Goal: Transaction & Acquisition: Book appointment/travel/reservation

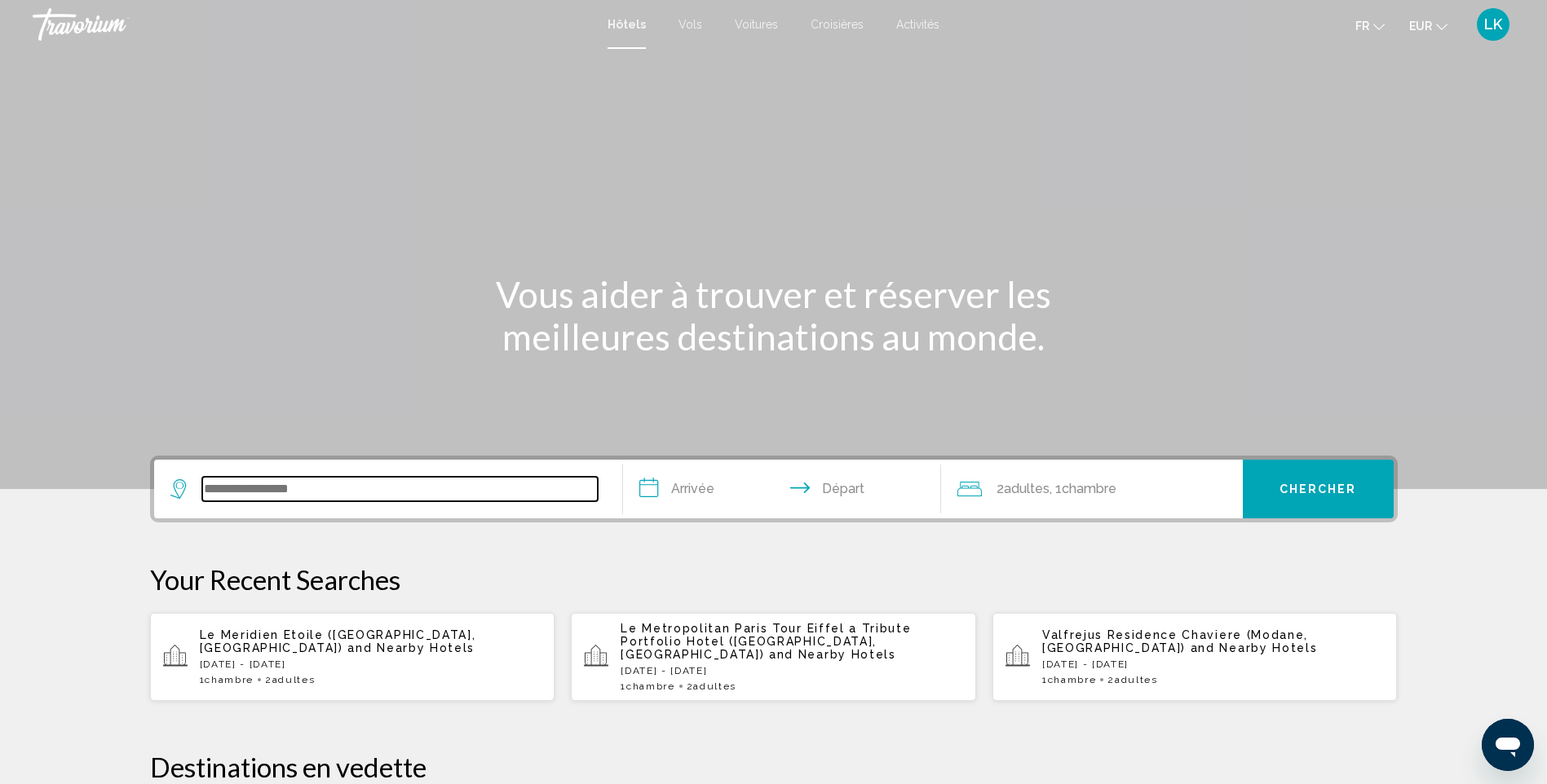
click at [248, 478] on input "Search widget" at bounding box center [400, 489] width 396 height 24
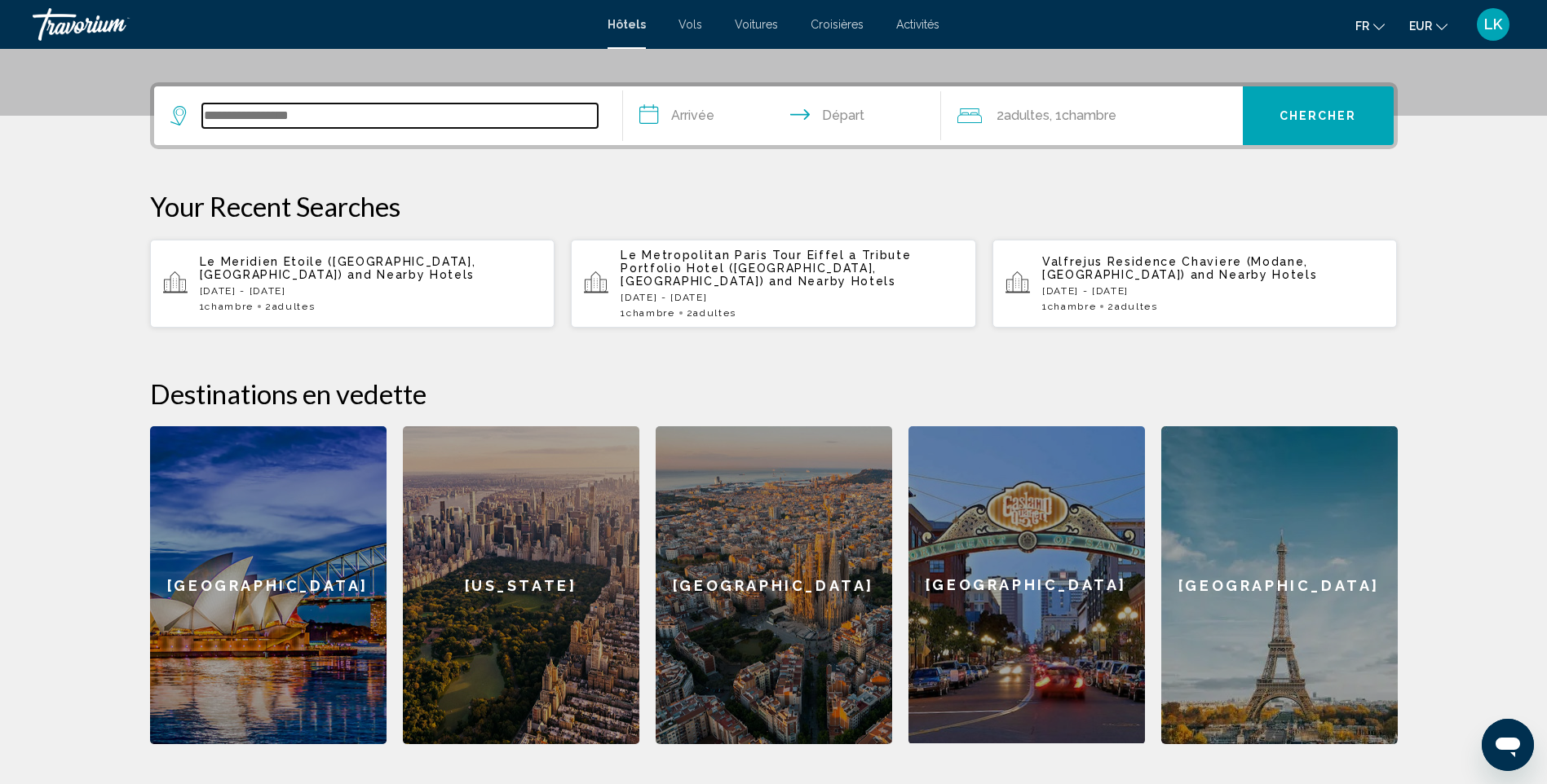
scroll to position [402, 0]
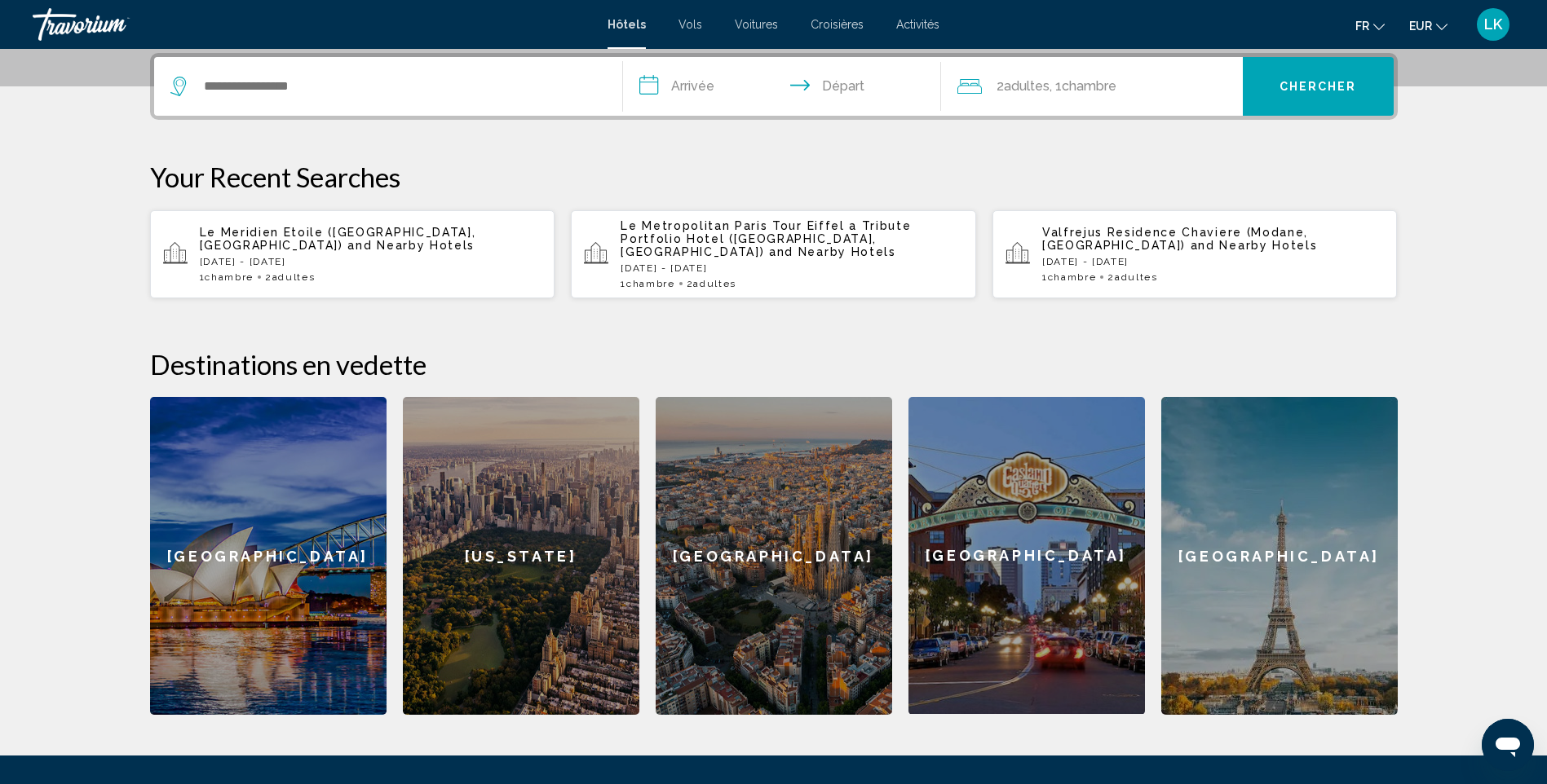
click at [1057, 230] on span "Valfrejus Residence Chaviere (Modane, [GEOGRAPHIC_DATA])" at bounding box center [1175, 239] width 266 height 26
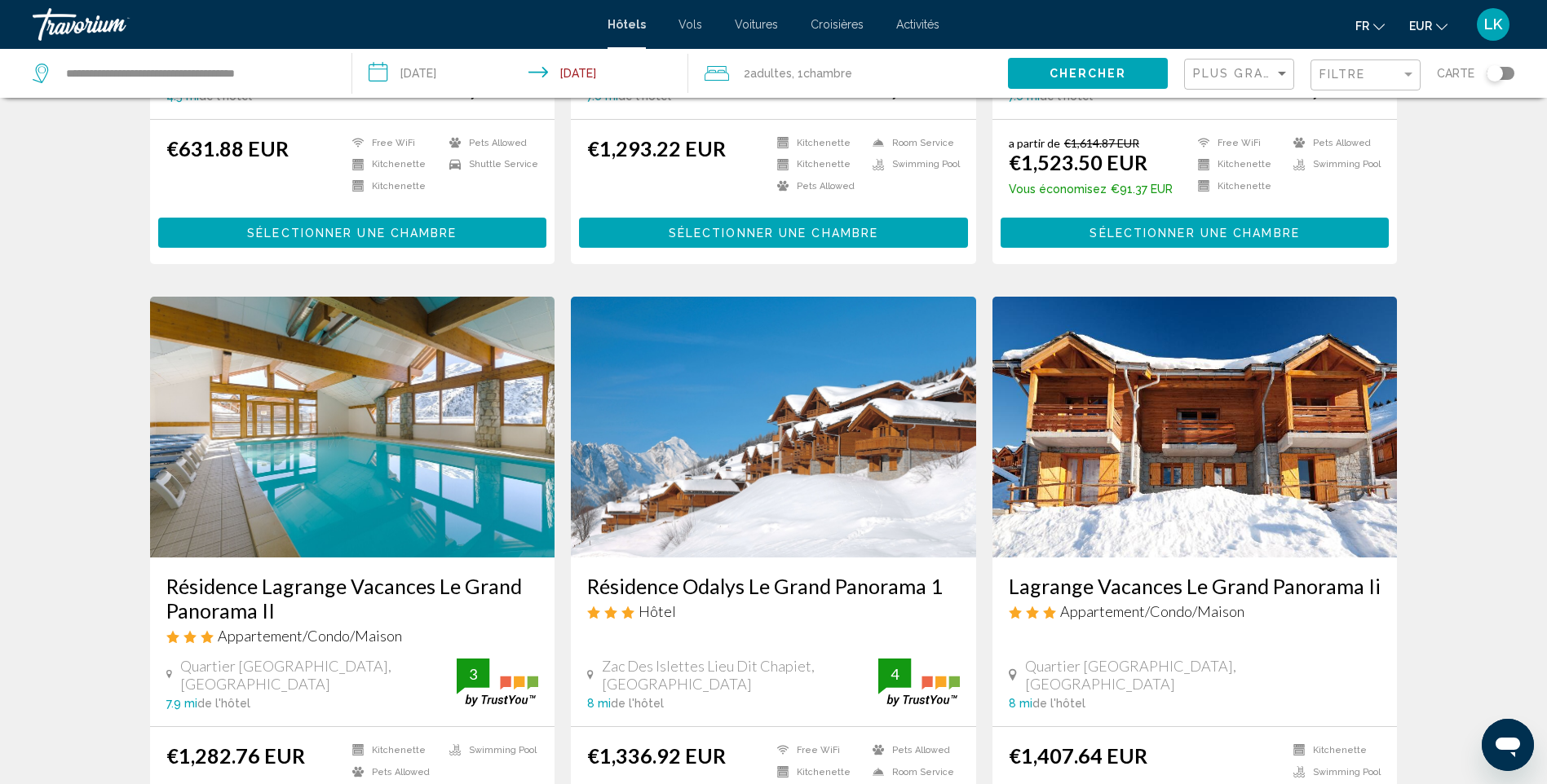
scroll to position [1060, 0]
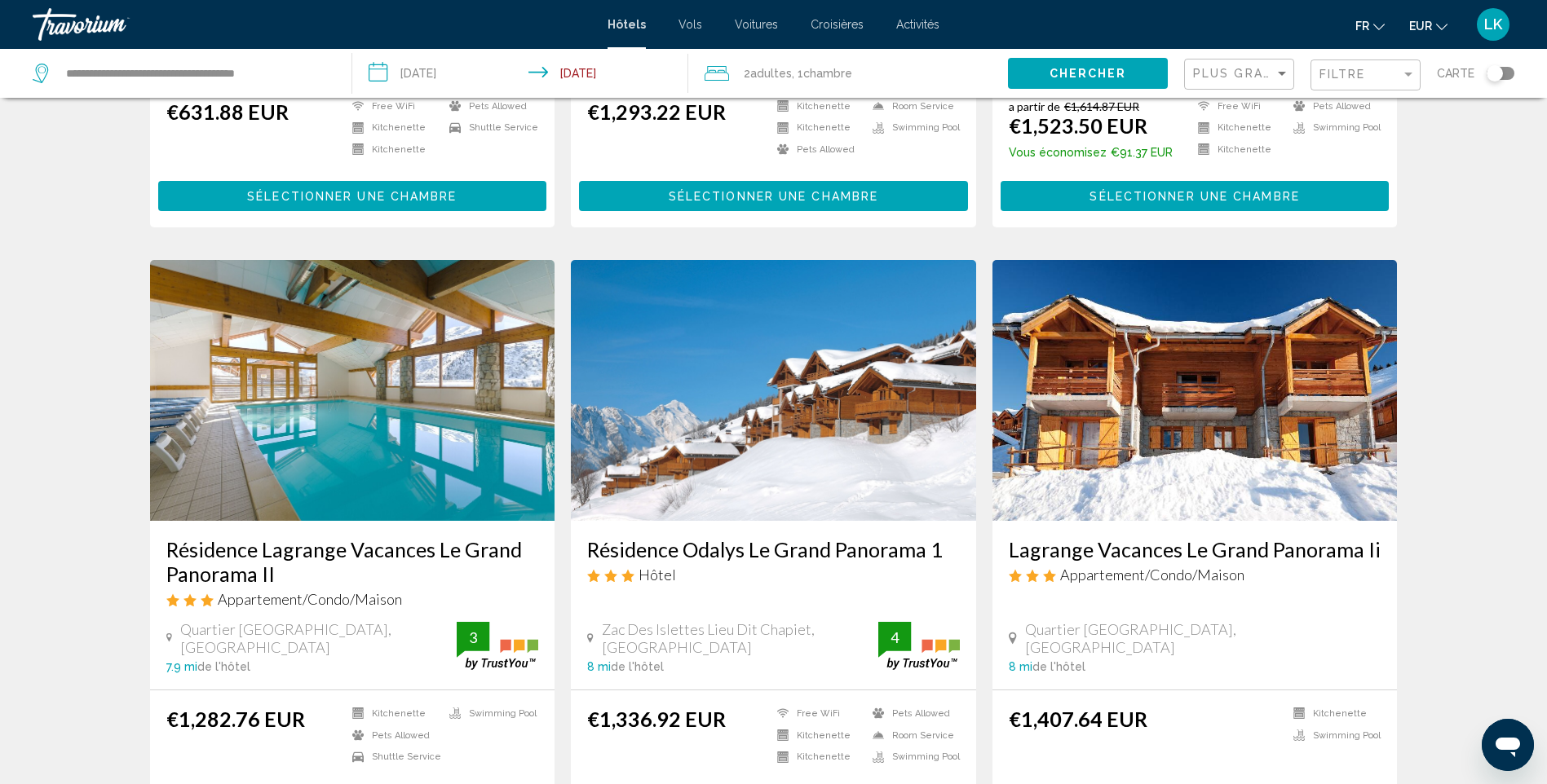
click at [388, 463] on img "Main content" at bounding box center [352, 390] width 405 height 261
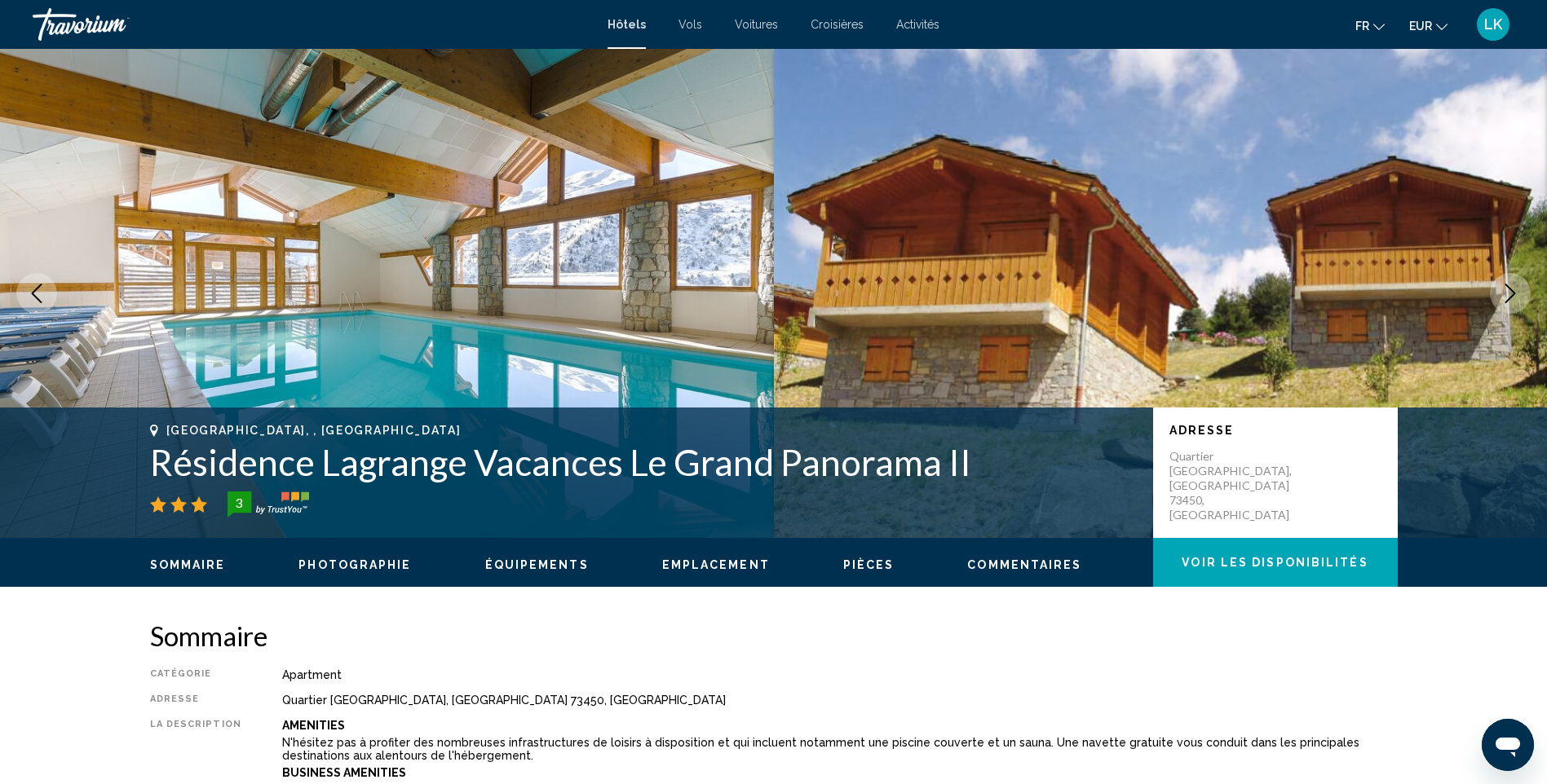
click at [1511, 293] on icon "Next image" at bounding box center [1510, 293] width 19 height 19
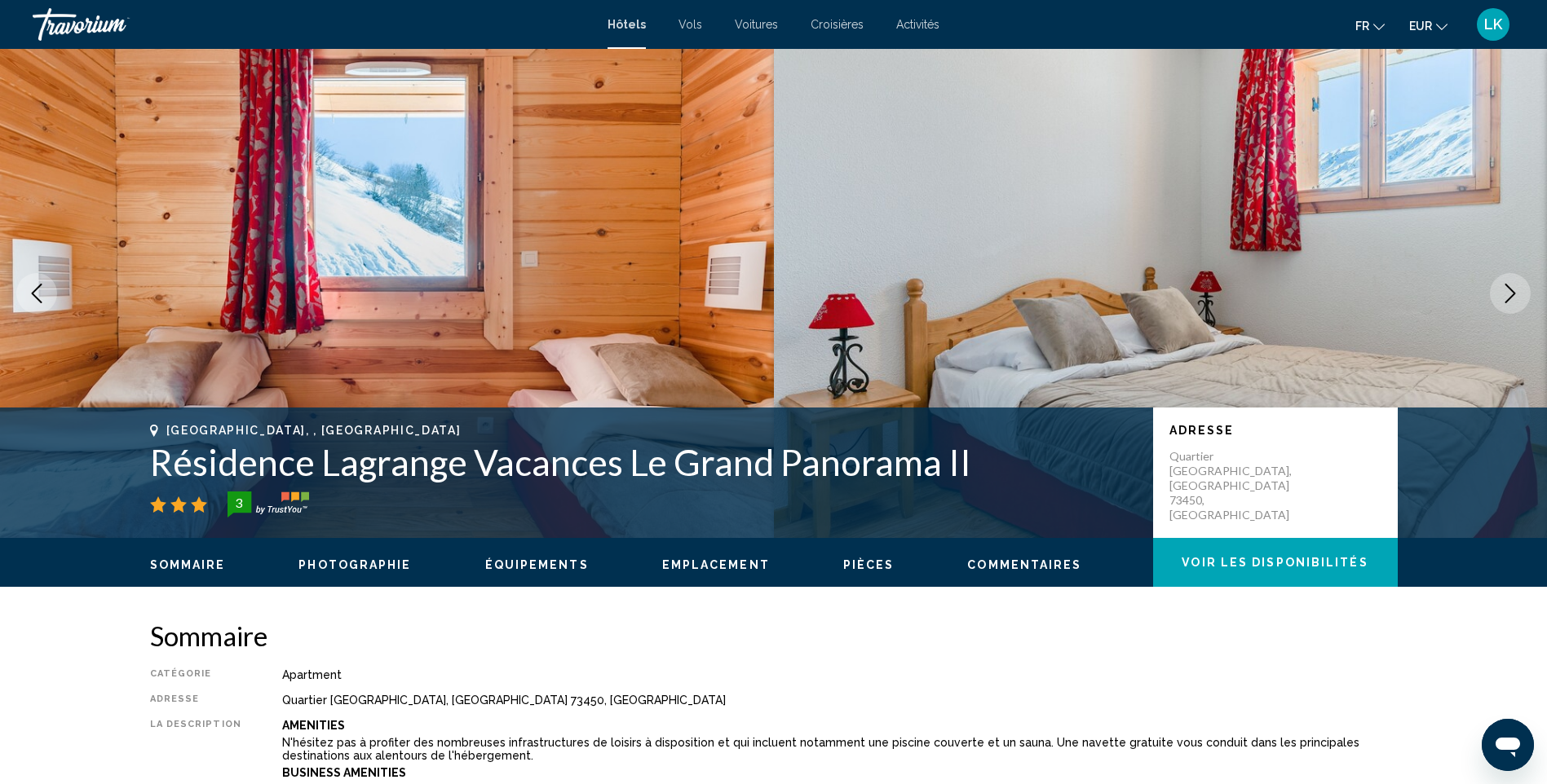
click at [1511, 293] on icon "Next image" at bounding box center [1510, 293] width 19 height 19
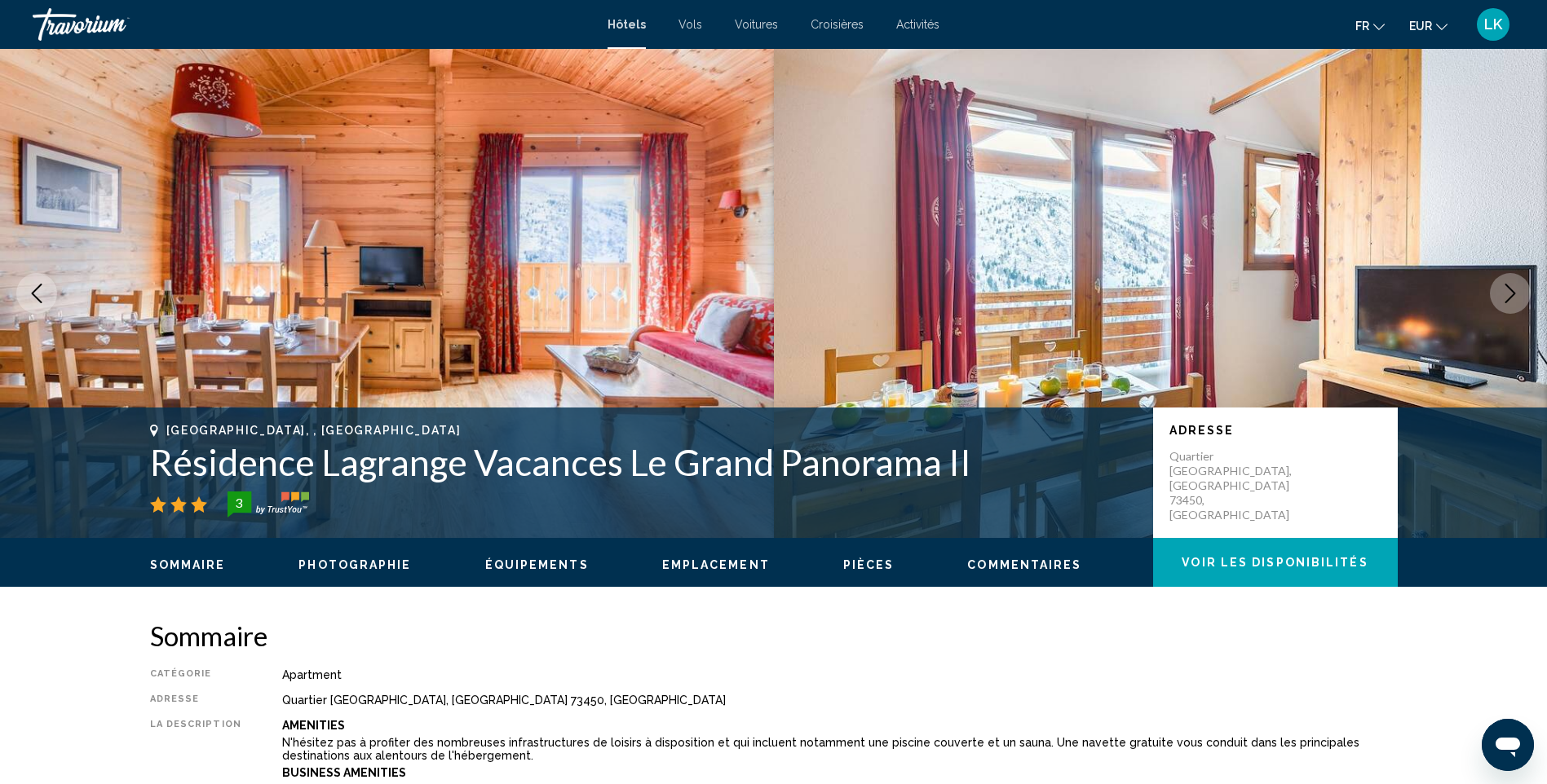
click at [1511, 293] on icon "Next image" at bounding box center [1510, 293] width 19 height 19
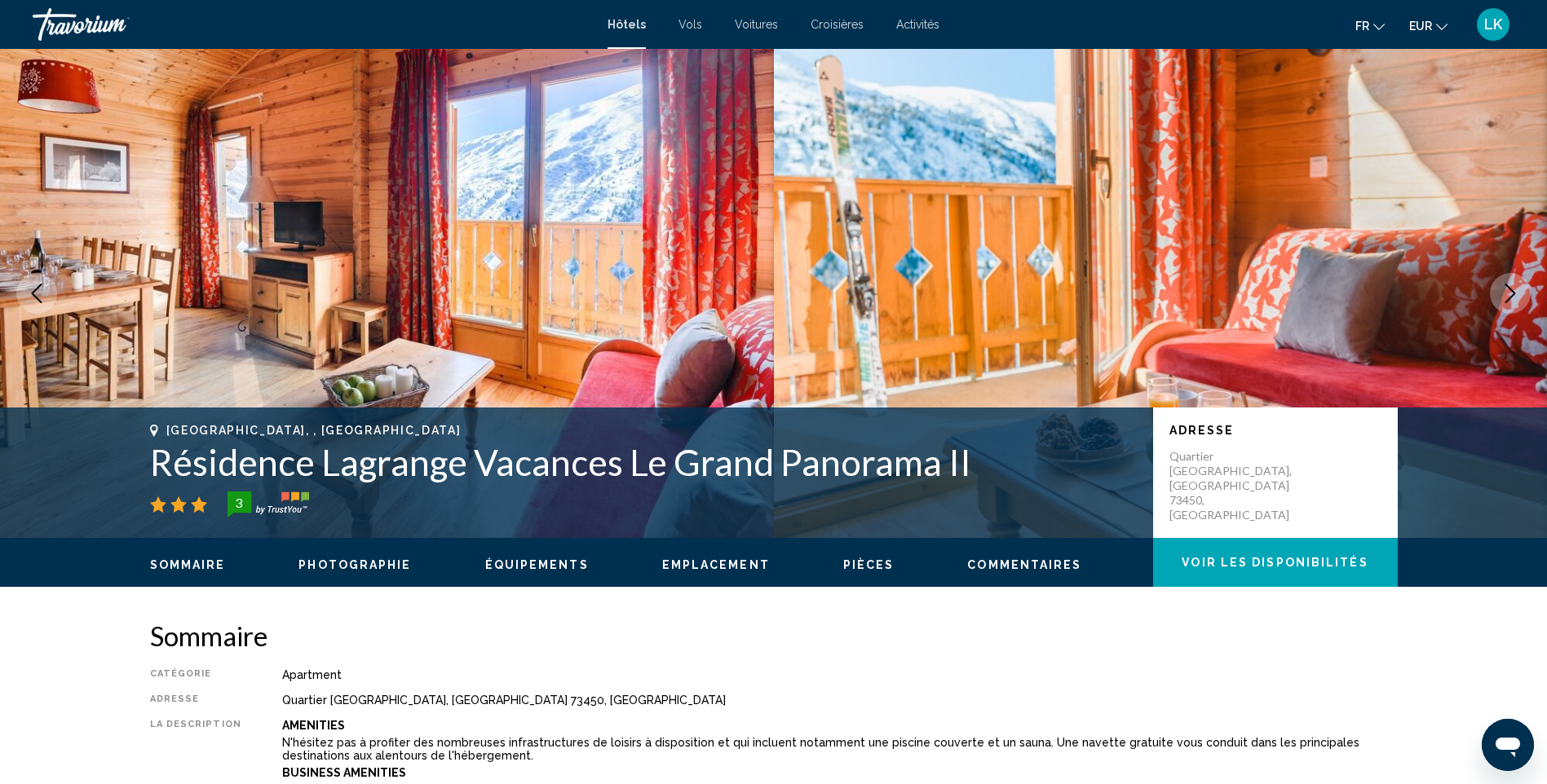
click at [1511, 293] on icon "Next image" at bounding box center [1510, 293] width 19 height 19
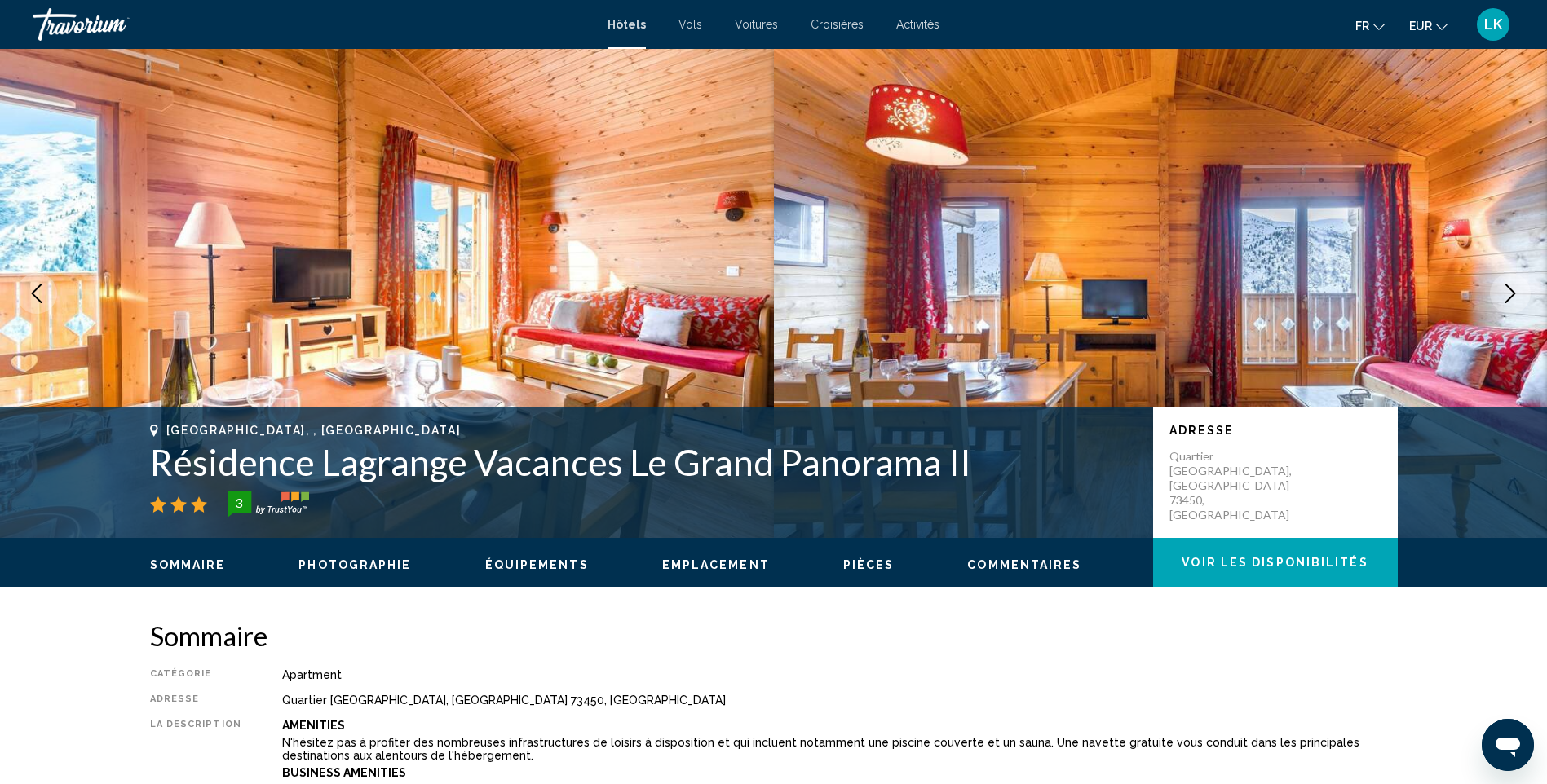
click at [1511, 293] on icon "Next image" at bounding box center [1510, 293] width 19 height 19
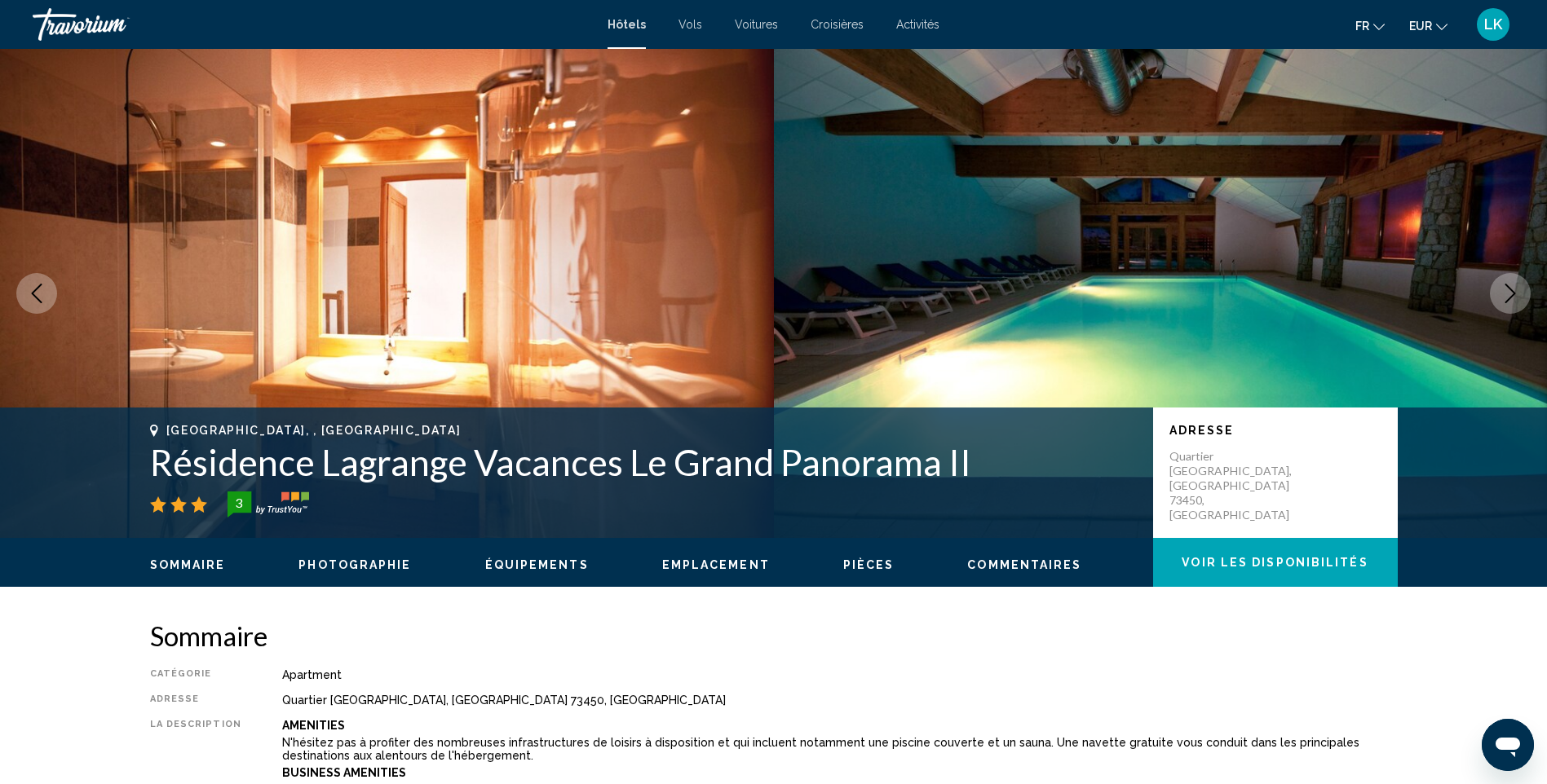
click at [1511, 293] on icon "Next image" at bounding box center [1510, 293] width 19 height 19
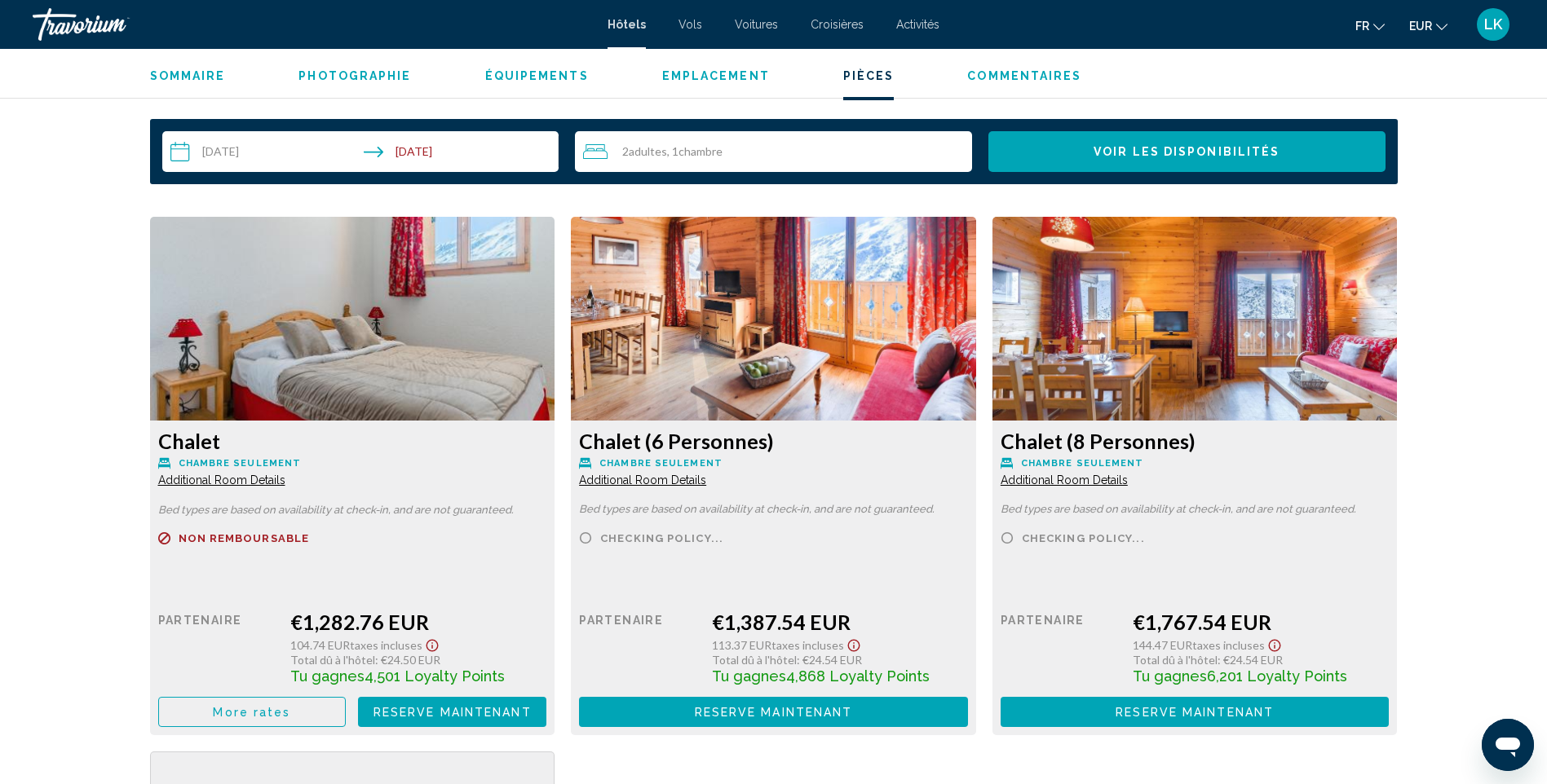
scroll to position [2121, 0]
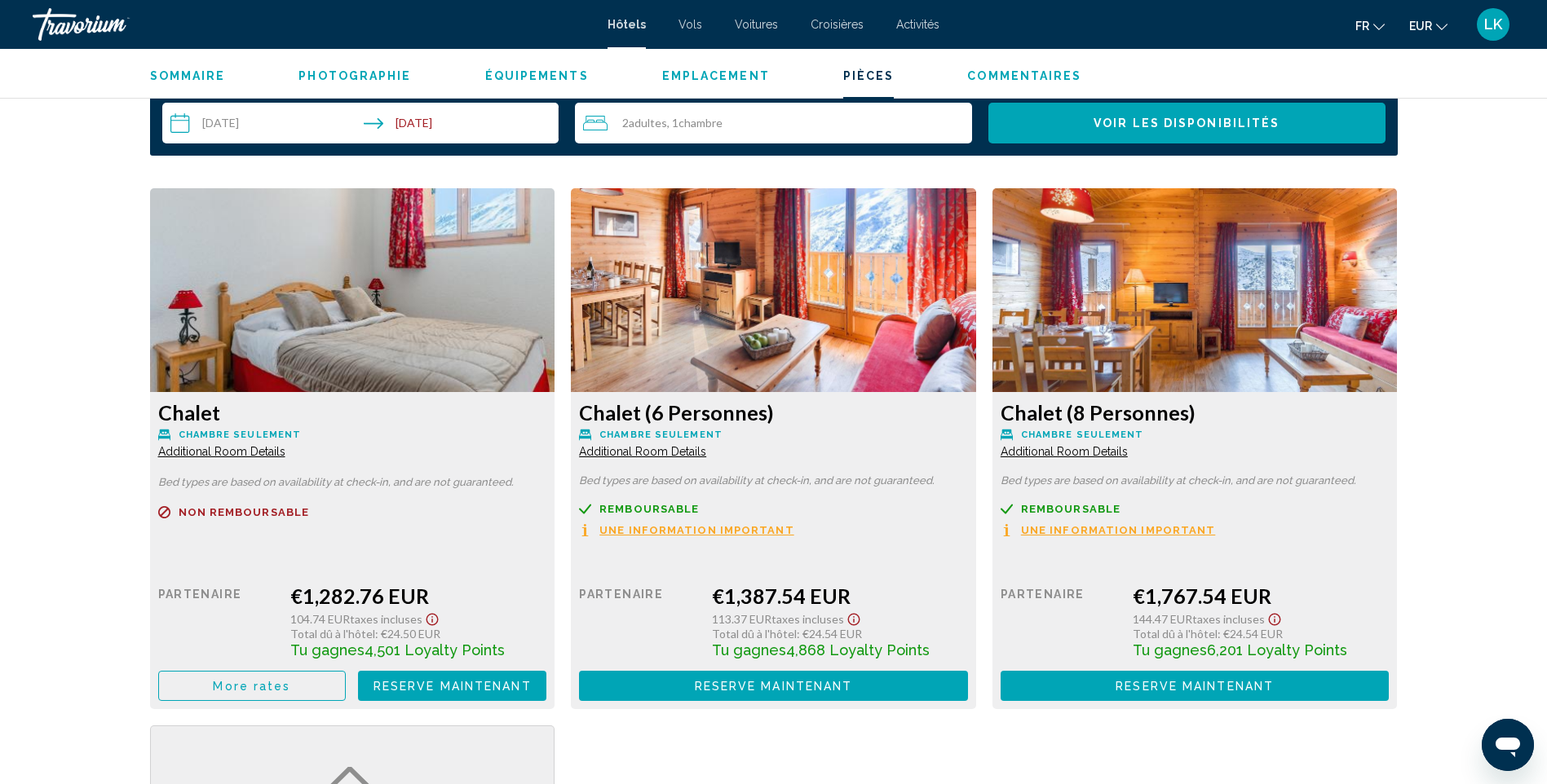
click at [293, 684] on button "More rates" at bounding box center [252, 686] width 188 height 30
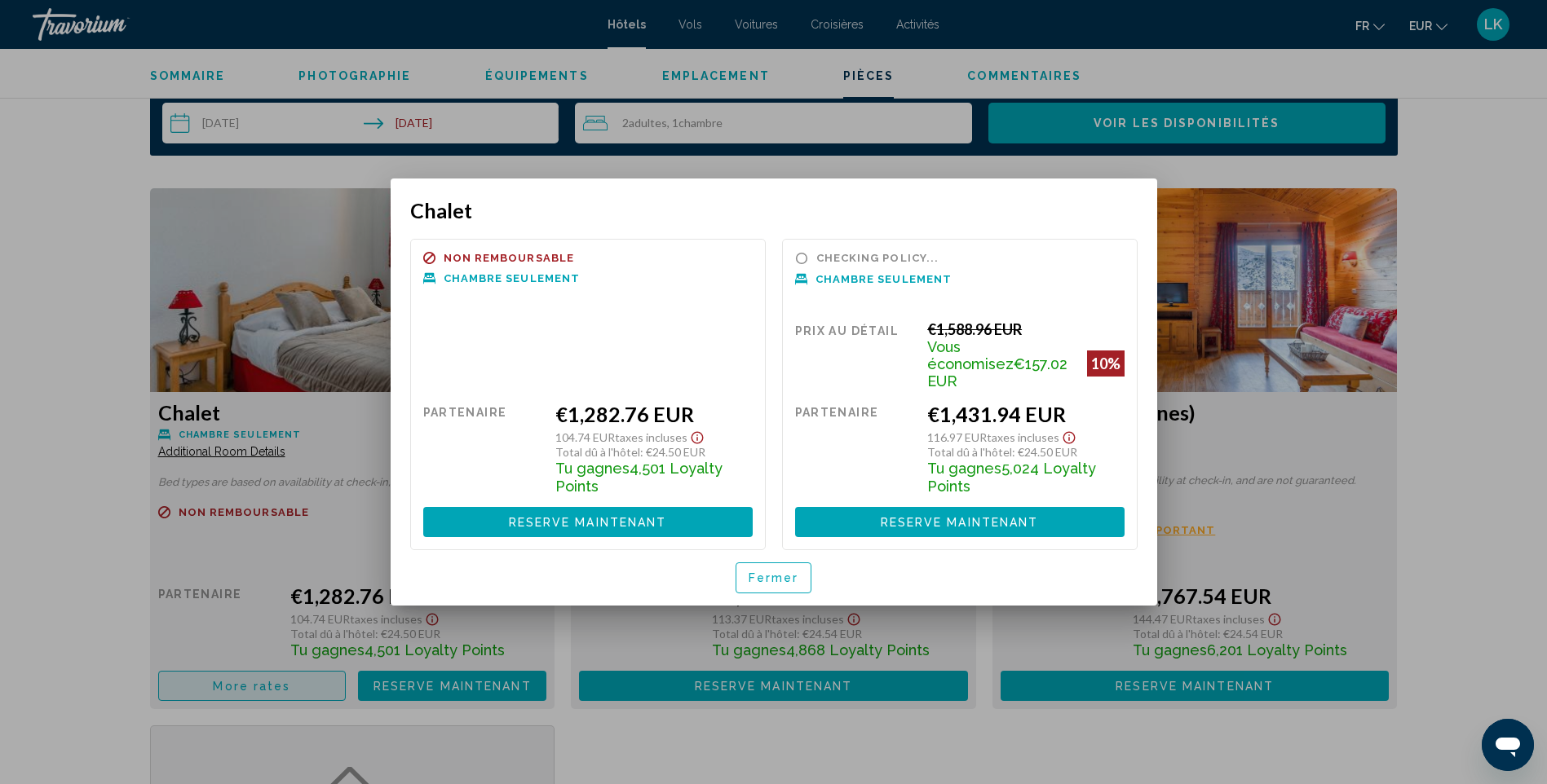
scroll to position [0, 0]
click at [1422, 382] on div at bounding box center [774, 392] width 1547 height 784
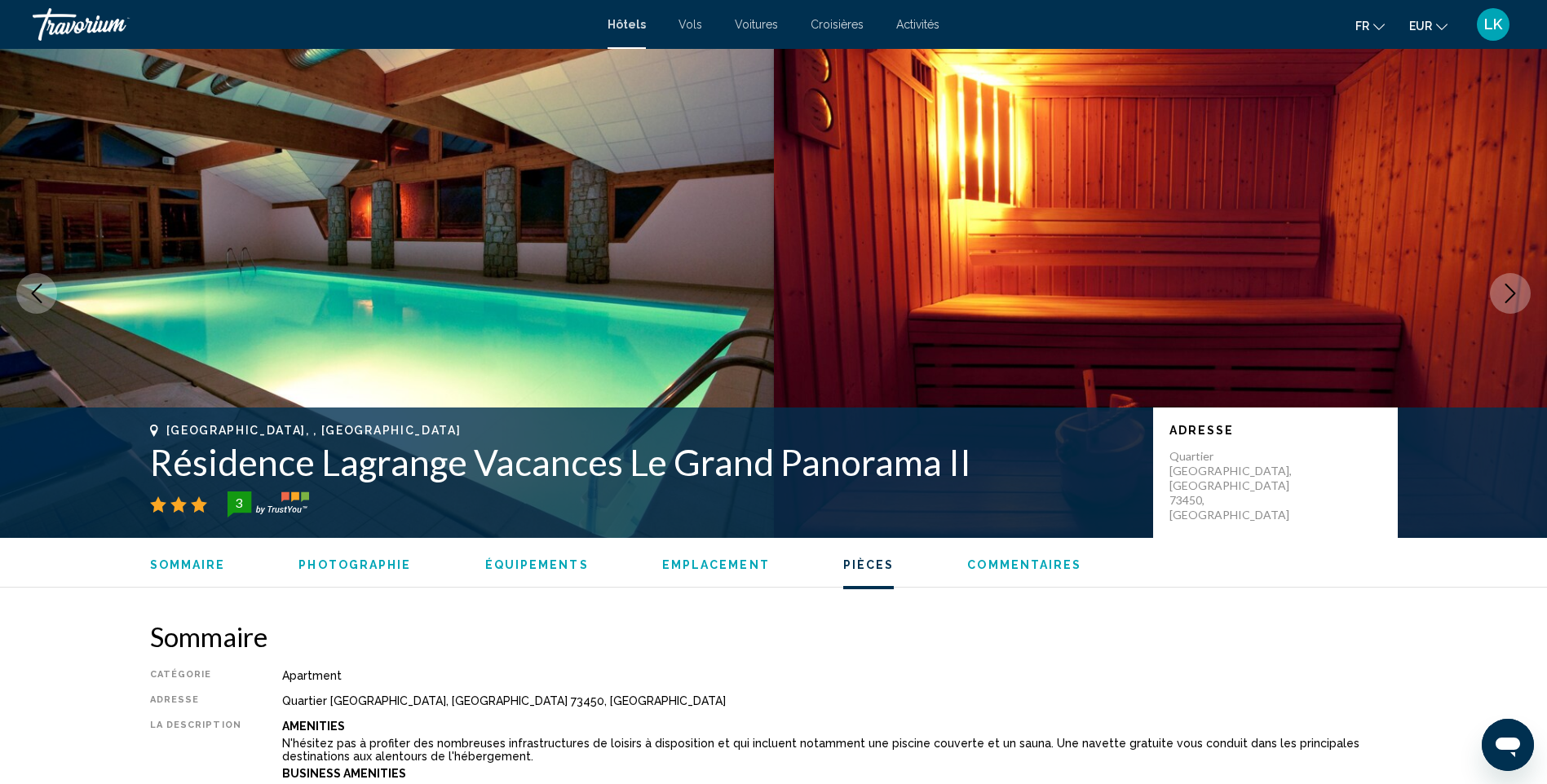
scroll to position [2121, 0]
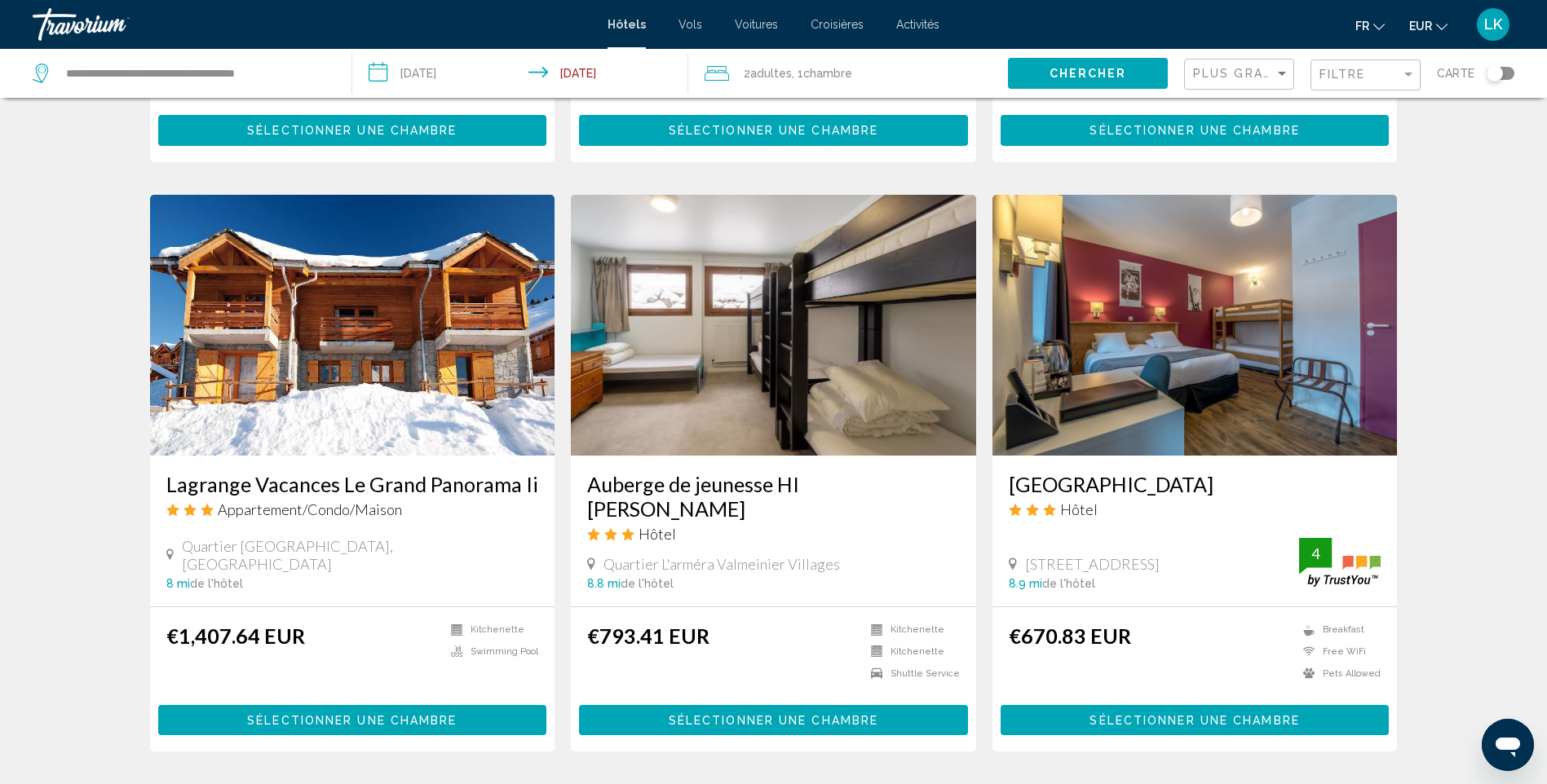
scroll to position [1992, 0]
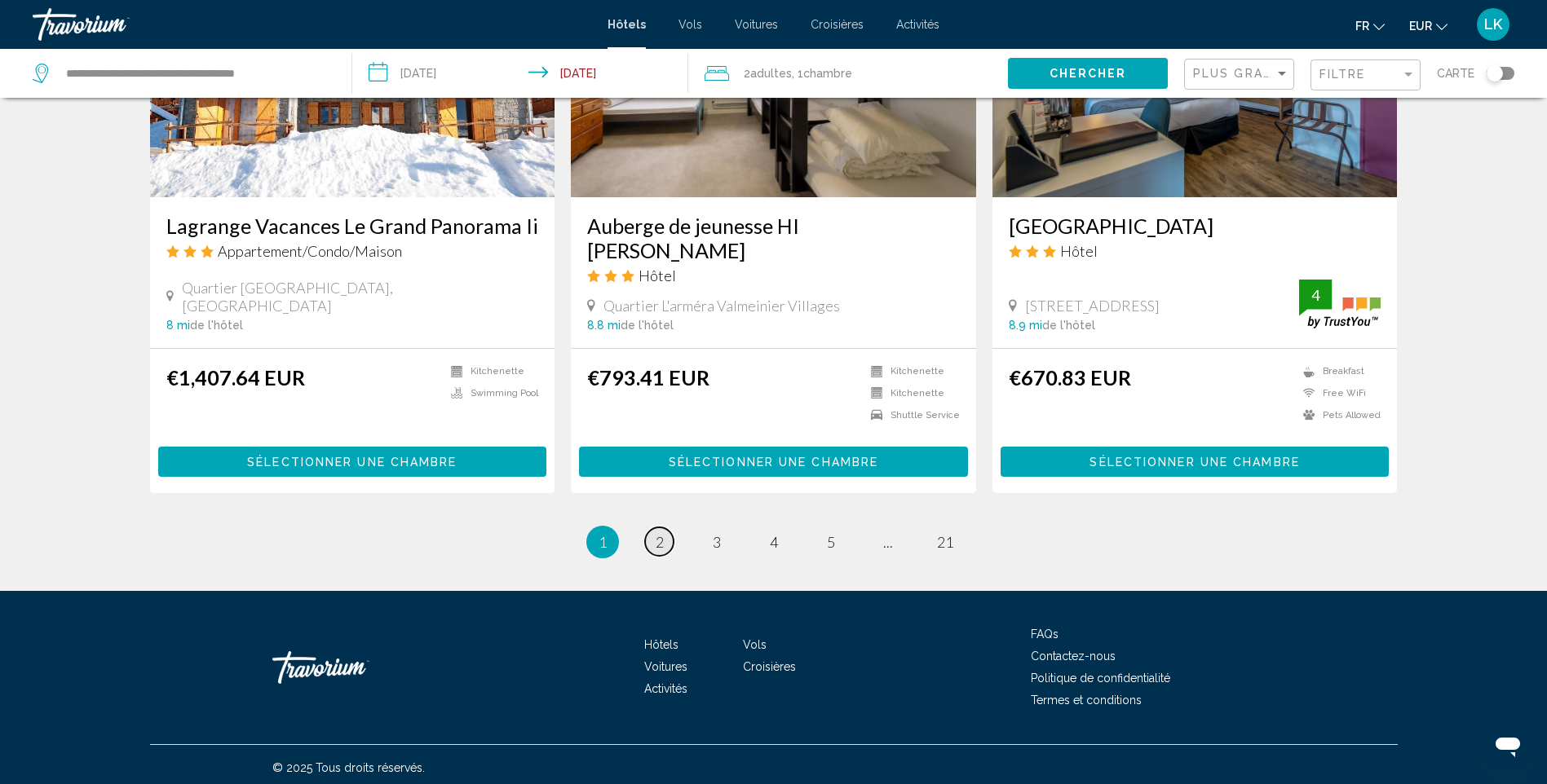
click at [665, 539] on link "page 2" at bounding box center [659, 542] width 29 height 29
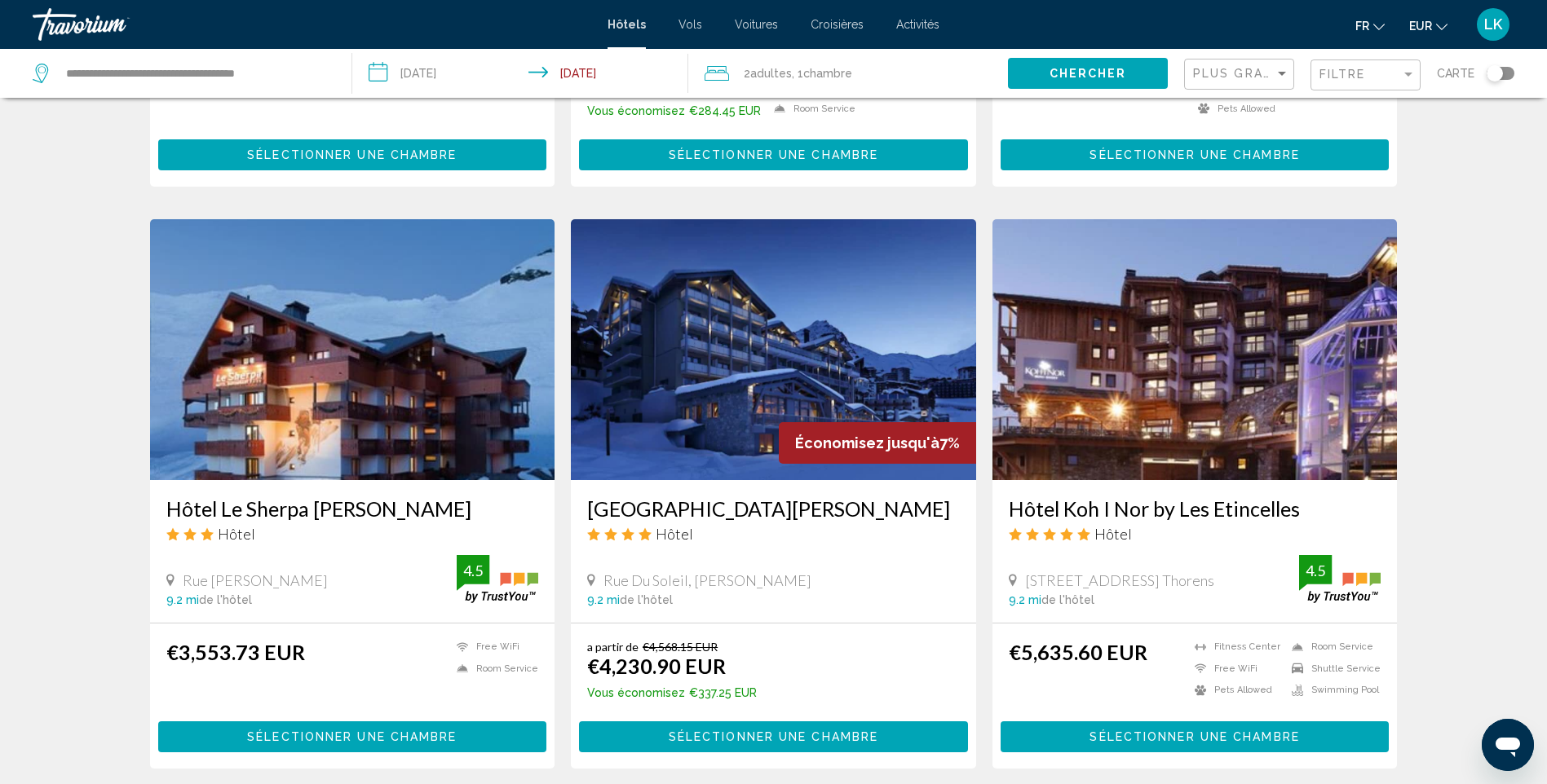
scroll to position [570, 0]
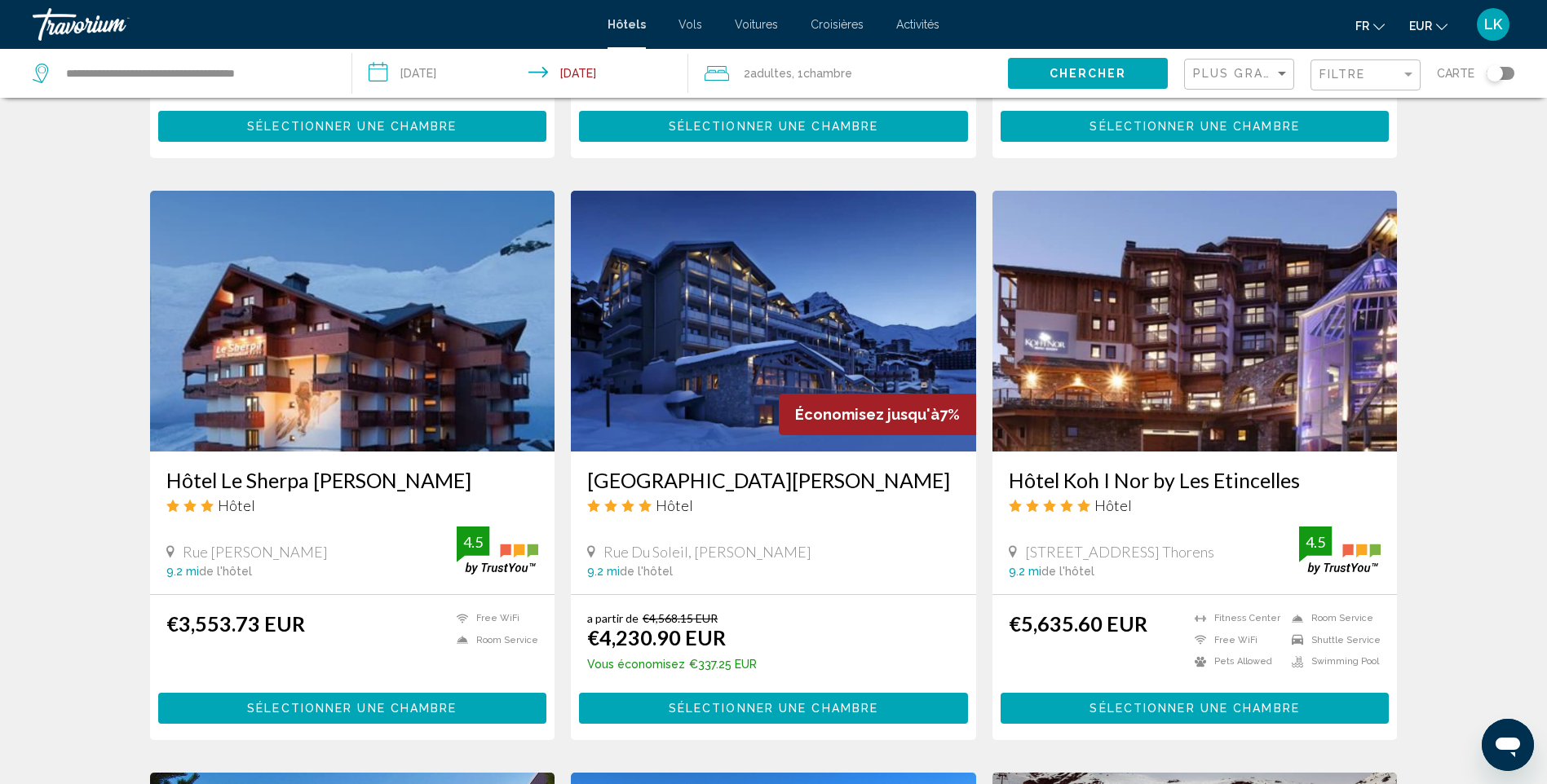
click at [1082, 321] on img "Main content" at bounding box center [1194, 321] width 405 height 261
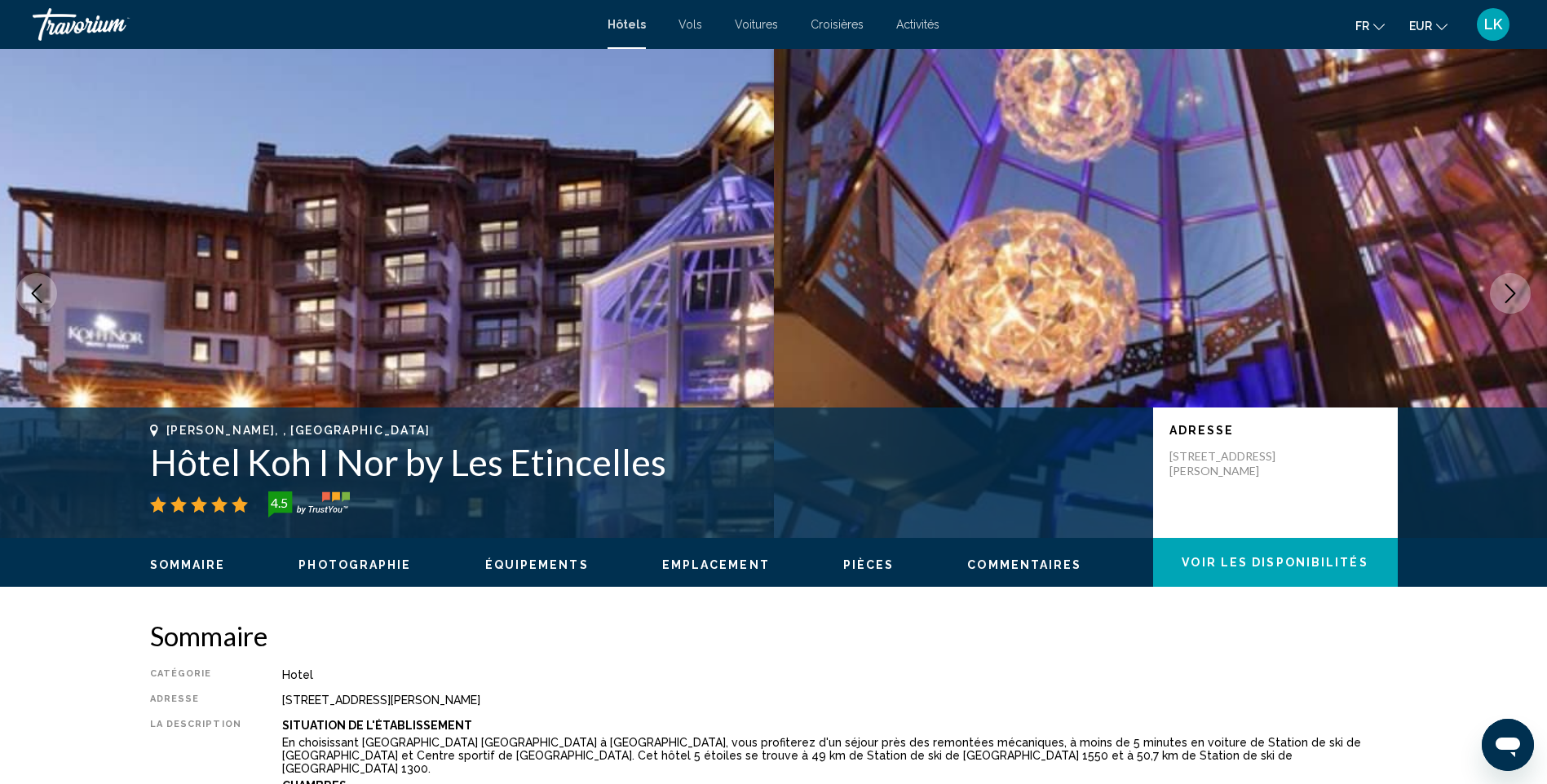
click at [1505, 292] on icon "Next image" at bounding box center [1510, 293] width 19 height 19
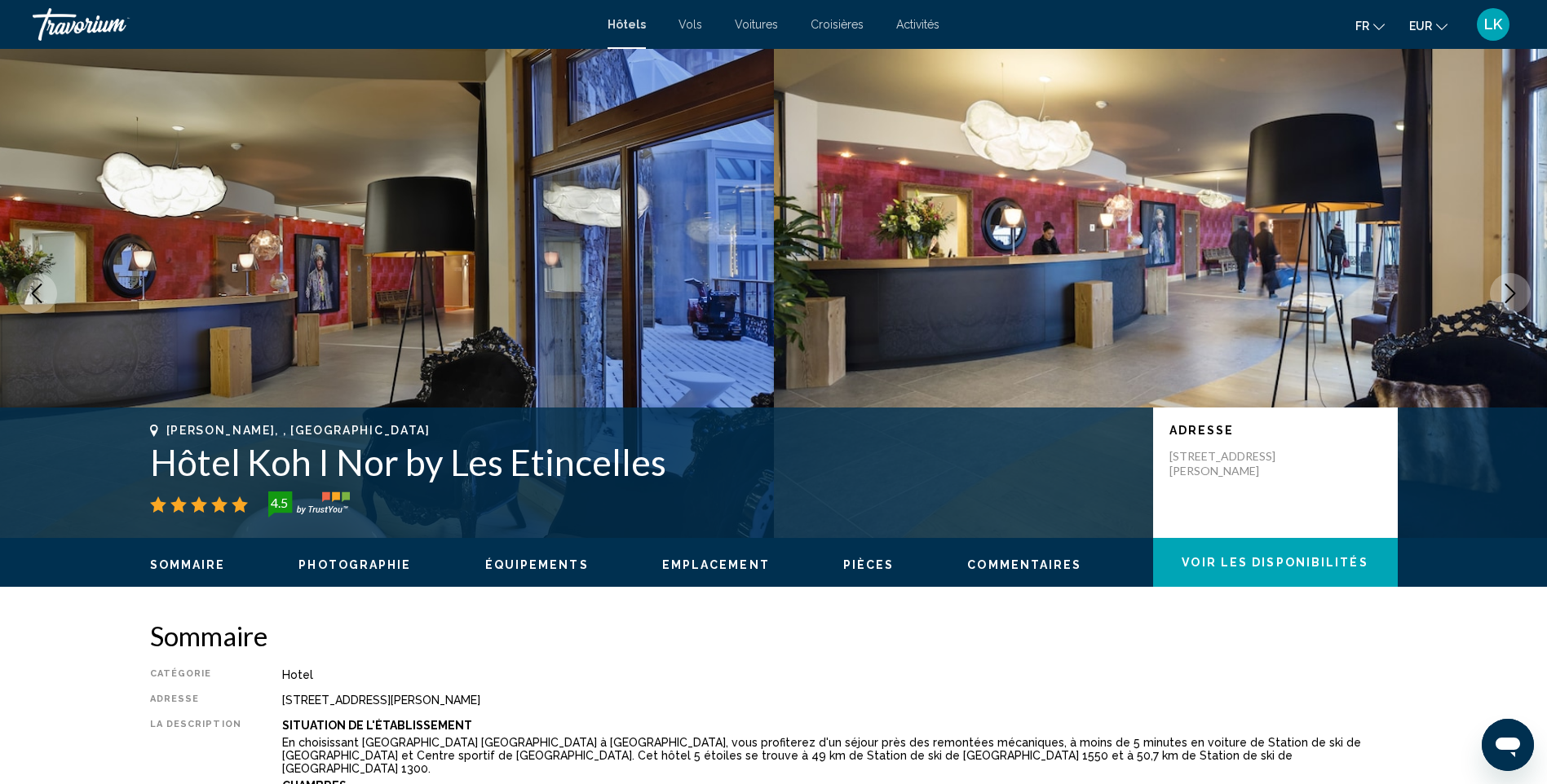
click at [1505, 292] on icon "Next image" at bounding box center [1510, 293] width 19 height 19
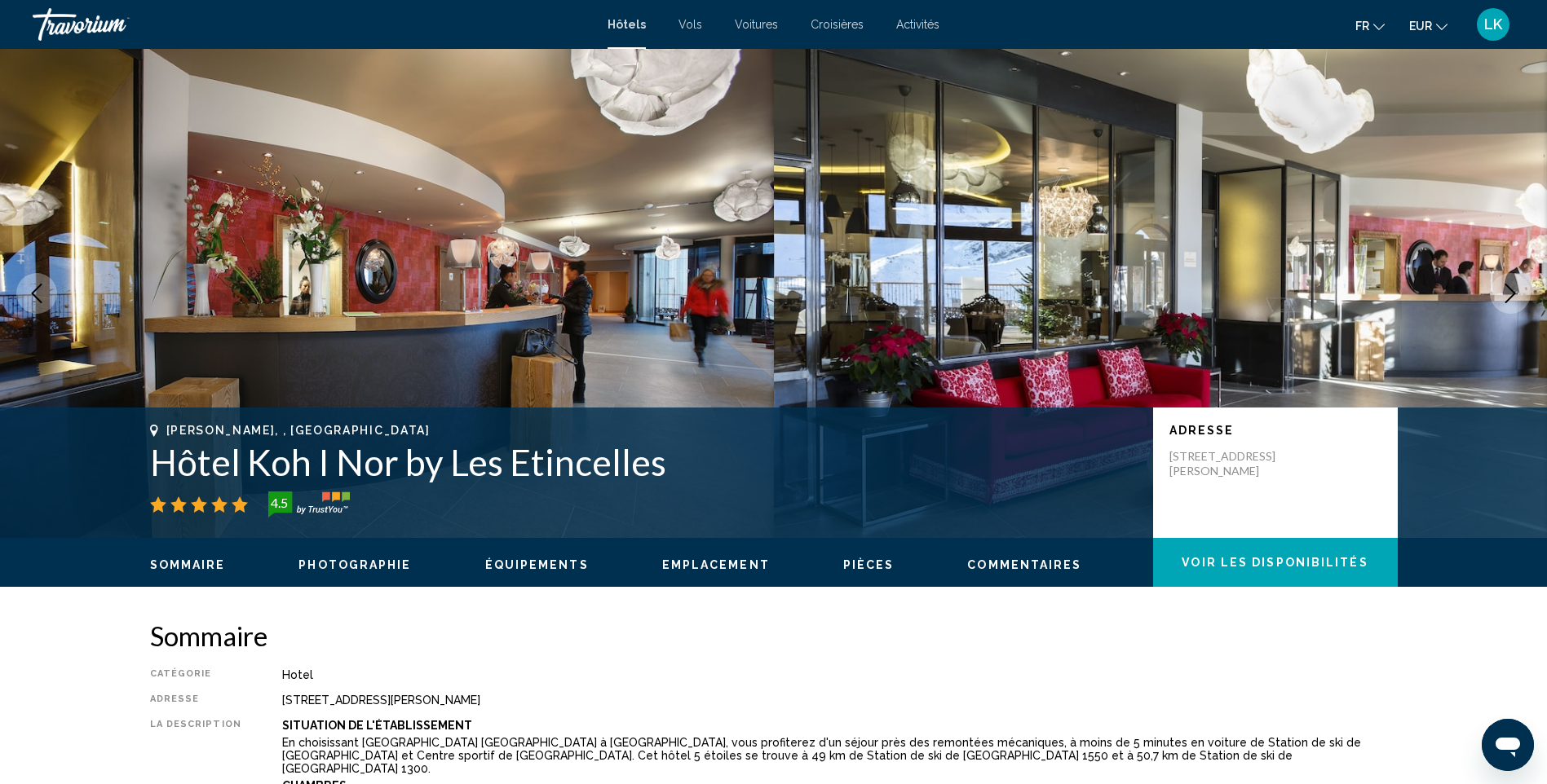
click at [1505, 292] on icon "Next image" at bounding box center [1510, 293] width 19 height 19
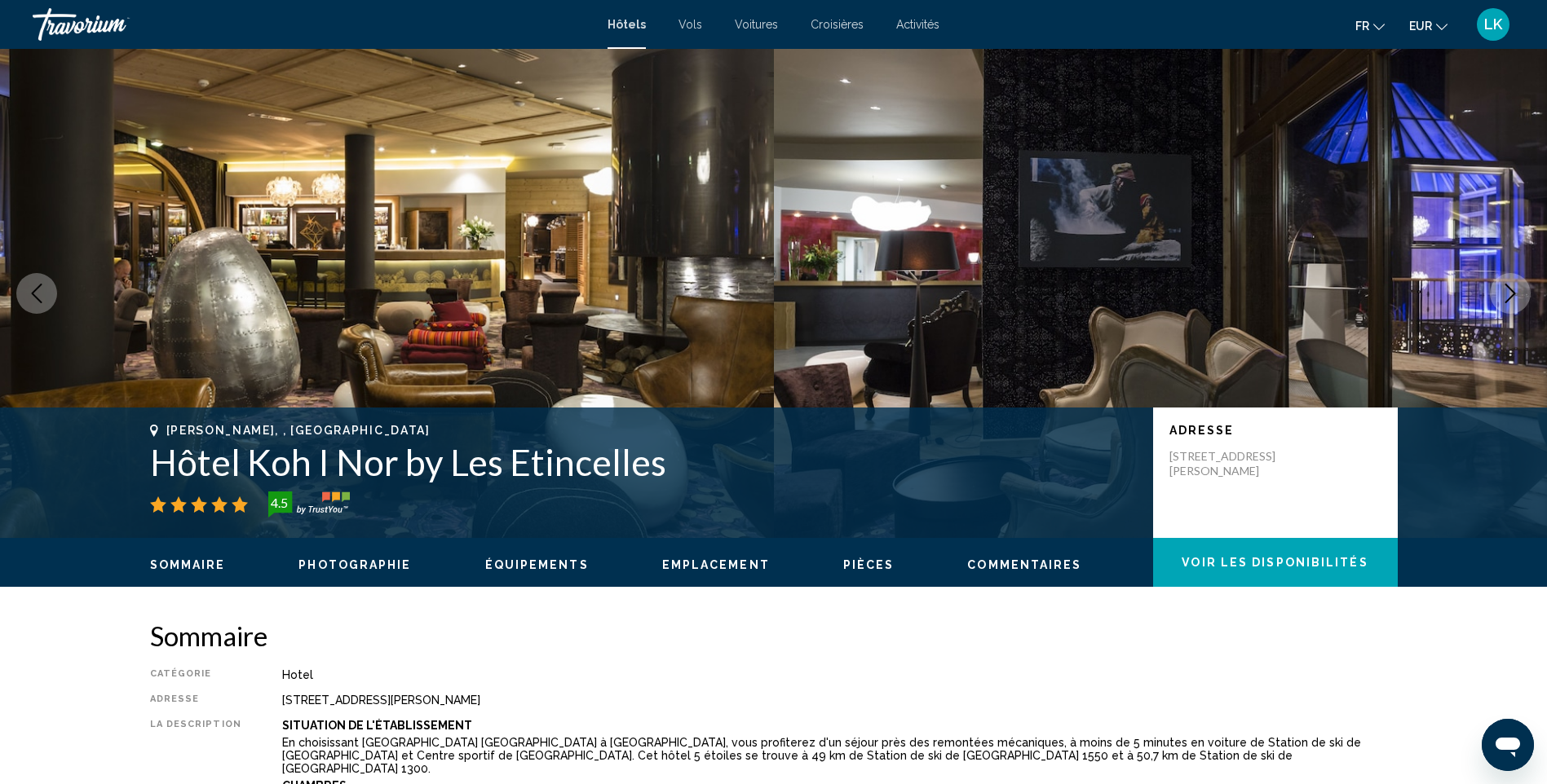
click at [1505, 292] on icon "Next image" at bounding box center [1510, 293] width 19 height 19
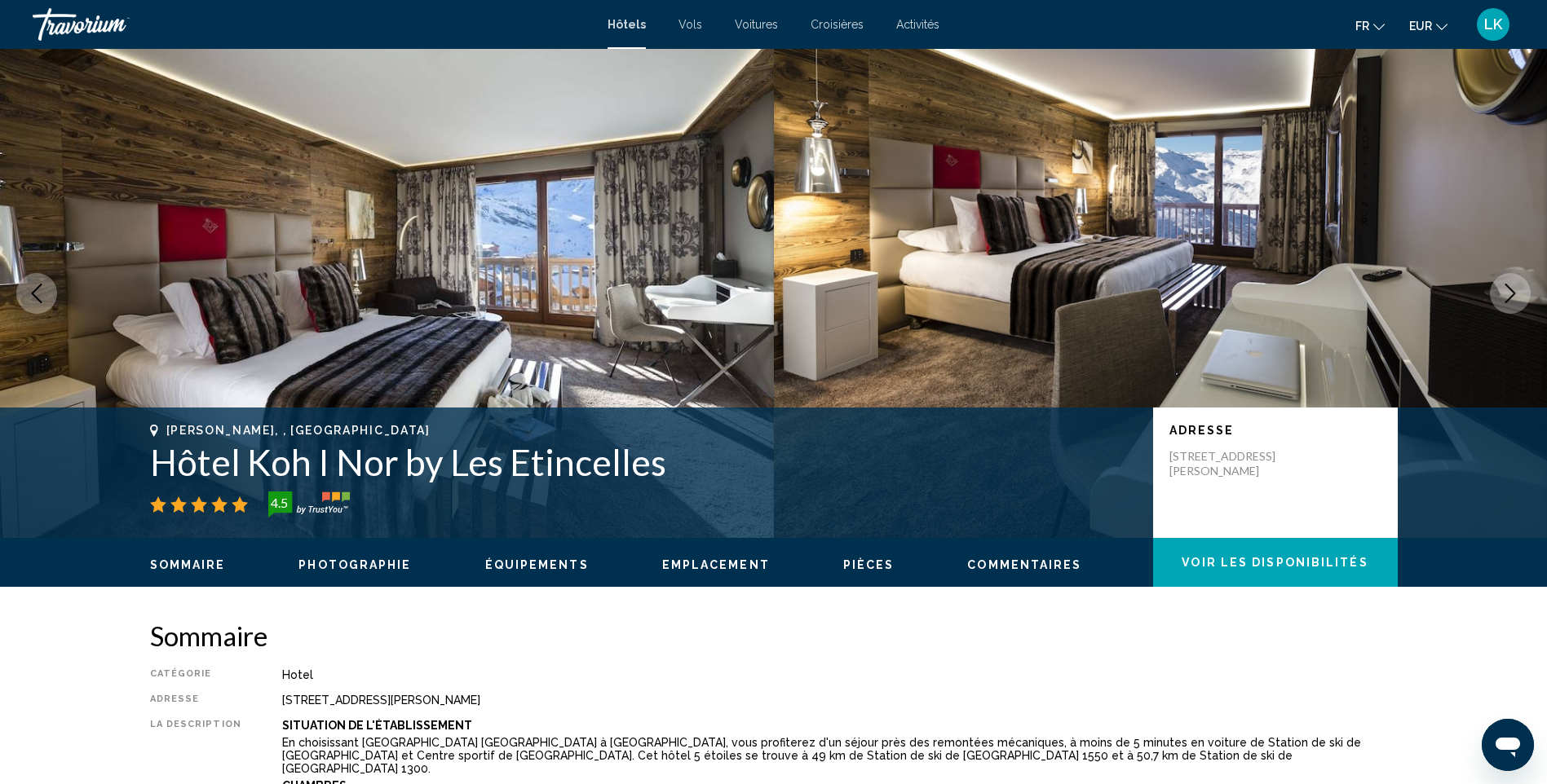
click at [1505, 292] on icon "Next image" at bounding box center [1510, 293] width 19 height 19
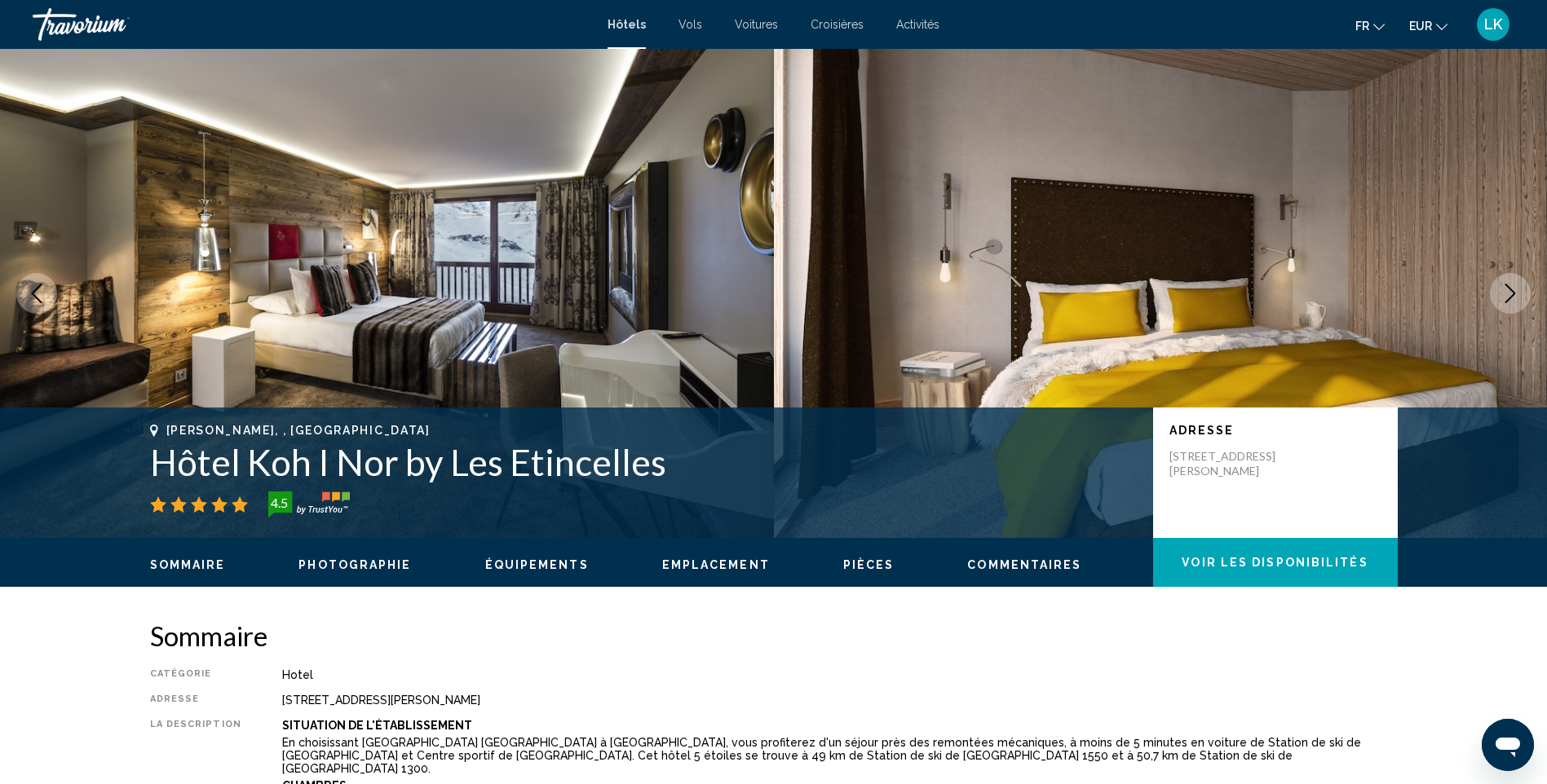
click at [1505, 292] on icon "Next image" at bounding box center [1510, 293] width 19 height 19
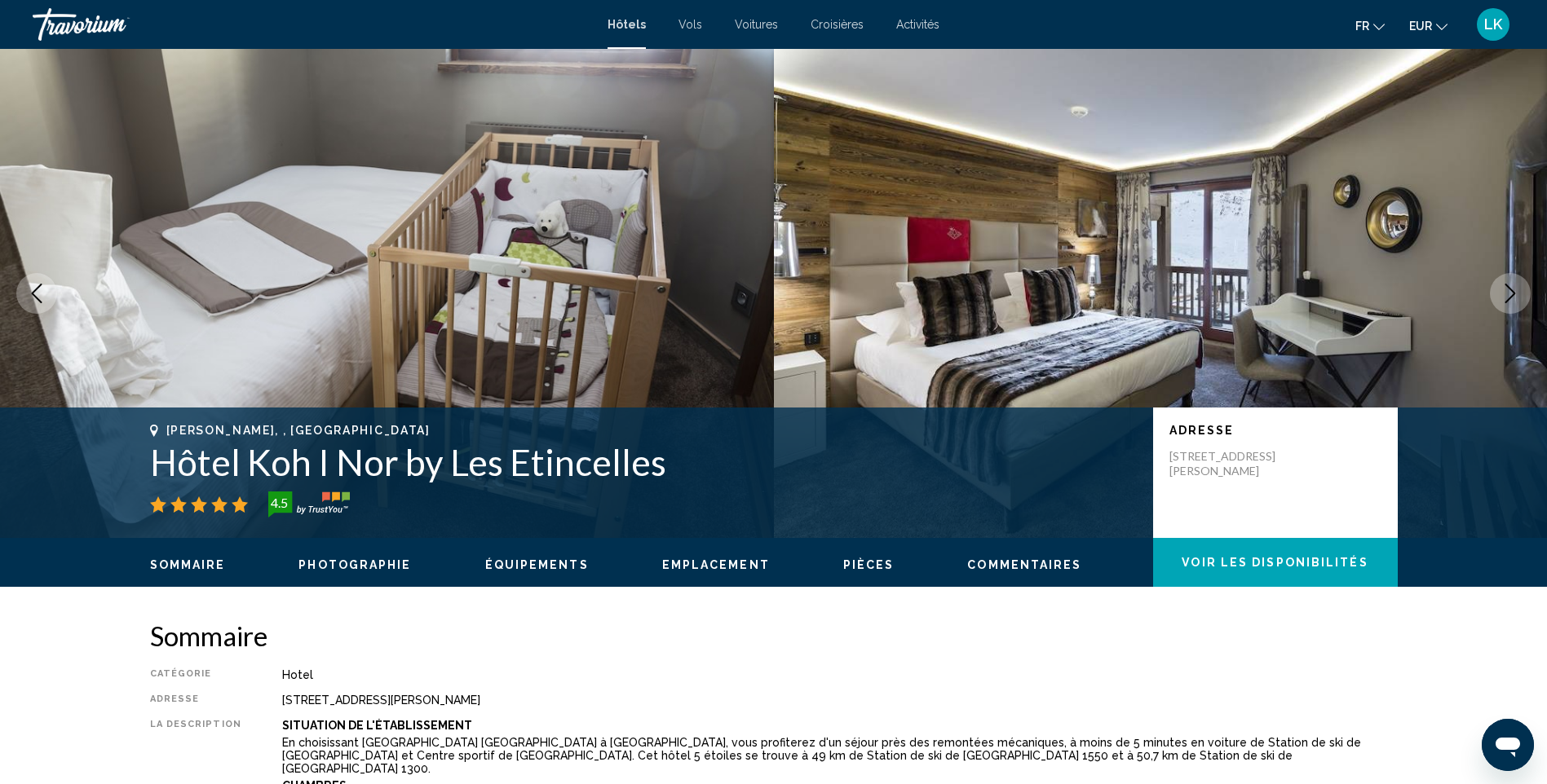
click at [1505, 292] on icon "Next image" at bounding box center [1510, 293] width 19 height 19
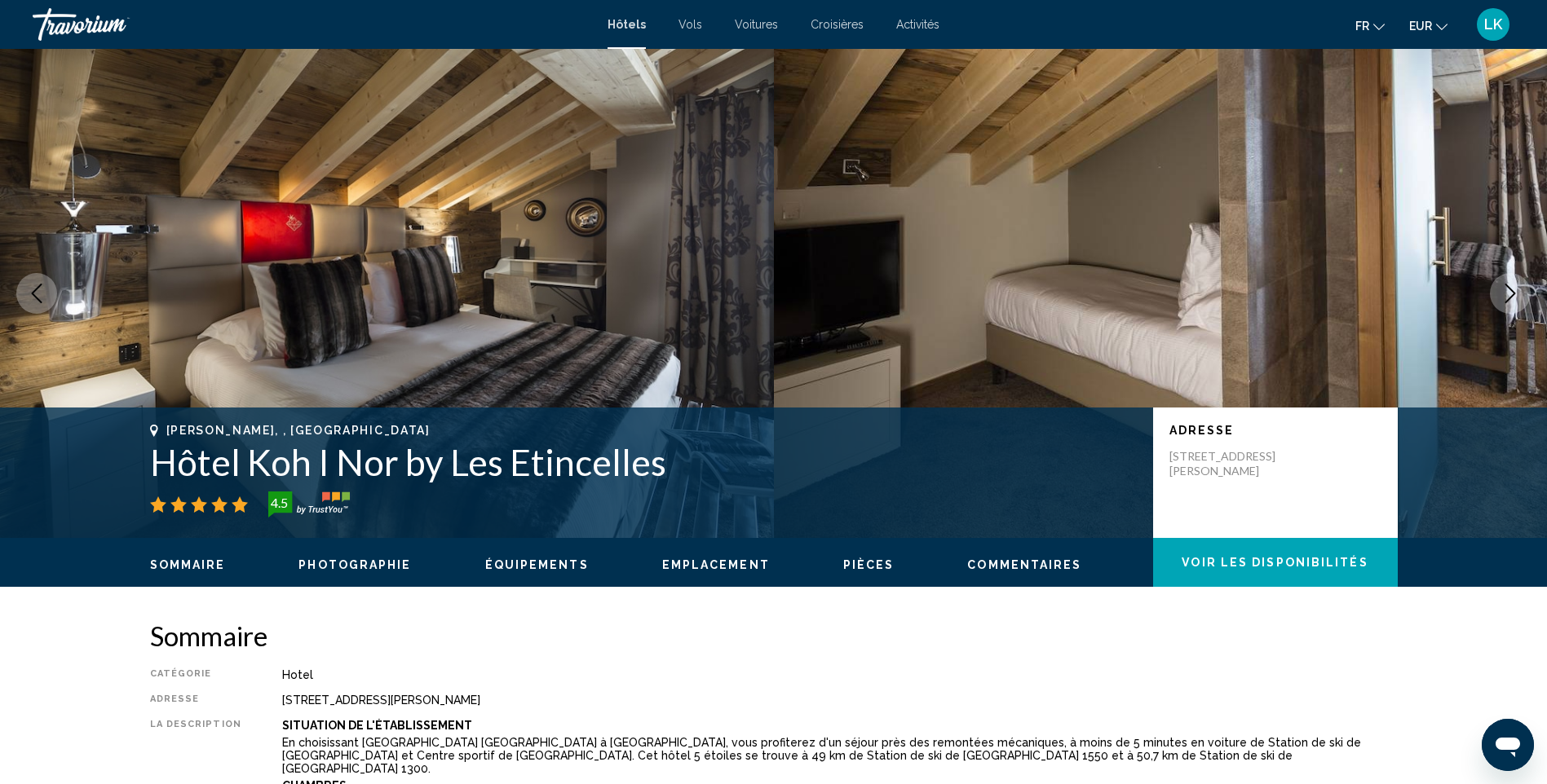
click at [1505, 292] on icon "Next image" at bounding box center [1510, 293] width 19 height 19
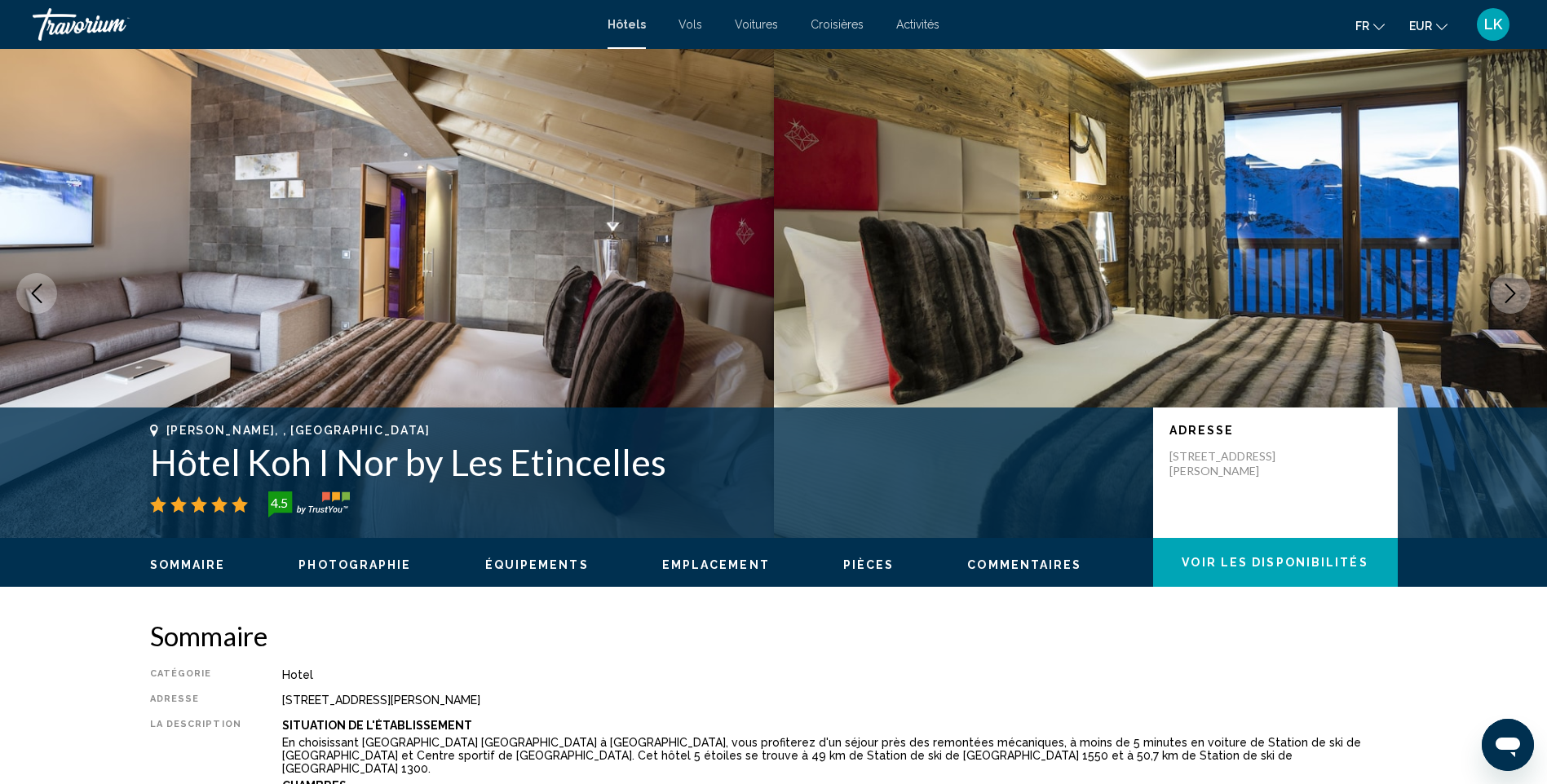
click at [1505, 292] on icon "Next image" at bounding box center [1510, 293] width 19 height 19
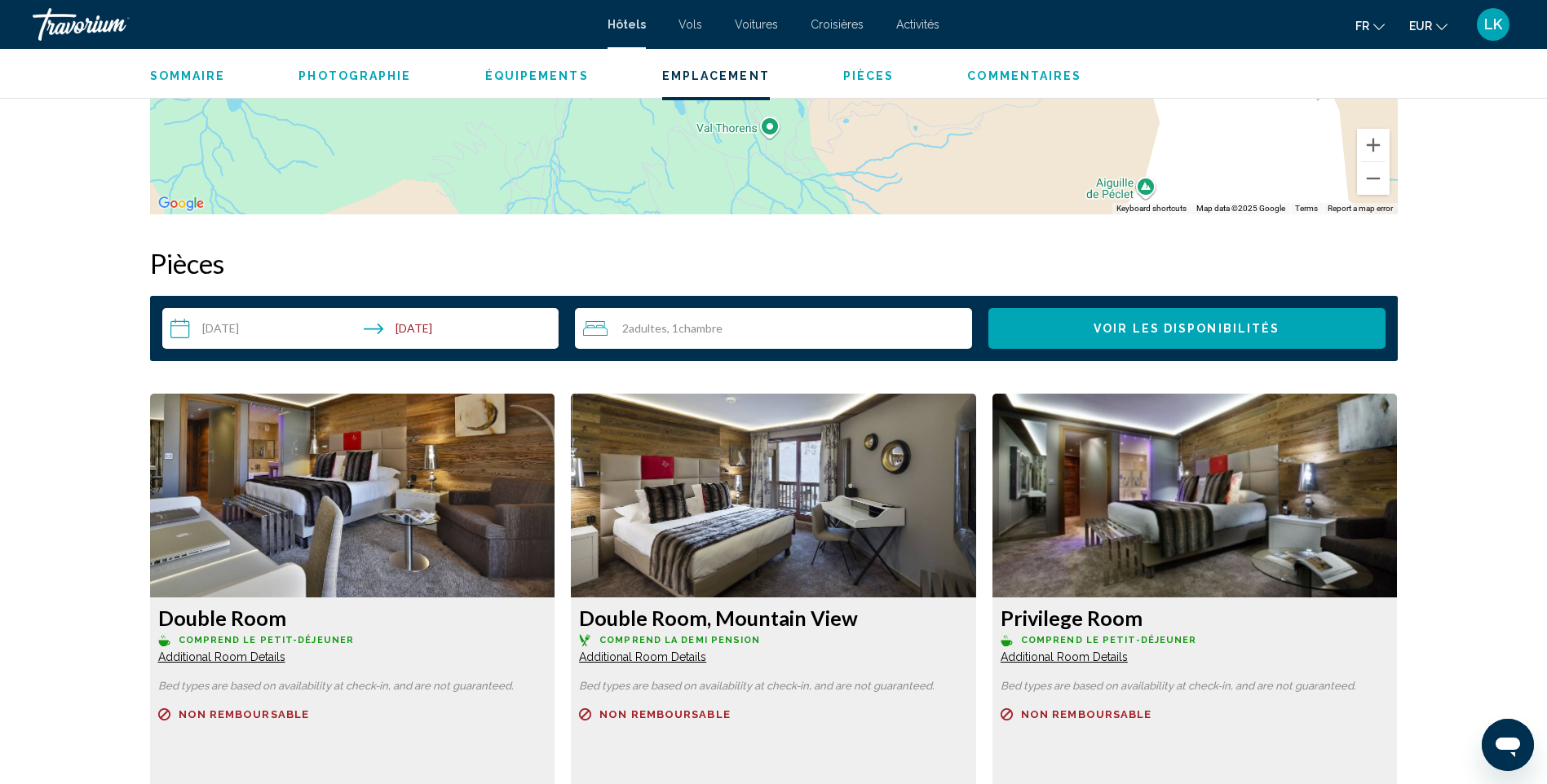
scroll to position [2120, 0]
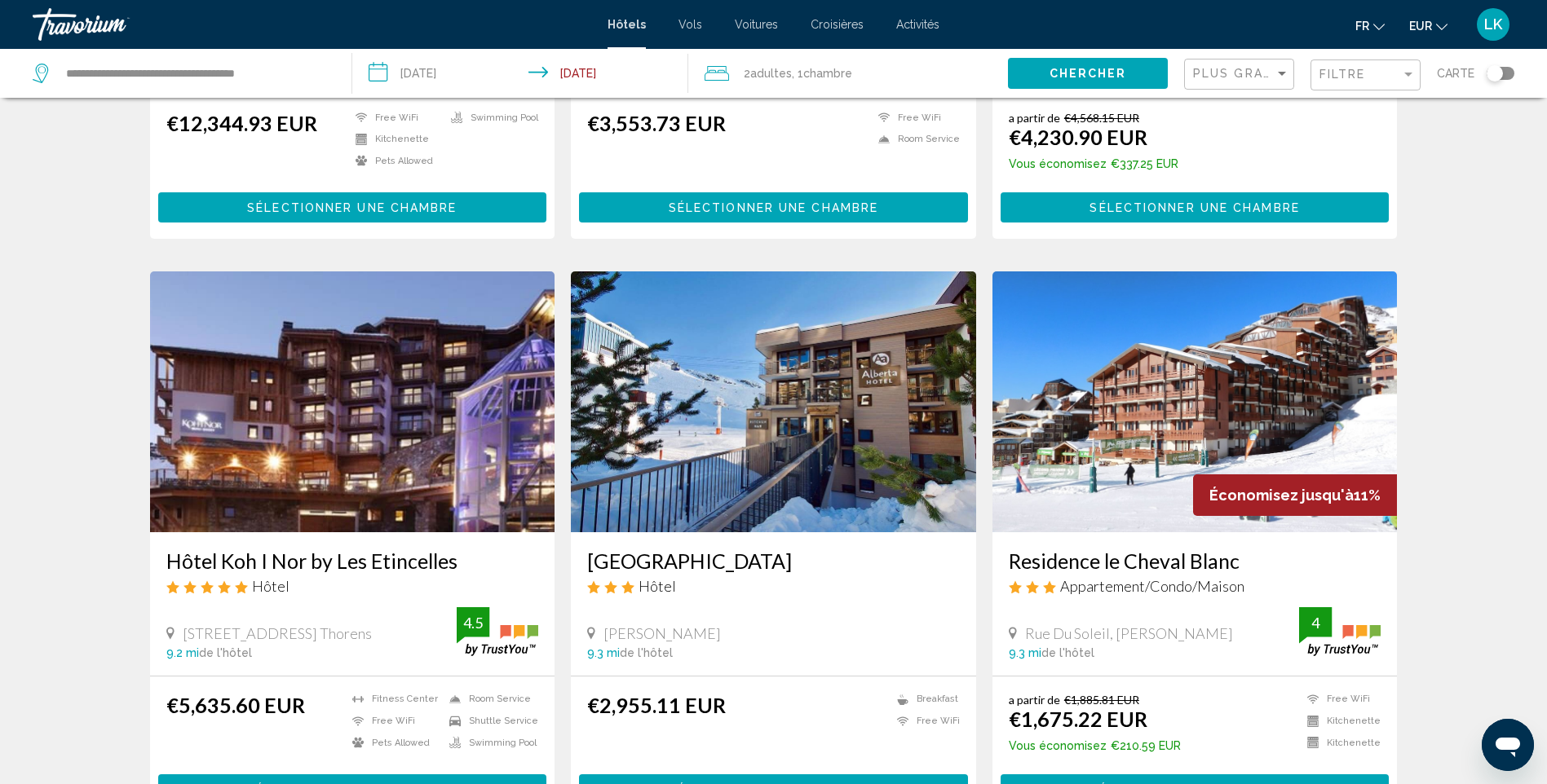
scroll to position [1142, 0]
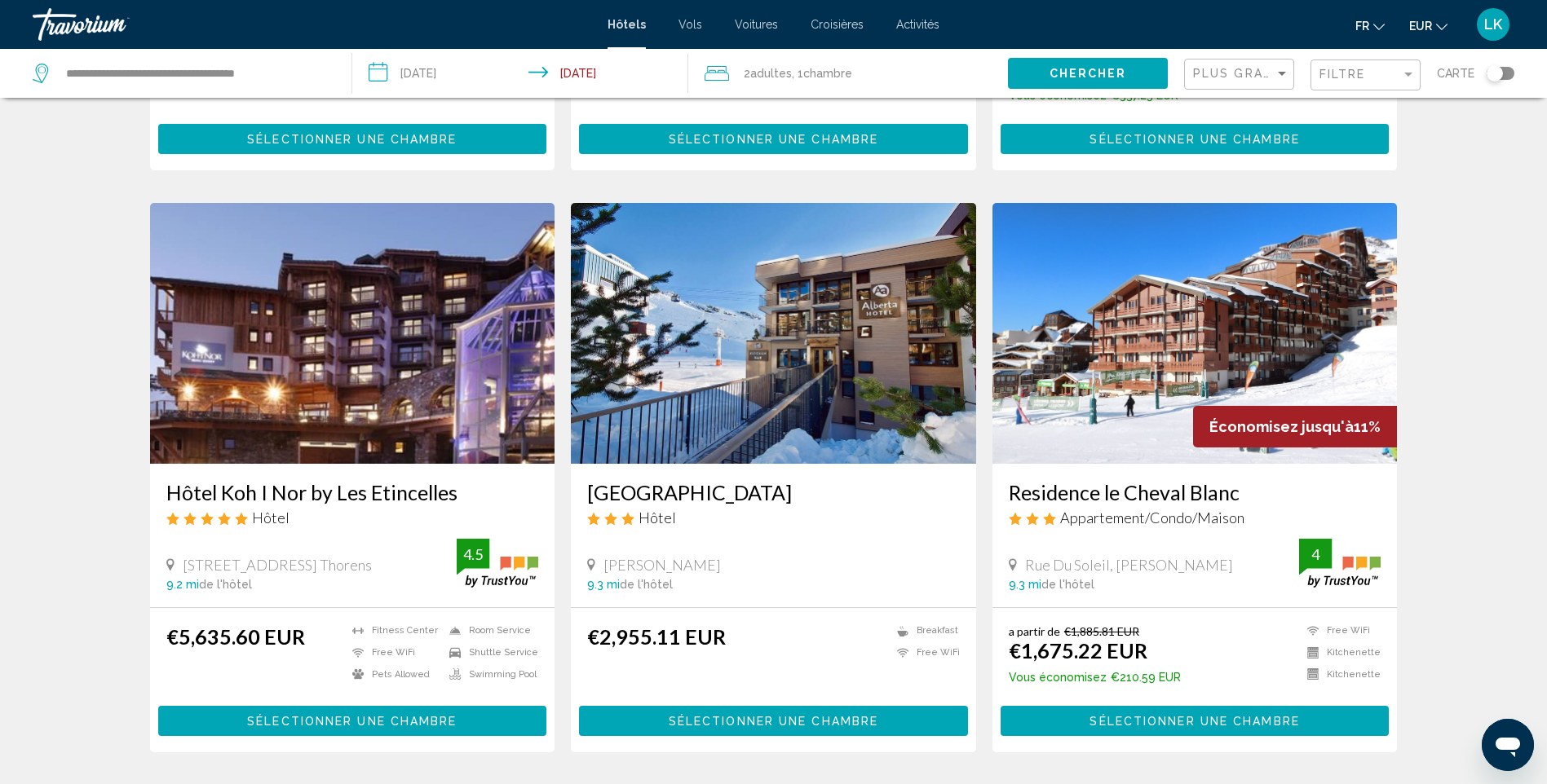
click at [856, 327] on img "Main content" at bounding box center [773, 333] width 405 height 261
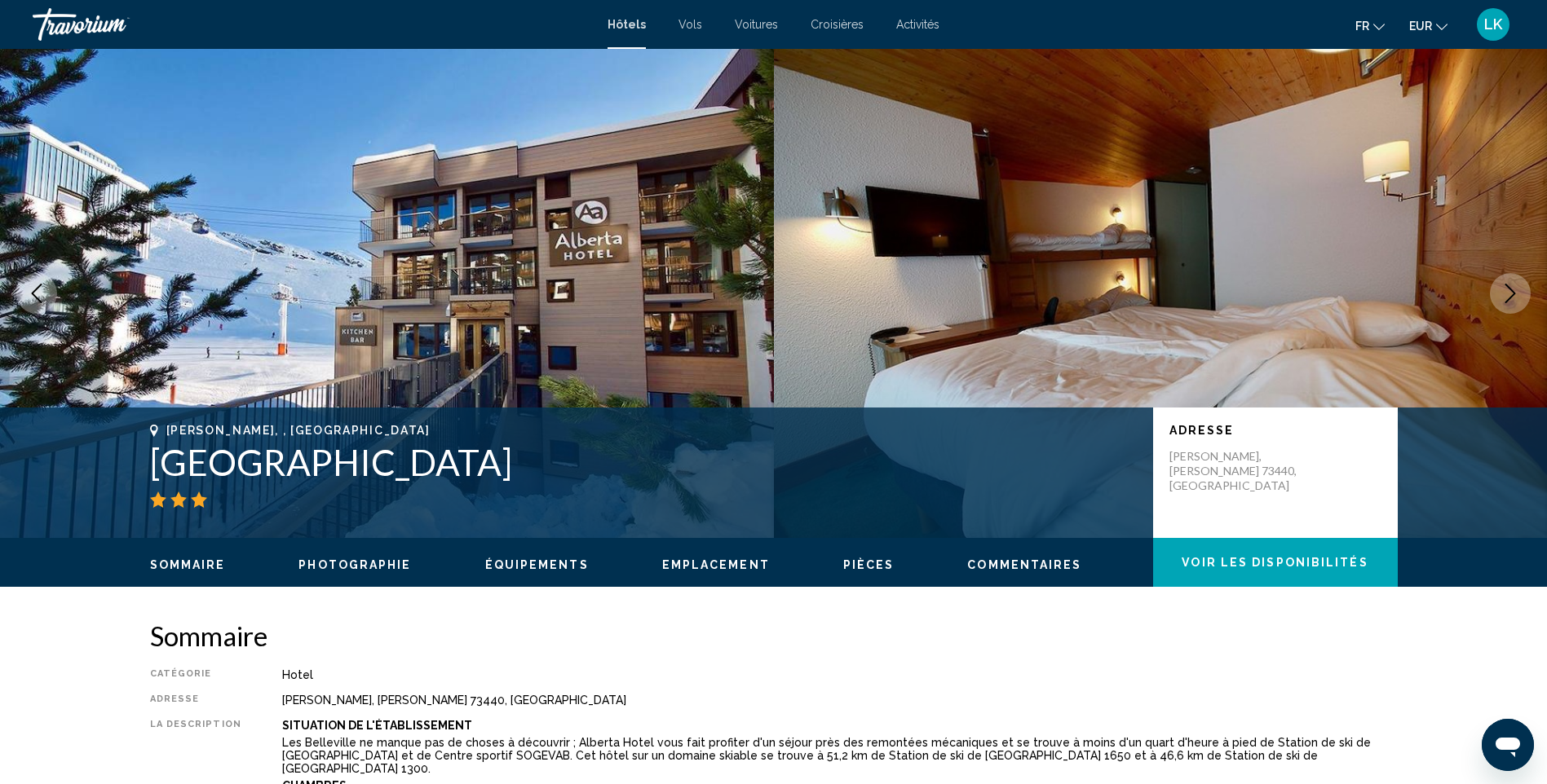
click at [1498, 299] on button "Next image" at bounding box center [1509, 293] width 41 height 41
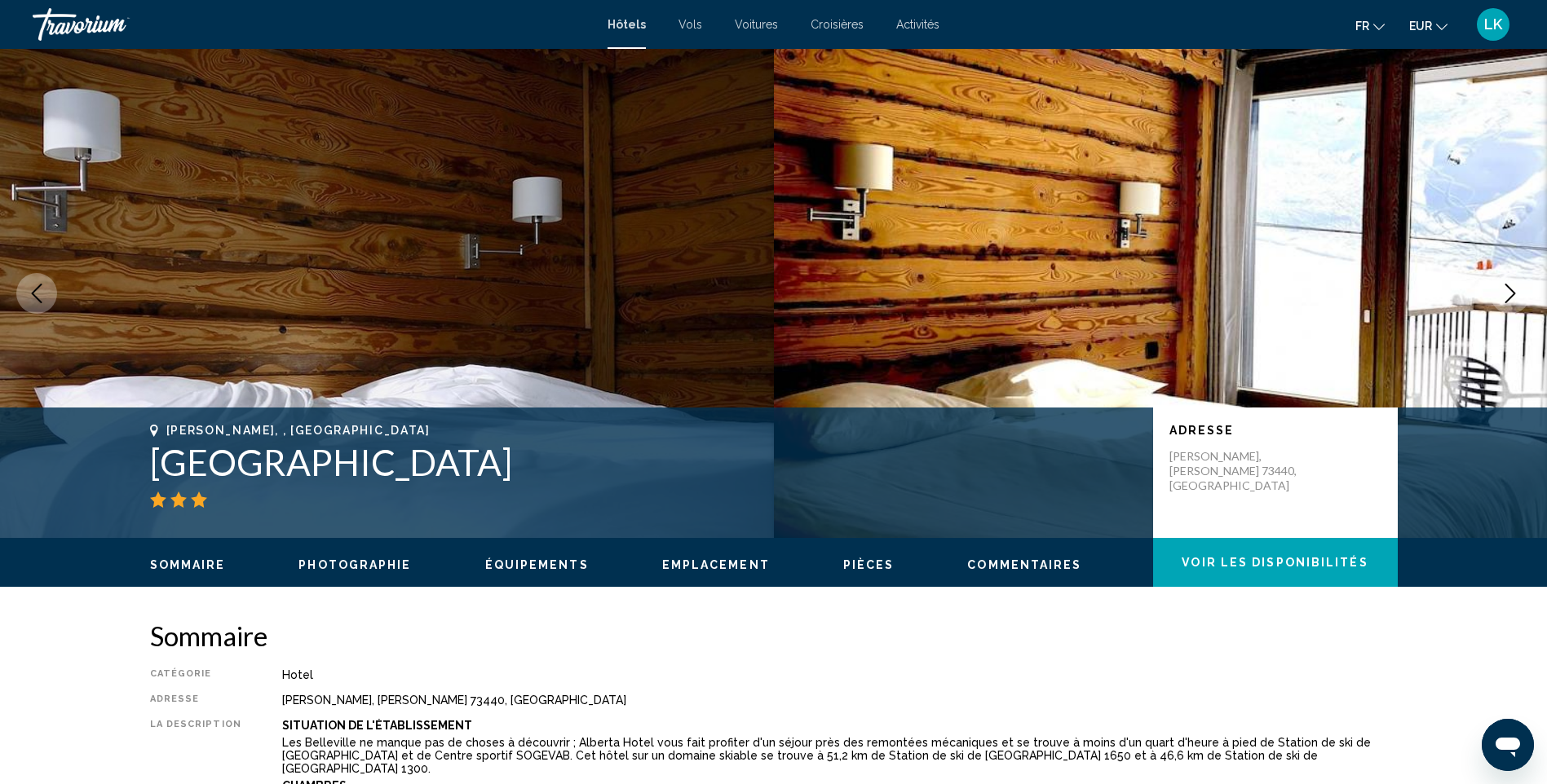
click at [1498, 299] on button "Next image" at bounding box center [1509, 293] width 41 height 41
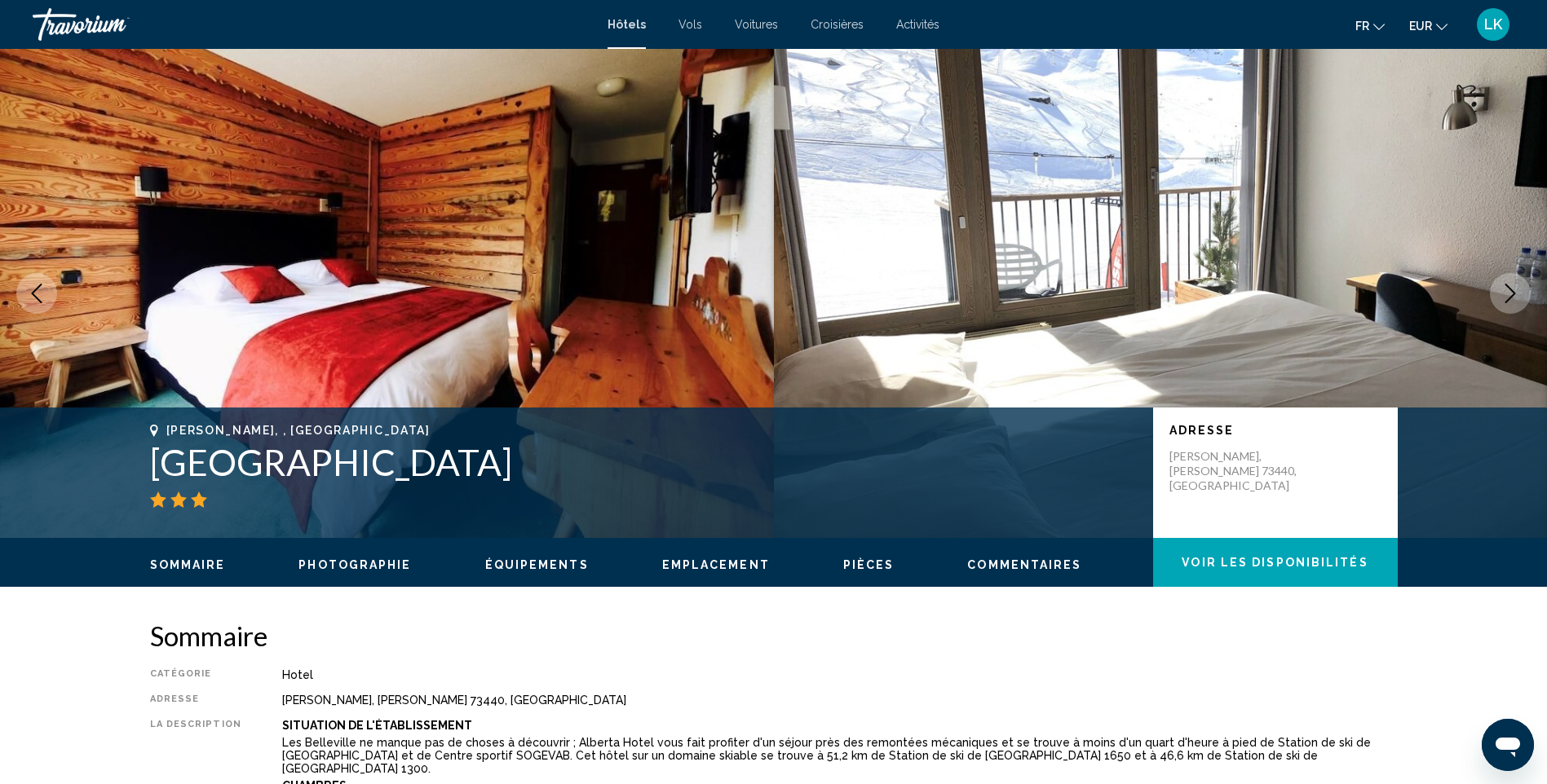
click at [1498, 299] on button "Next image" at bounding box center [1509, 293] width 41 height 41
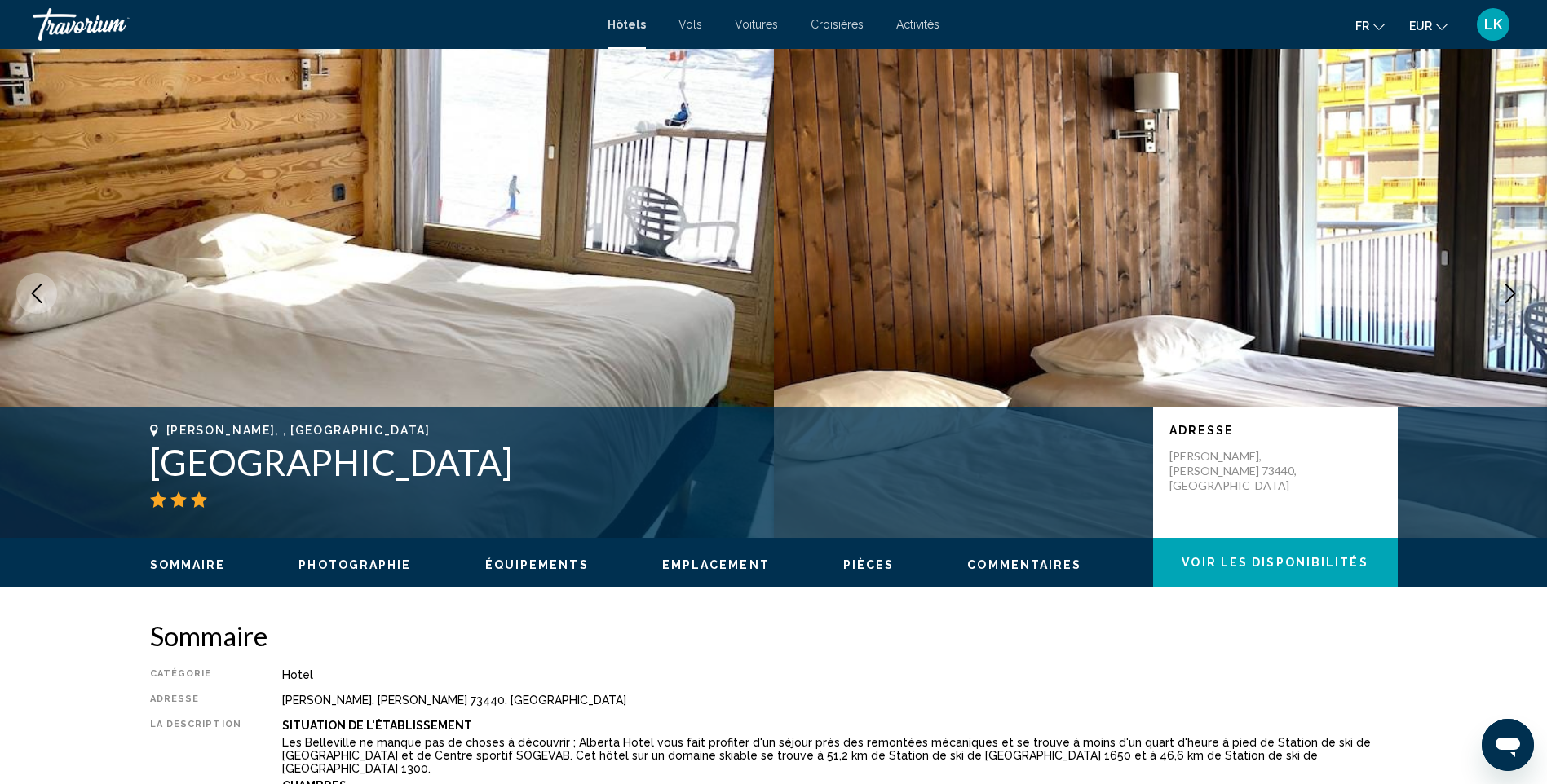
click at [1498, 299] on button "Next image" at bounding box center [1509, 293] width 41 height 41
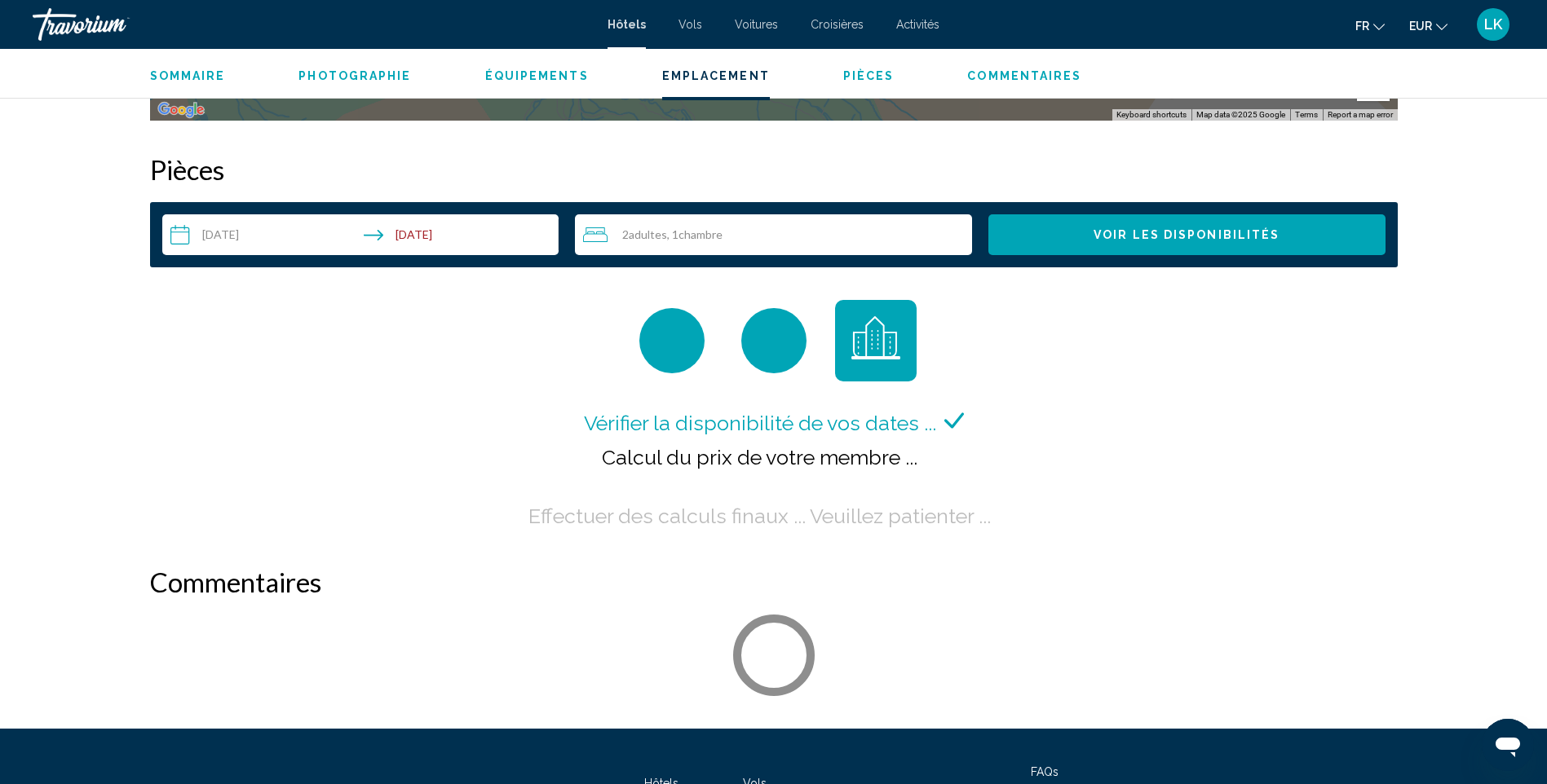
scroll to position [2039, 0]
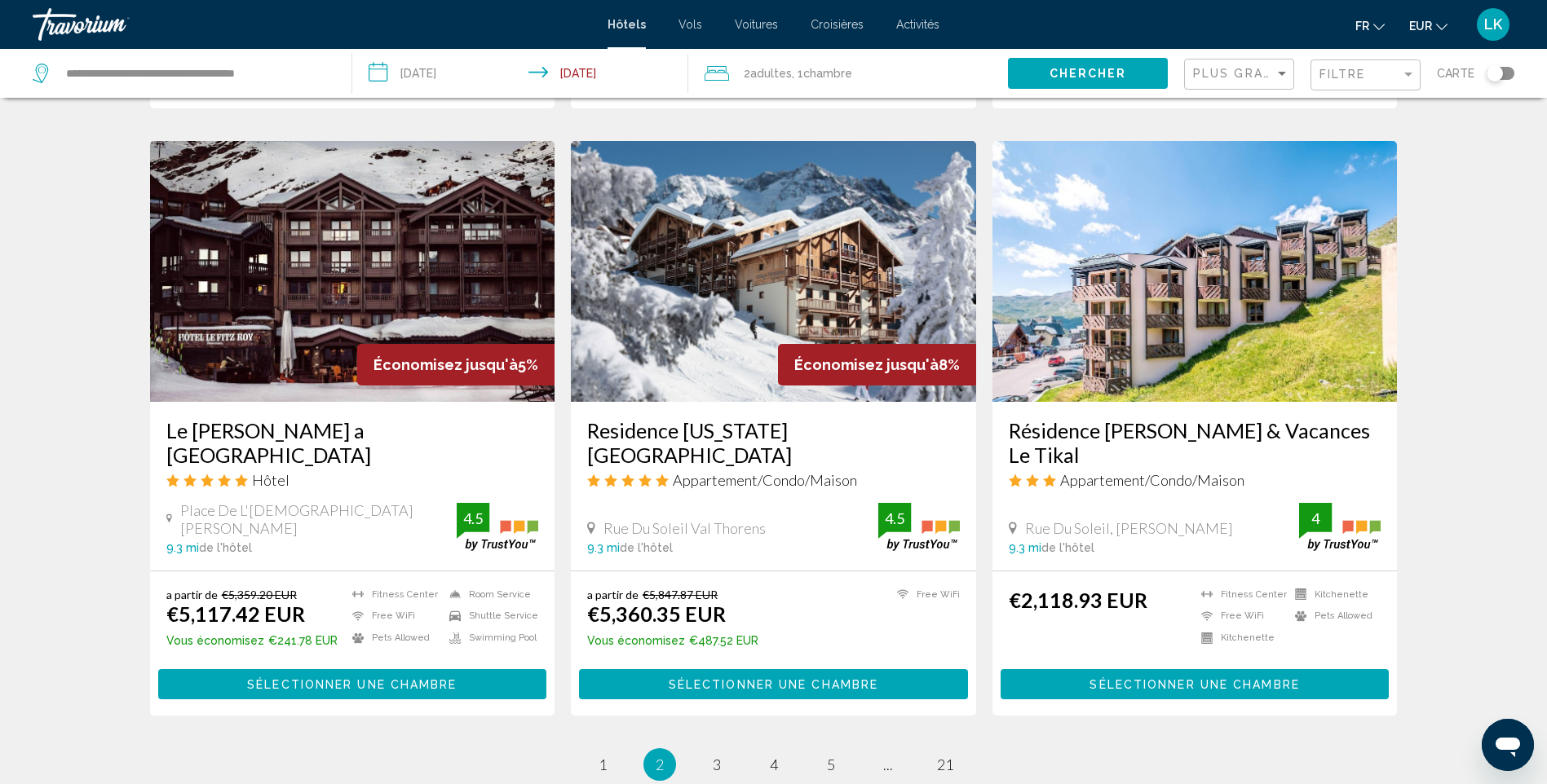
scroll to position [1794, 0]
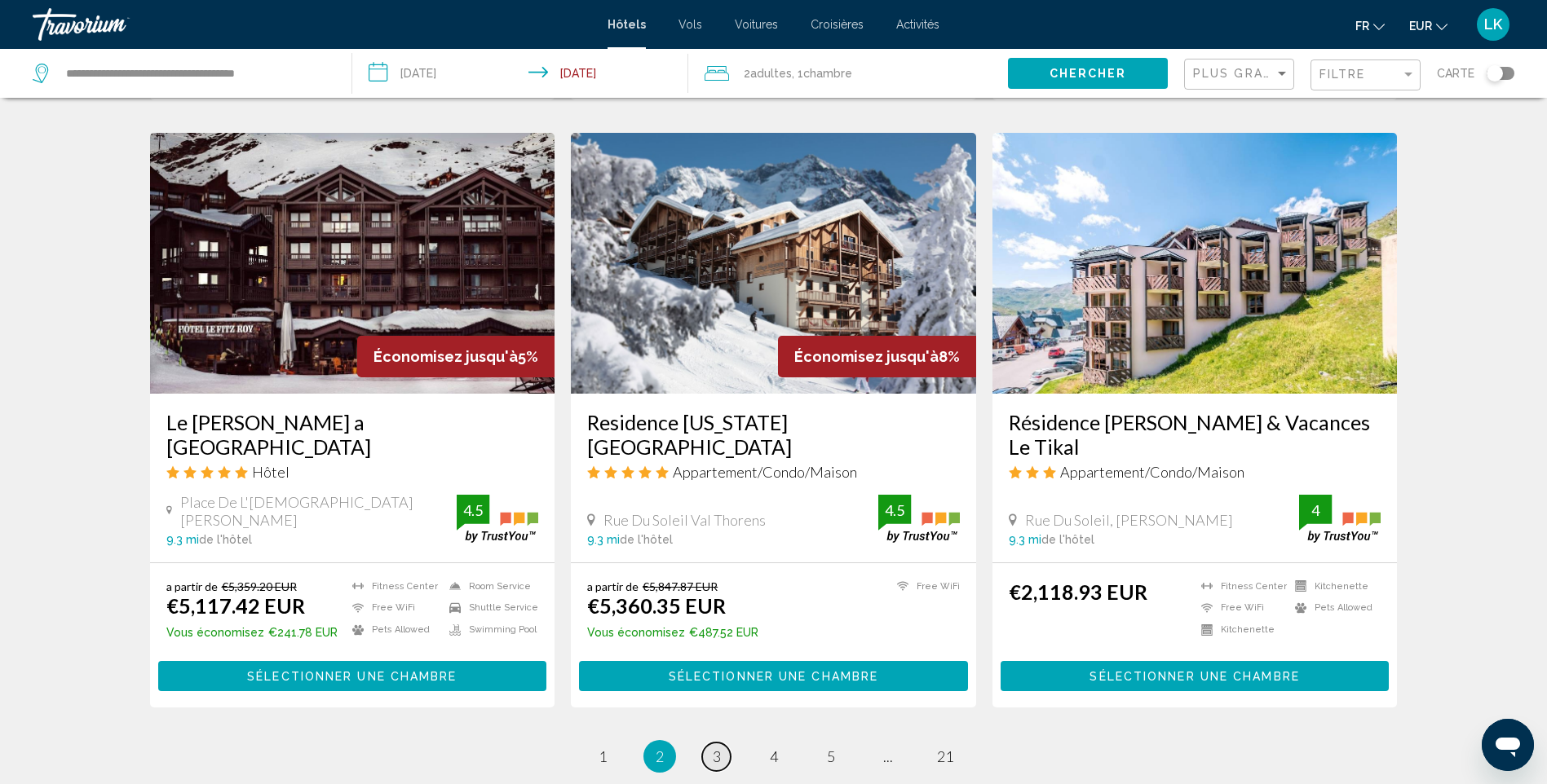
click at [718, 747] on span "3" at bounding box center [716, 756] width 8 height 18
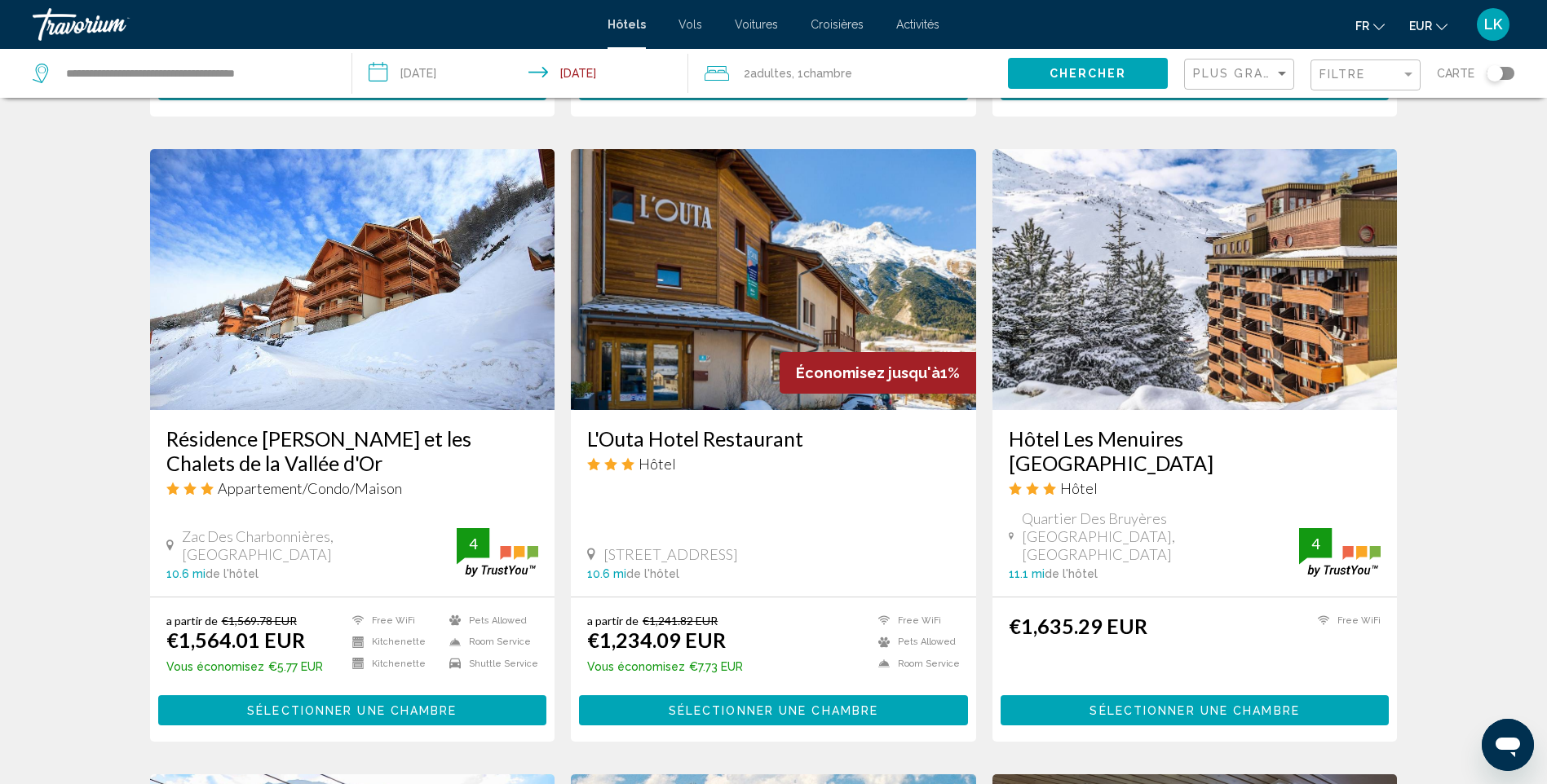
scroll to position [652, 0]
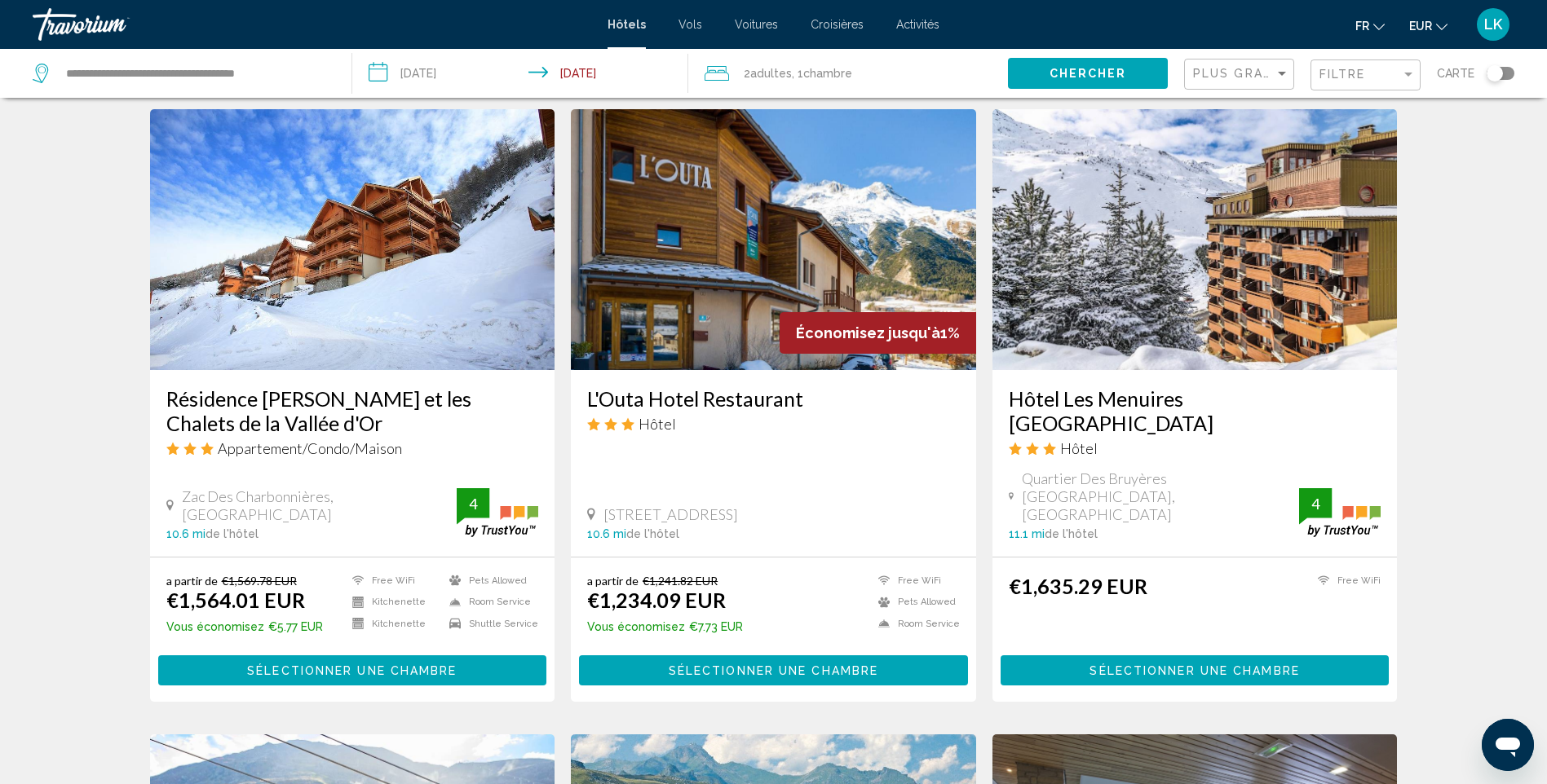
click at [788, 252] on img "Main content" at bounding box center [773, 240] width 405 height 261
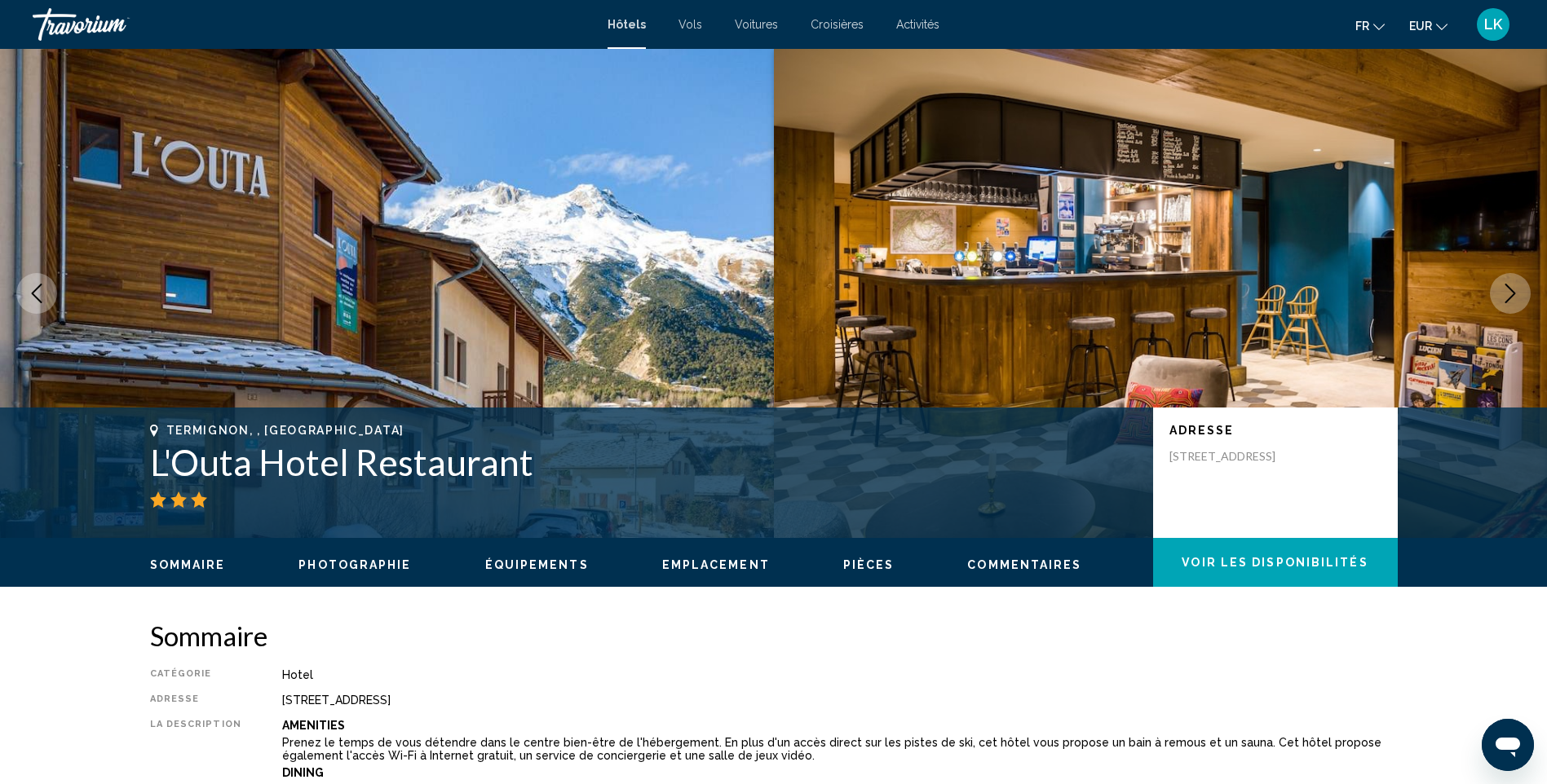
click at [1491, 289] on button "Next image" at bounding box center [1509, 293] width 41 height 41
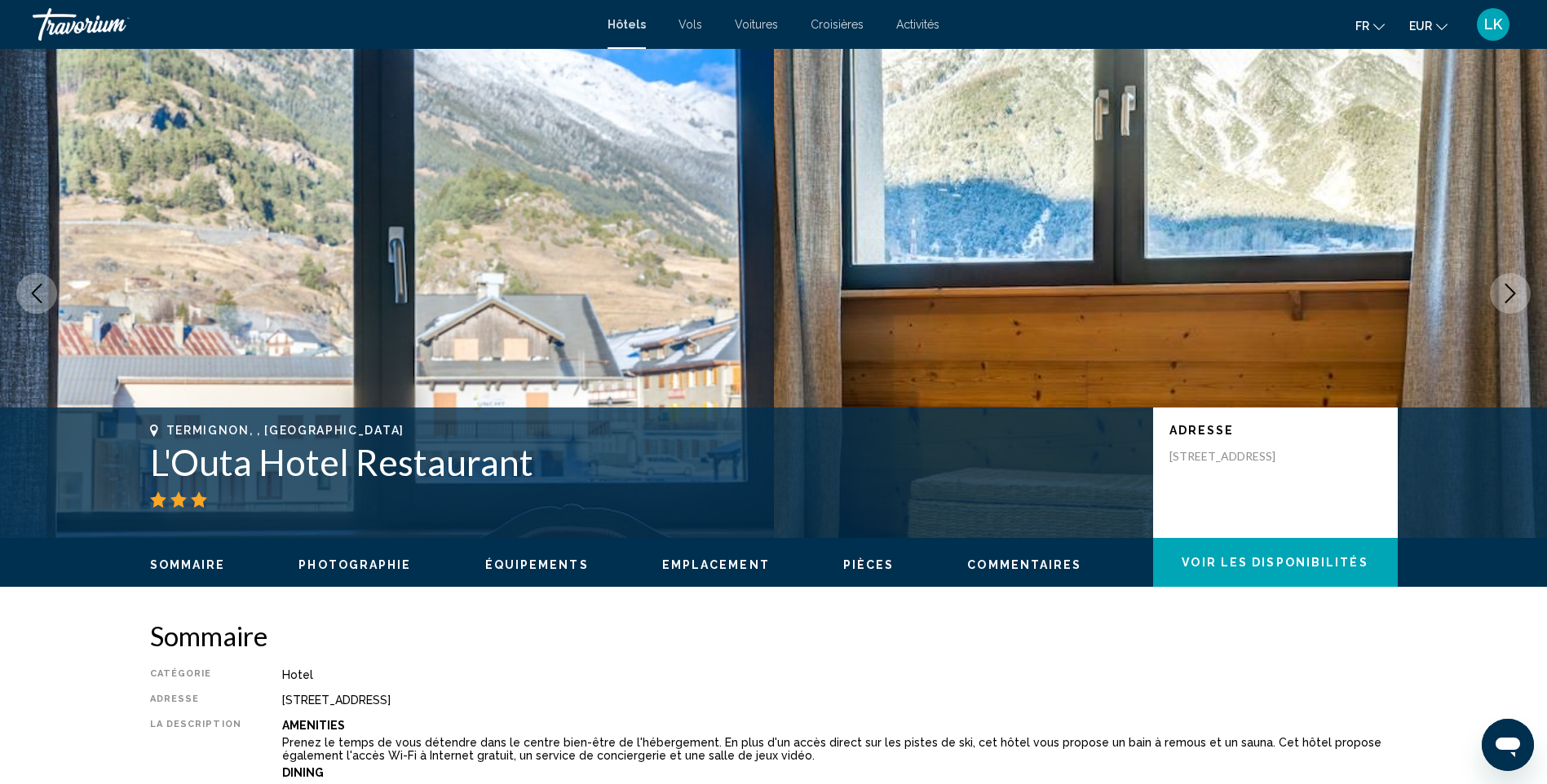
click at [1497, 294] on button "Next image" at bounding box center [1509, 293] width 41 height 41
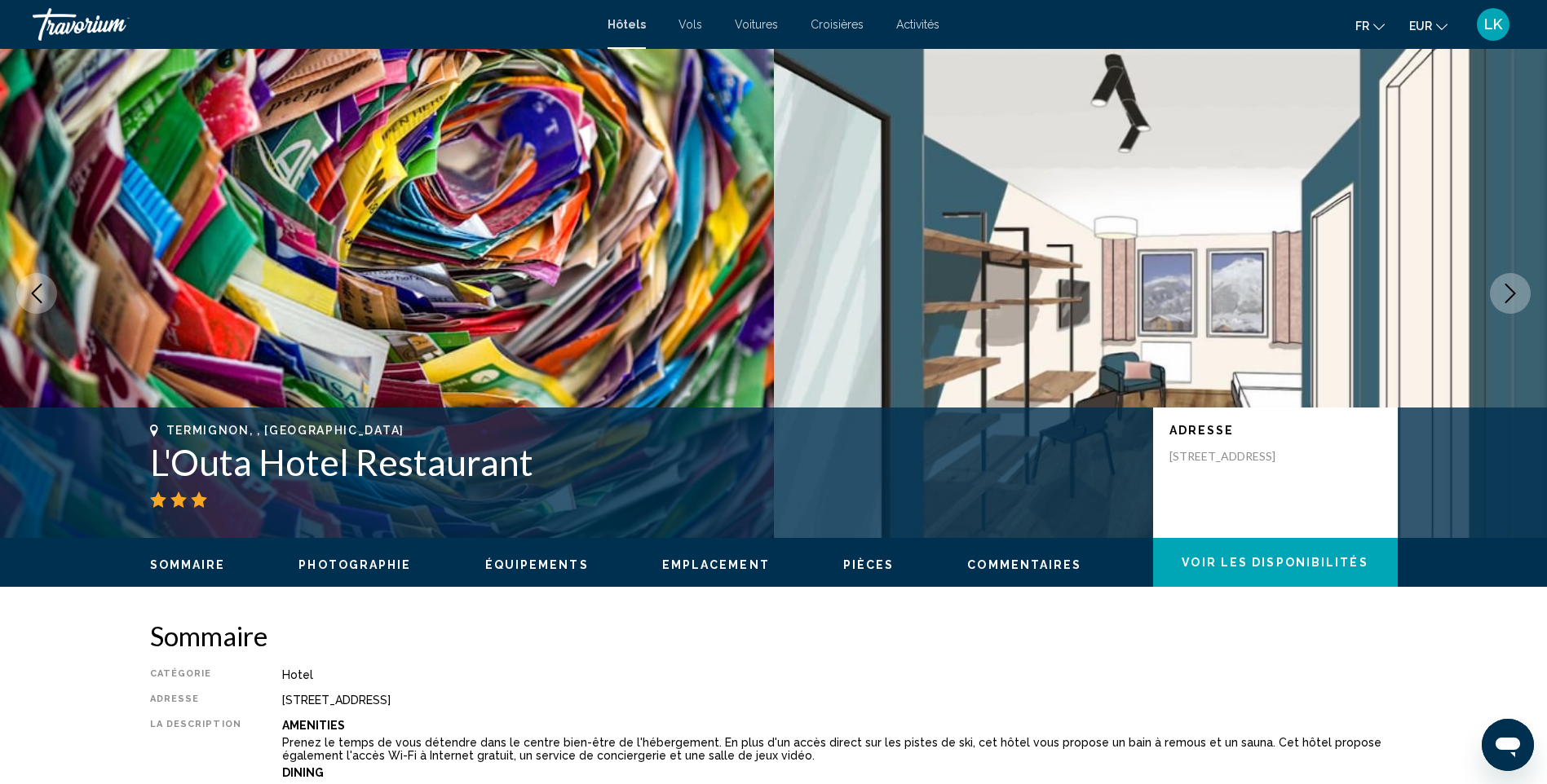
click at [1497, 294] on button "Next image" at bounding box center [1509, 293] width 41 height 41
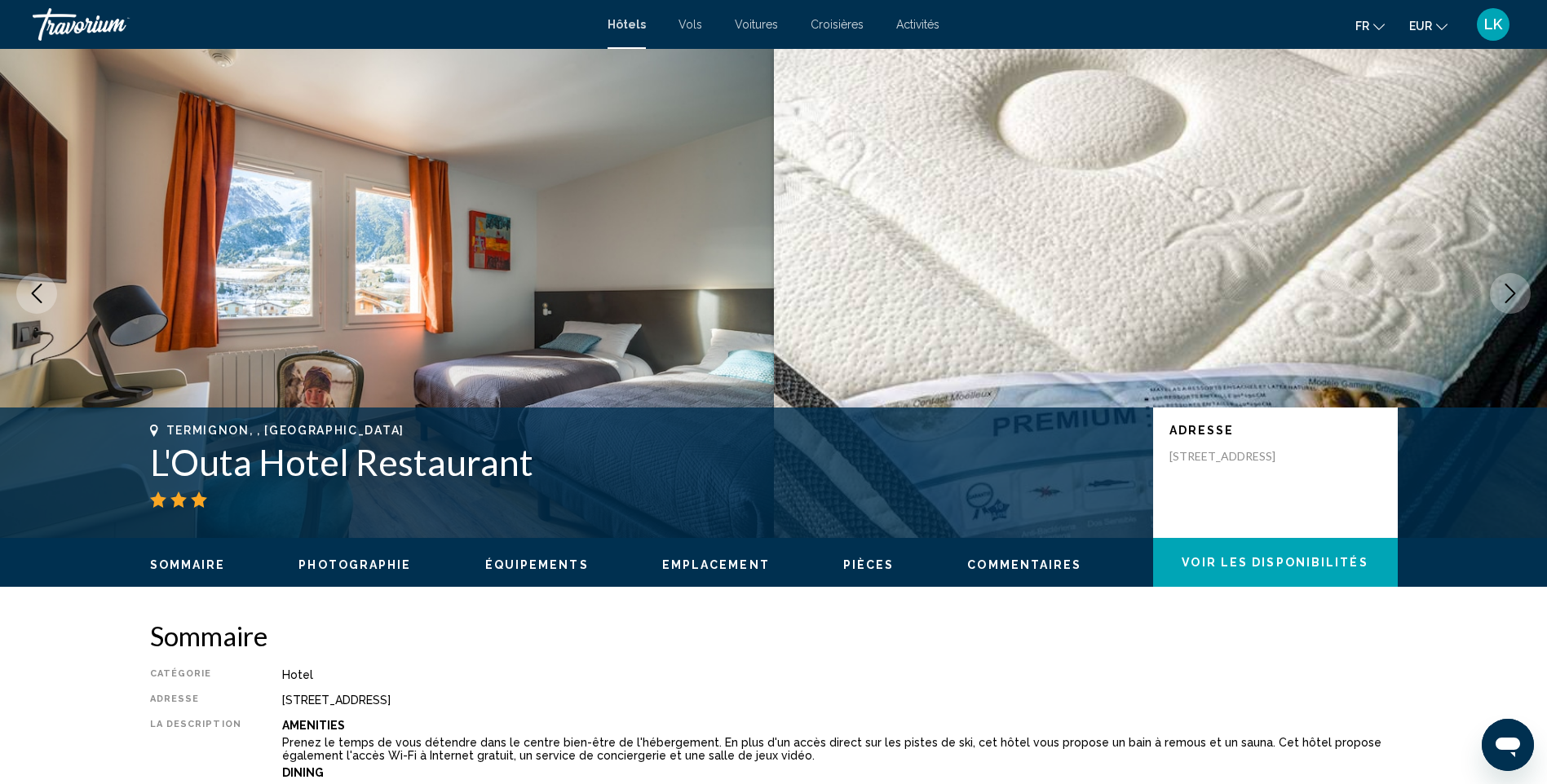
click at [1497, 294] on button "Next image" at bounding box center [1509, 293] width 41 height 41
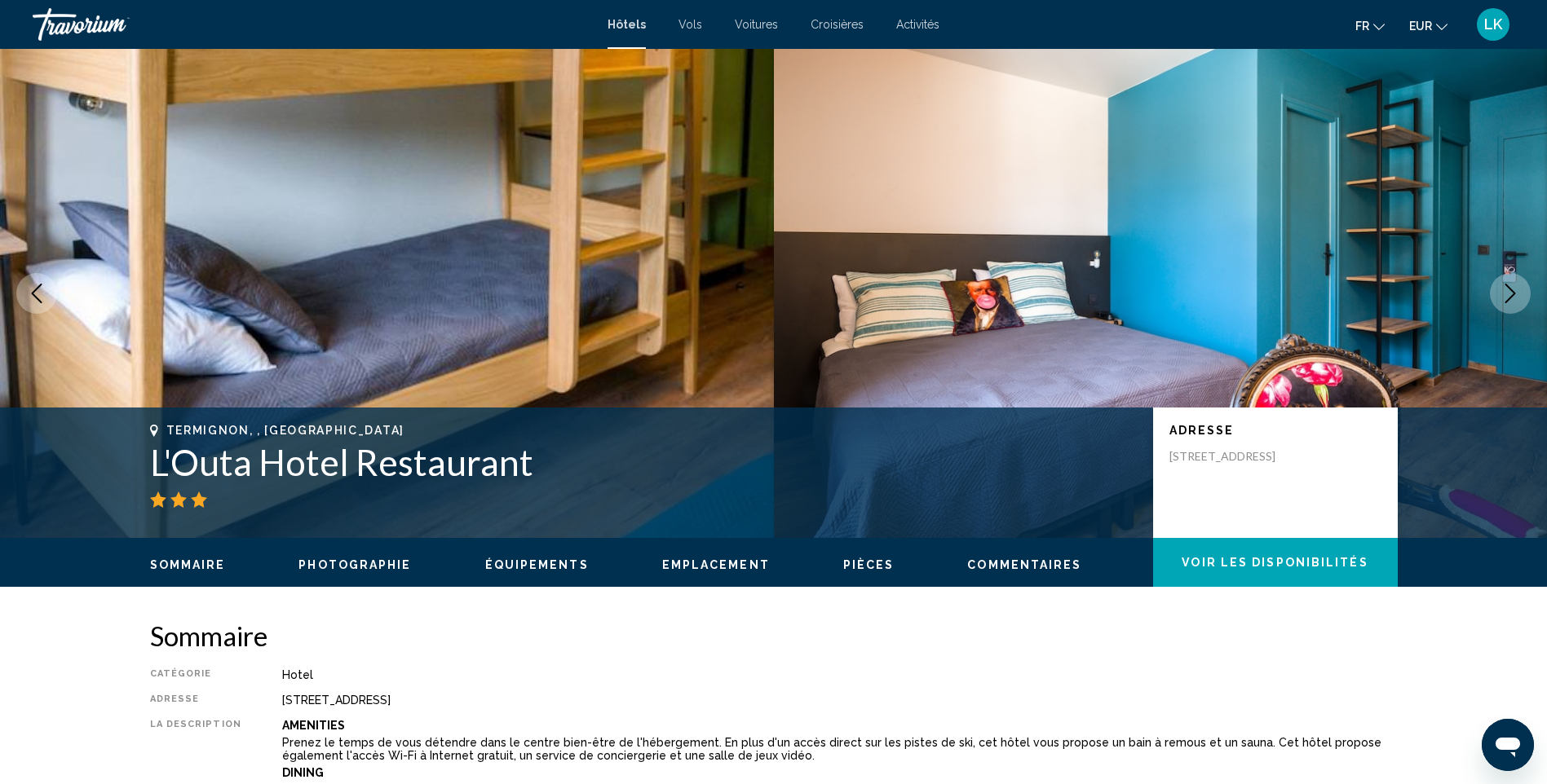
click at [1497, 294] on button "Next image" at bounding box center [1509, 293] width 41 height 41
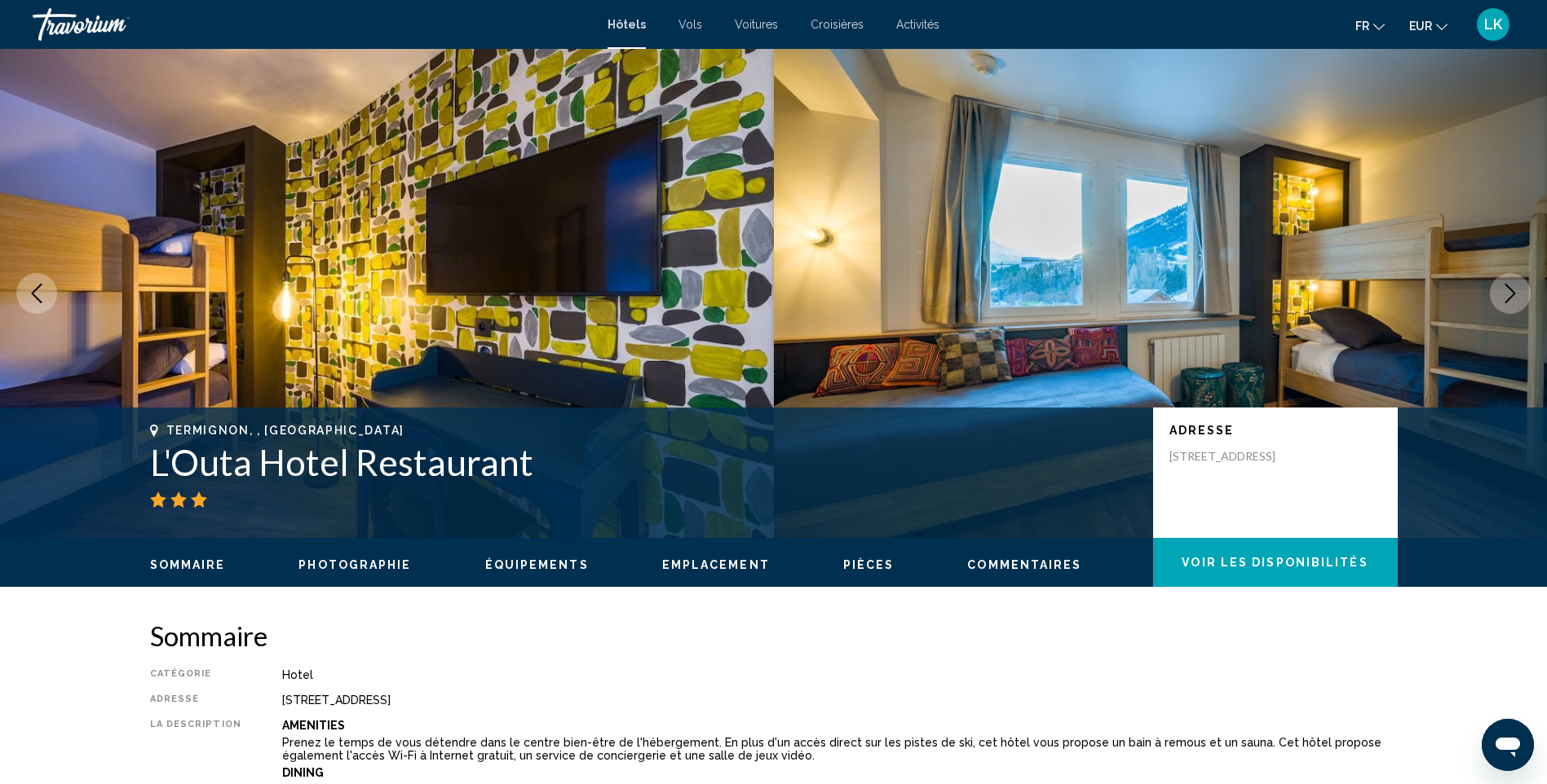
click at [1497, 294] on button "Next image" at bounding box center [1509, 293] width 41 height 41
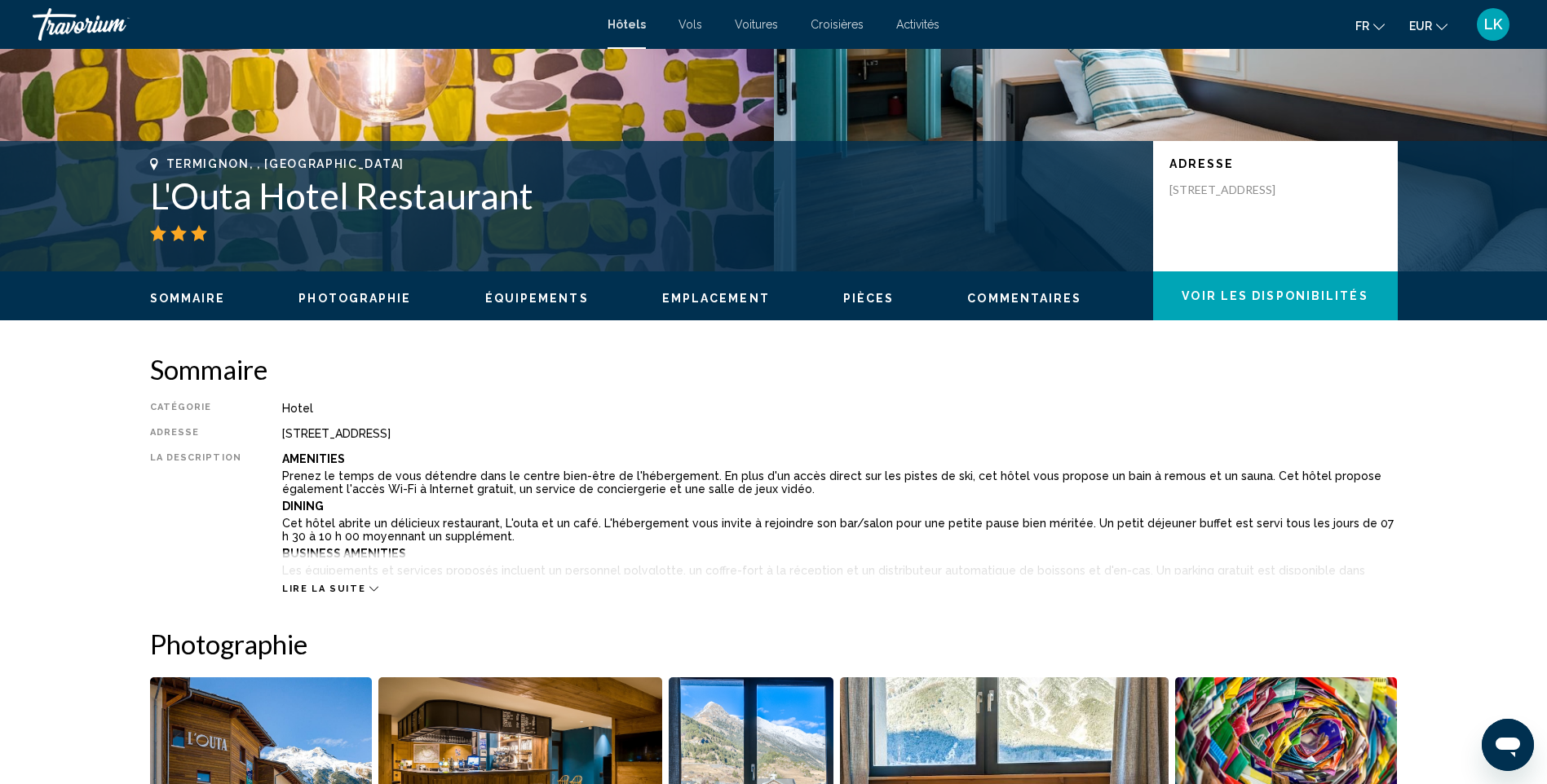
scroll to position [571, 0]
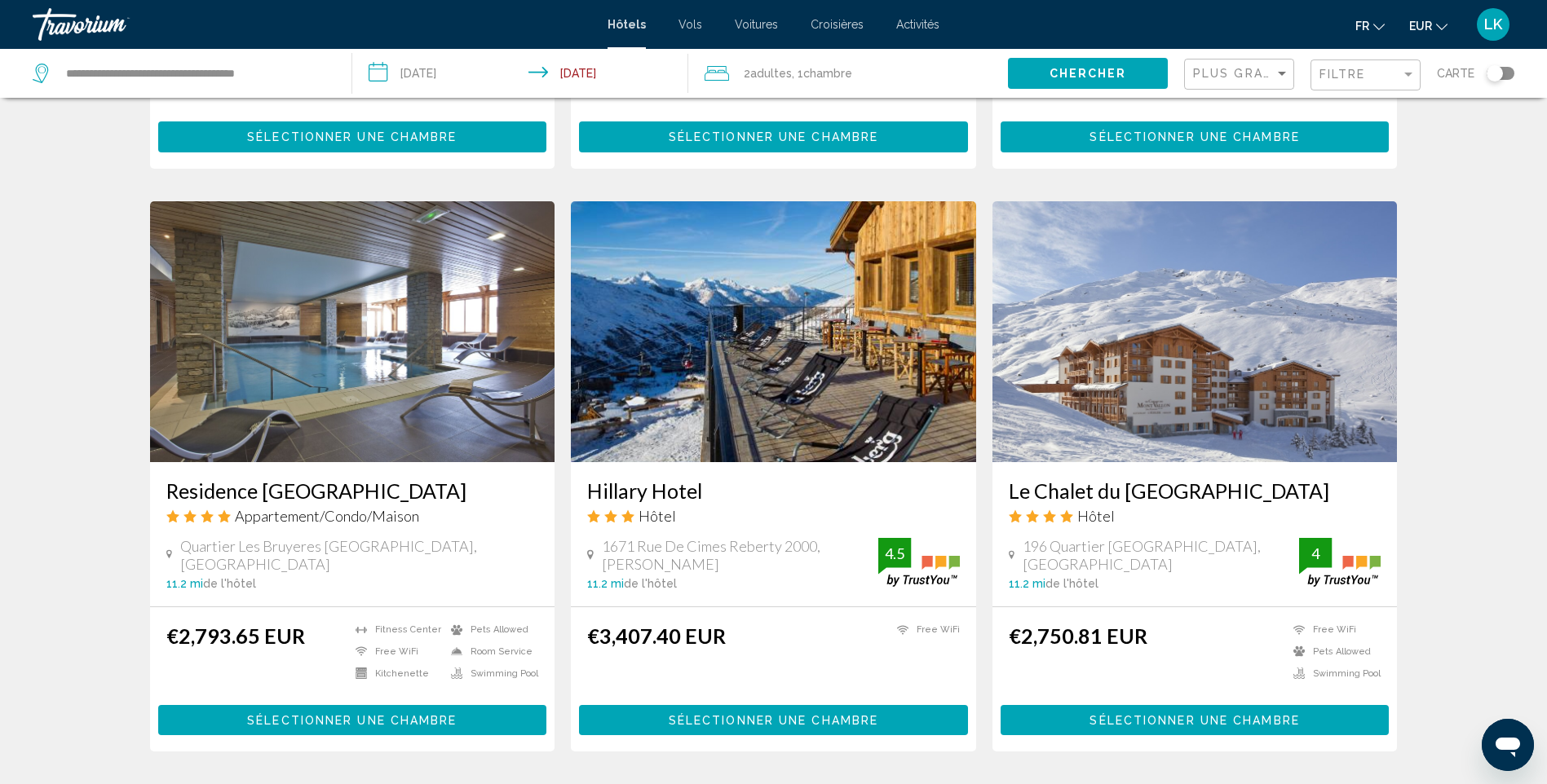
scroll to position [1875, 0]
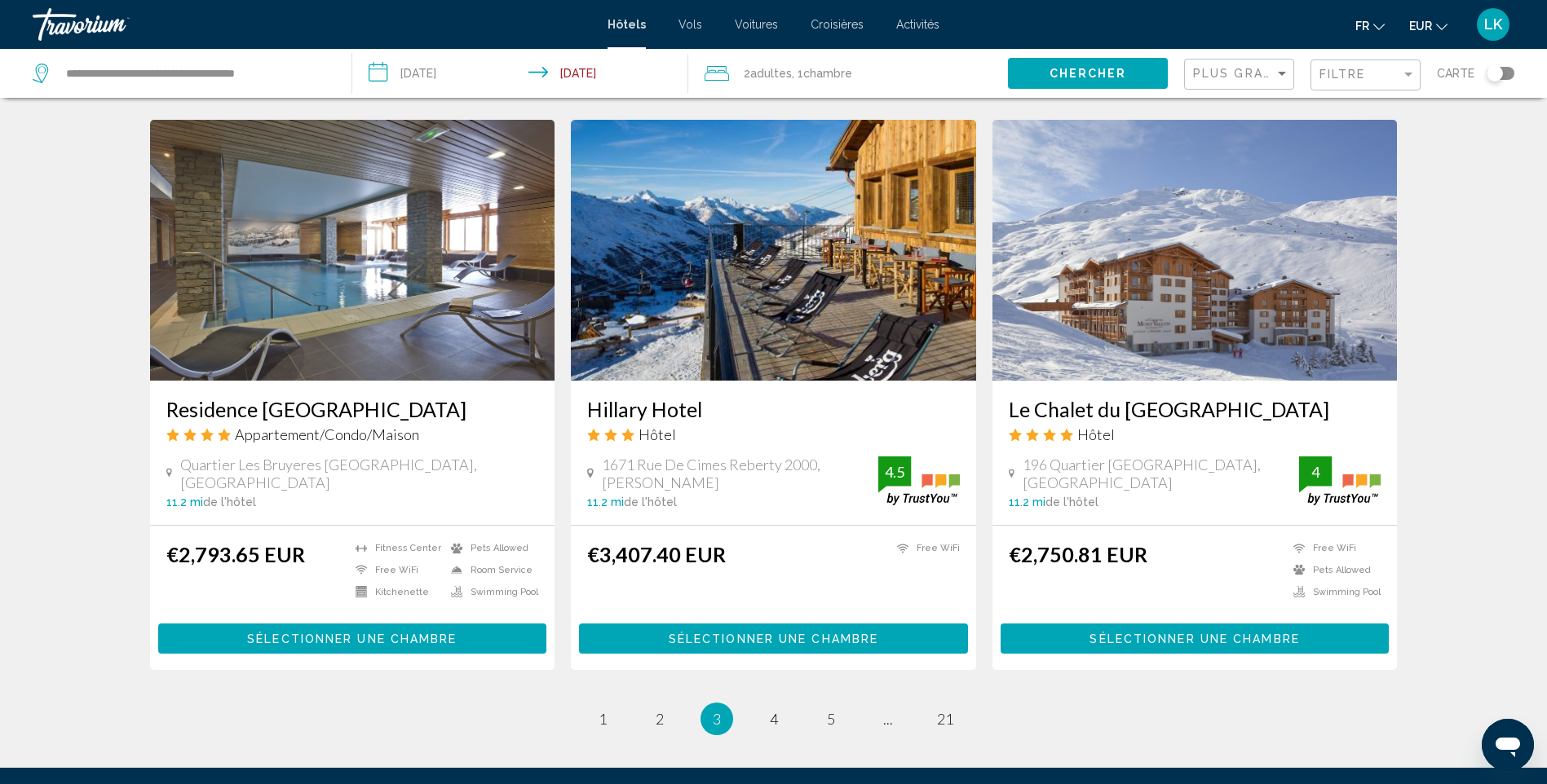
click at [769, 703] on li "page 4" at bounding box center [774, 718] width 32 height 32
click at [771, 710] on span "4" at bounding box center [774, 719] width 8 height 18
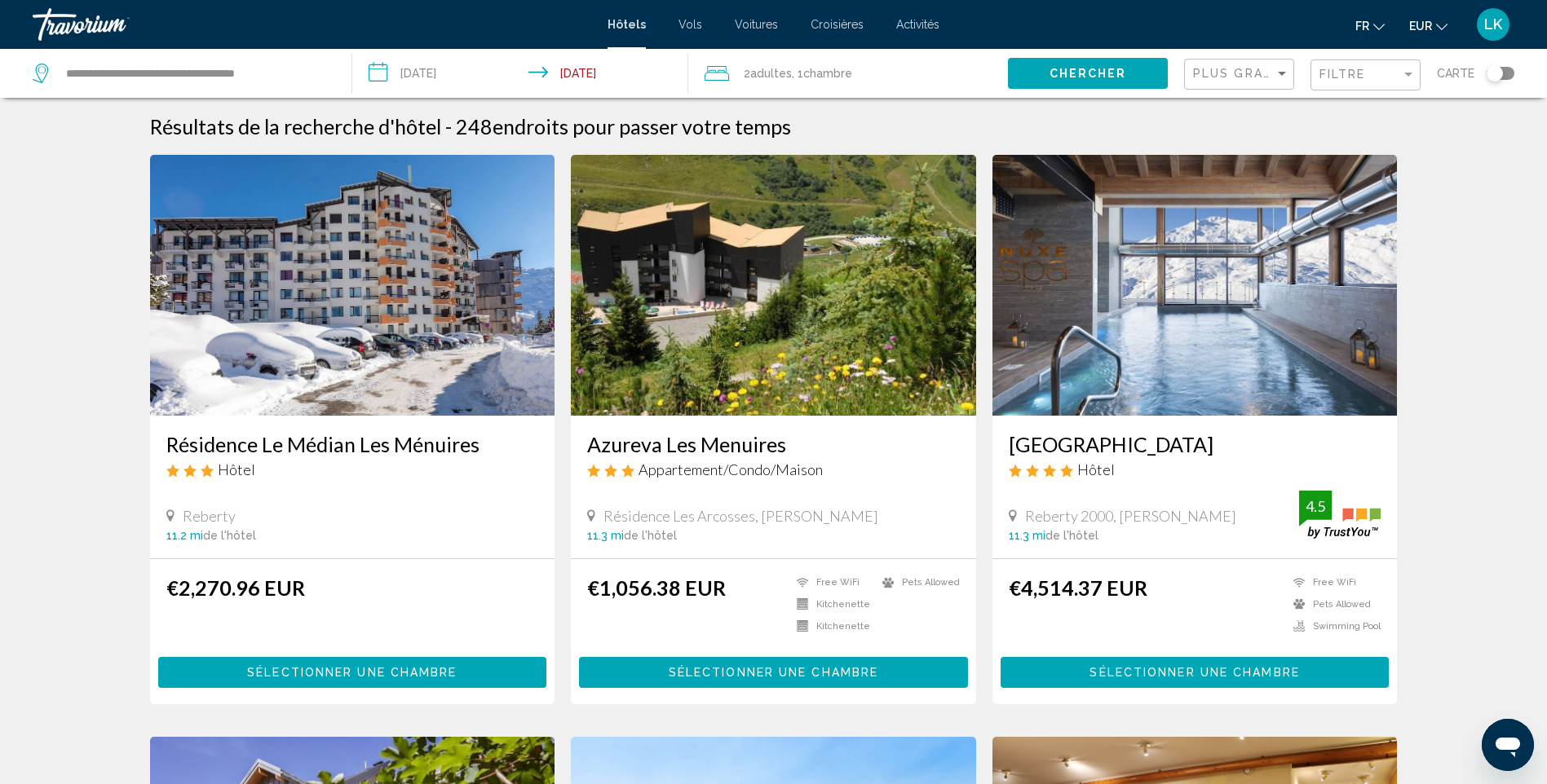
click at [747, 342] on img "Main content" at bounding box center [773, 285] width 405 height 261
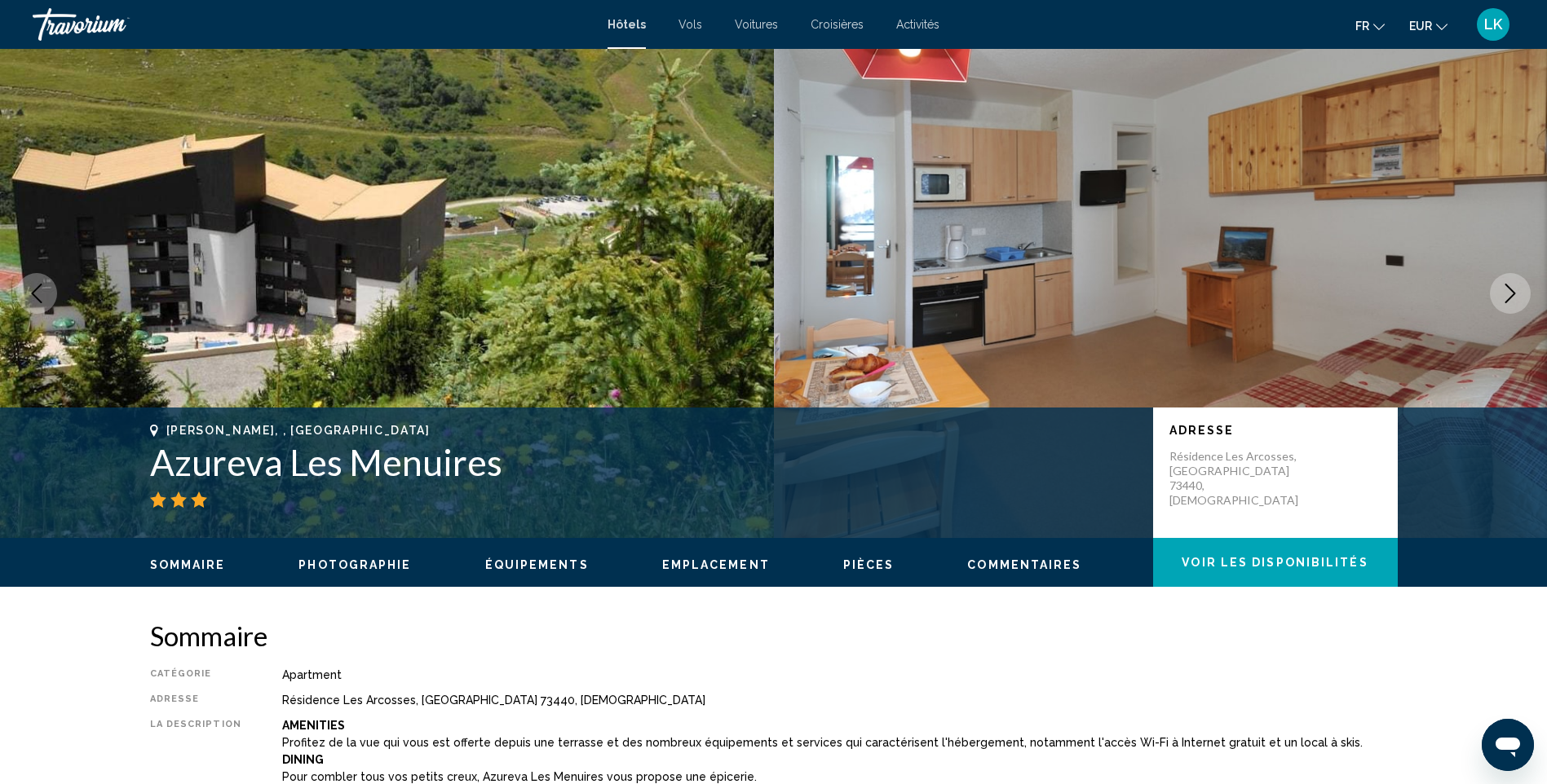
click at [1514, 286] on icon "Next image" at bounding box center [1510, 293] width 19 height 19
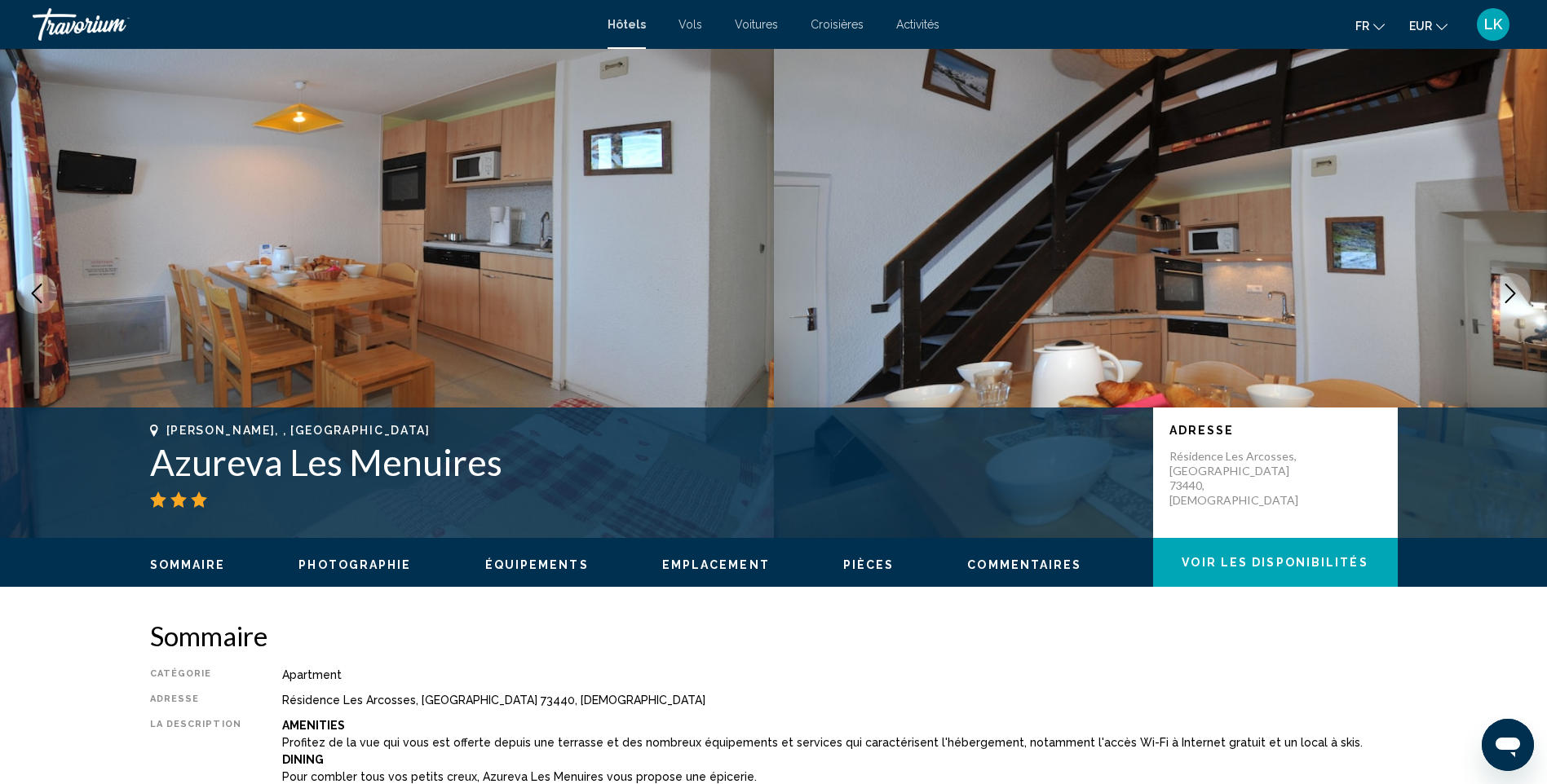
click at [1514, 286] on icon "Next image" at bounding box center [1510, 293] width 19 height 19
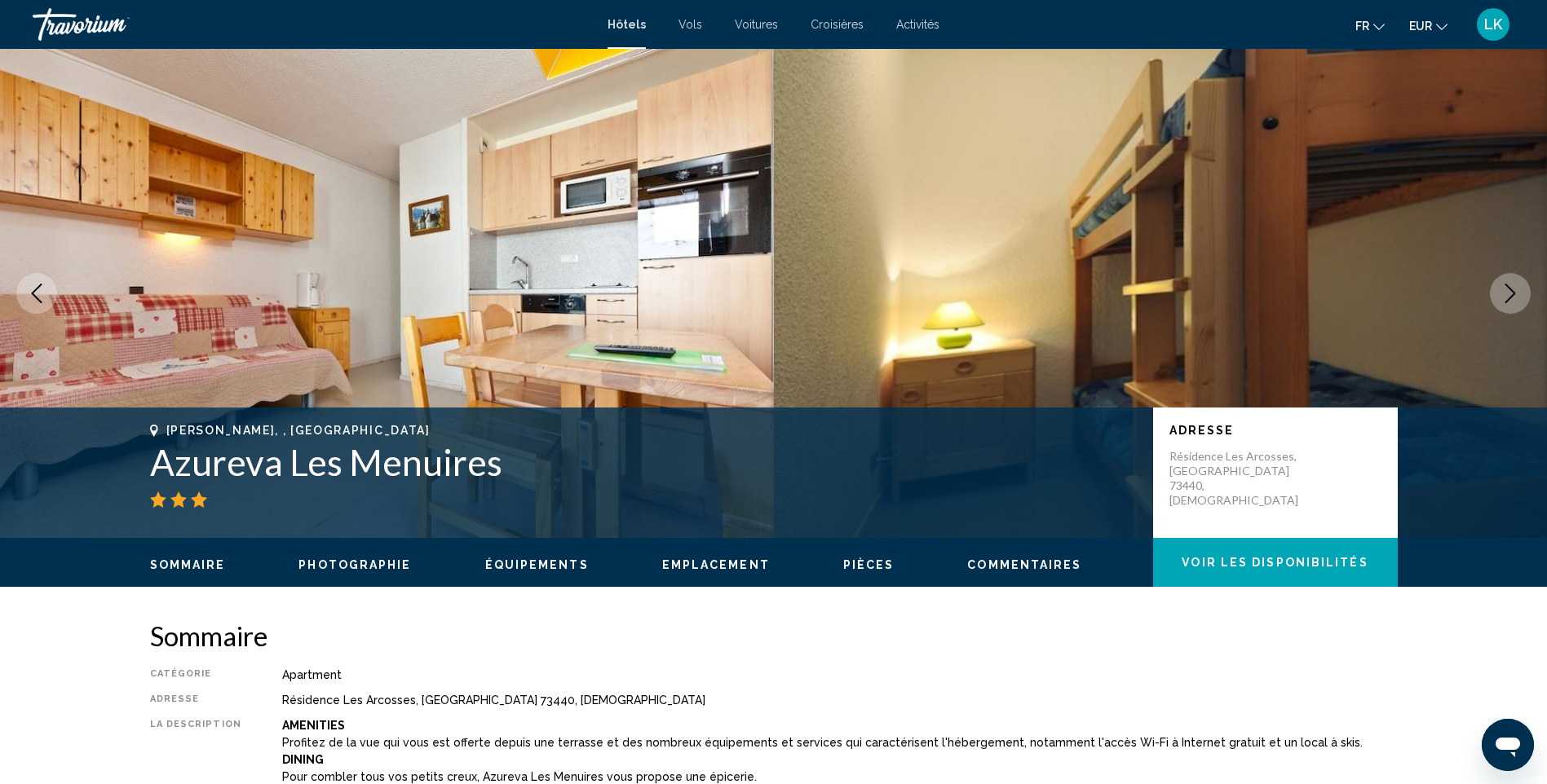
click at [1514, 286] on icon "Next image" at bounding box center [1510, 293] width 19 height 19
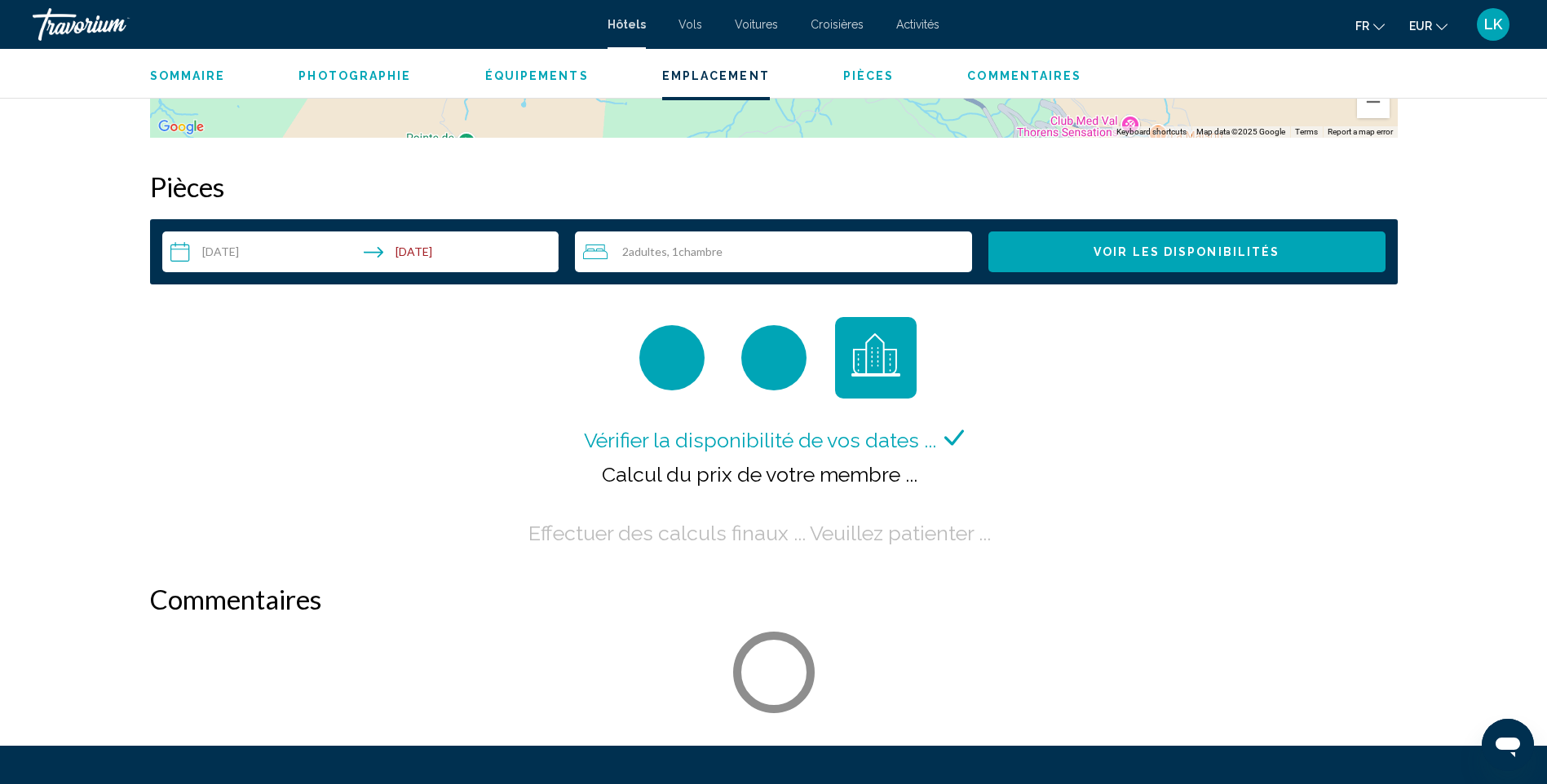
scroll to position [2153, 0]
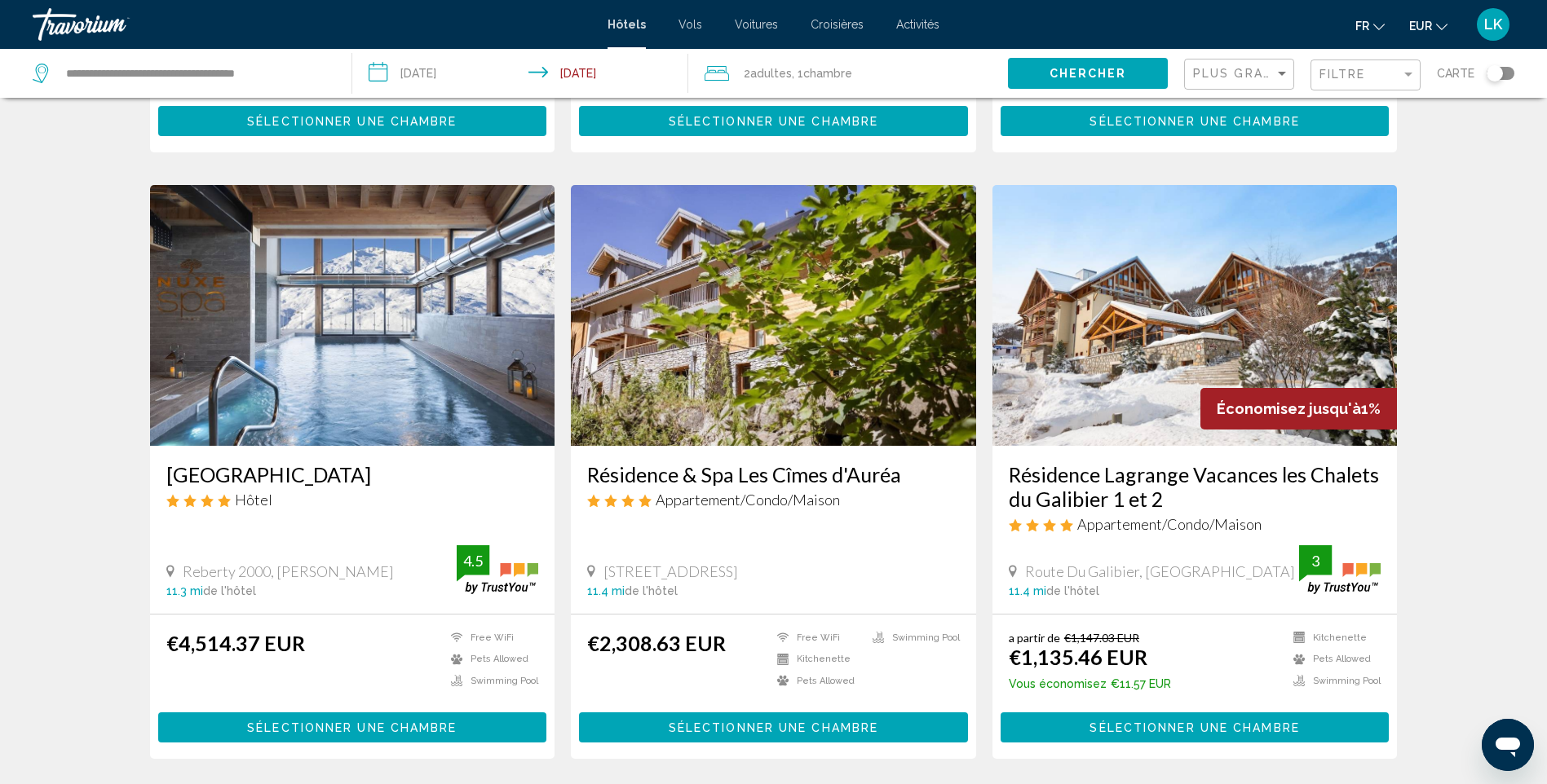
scroll to position [652, 0]
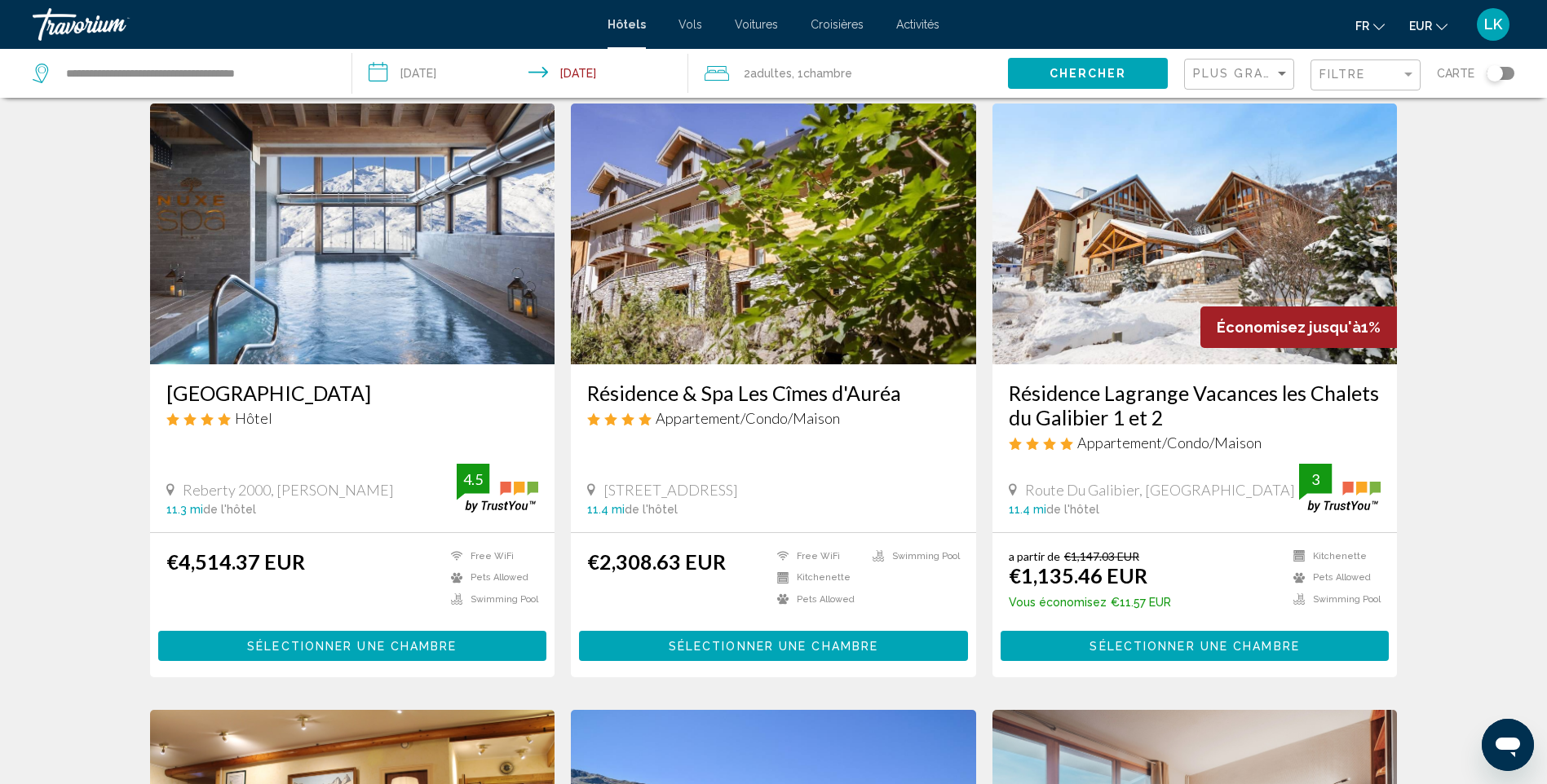
click at [1116, 247] on img "Main content" at bounding box center [1194, 234] width 405 height 261
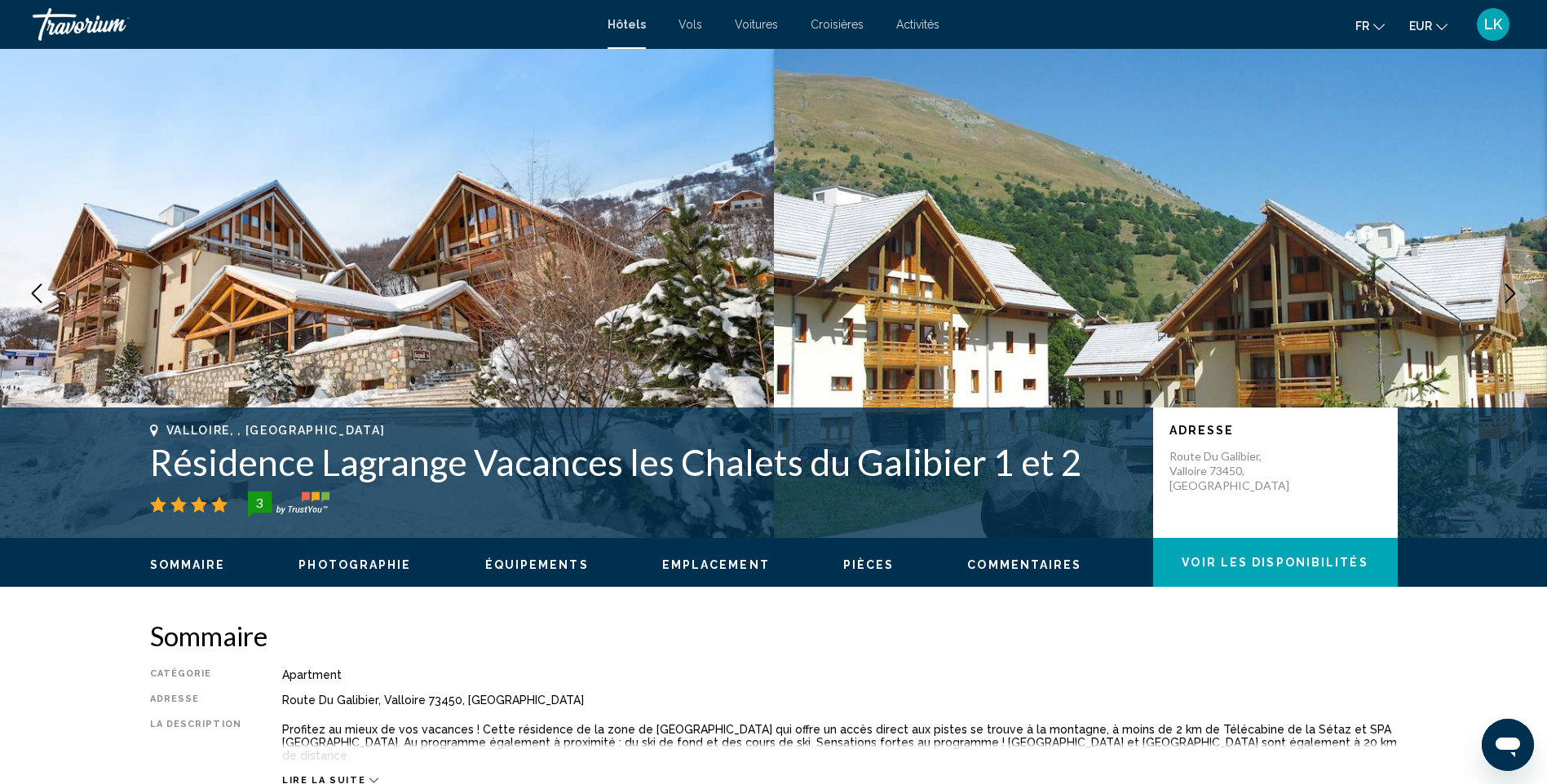
click at [1513, 290] on icon "Next image" at bounding box center [1510, 293] width 19 height 19
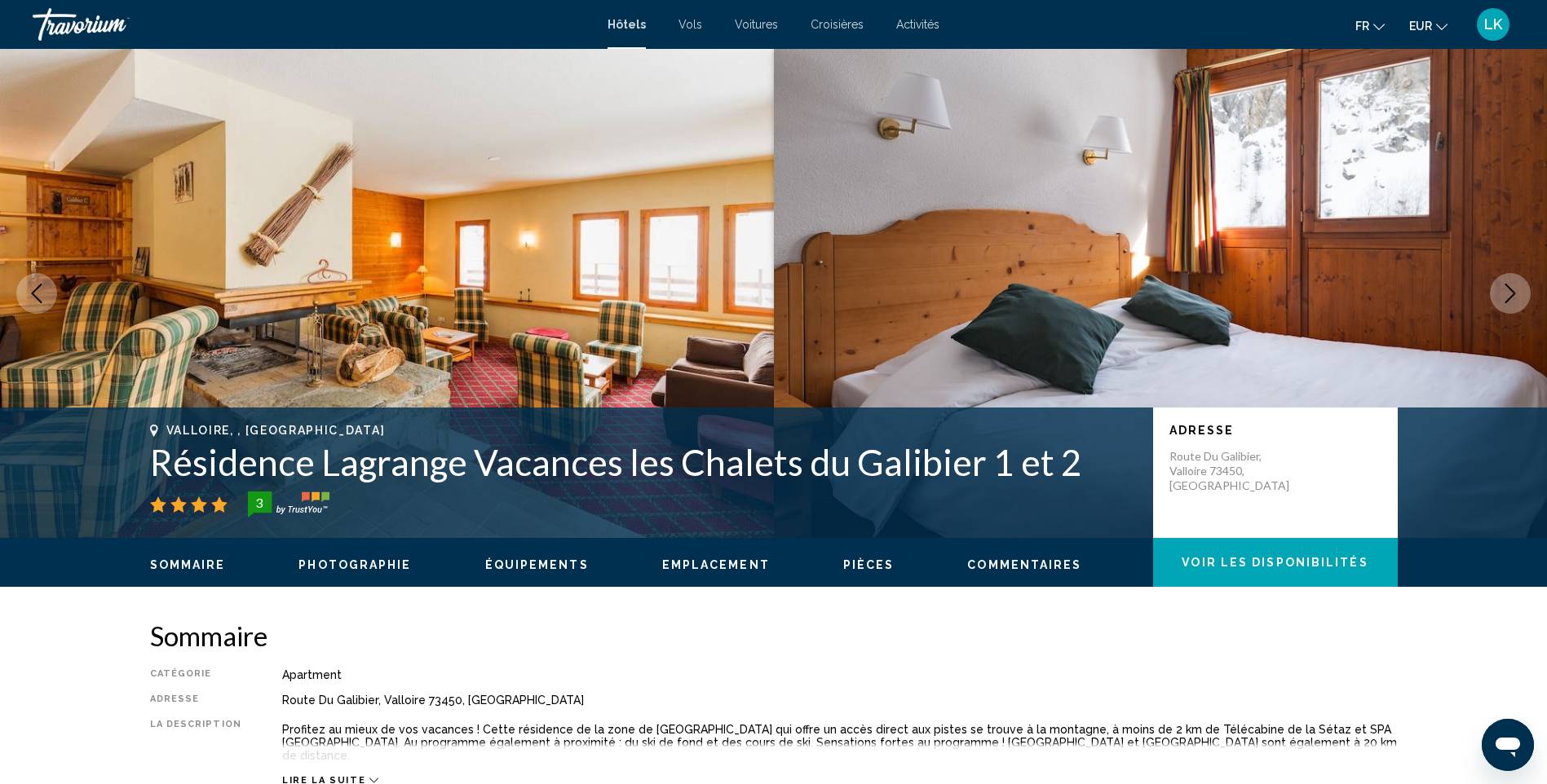
click at [1513, 290] on icon "Next image" at bounding box center [1510, 293] width 19 height 19
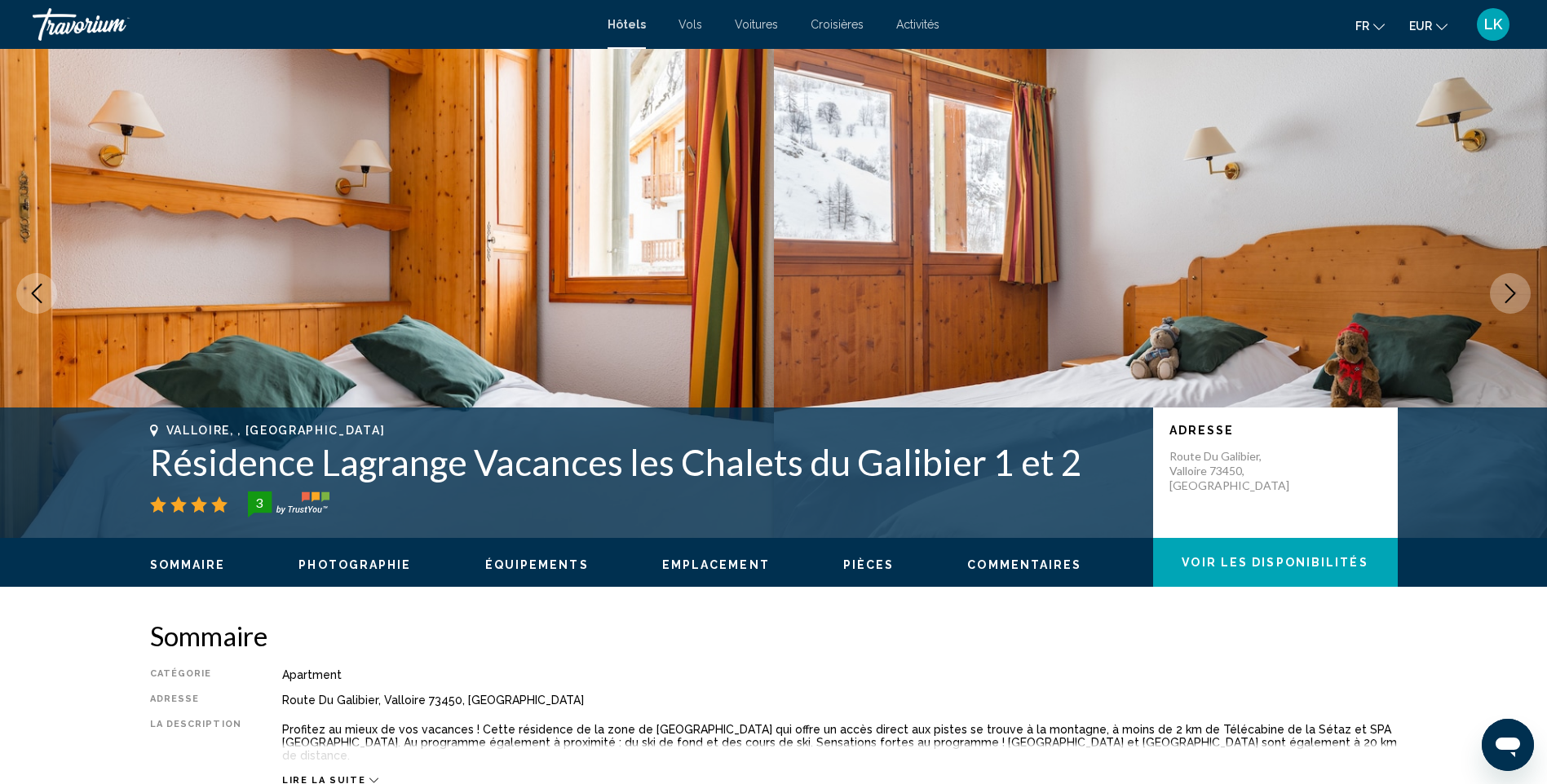
click at [1513, 290] on icon "Next image" at bounding box center [1510, 293] width 19 height 19
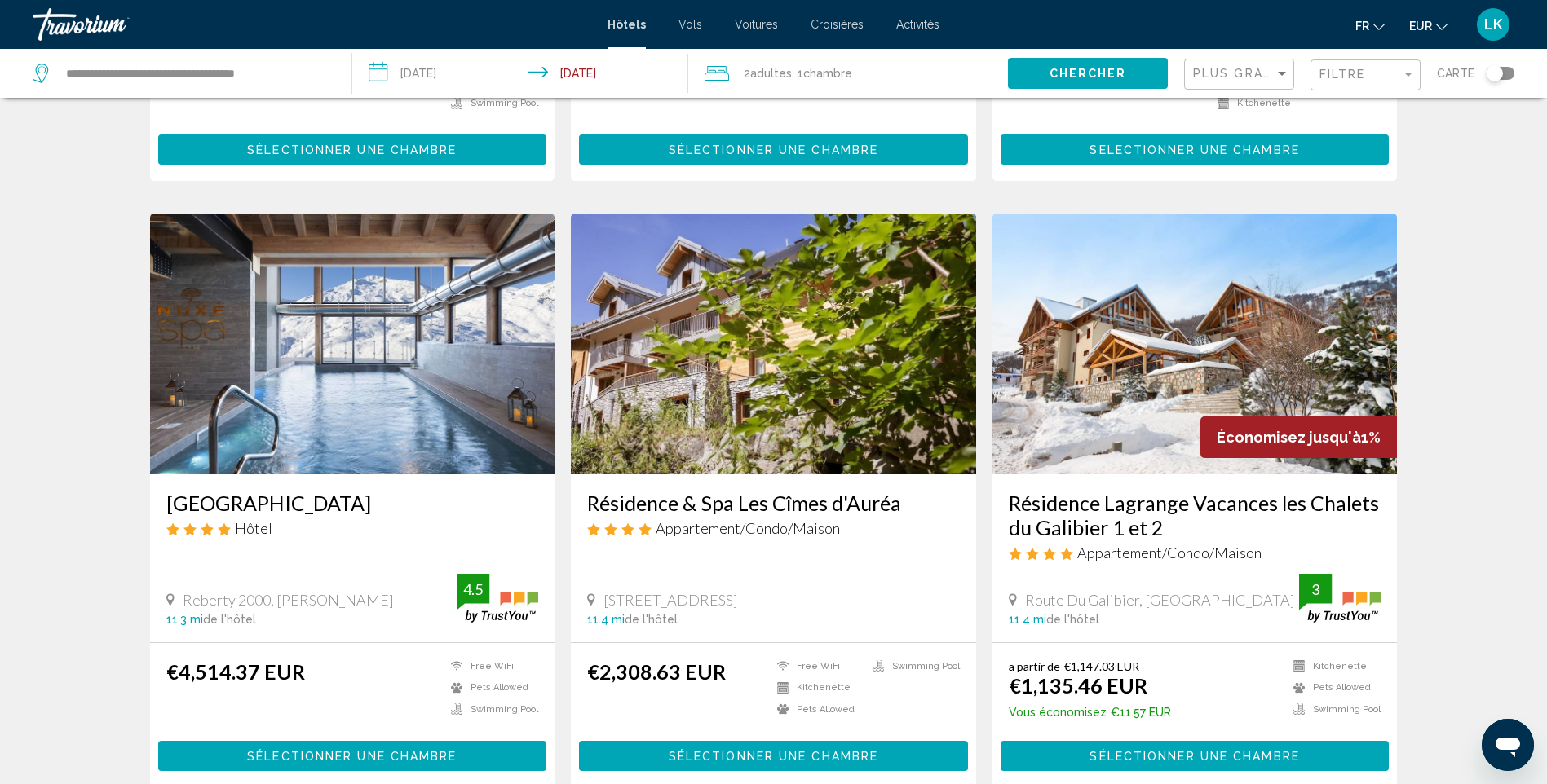
scroll to position [570, 0]
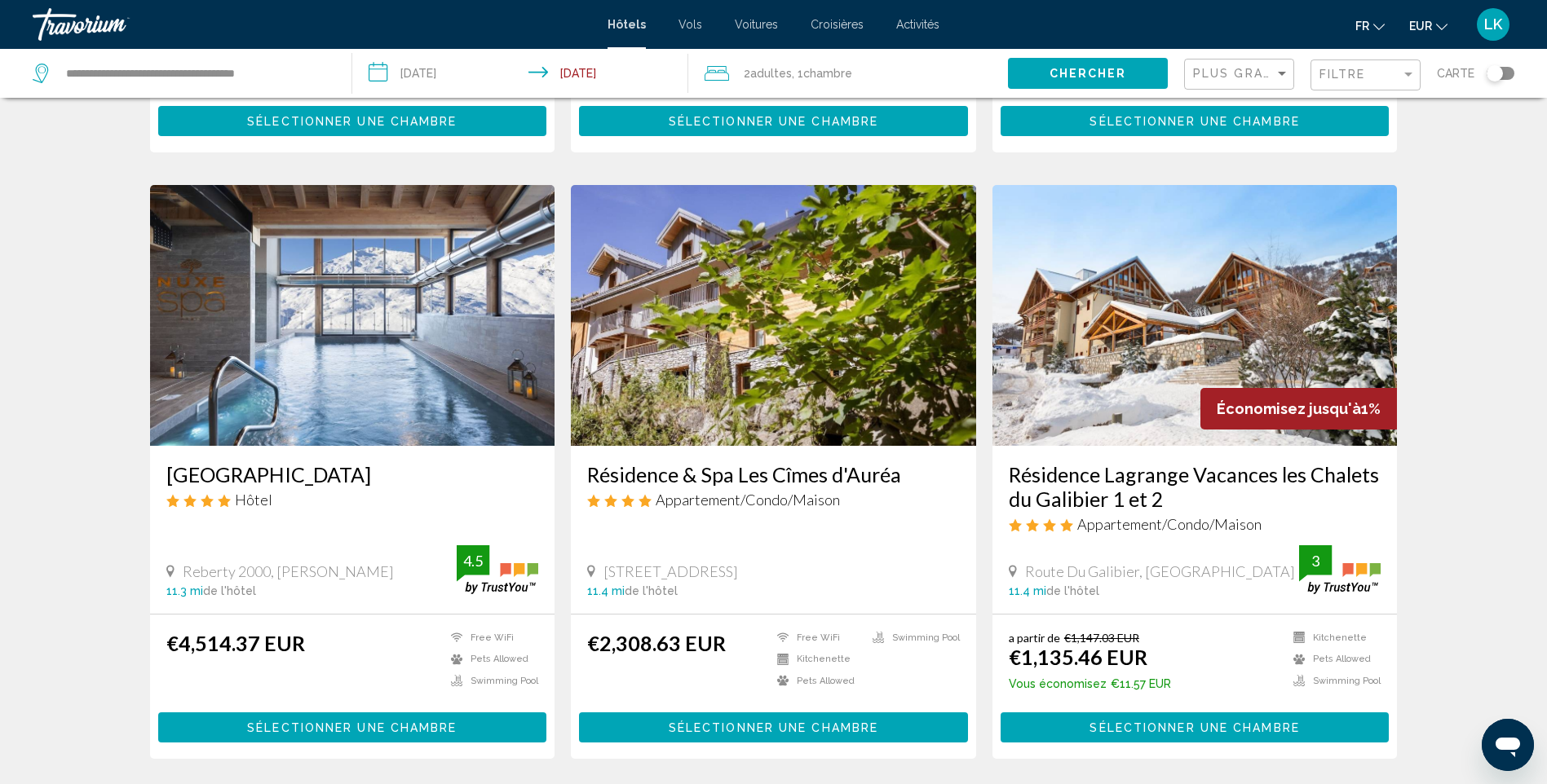
click at [409, 406] on img "Main content" at bounding box center [352, 316] width 405 height 261
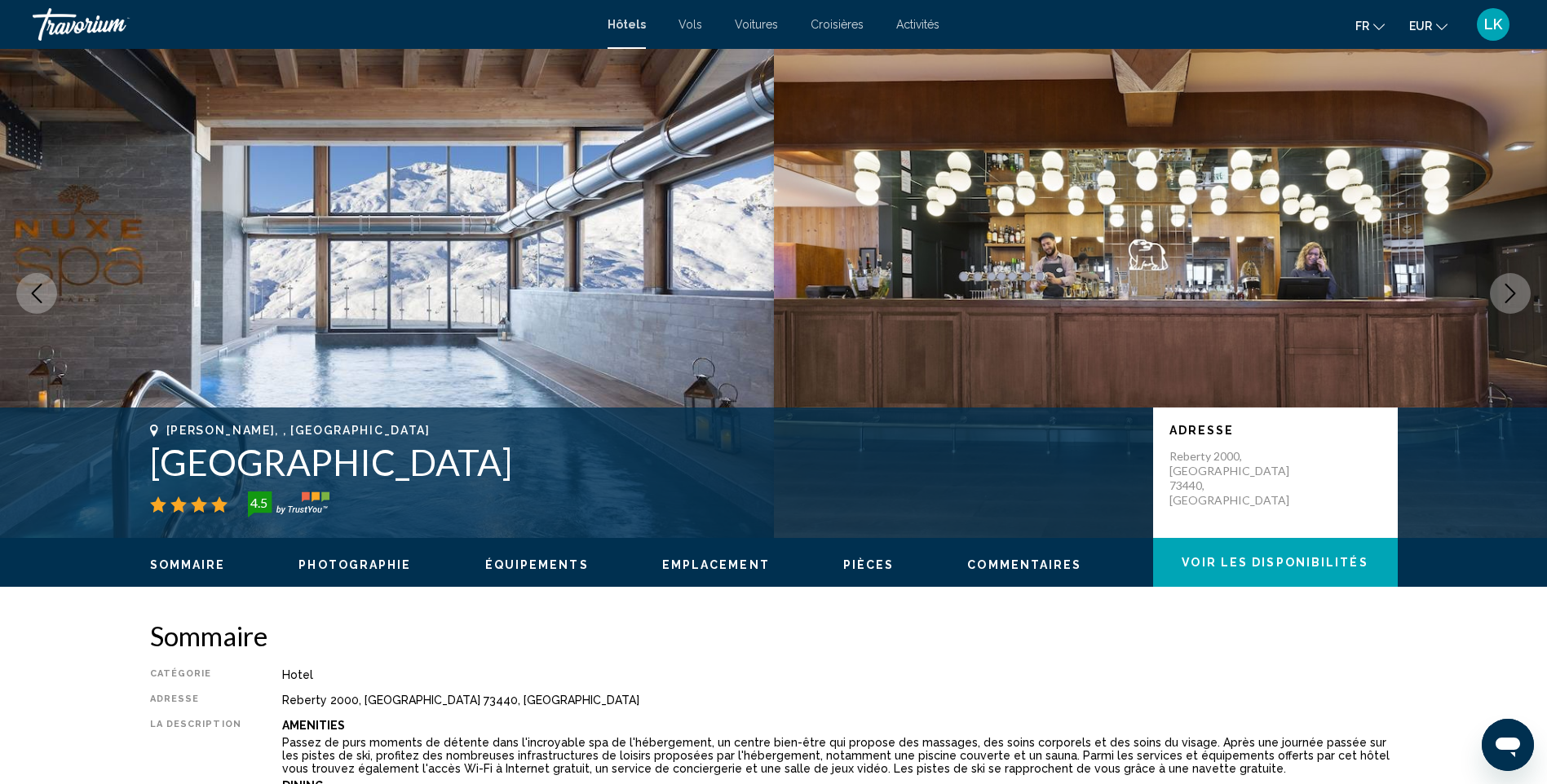
click at [1503, 286] on icon "Next image" at bounding box center [1510, 293] width 19 height 19
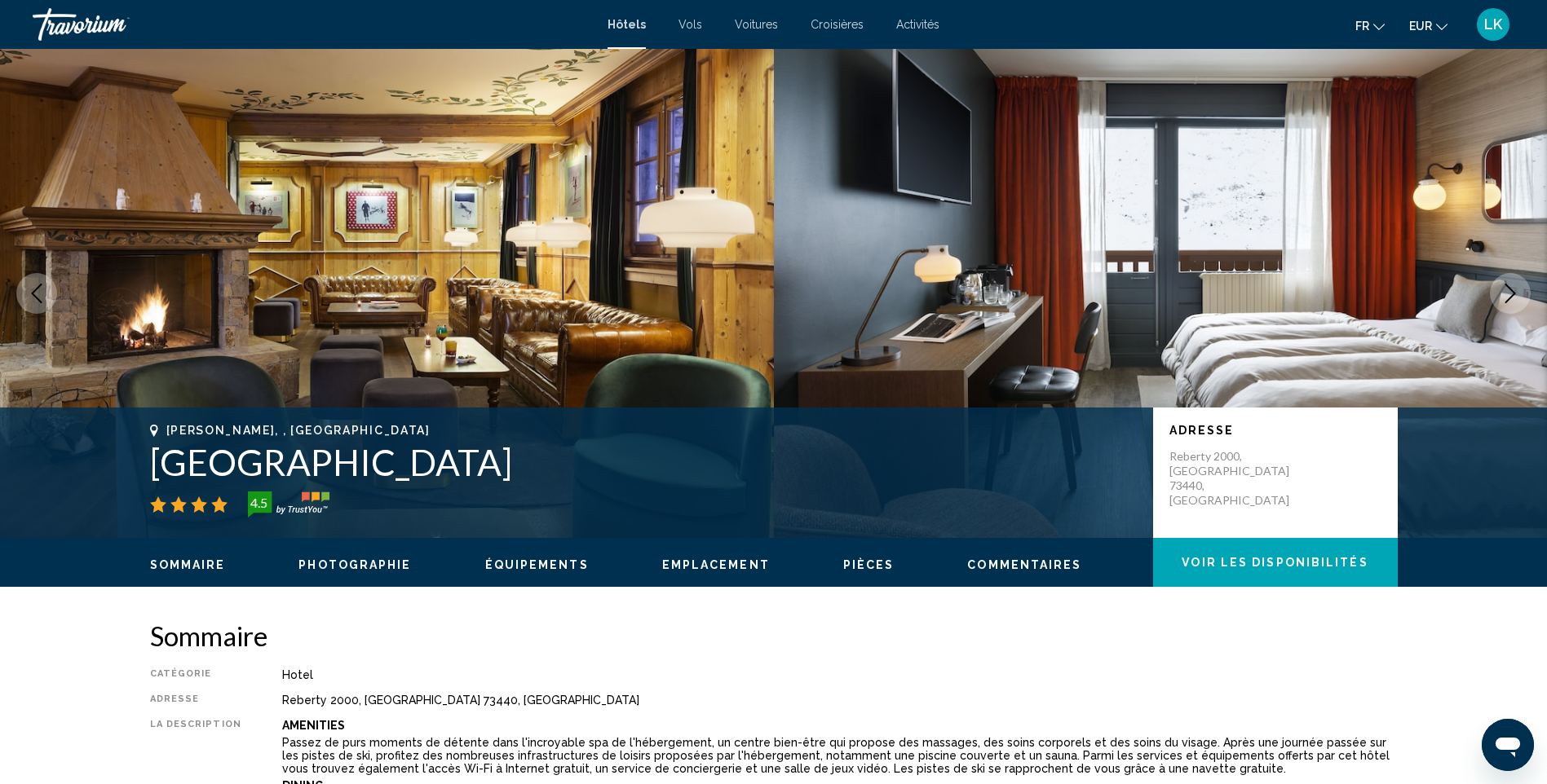
click at [1503, 286] on icon "Next image" at bounding box center [1510, 293] width 19 height 19
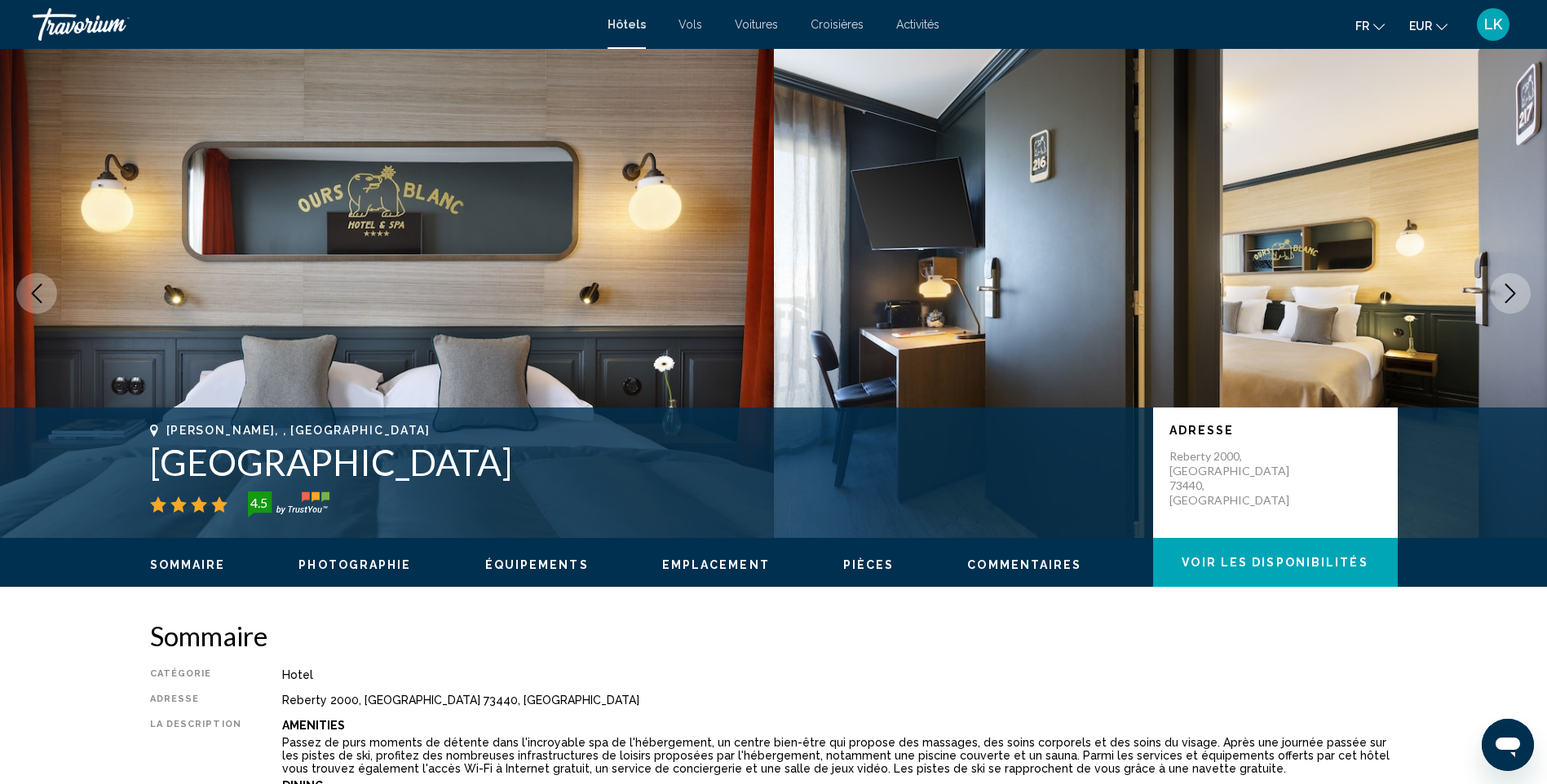
click at [1503, 286] on icon "Next image" at bounding box center [1510, 293] width 19 height 19
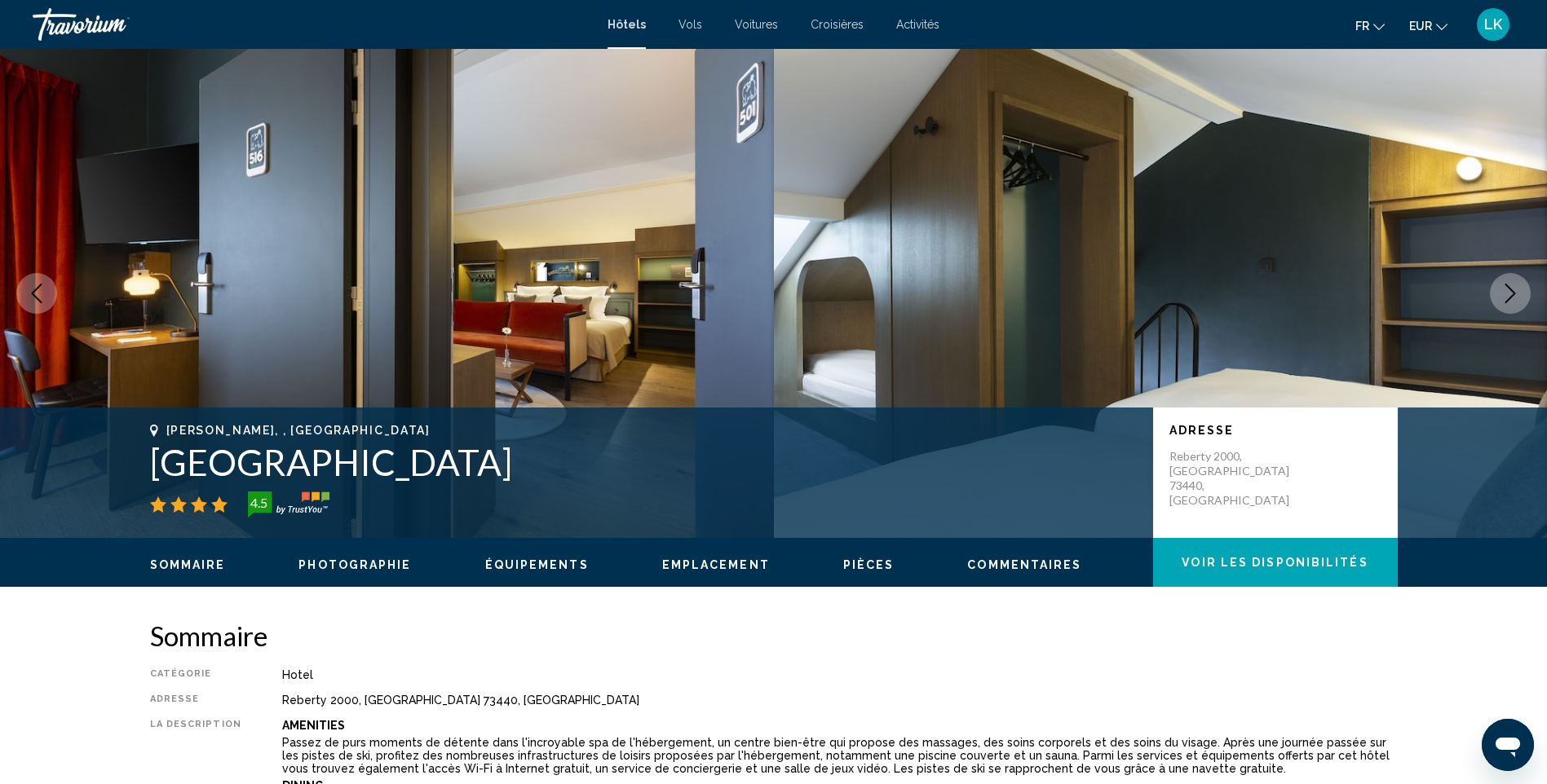
click at [1503, 286] on icon "Next image" at bounding box center [1510, 293] width 19 height 19
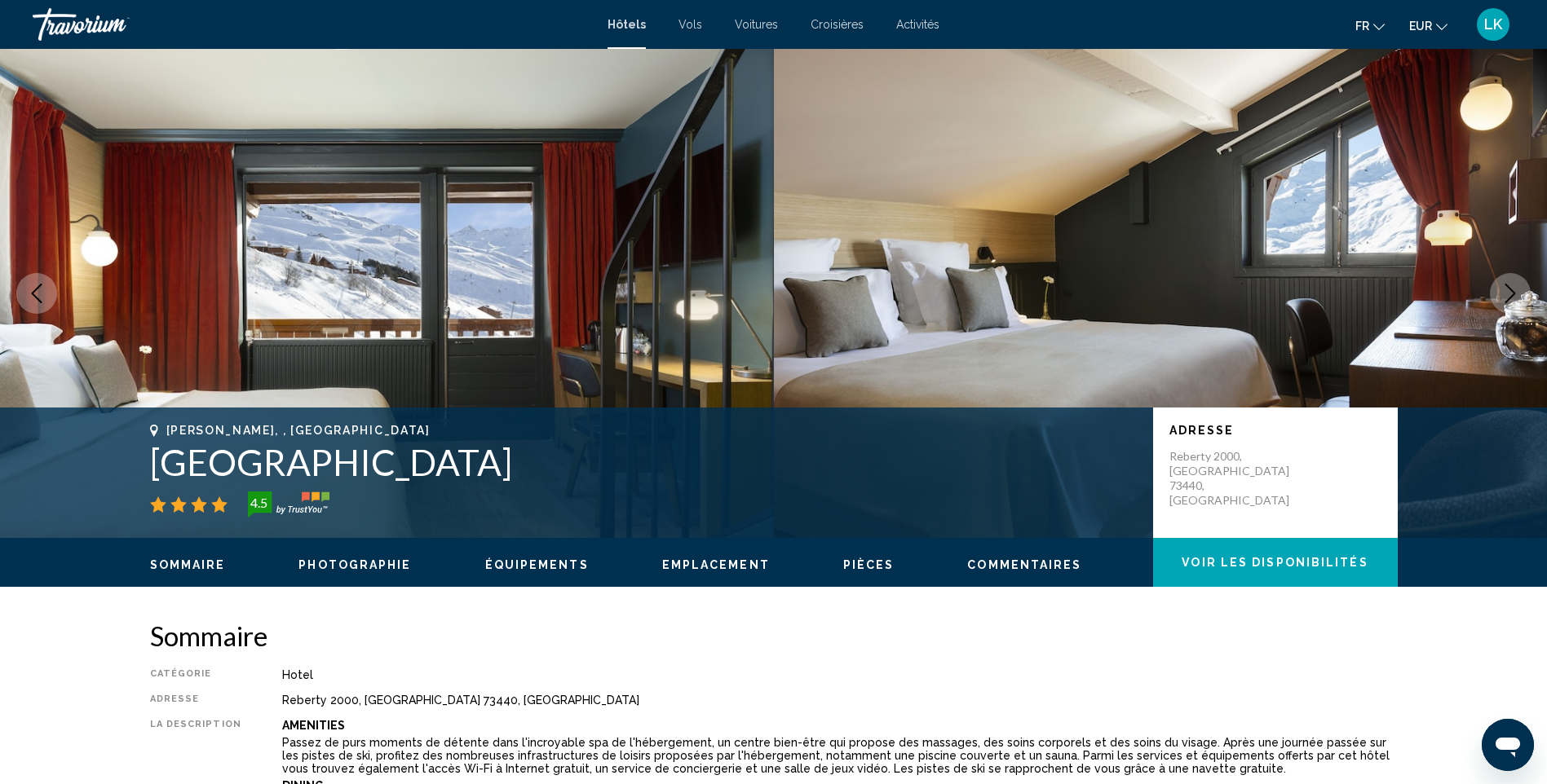
click at [1503, 286] on icon "Next image" at bounding box center [1510, 293] width 19 height 19
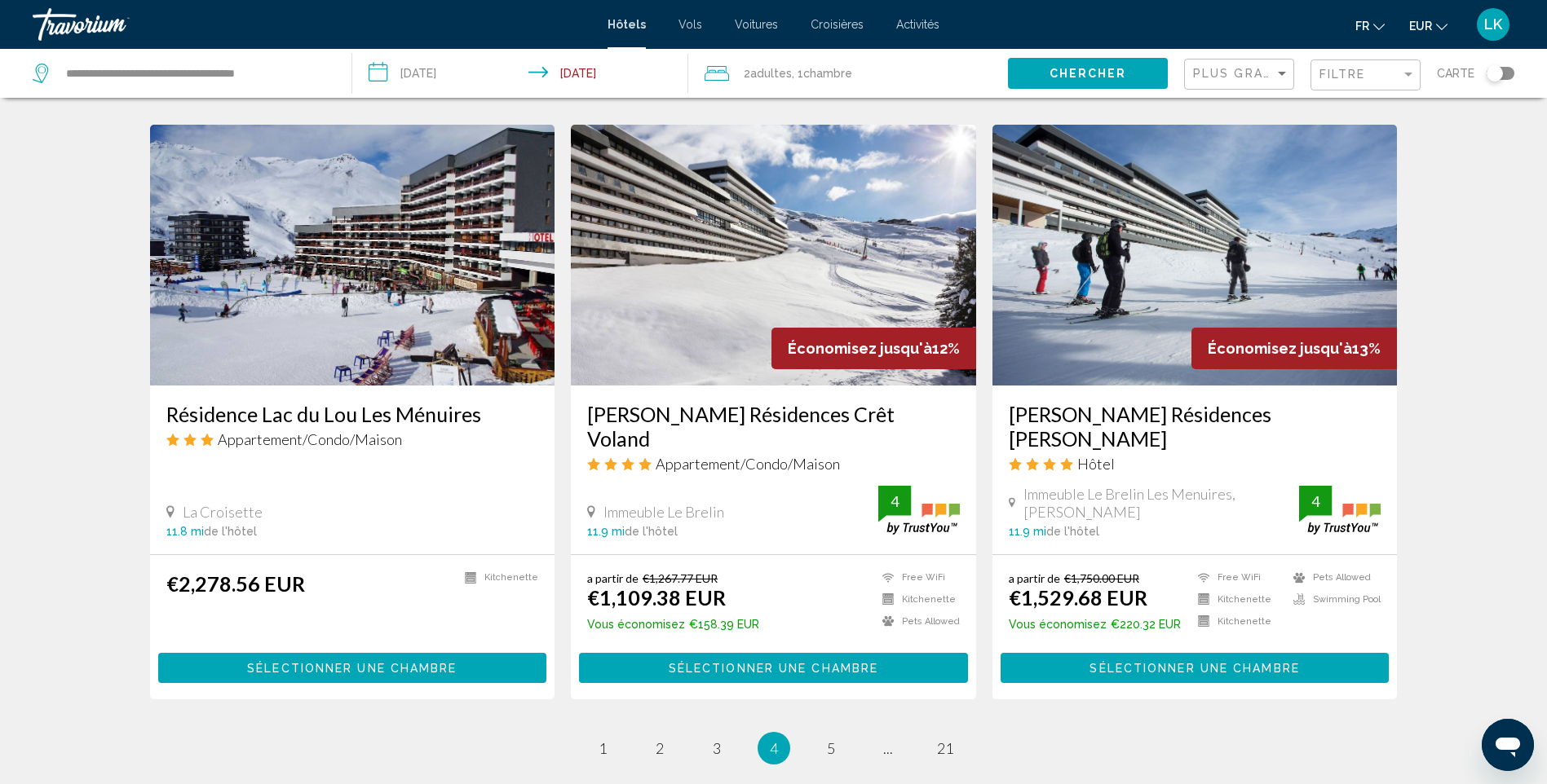
scroll to position [1875, 0]
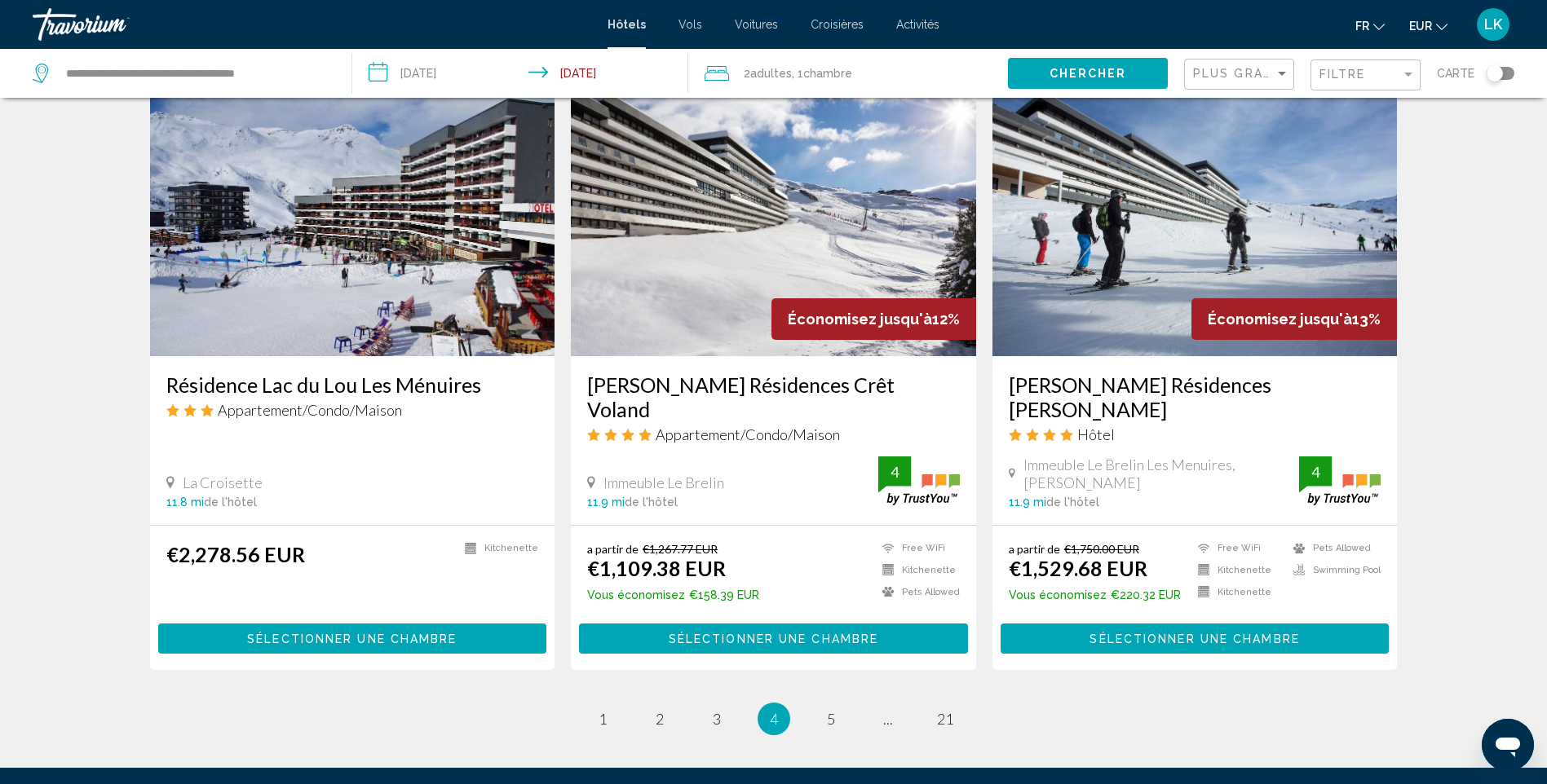
click at [770, 220] on img "Main content" at bounding box center [773, 226] width 405 height 261
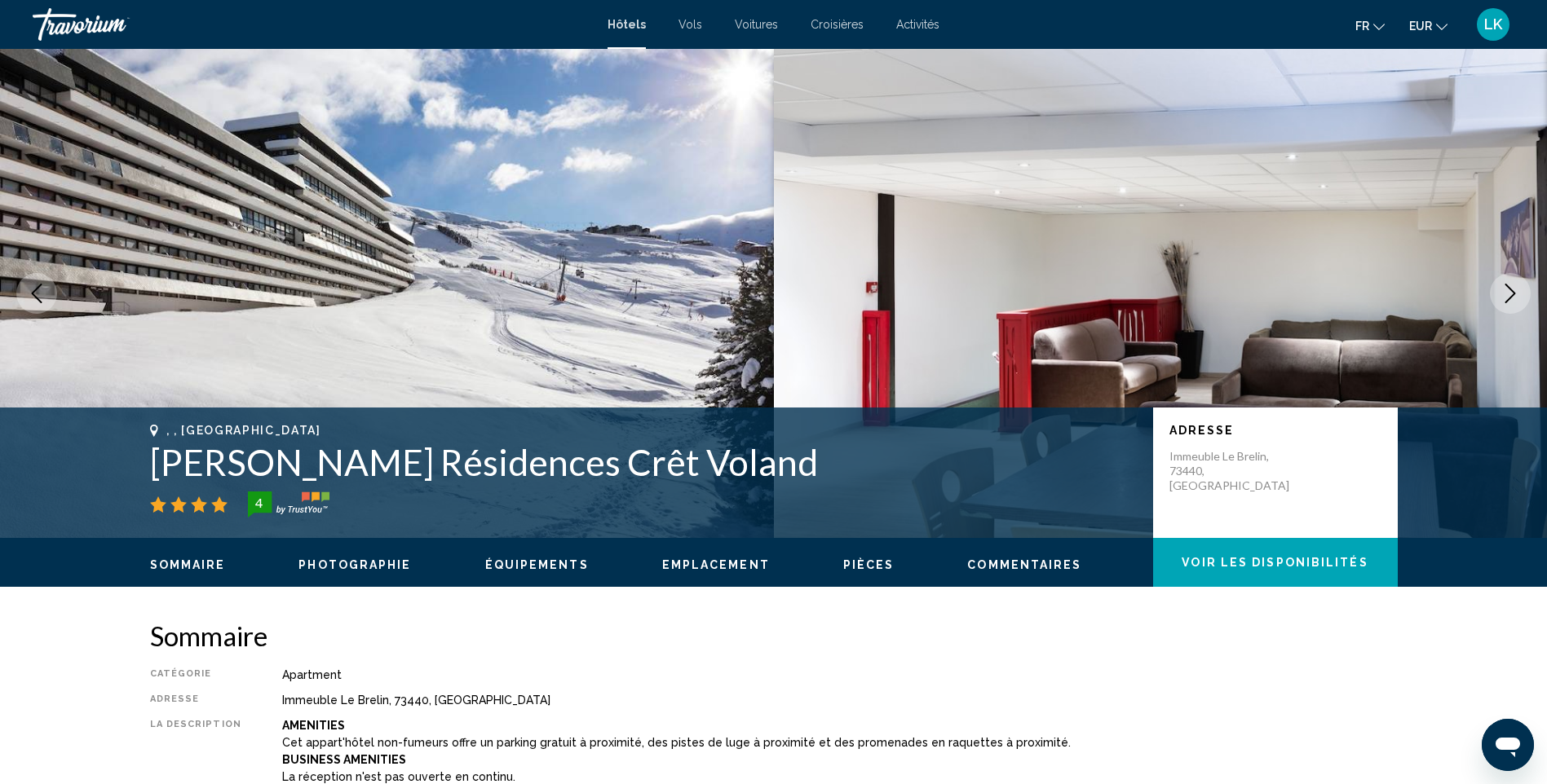
click at [1511, 295] on icon "Next image" at bounding box center [1510, 293] width 19 height 19
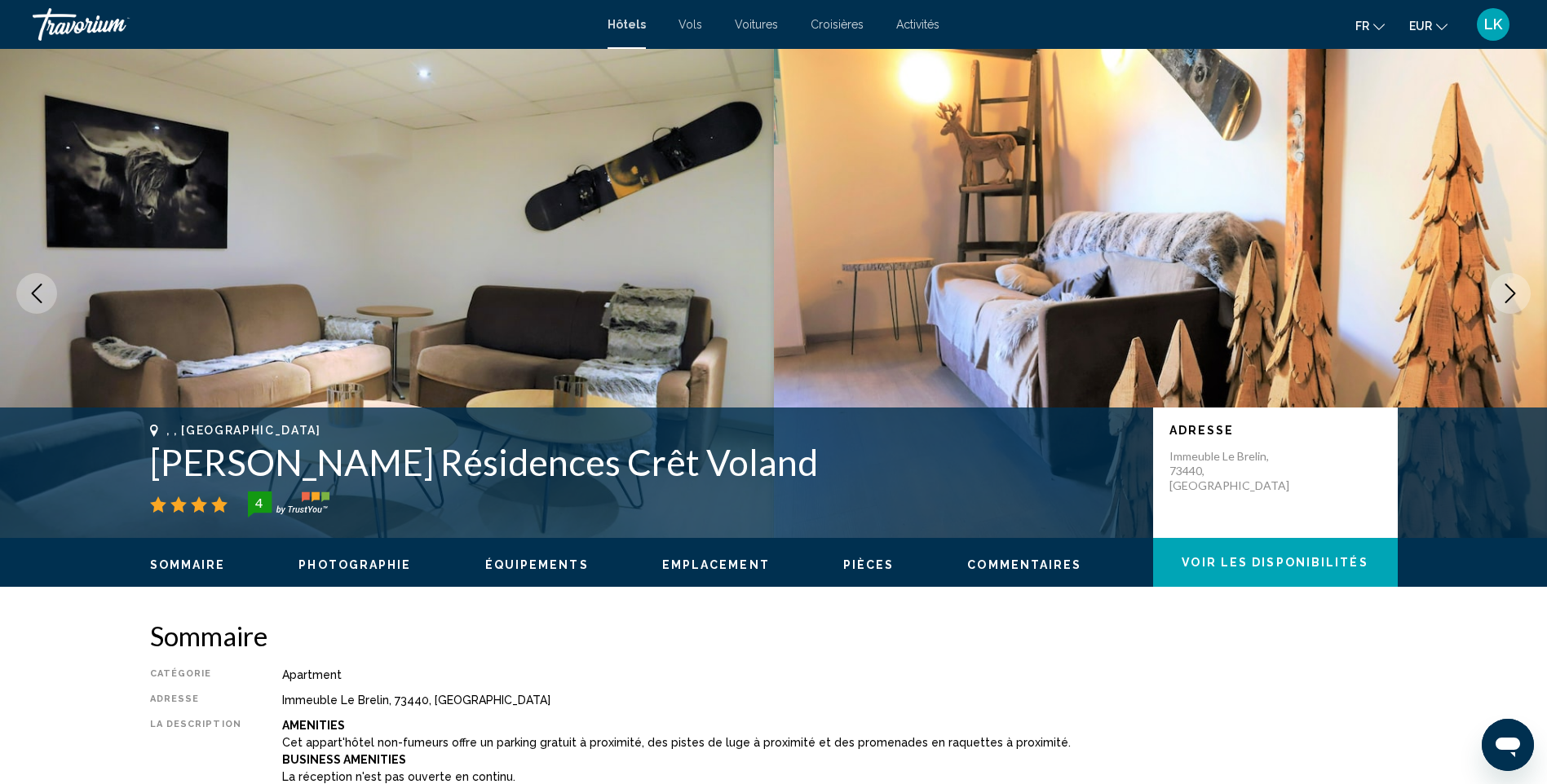
click at [1509, 295] on icon "Next image" at bounding box center [1510, 293] width 19 height 19
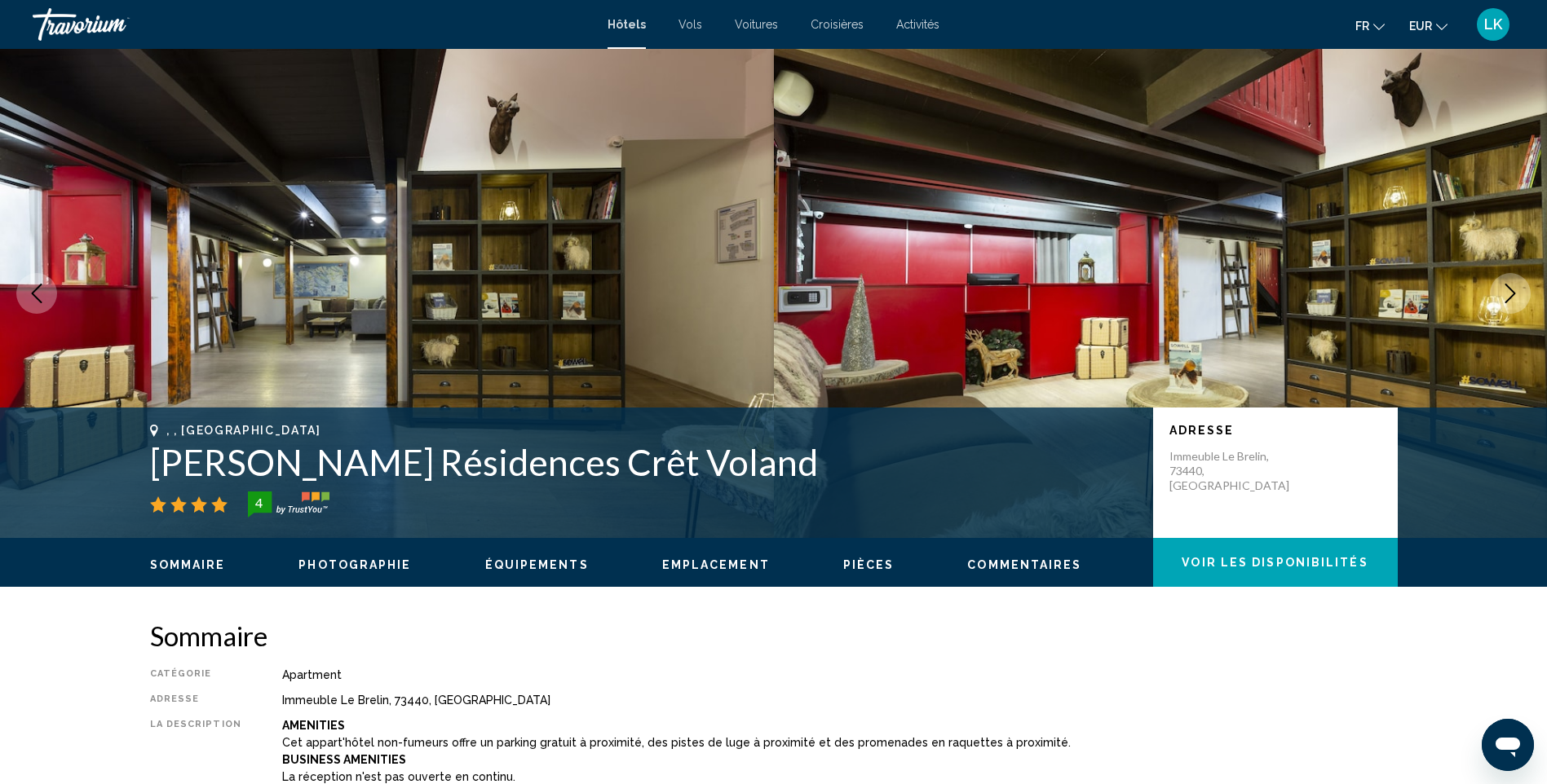
click at [1508, 291] on icon "Next image" at bounding box center [1510, 293] width 19 height 19
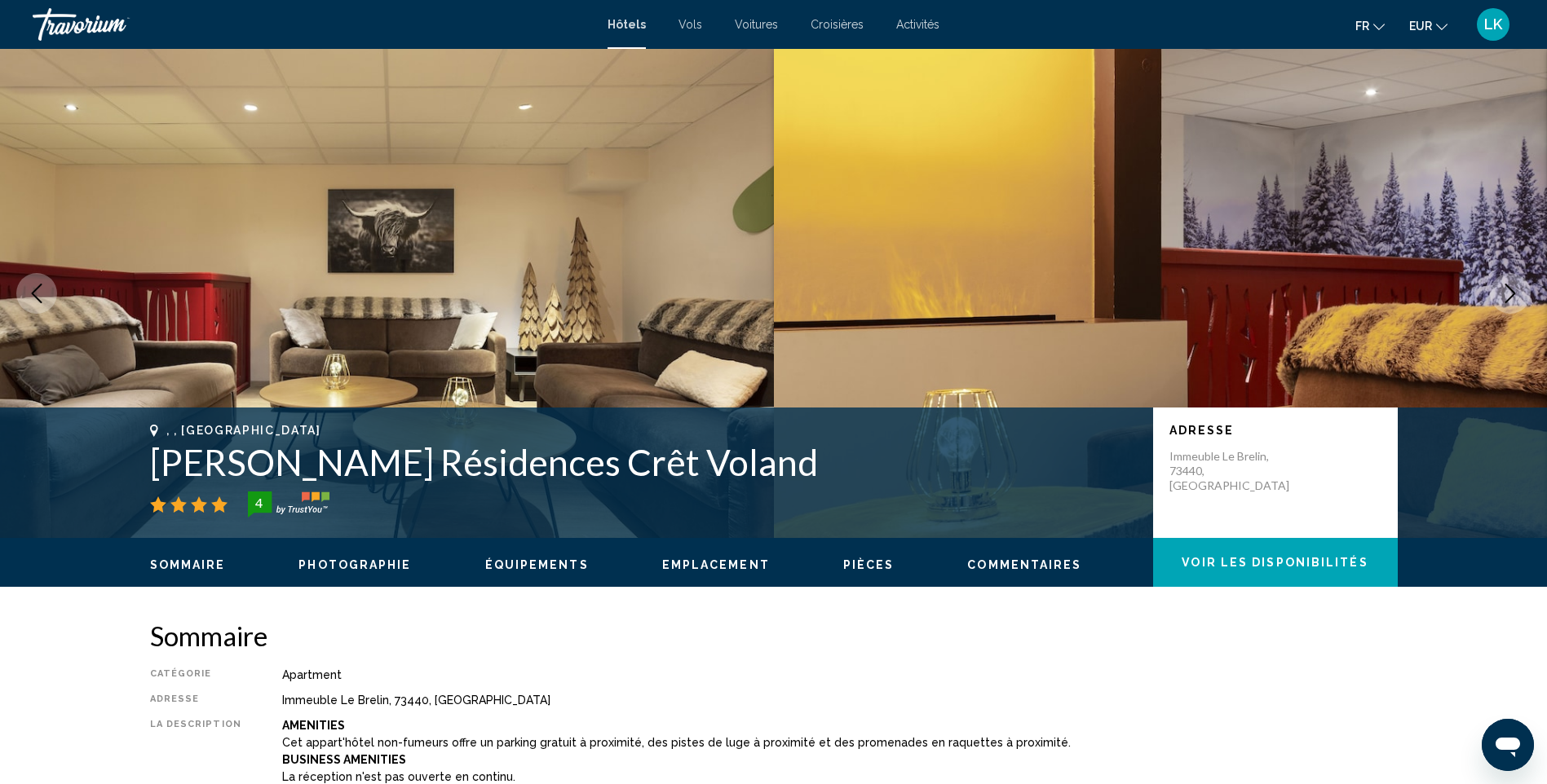
click at [1508, 291] on icon "Next image" at bounding box center [1510, 293] width 19 height 19
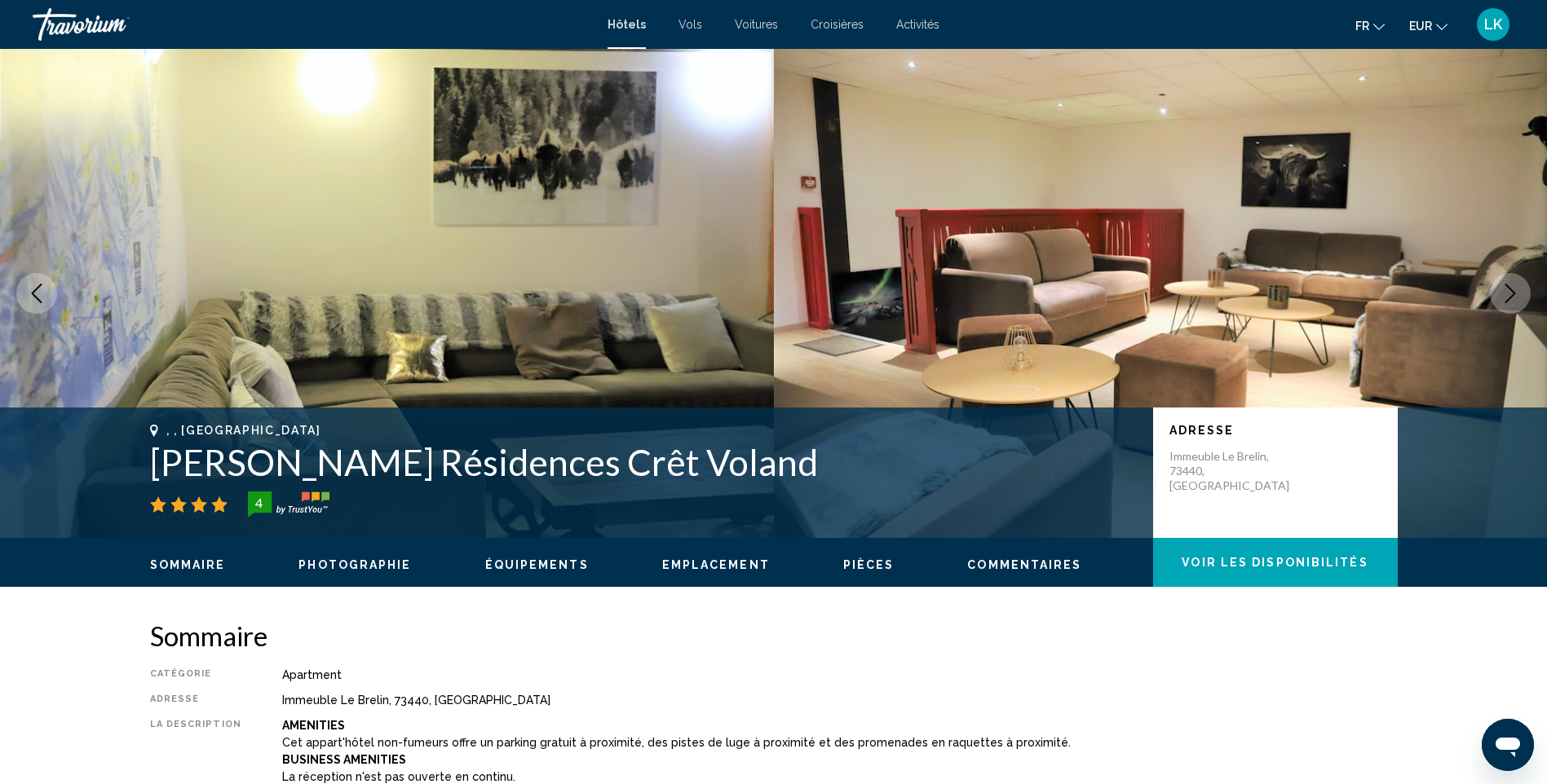
click at [1508, 291] on icon "Next image" at bounding box center [1510, 293] width 19 height 19
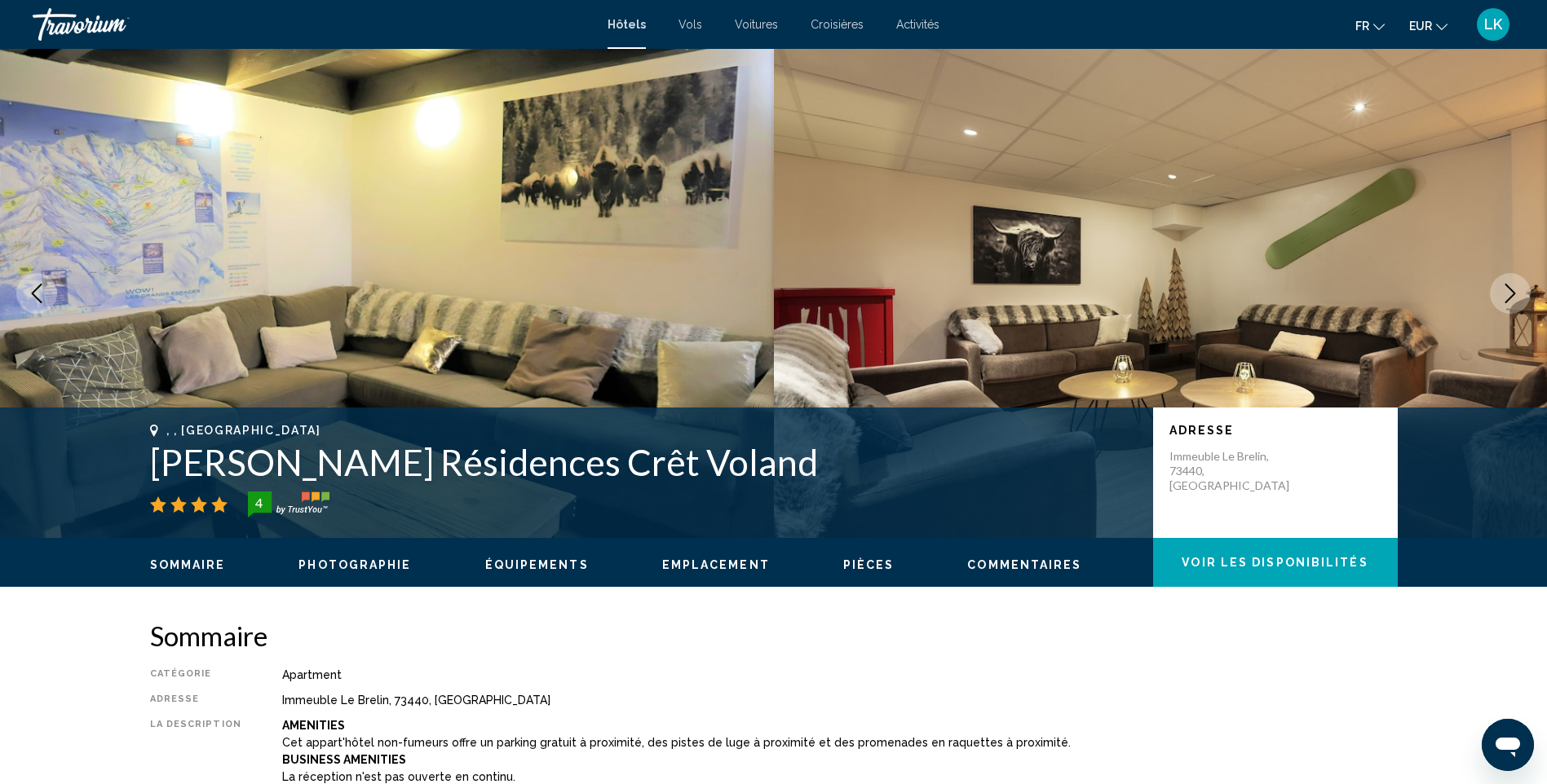
click at [1508, 291] on icon "Next image" at bounding box center [1510, 293] width 19 height 19
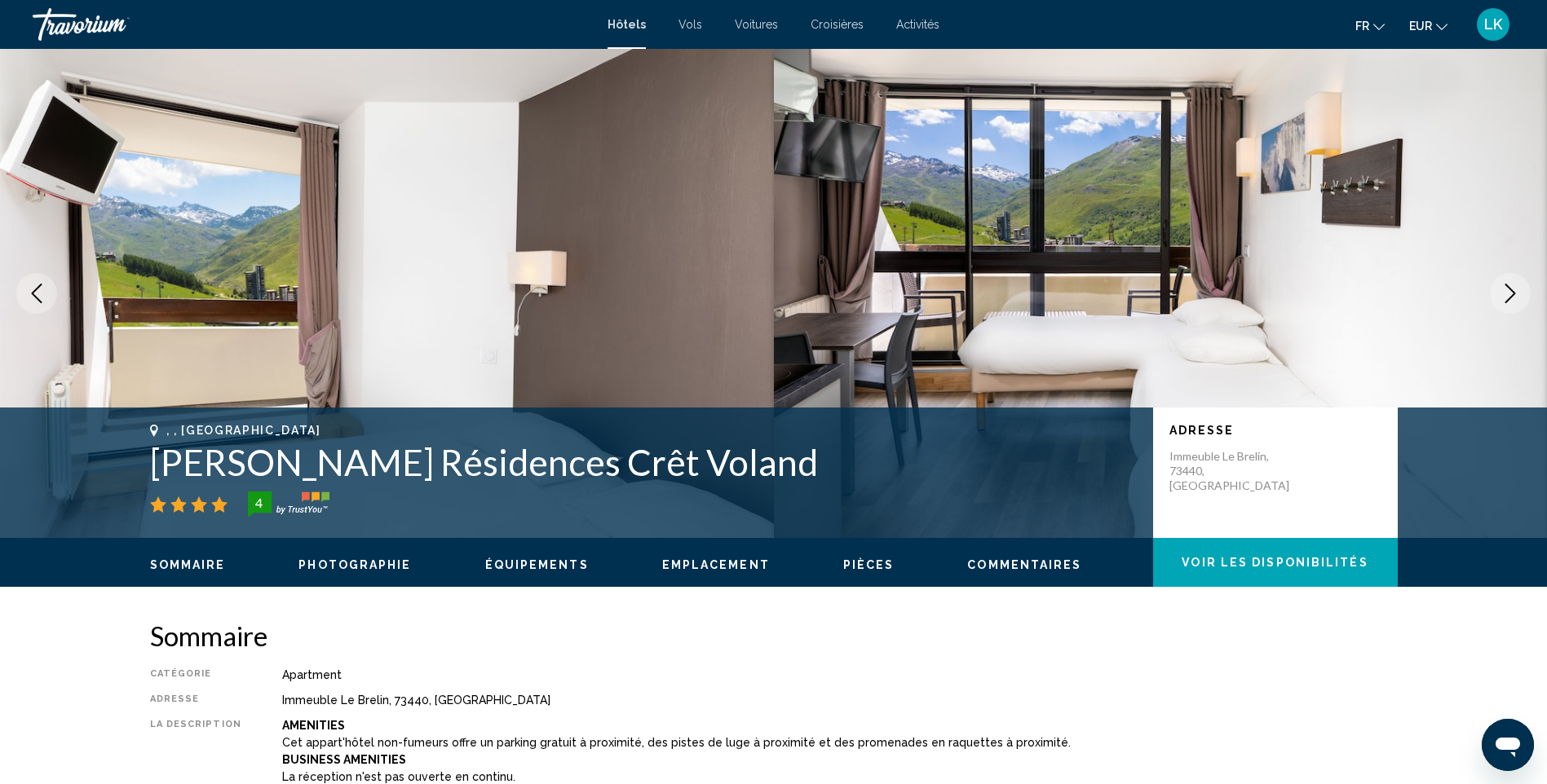
click at [1508, 291] on icon "Next image" at bounding box center [1510, 293] width 19 height 19
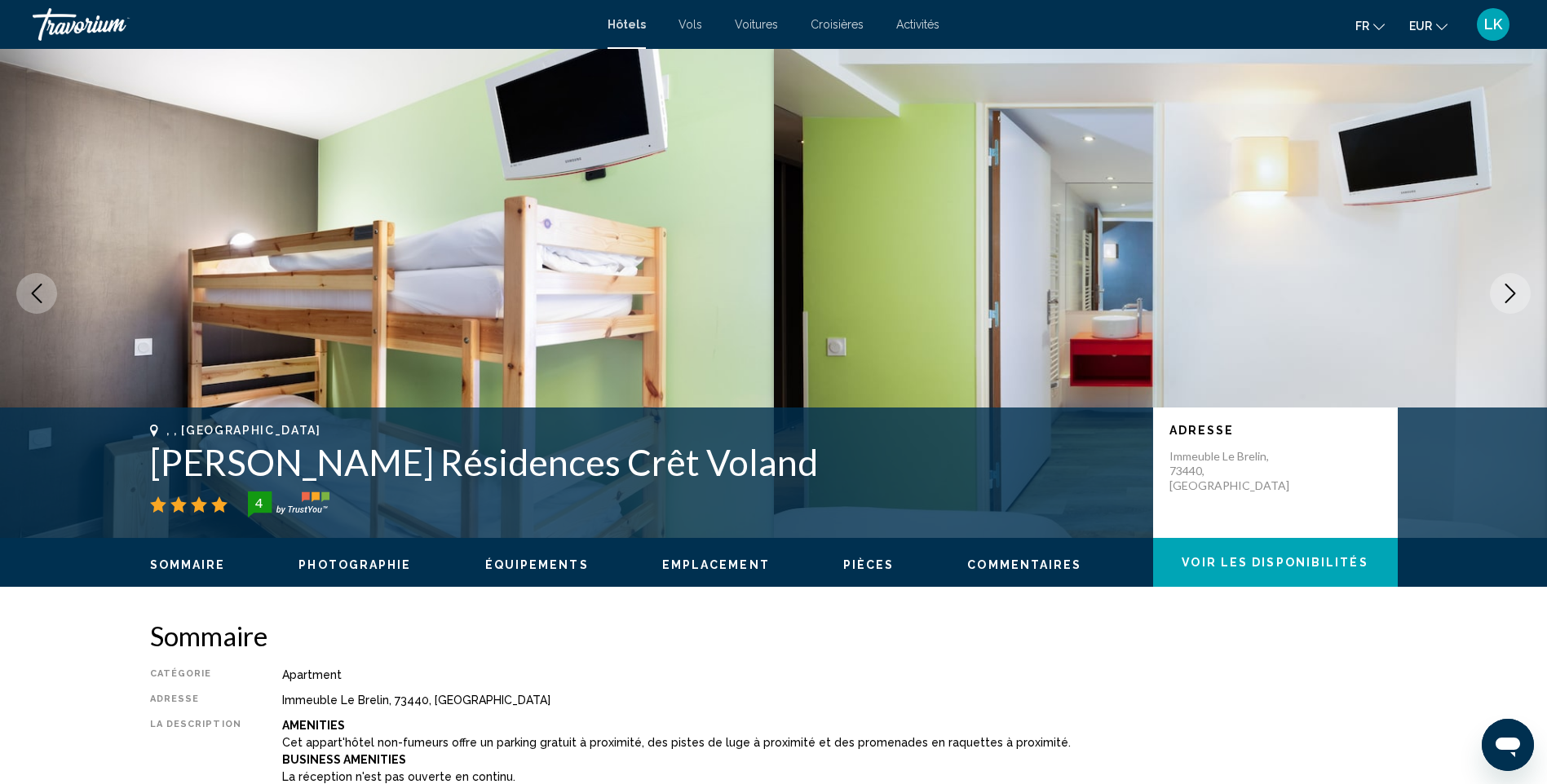
click at [1508, 291] on icon "Next image" at bounding box center [1510, 293] width 19 height 19
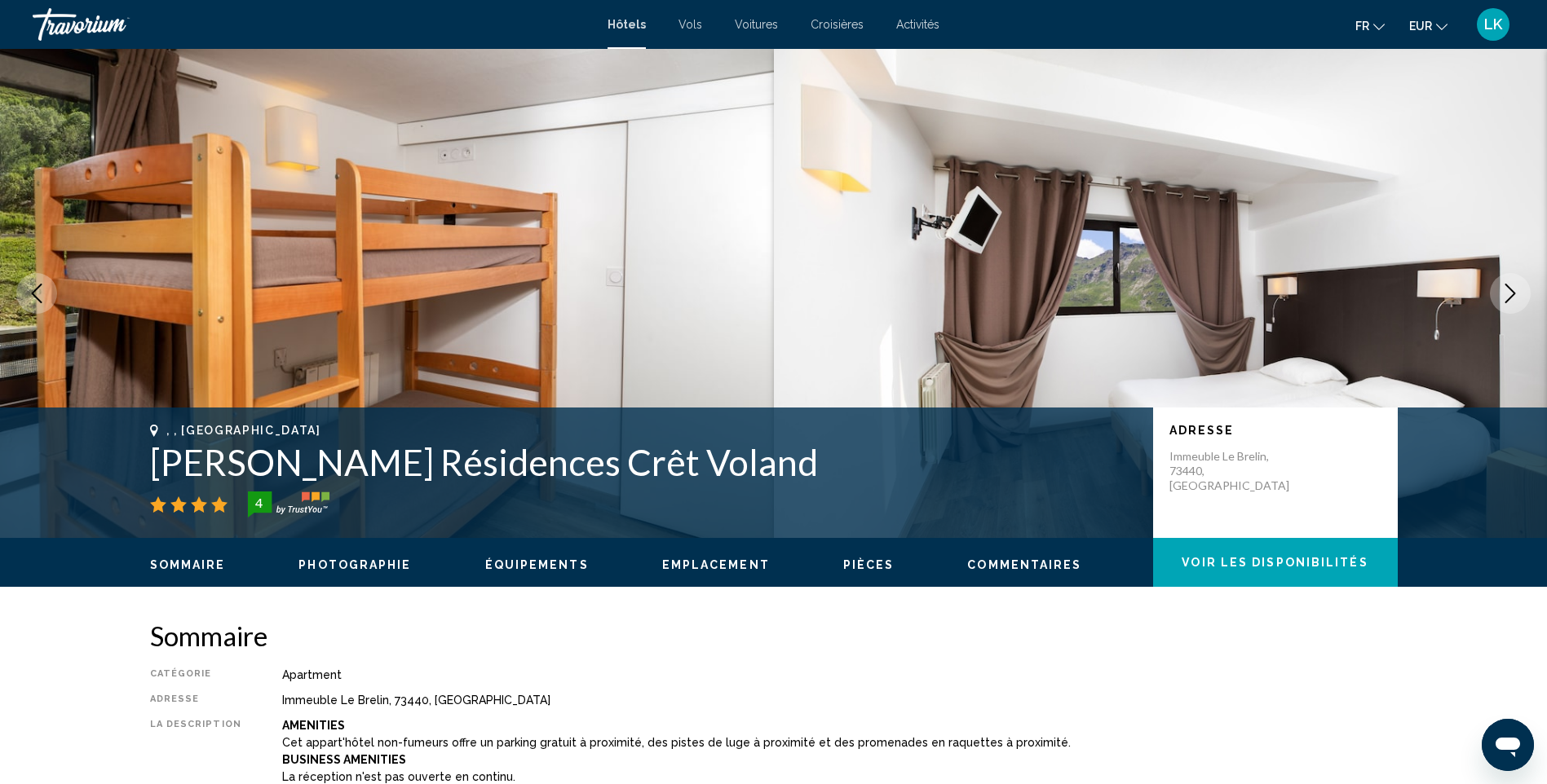
click at [1508, 291] on icon "Next image" at bounding box center [1510, 293] width 19 height 19
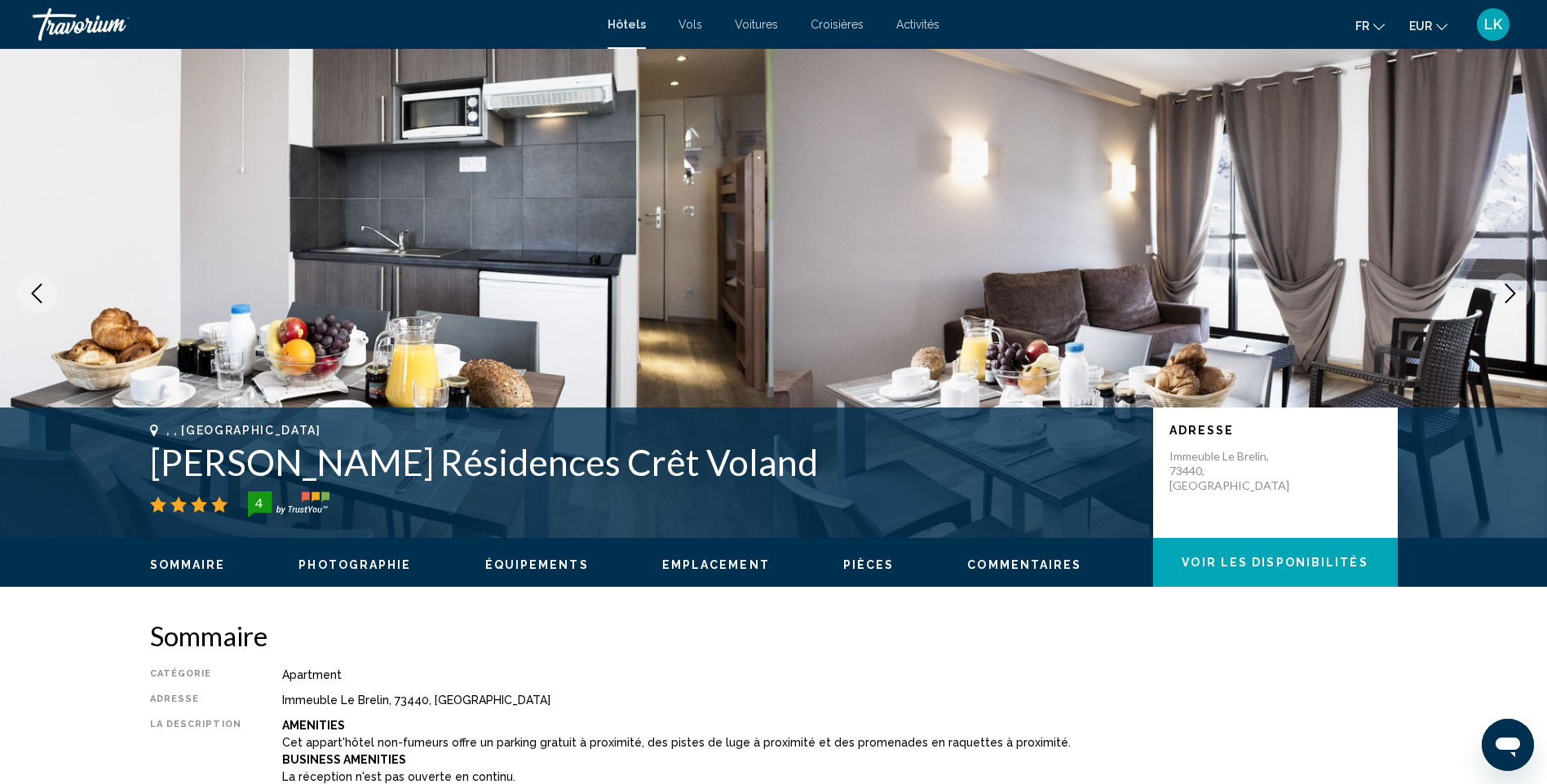
click at [1508, 291] on icon "Next image" at bounding box center [1510, 293] width 19 height 19
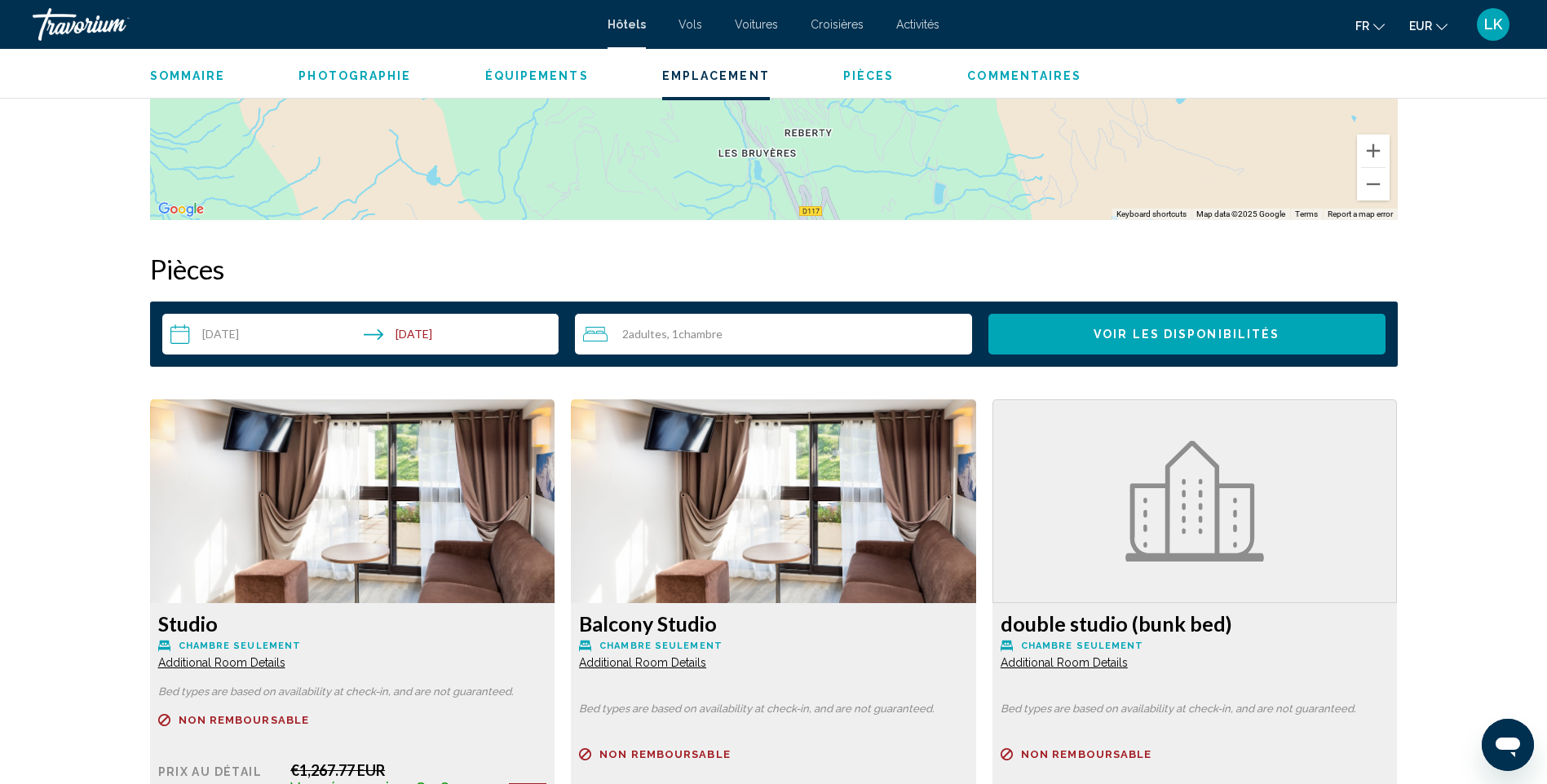
scroll to position [2120, 0]
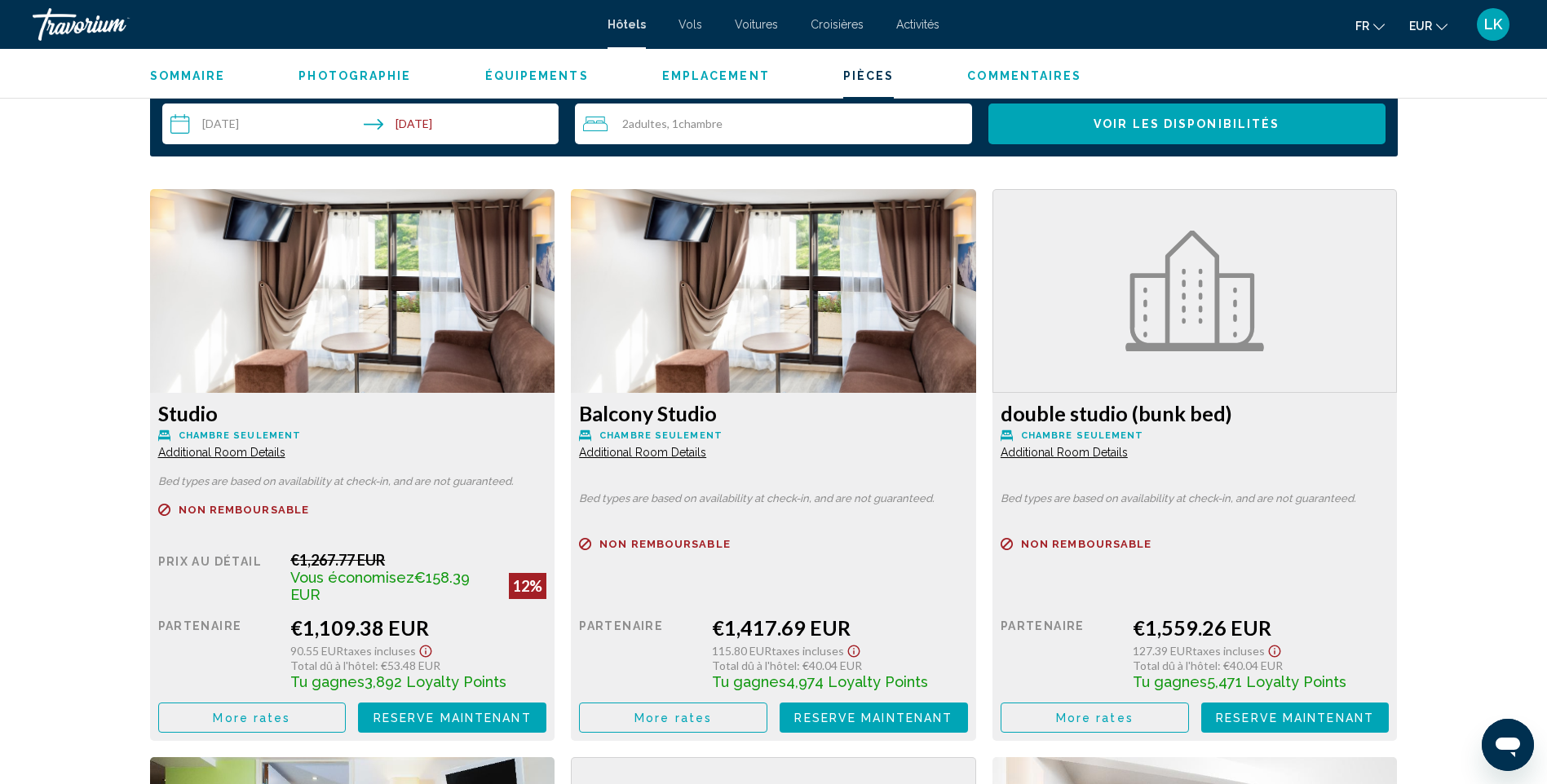
click at [296, 724] on button "More rates" at bounding box center [252, 718] width 188 height 30
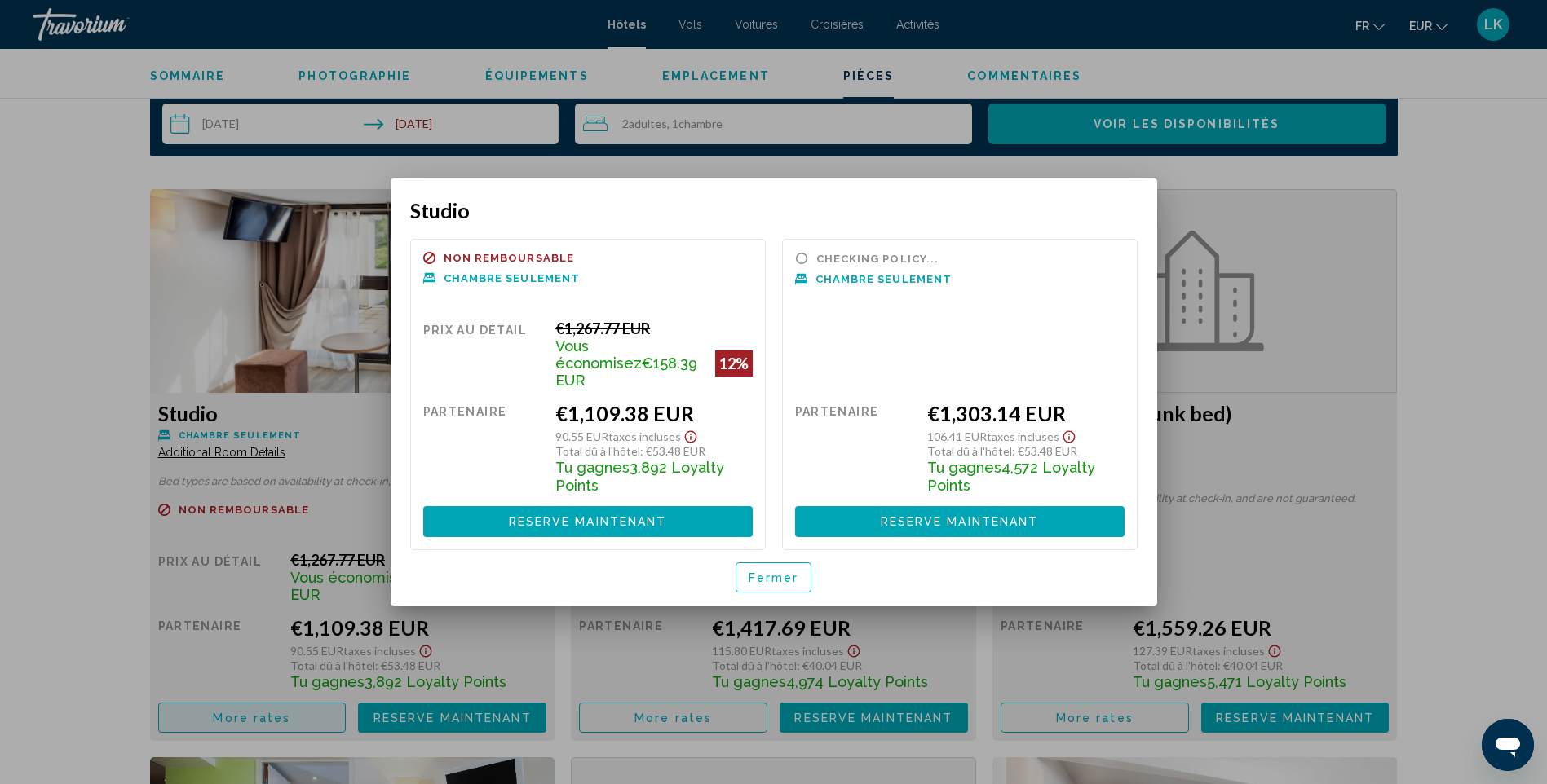
scroll to position [0, 0]
click at [1477, 343] on div at bounding box center [774, 392] width 1547 height 784
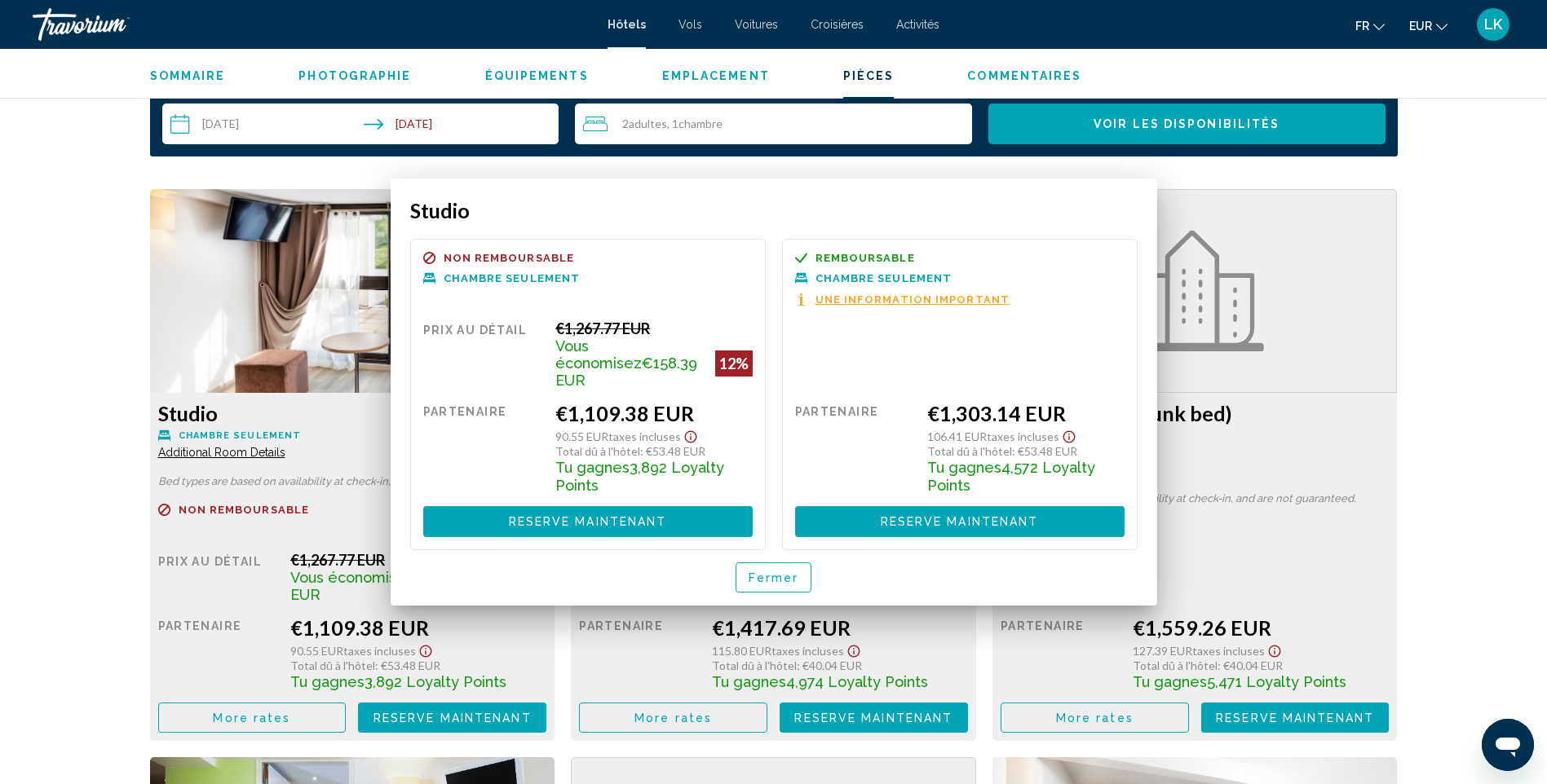
scroll to position [2120, 0]
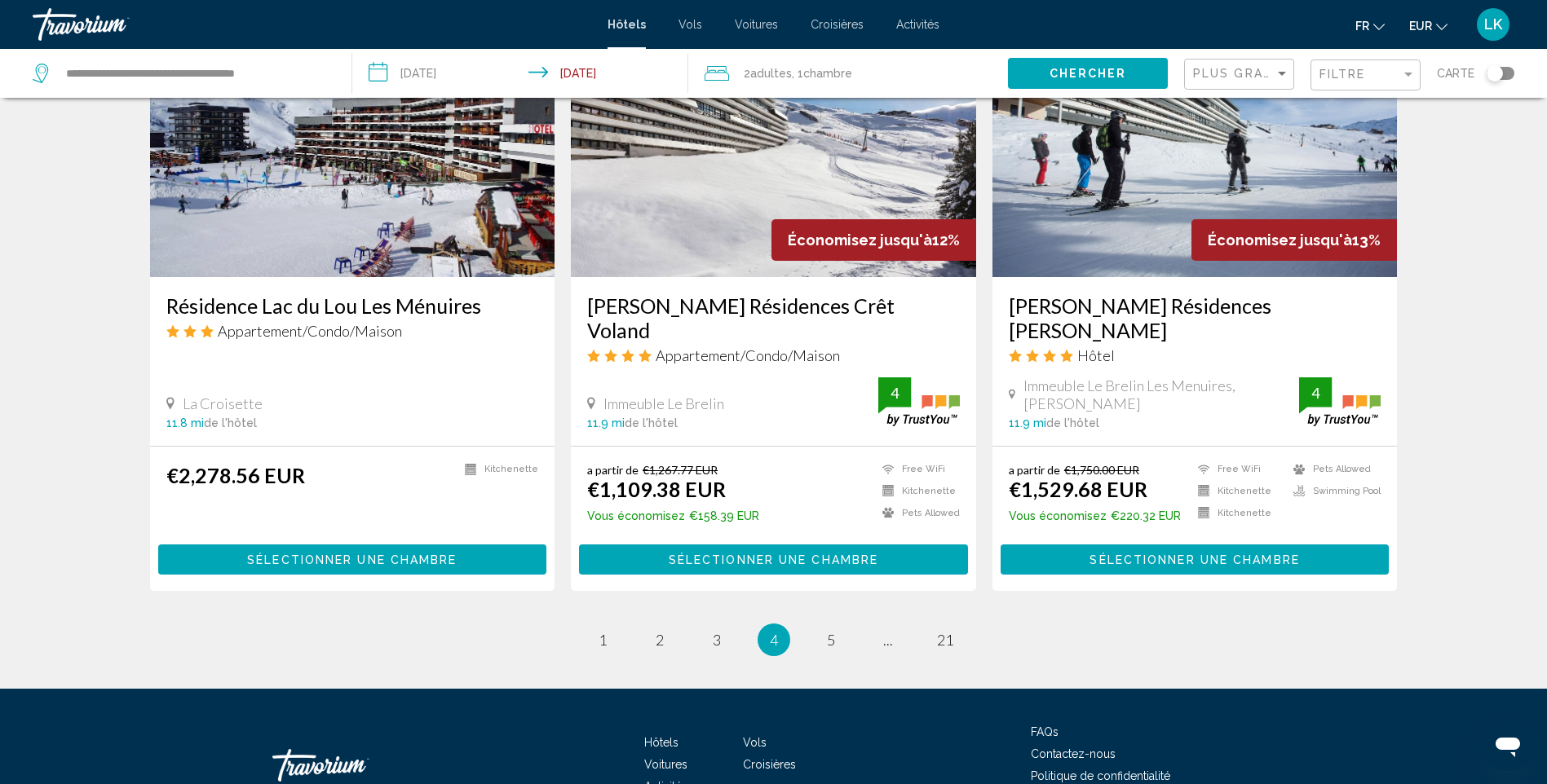
scroll to position [1917, 0]
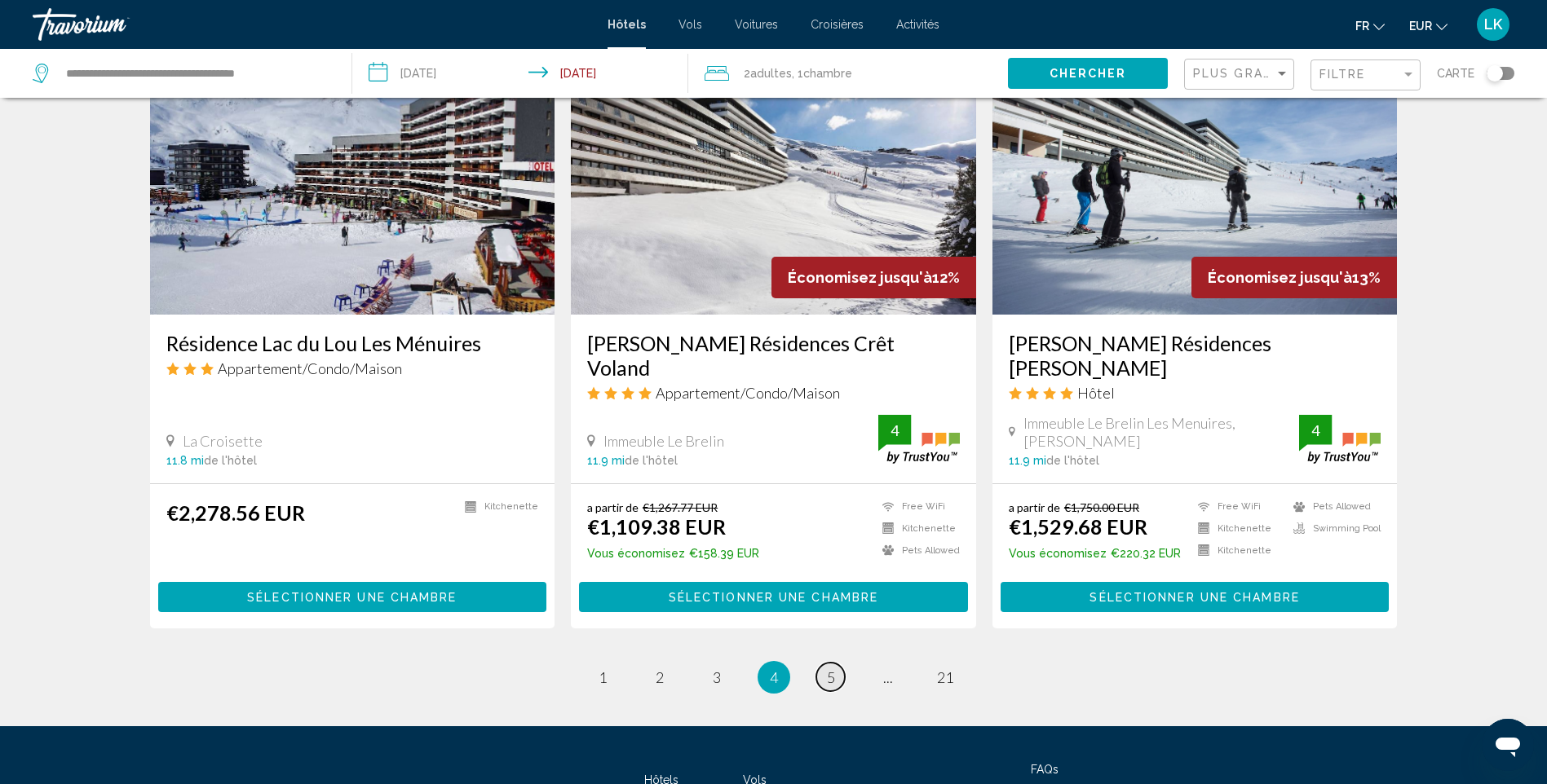
click at [827, 668] on span "5" at bounding box center [830, 677] width 8 height 18
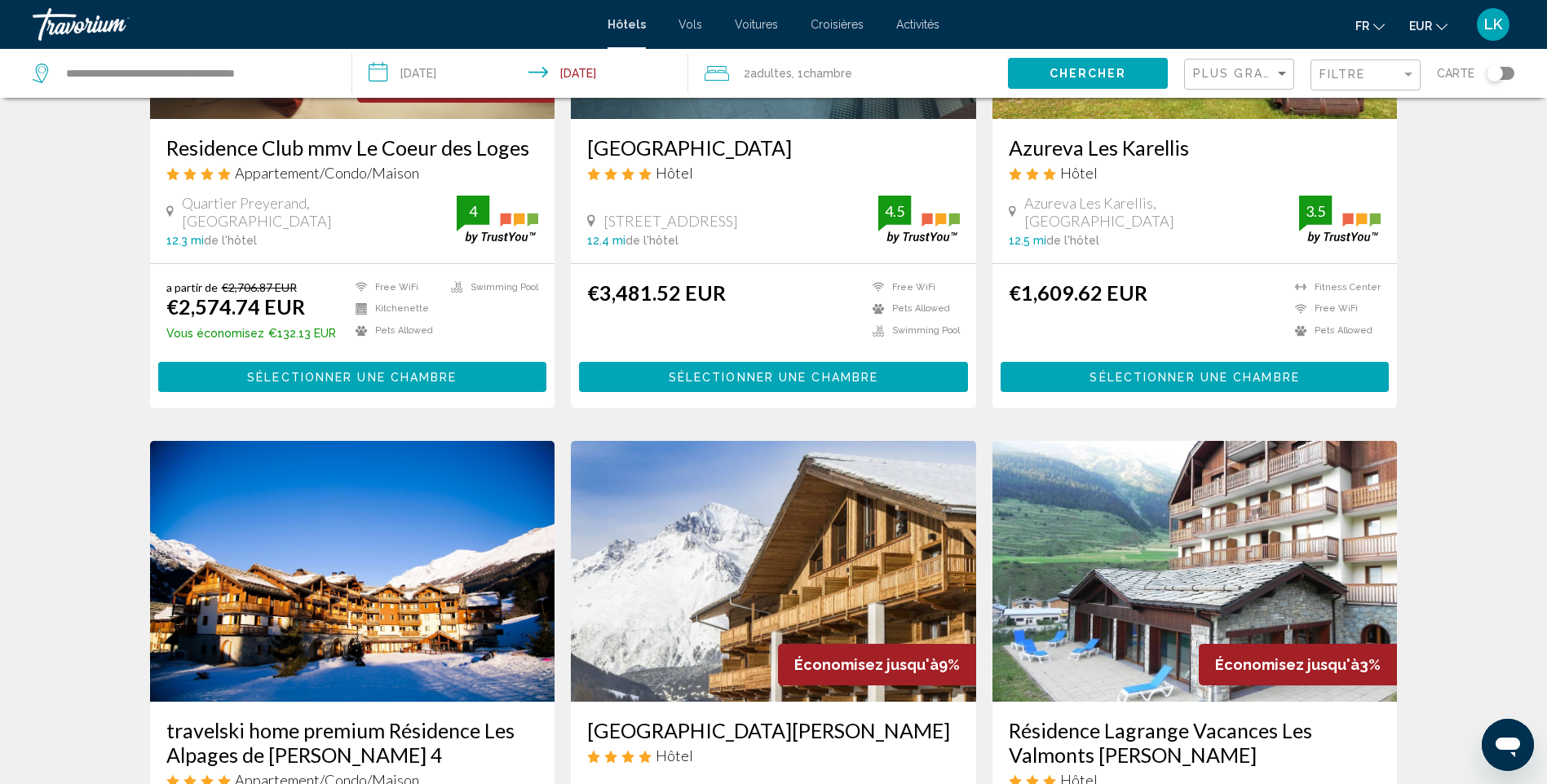
scroll to position [408, 0]
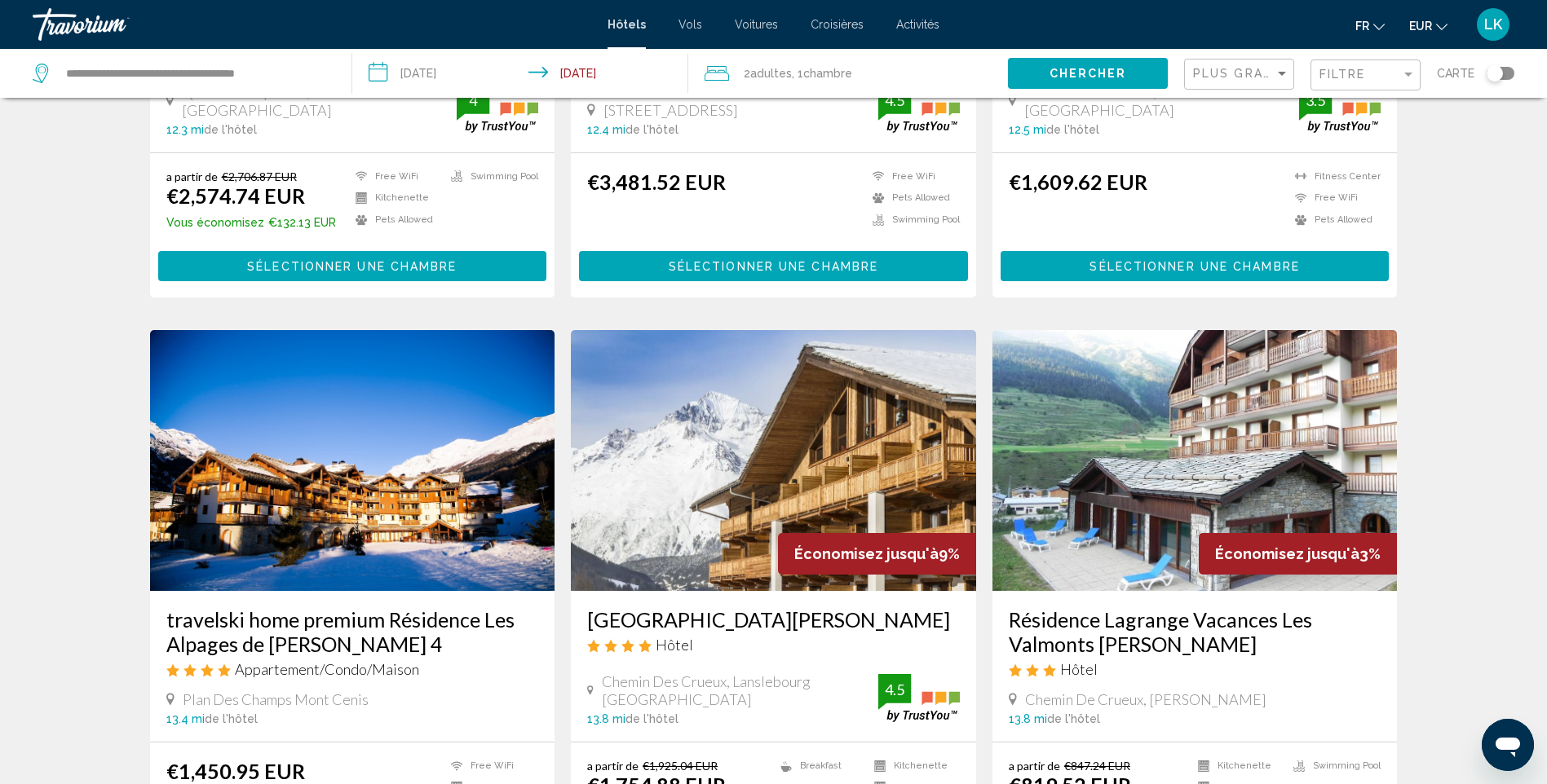
click at [343, 490] on img "Main content" at bounding box center [352, 460] width 405 height 261
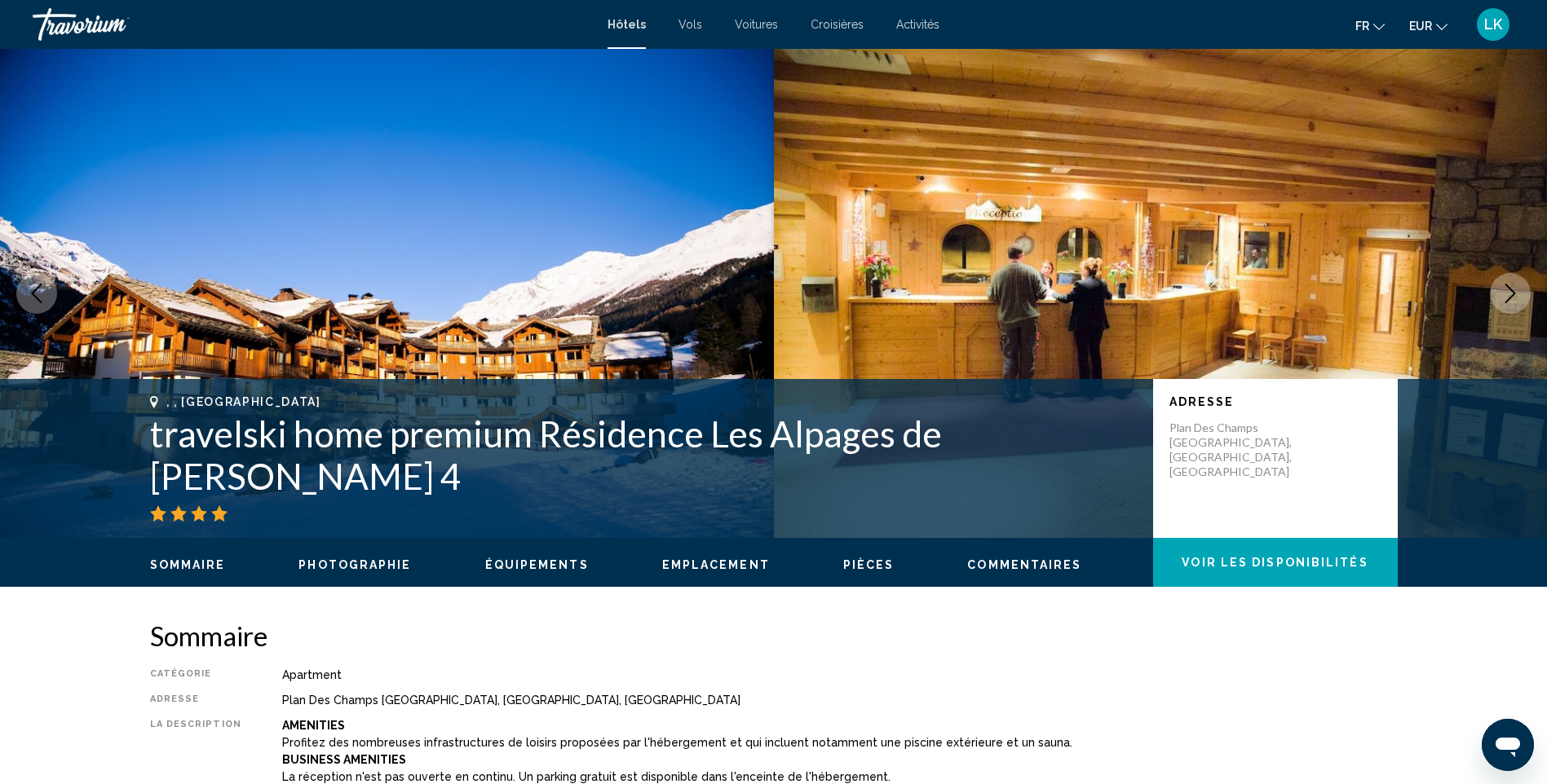
click at [1500, 293] on button "Next image" at bounding box center [1509, 293] width 41 height 41
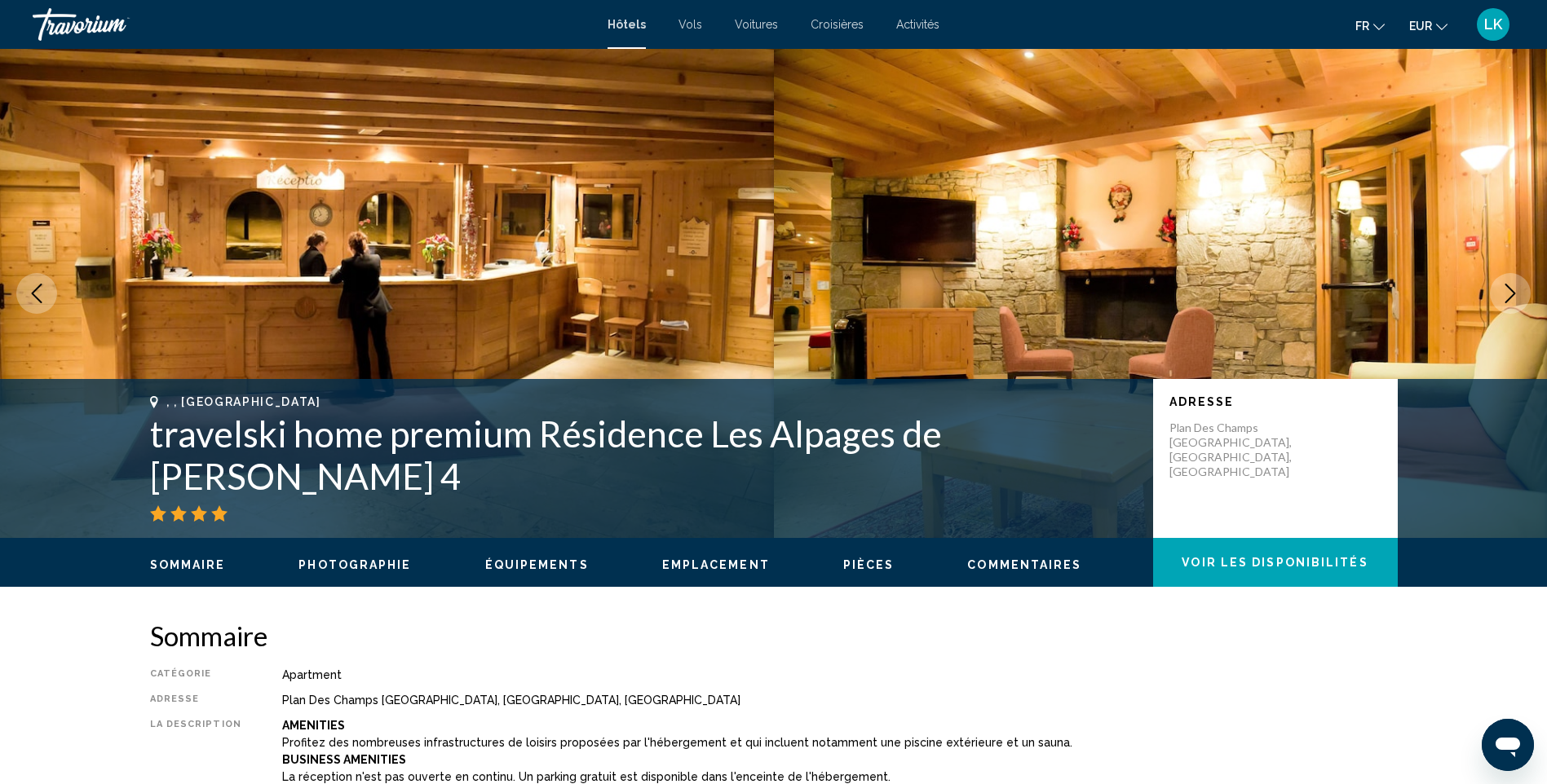
click at [1500, 293] on button "Next image" at bounding box center [1509, 293] width 41 height 41
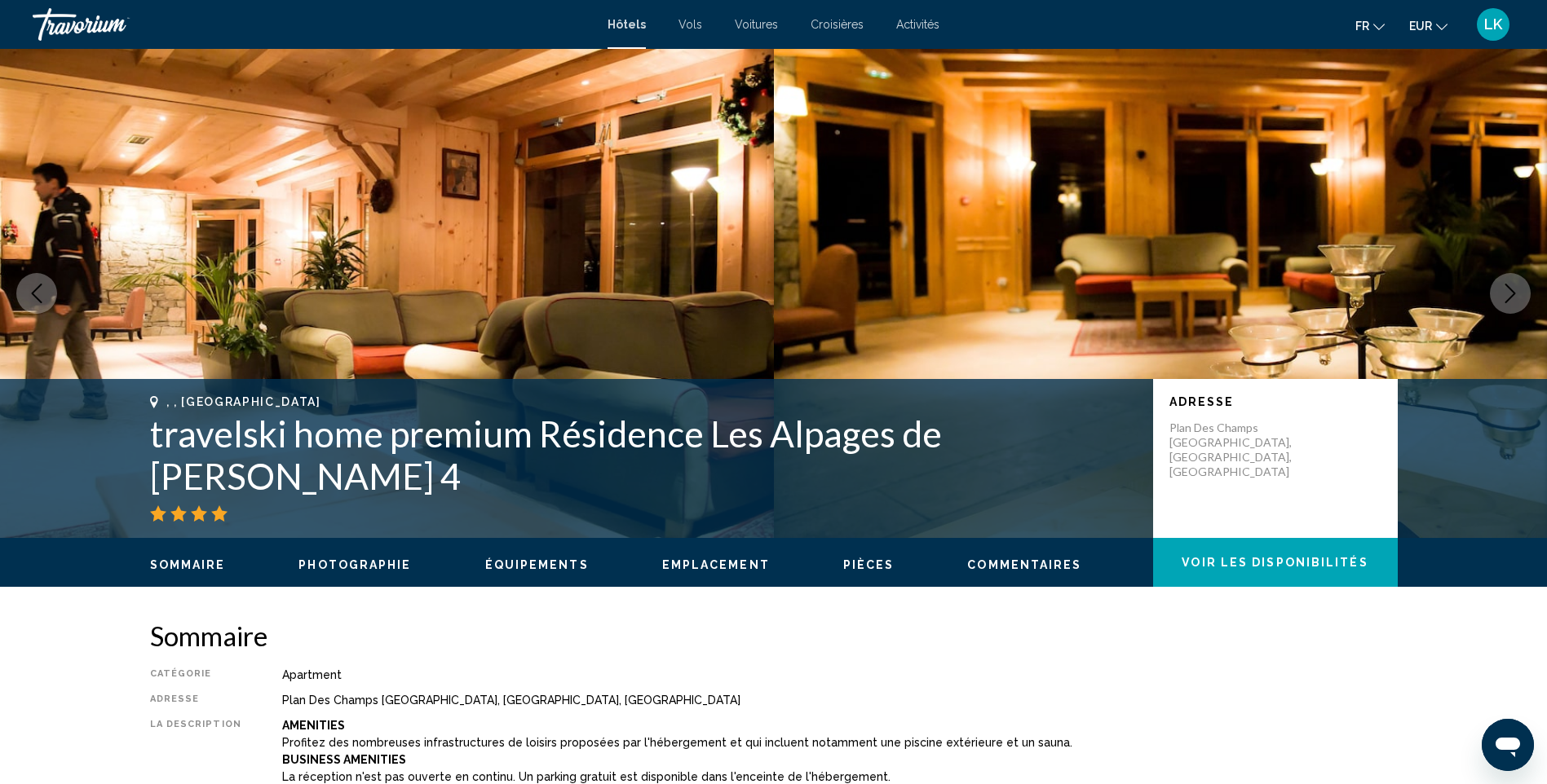
click at [1500, 293] on button "Next image" at bounding box center [1509, 293] width 41 height 41
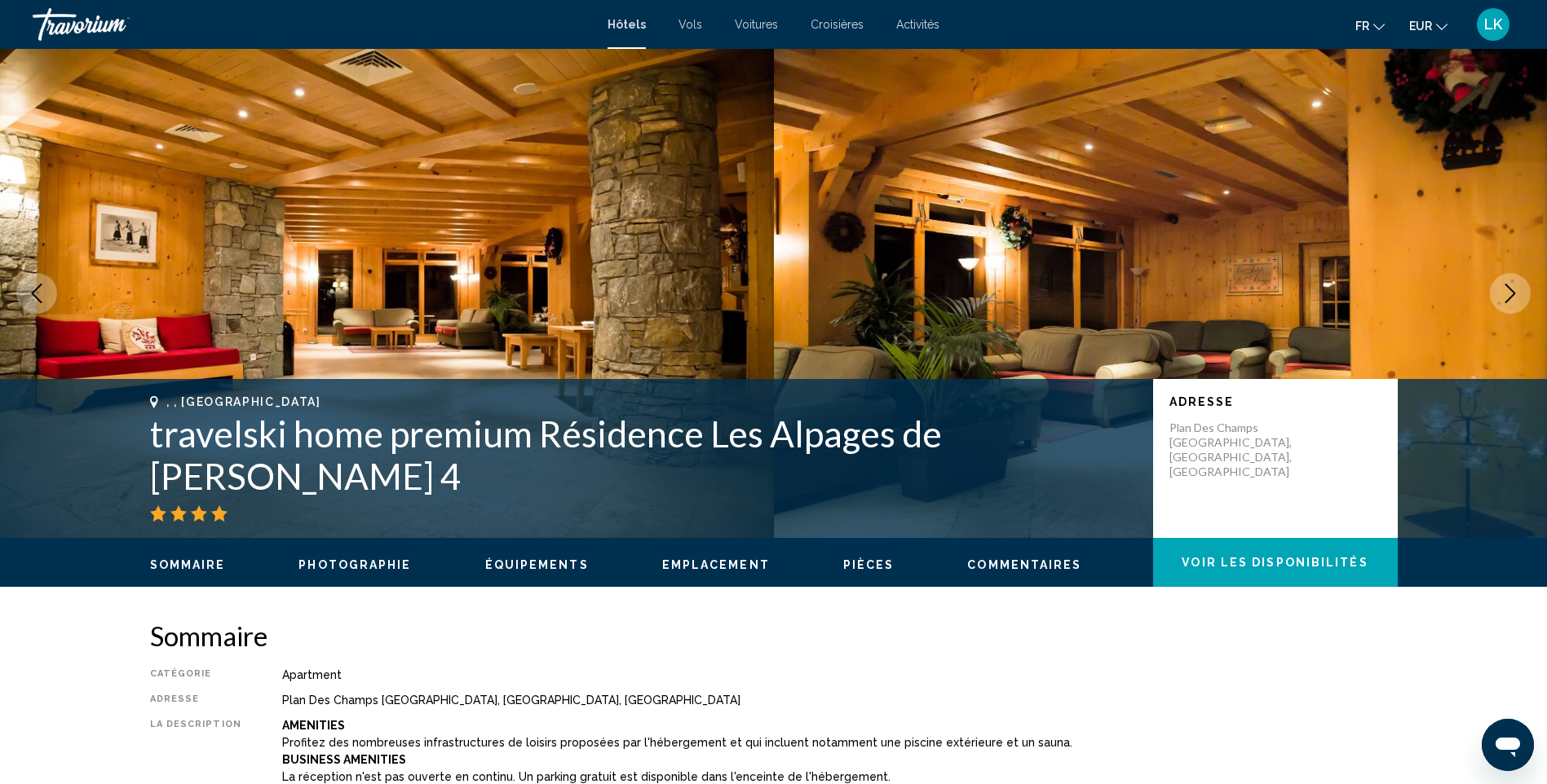
click at [1500, 293] on button "Next image" at bounding box center [1509, 293] width 41 height 41
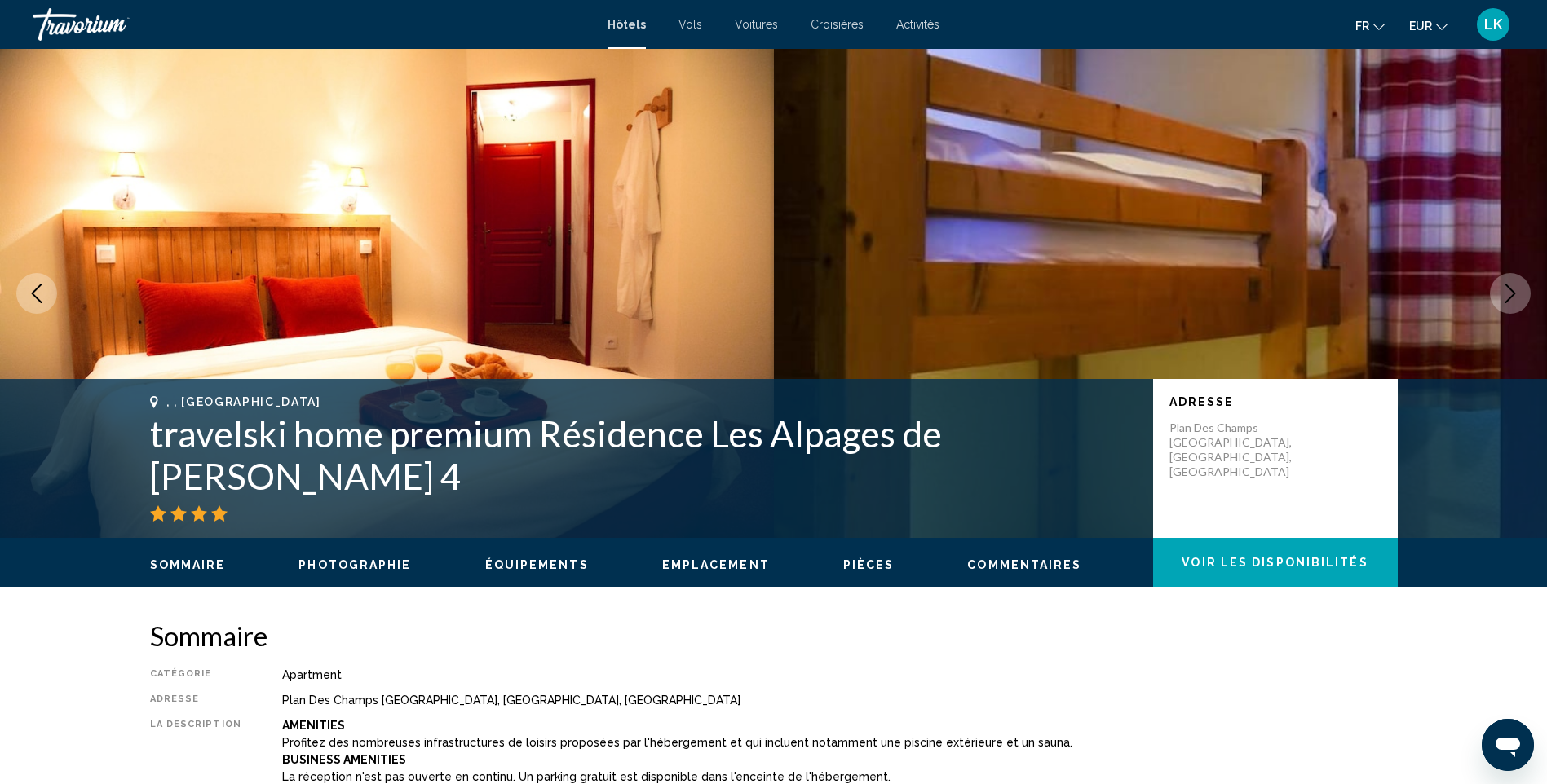
click at [1500, 293] on button "Next image" at bounding box center [1509, 293] width 41 height 41
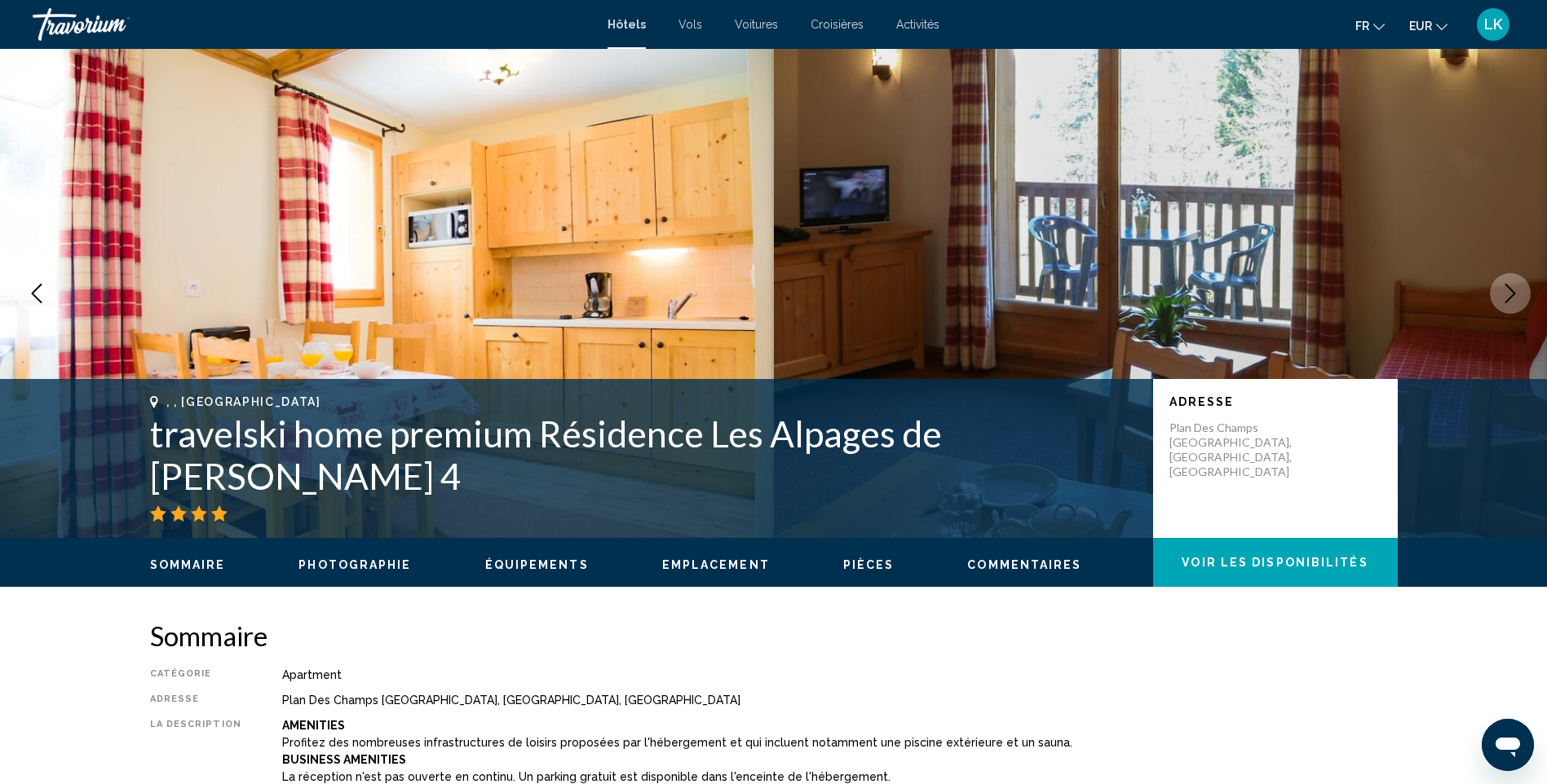
click at [1500, 293] on button "Next image" at bounding box center [1509, 293] width 41 height 41
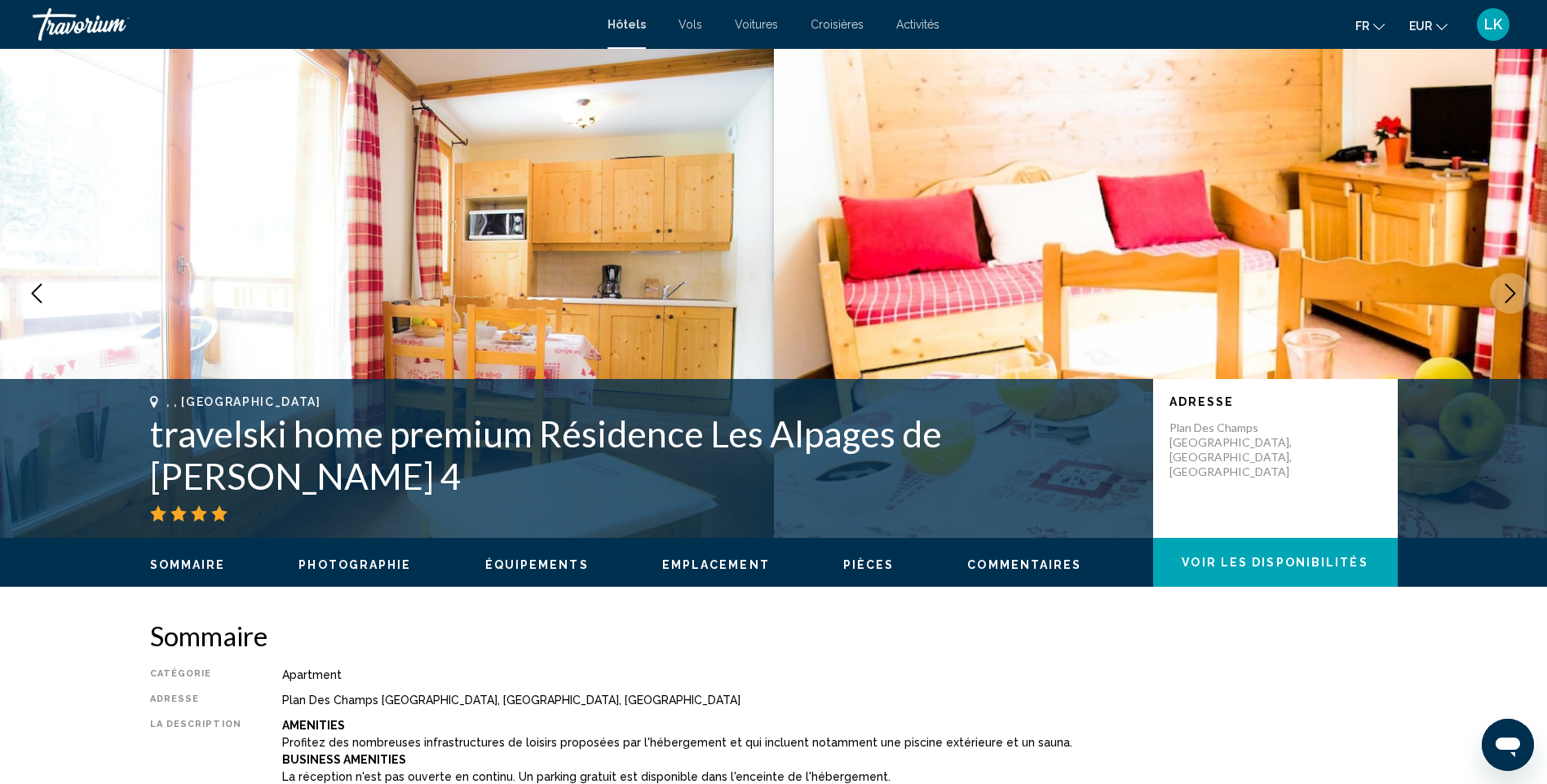
click at [1500, 293] on button "Next image" at bounding box center [1509, 293] width 41 height 41
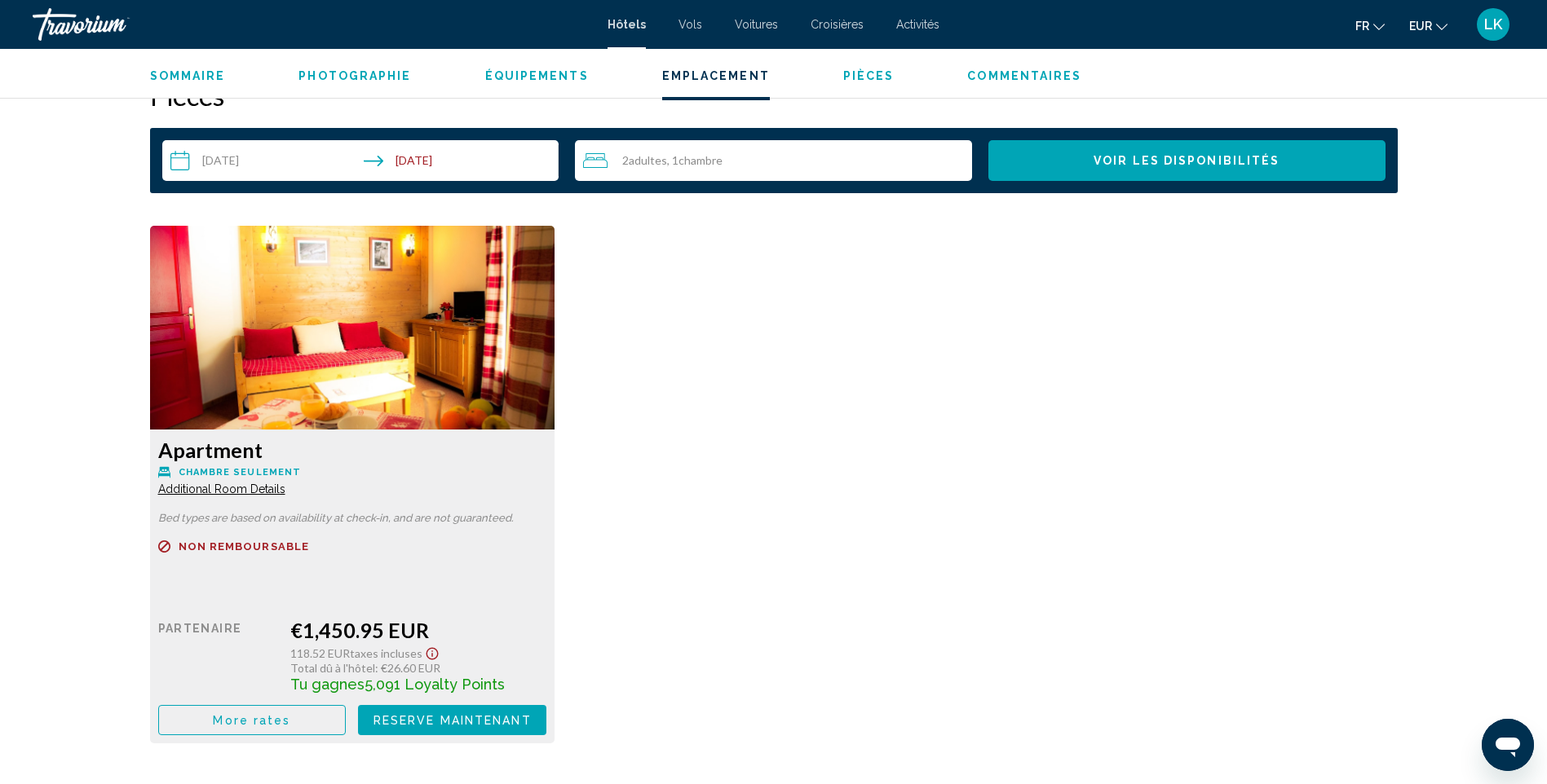
scroll to position [2120, 0]
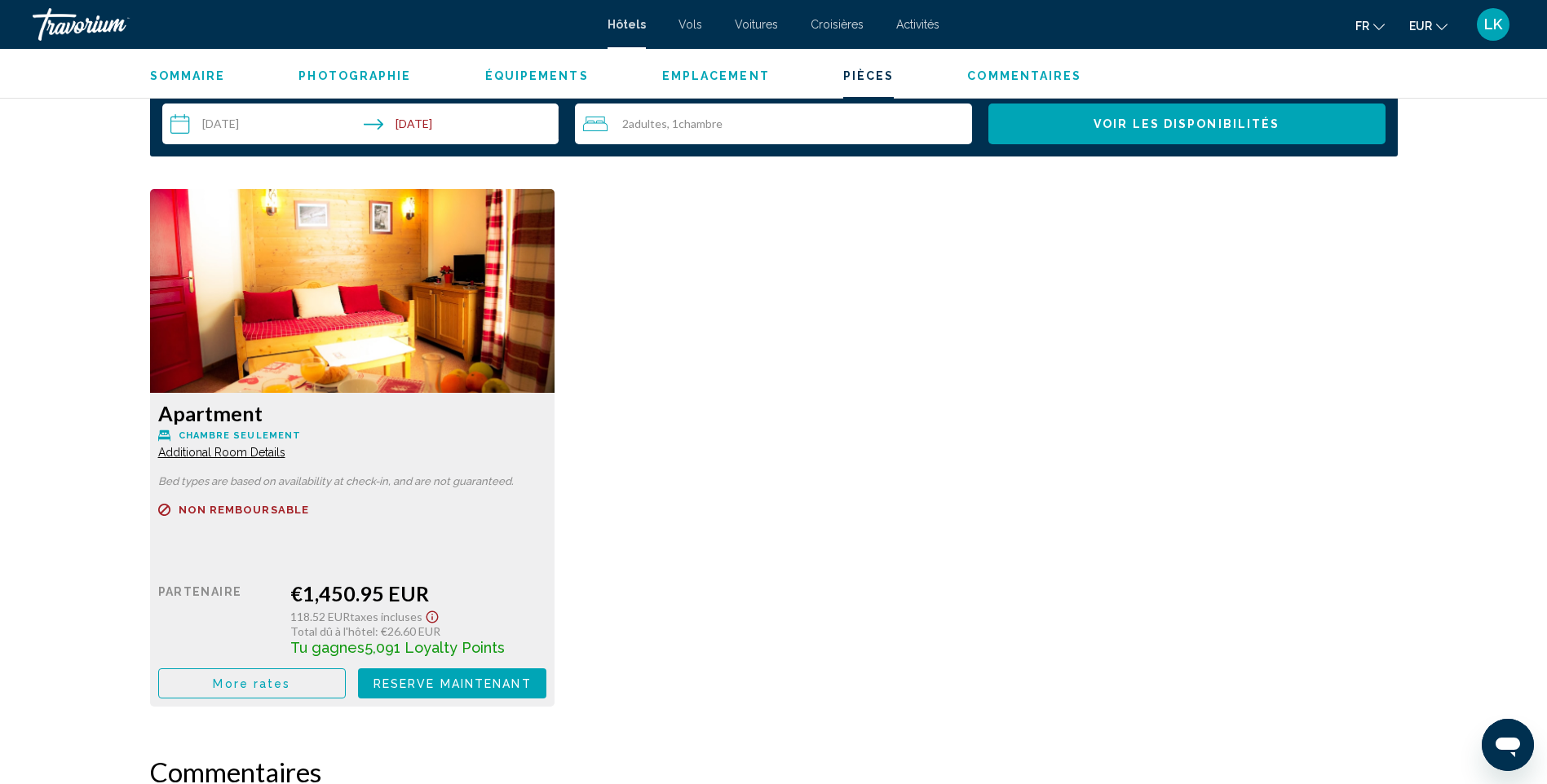
click at [186, 671] on button "More rates" at bounding box center [252, 683] width 188 height 30
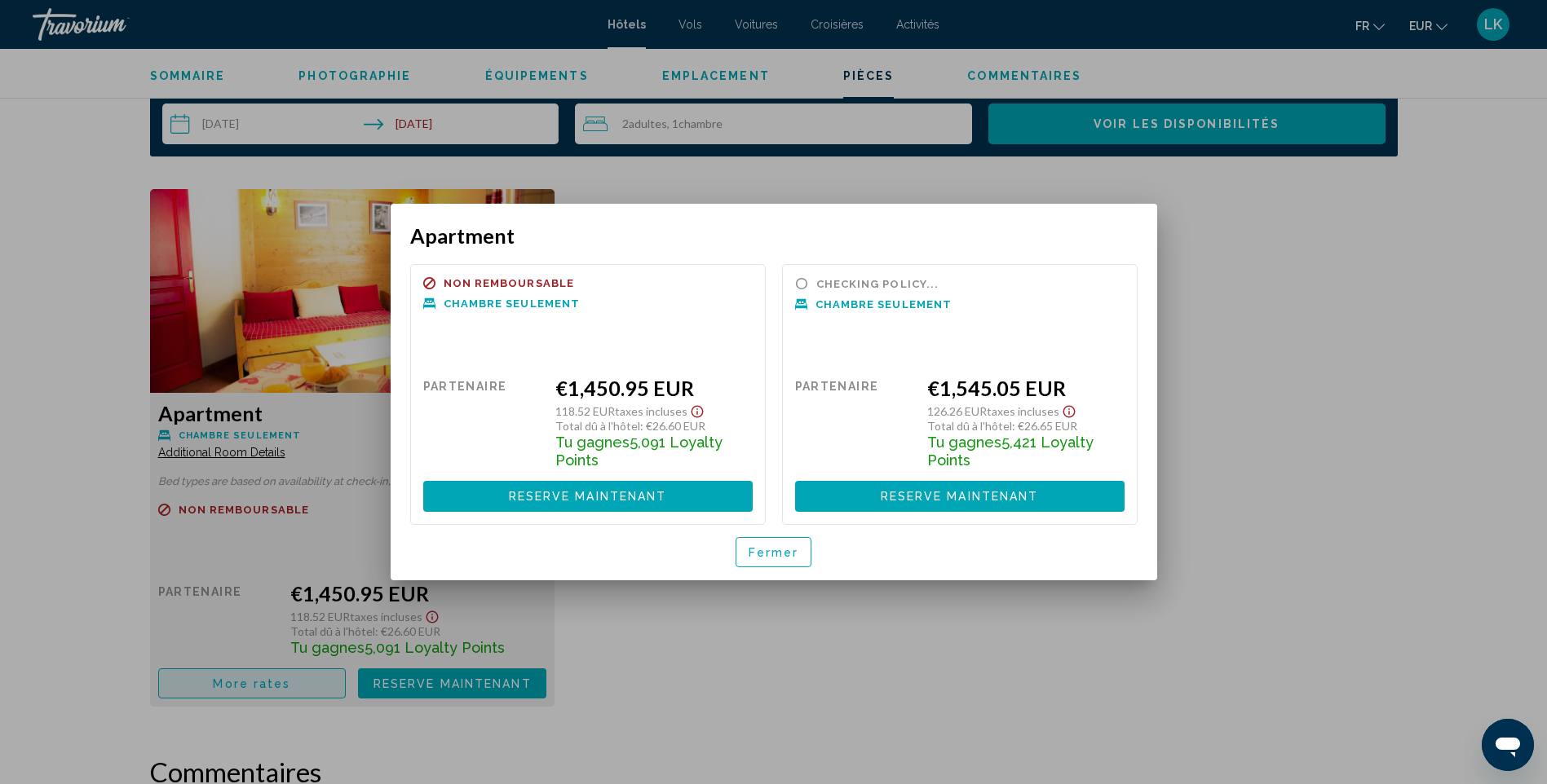
scroll to position [0, 0]
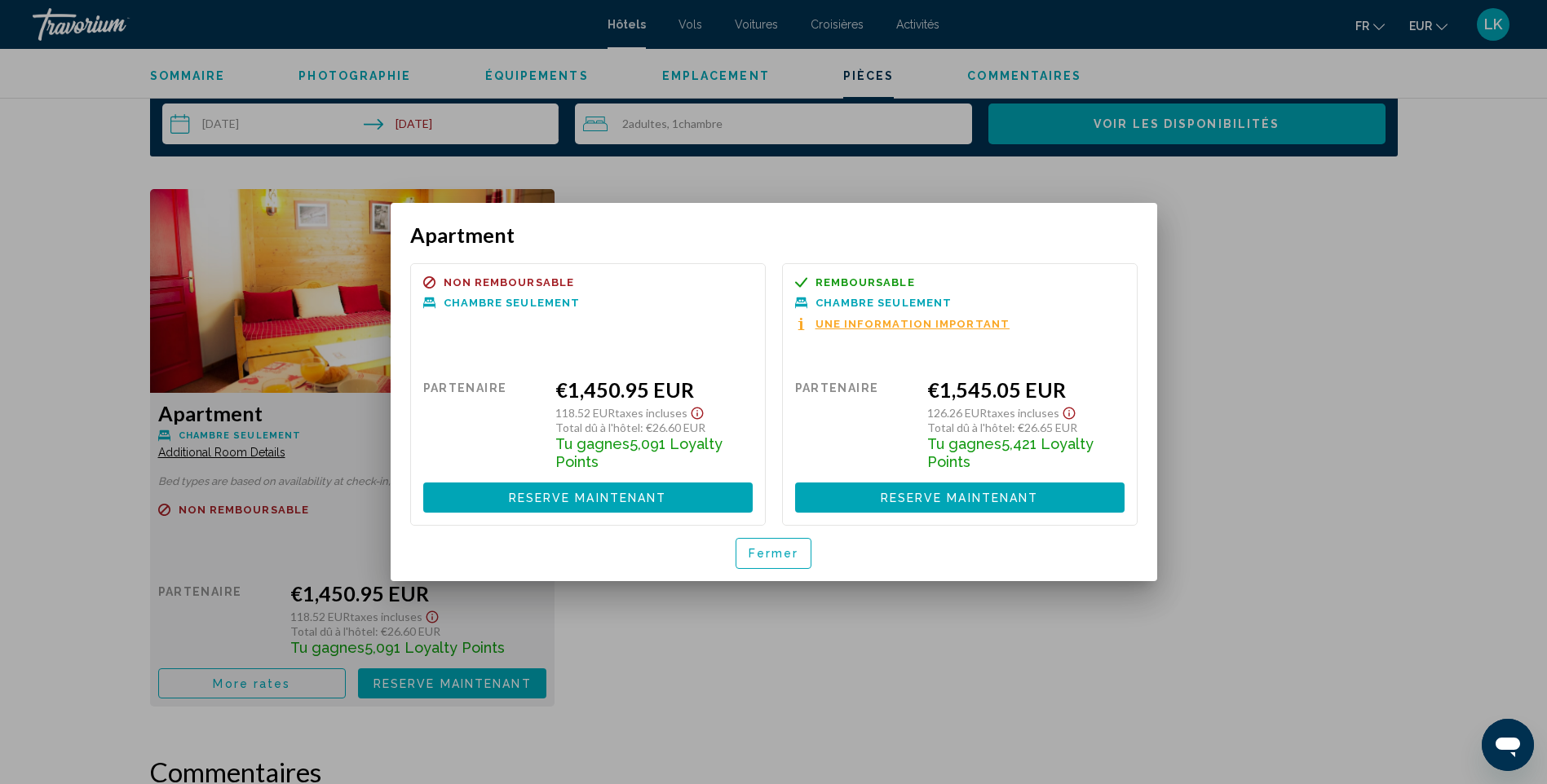
click at [1290, 336] on div at bounding box center [774, 392] width 1547 height 784
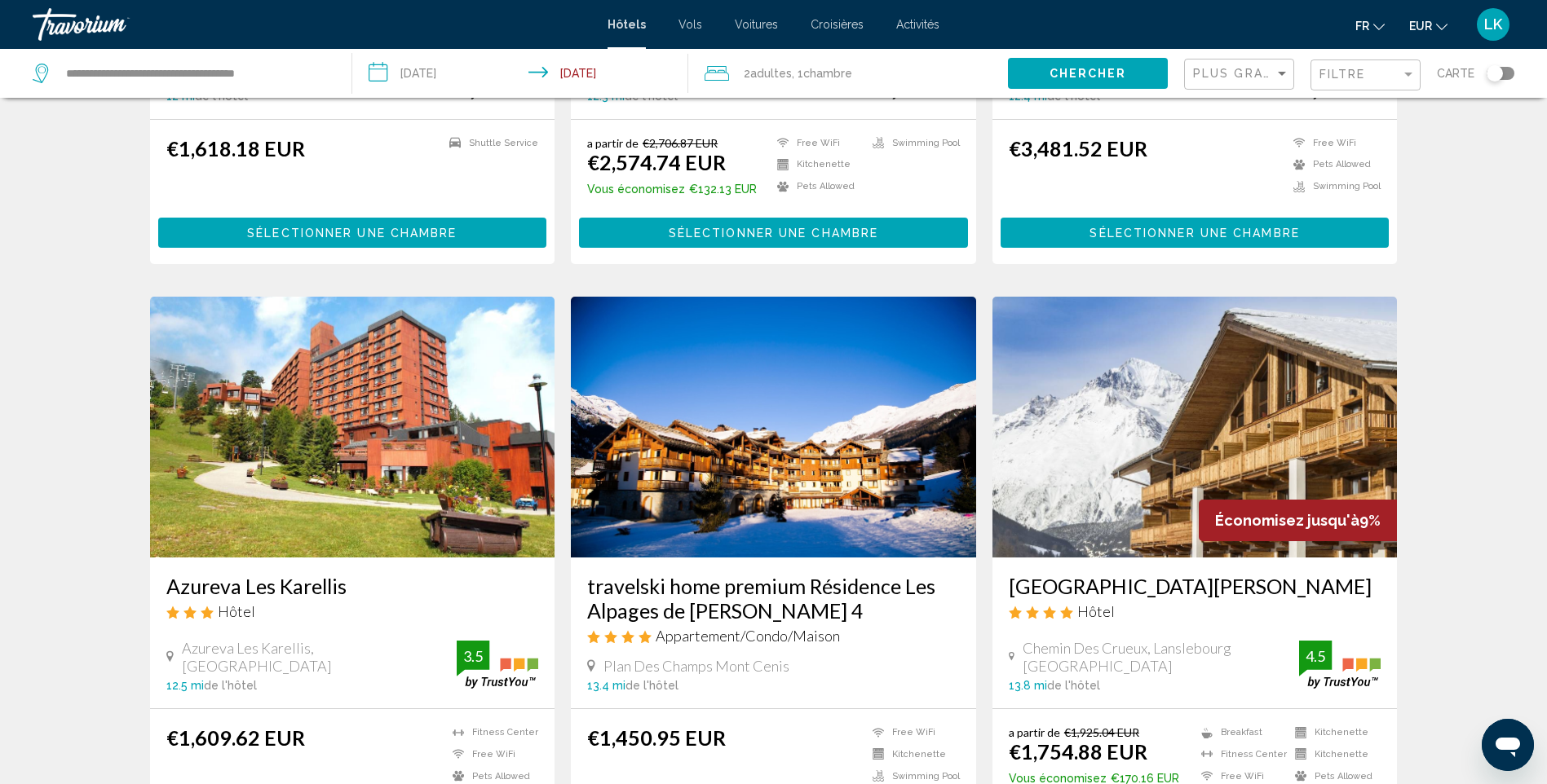
scroll to position [652, 0]
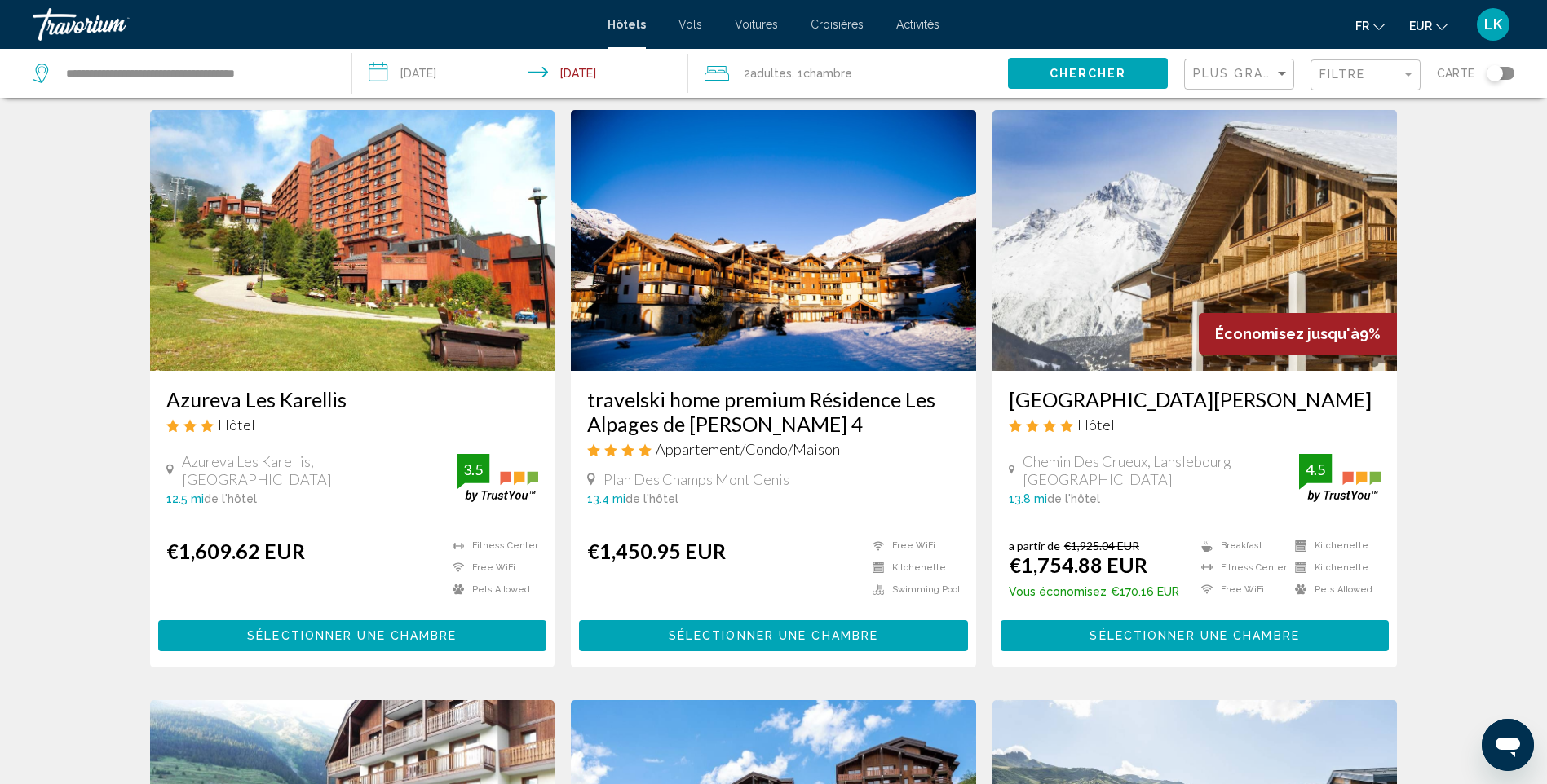
click at [1215, 284] on img "Main content" at bounding box center [1194, 241] width 405 height 261
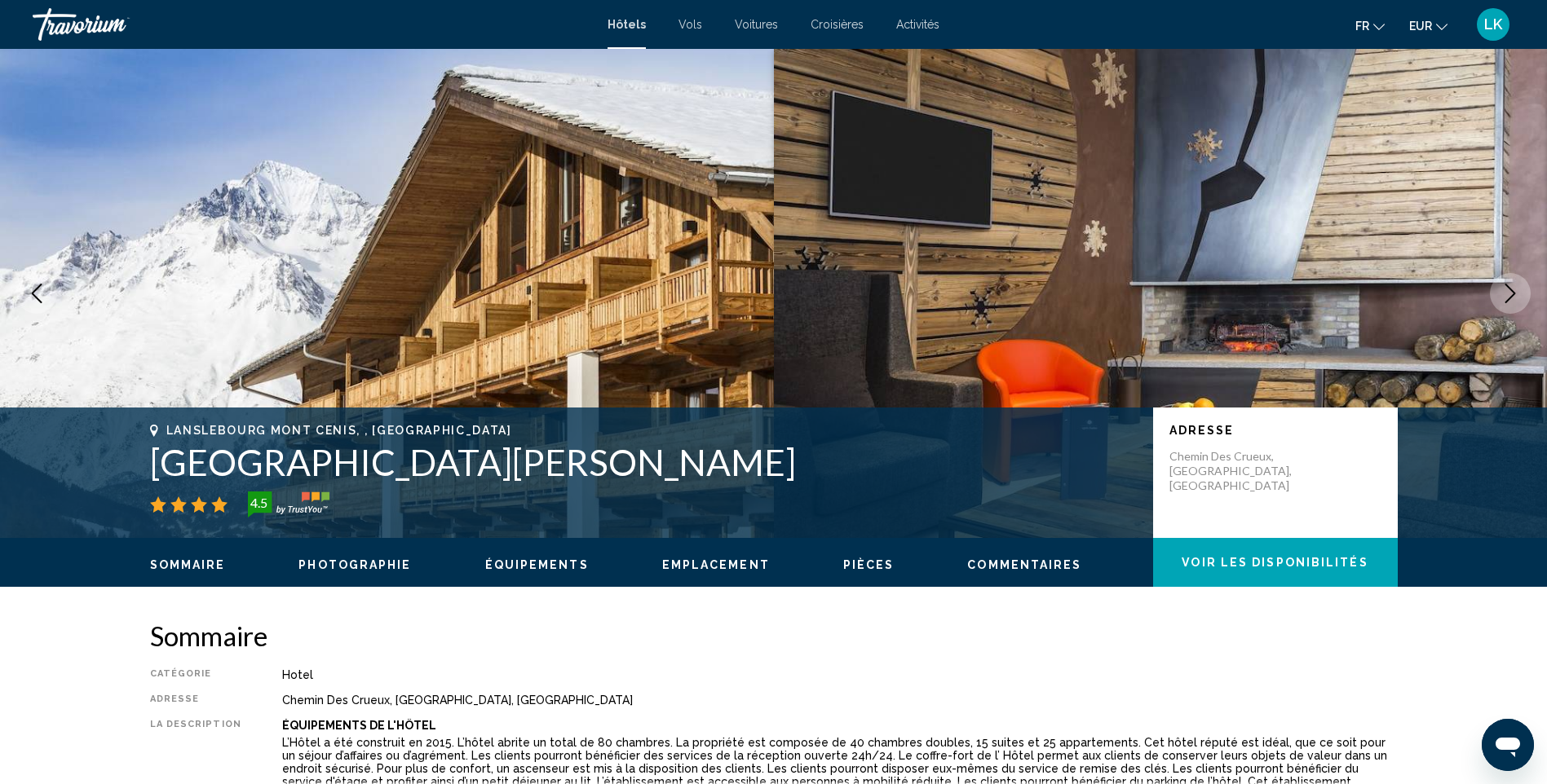
click at [1512, 294] on icon "Next image" at bounding box center [1510, 293] width 19 height 19
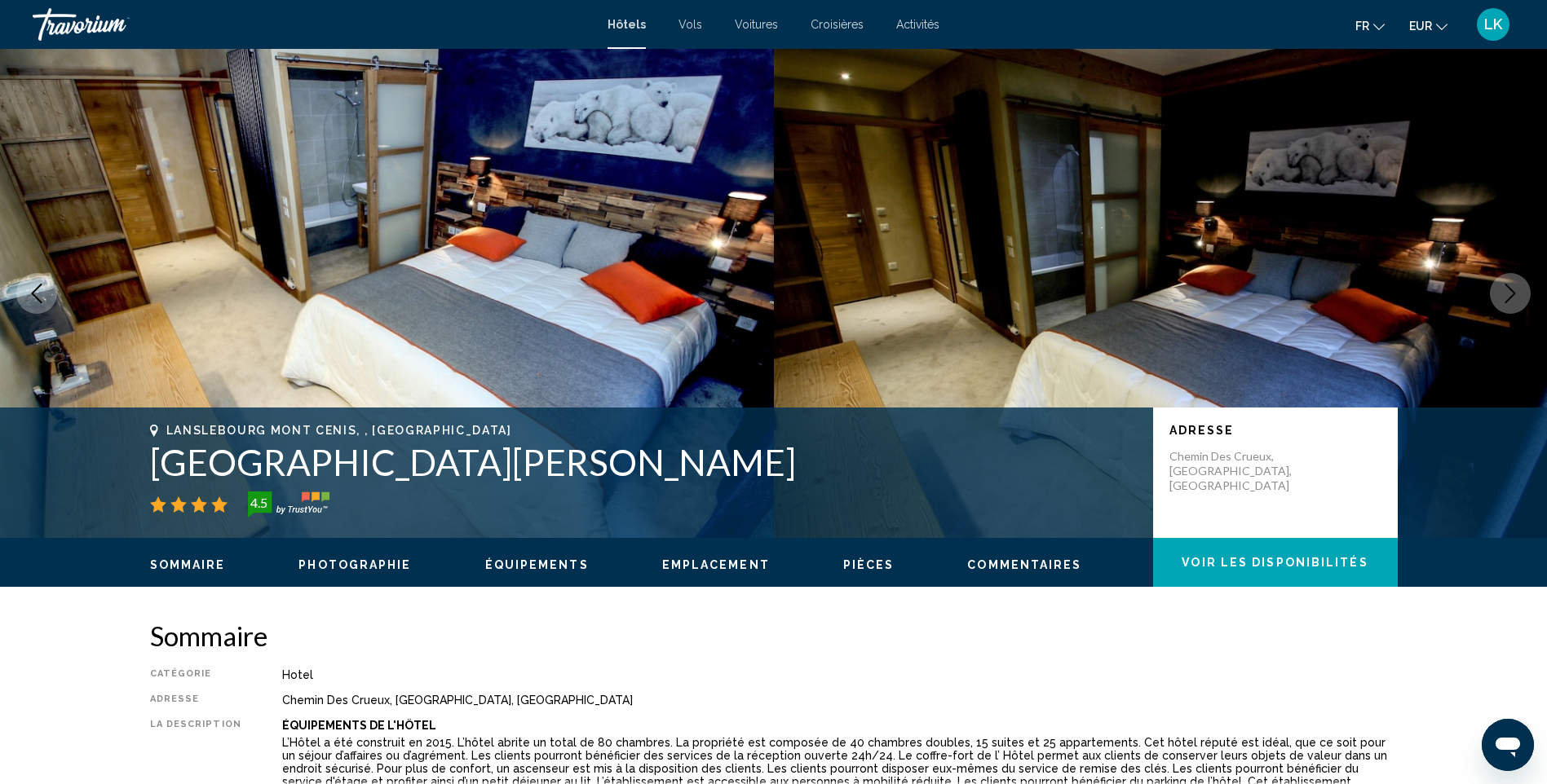
click at [1512, 294] on icon "Next image" at bounding box center [1510, 293] width 19 height 19
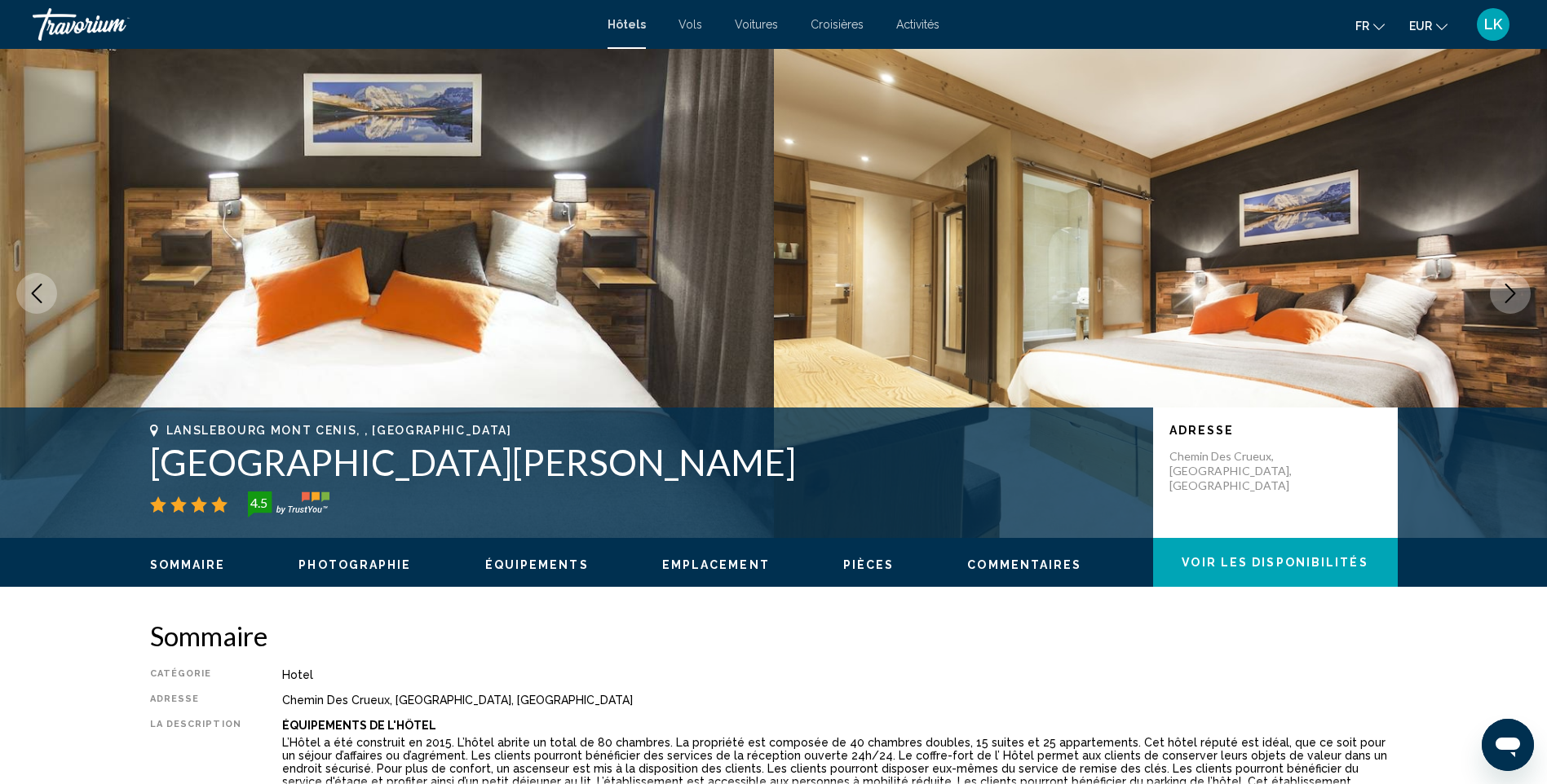
click at [1512, 294] on icon "Next image" at bounding box center [1510, 293] width 19 height 19
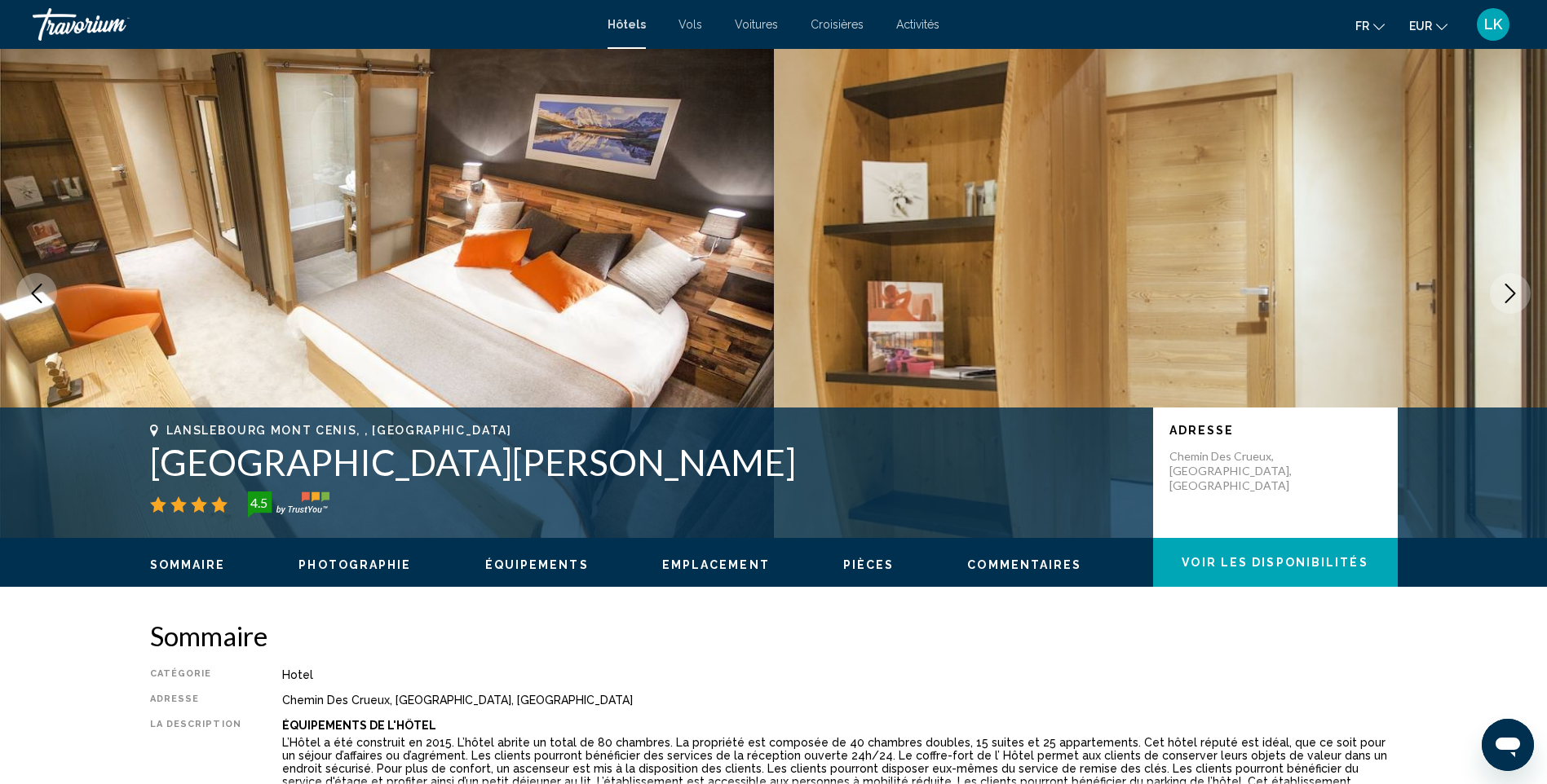
click at [1512, 294] on icon "Next image" at bounding box center [1510, 293] width 19 height 19
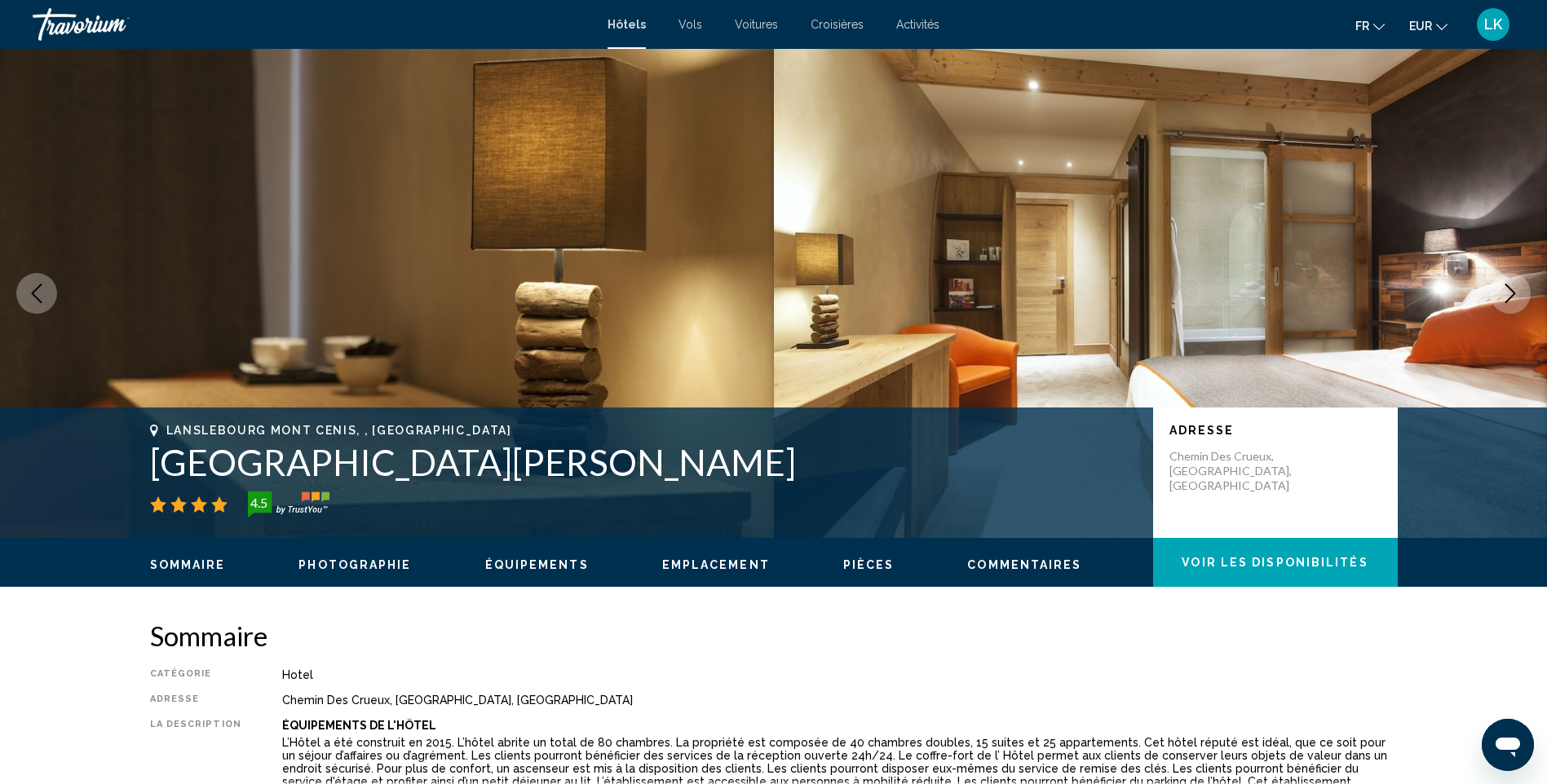
click at [1512, 294] on icon "Next image" at bounding box center [1510, 293] width 19 height 19
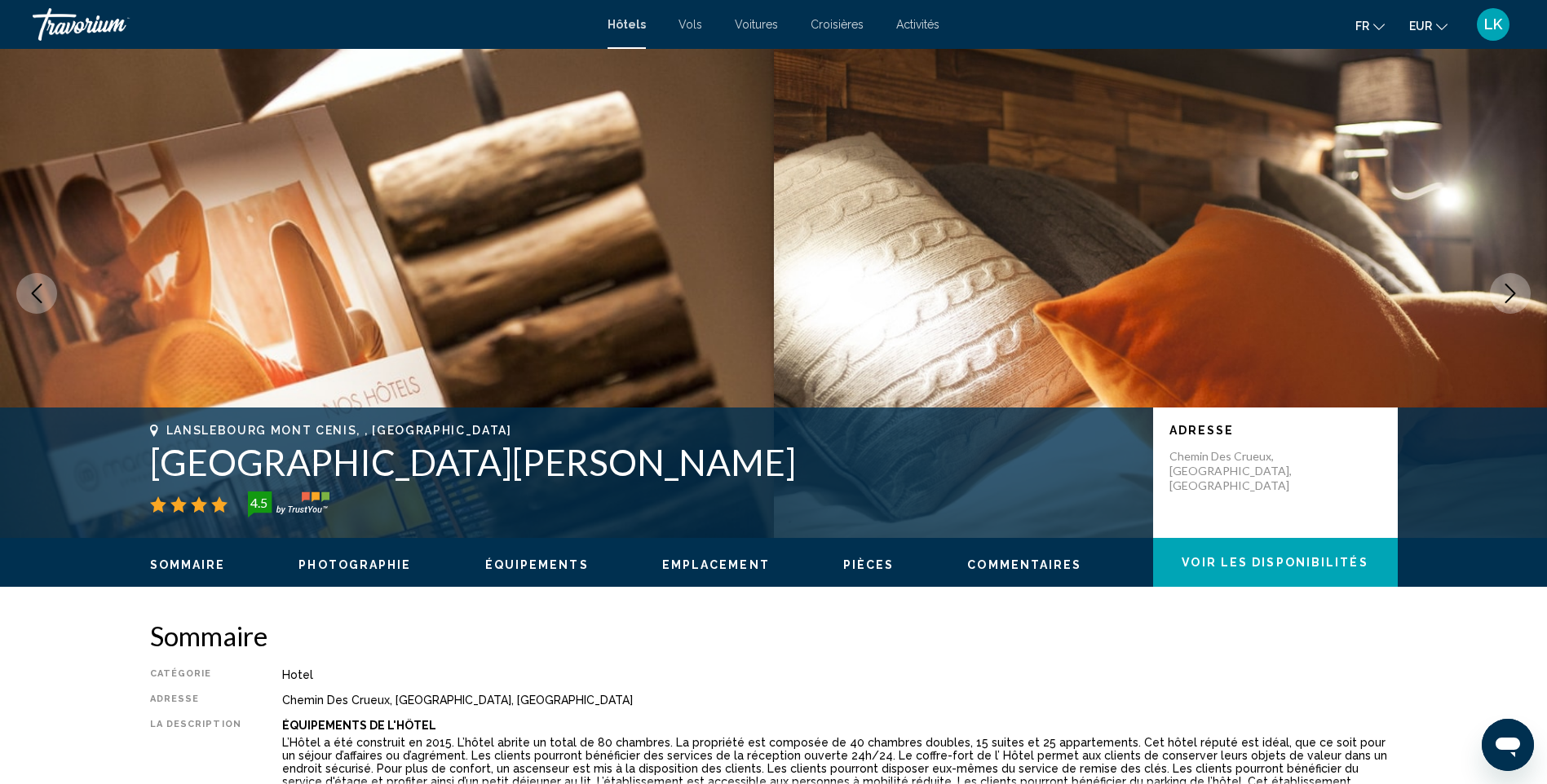
click at [1512, 294] on icon "Next image" at bounding box center [1510, 293] width 19 height 19
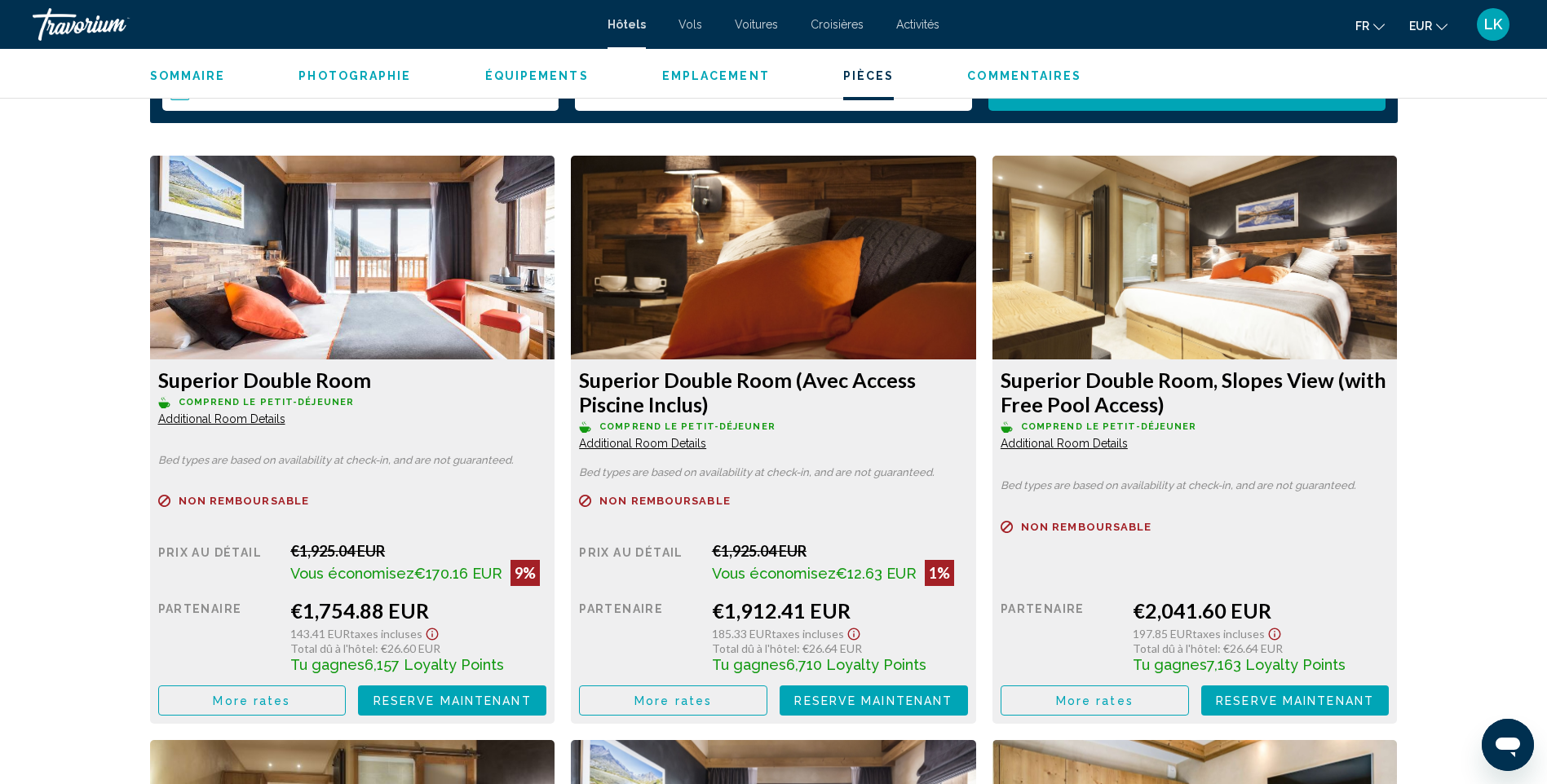
scroll to position [2121, 0]
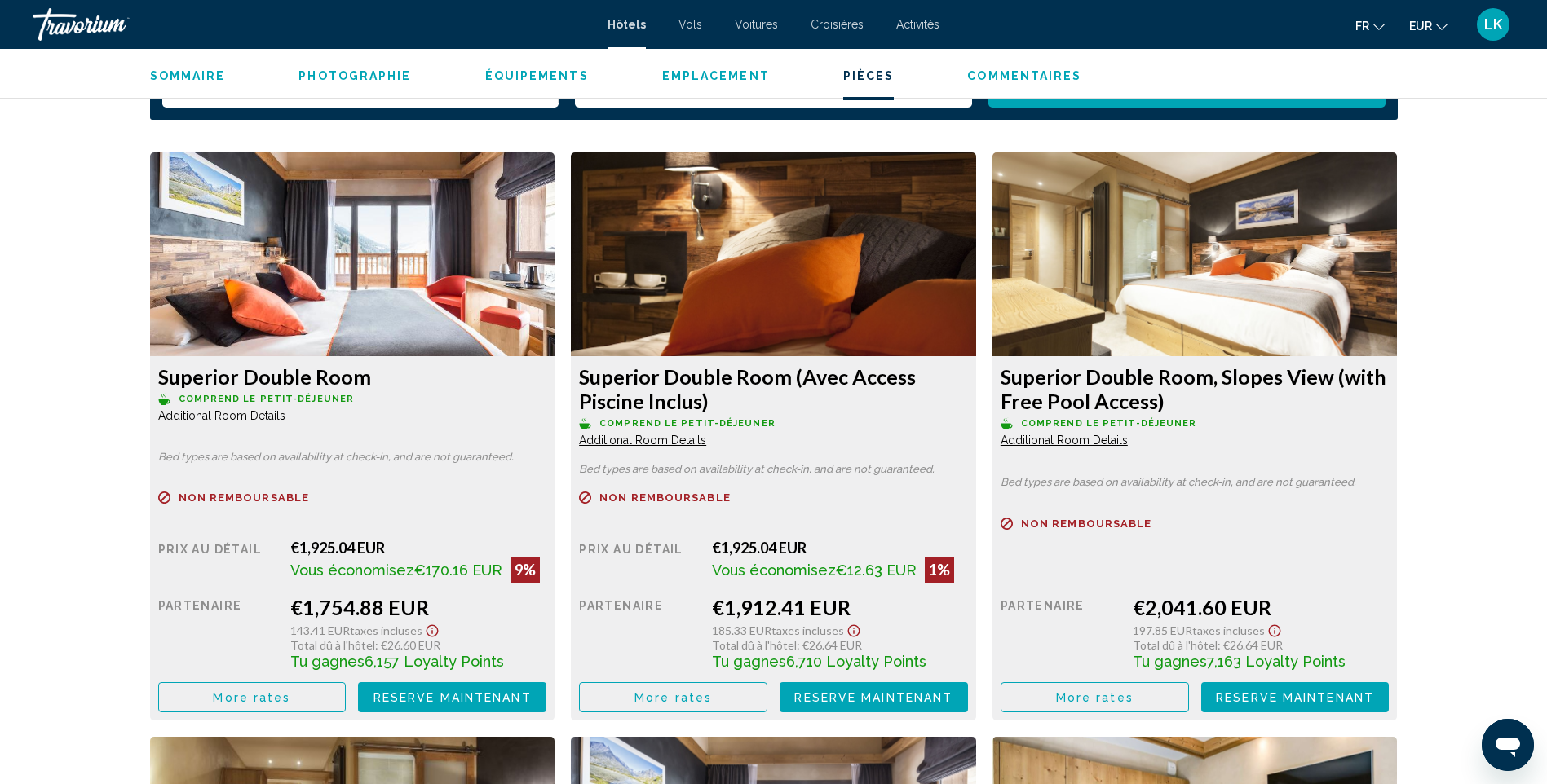
click at [242, 693] on span "More rates" at bounding box center [251, 697] width 78 height 13
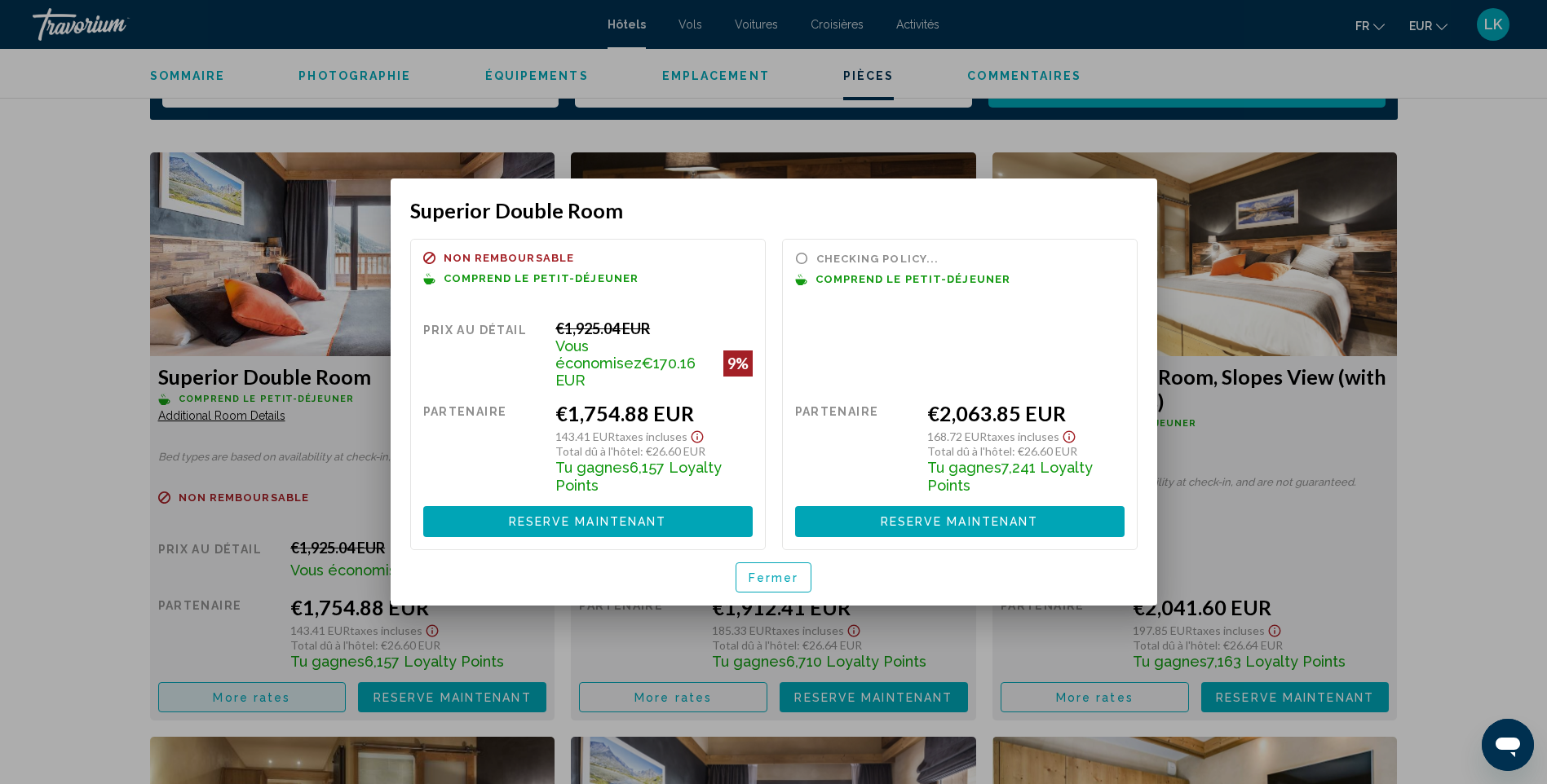
scroll to position [0, 0]
click at [777, 563] on button "Fermer" at bounding box center [774, 578] width 77 height 30
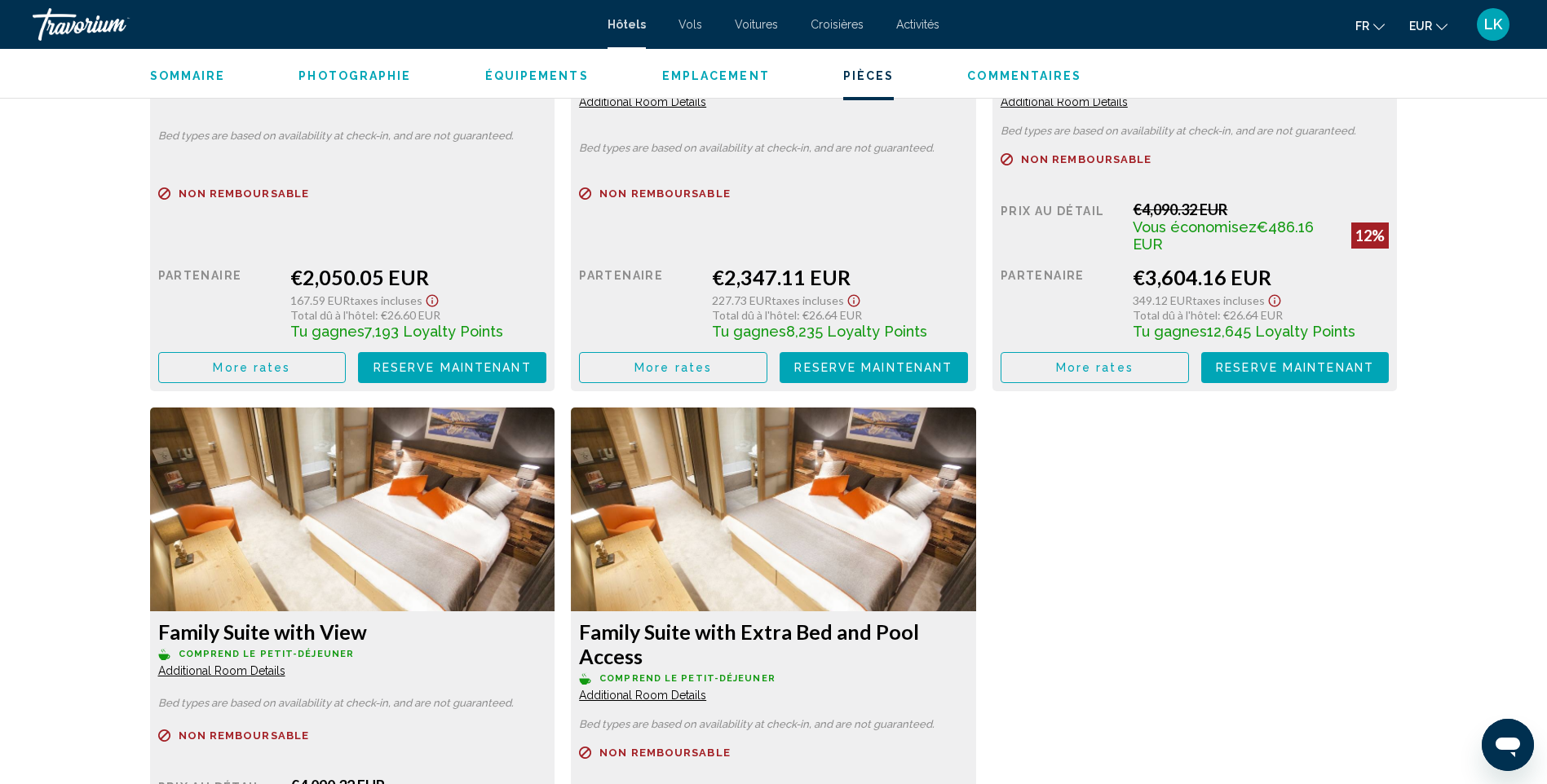
scroll to position [3099, 0]
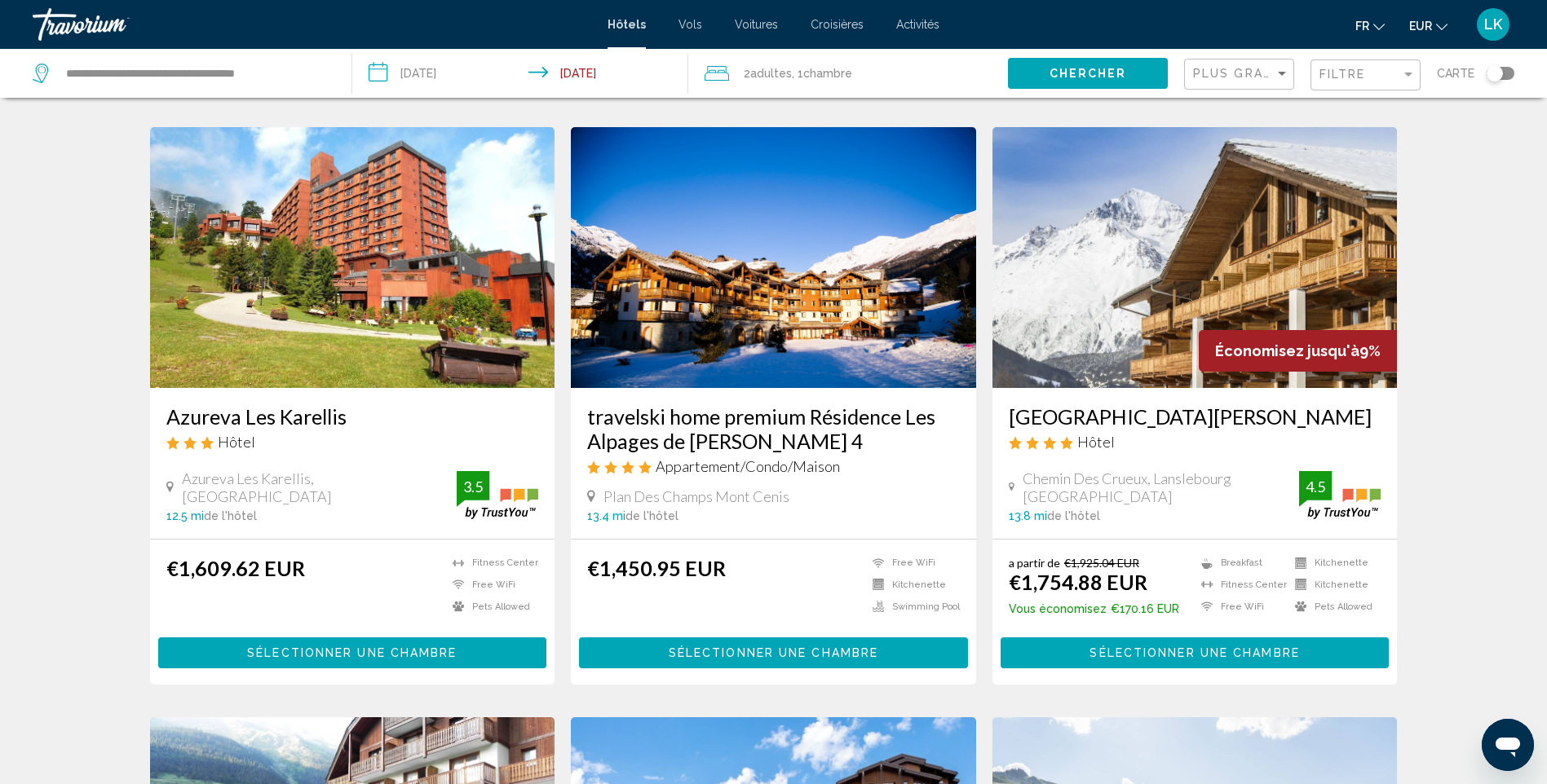
scroll to position [652, 0]
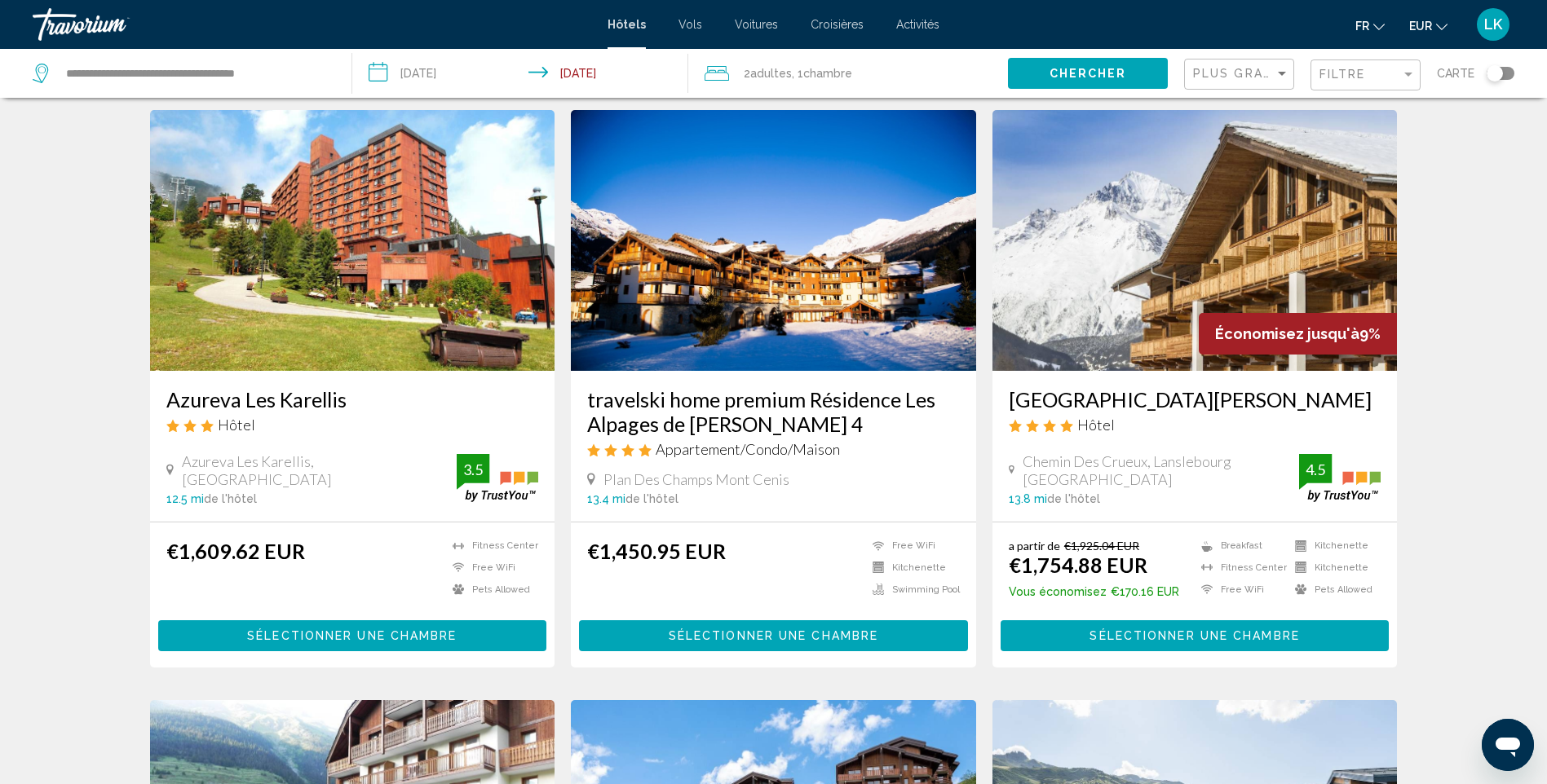
click at [214, 295] on img "Main content" at bounding box center [352, 241] width 405 height 261
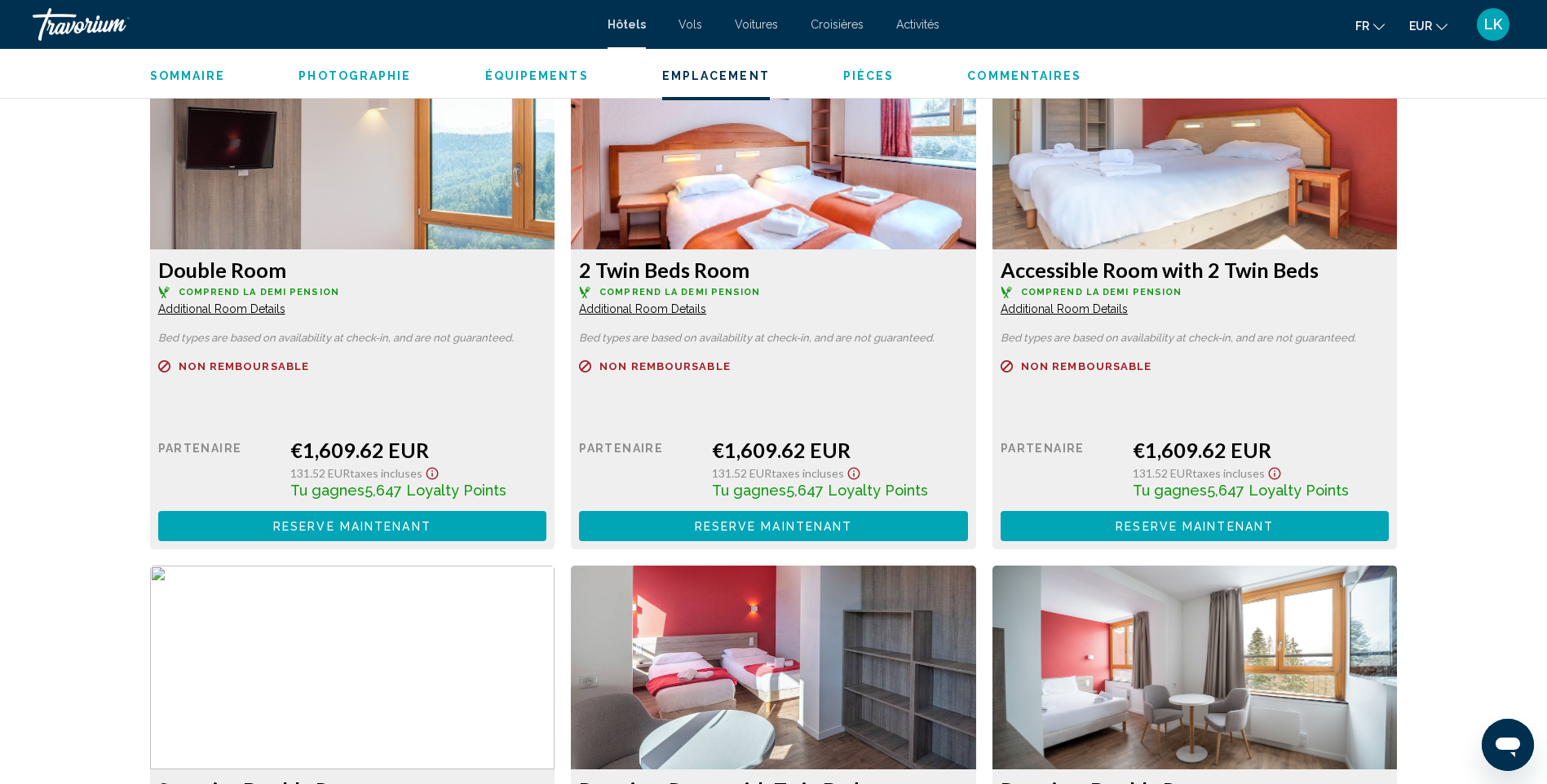
scroll to position [2039, 0]
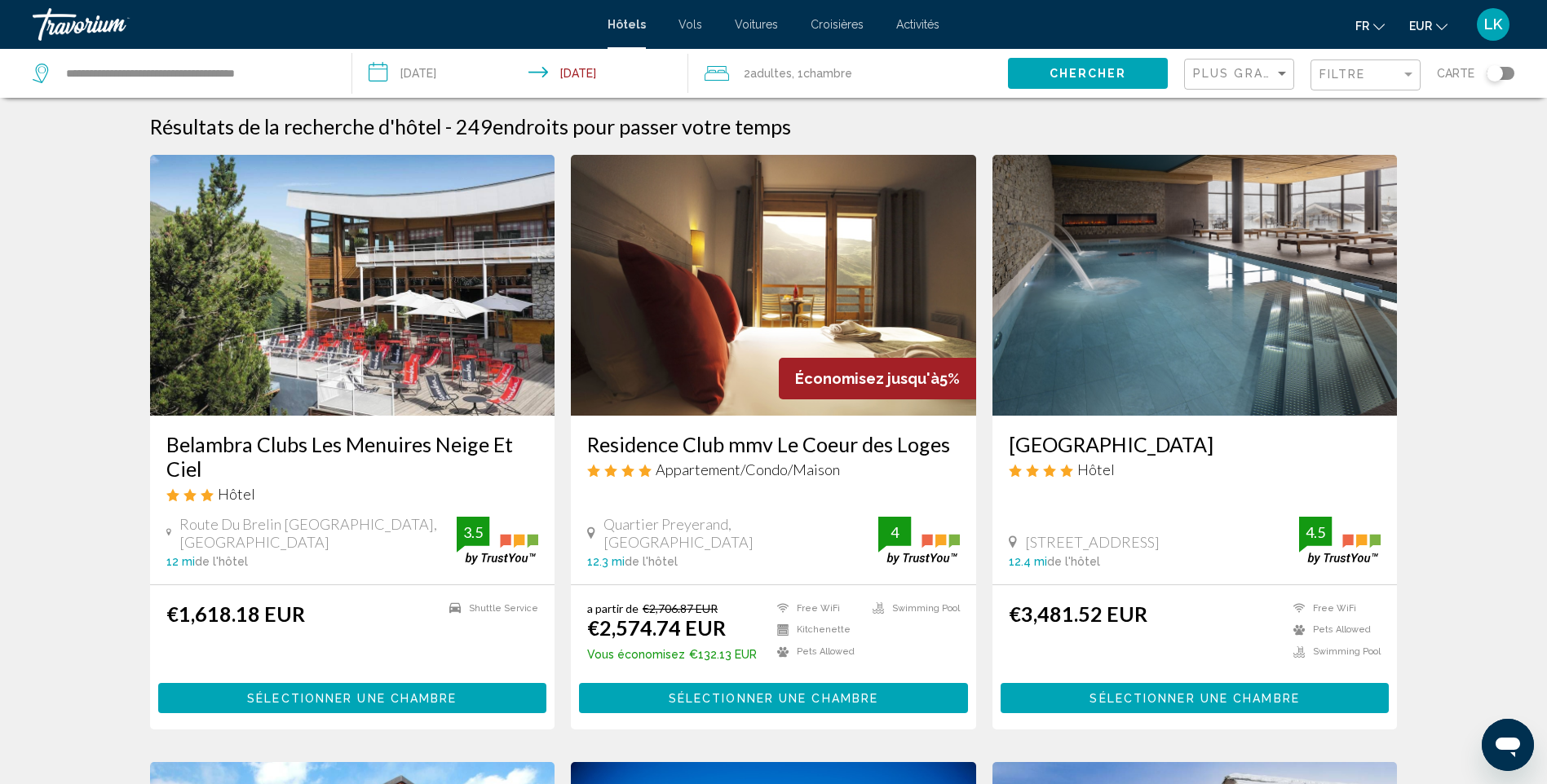
click at [309, 270] on img "Main content" at bounding box center [352, 285] width 405 height 261
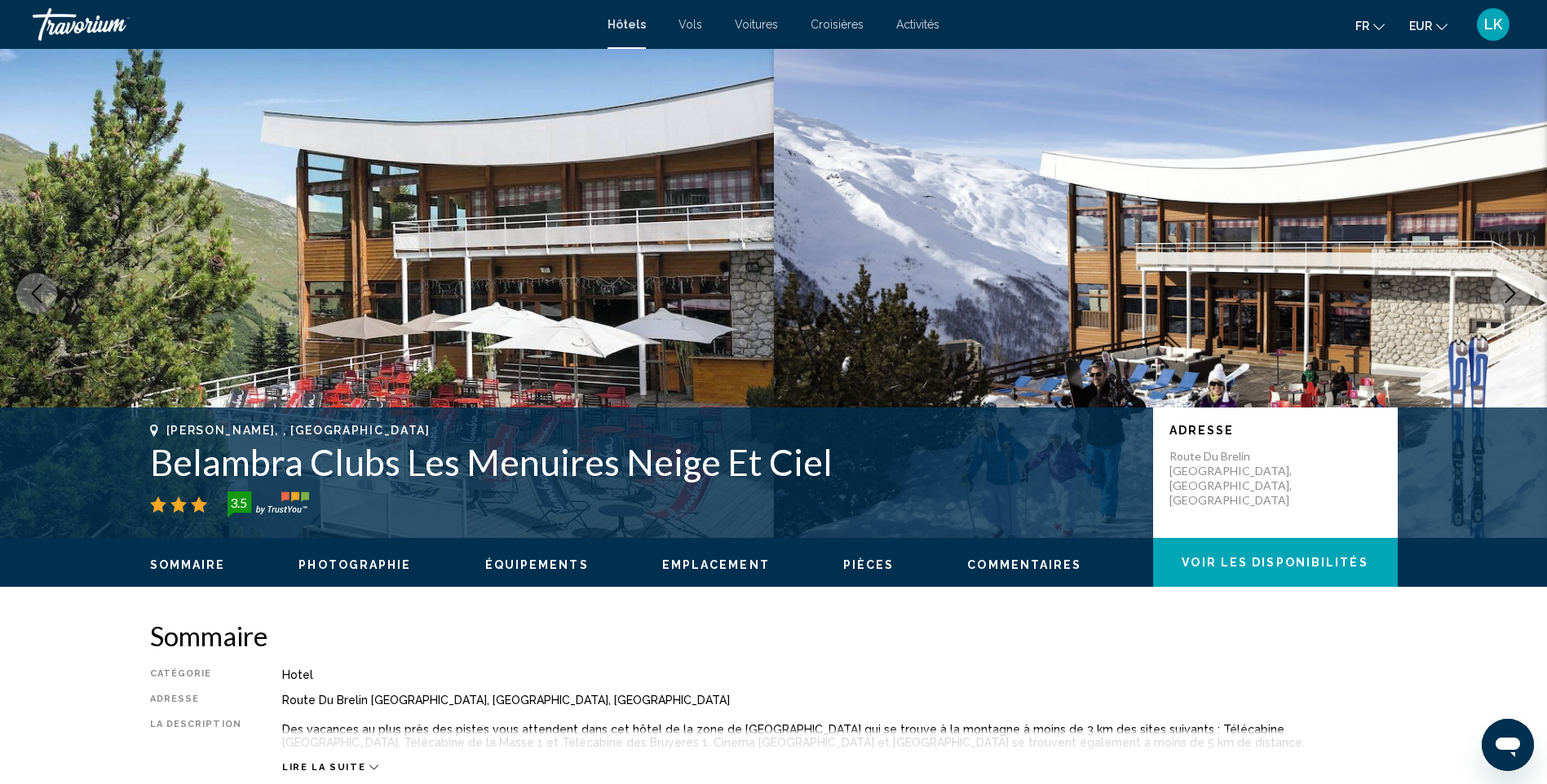
click at [1510, 299] on icon "Next image" at bounding box center [1510, 293] width 19 height 19
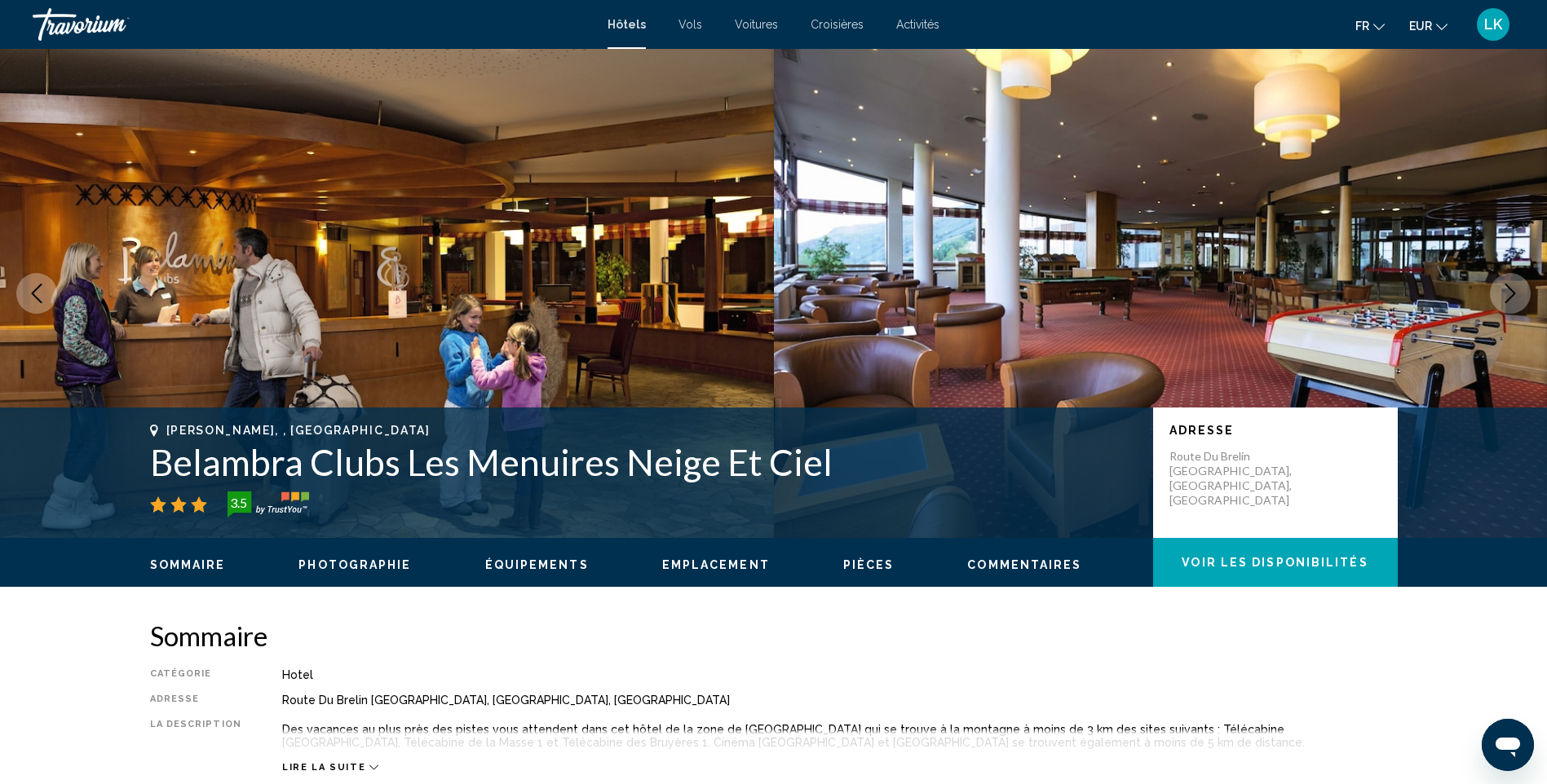
click at [1510, 299] on icon "Next image" at bounding box center [1510, 293] width 19 height 19
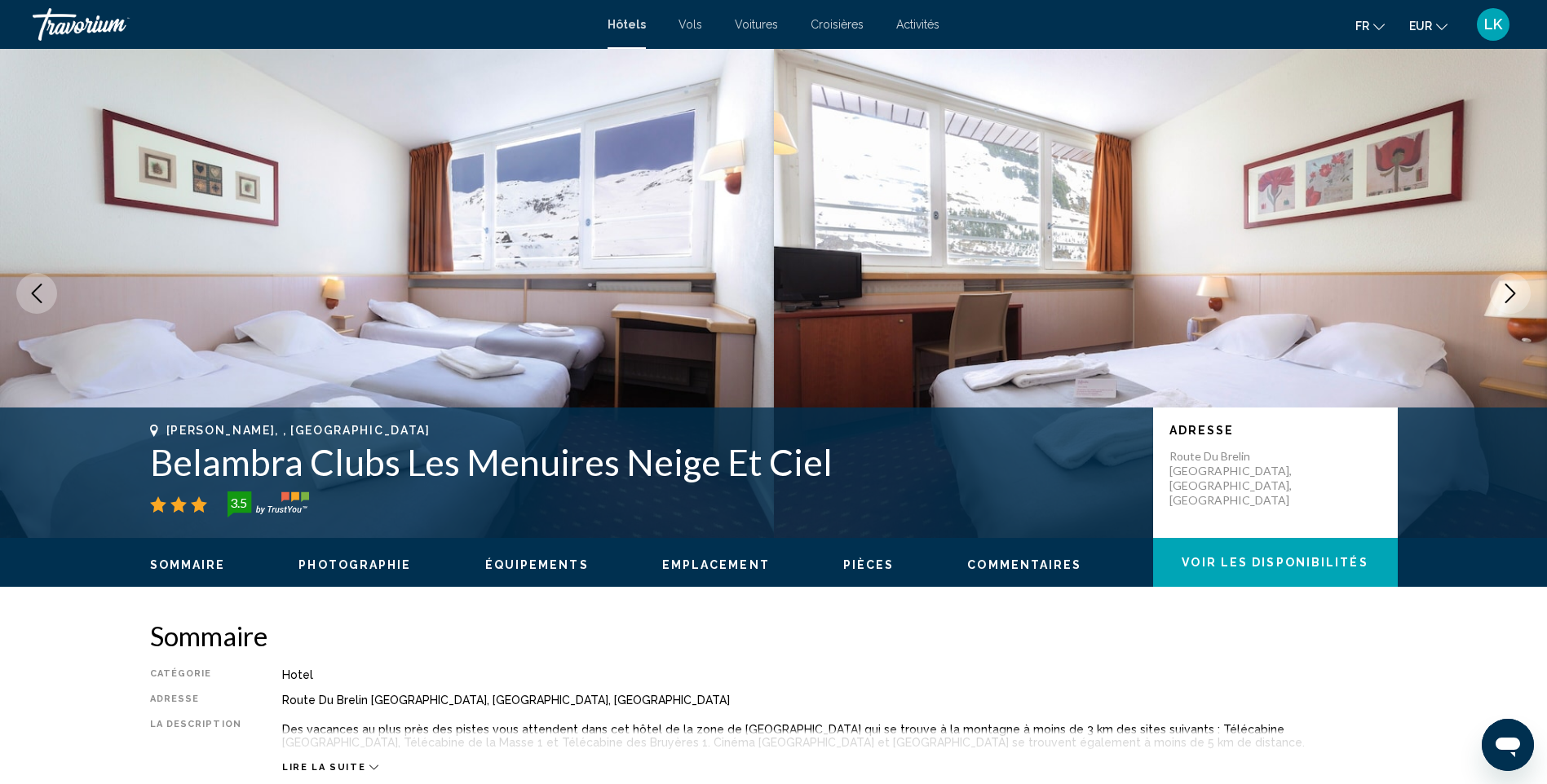
click at [1510, 299] on icon "Next image" at bounding box center [1510, 293] width 19 height 19
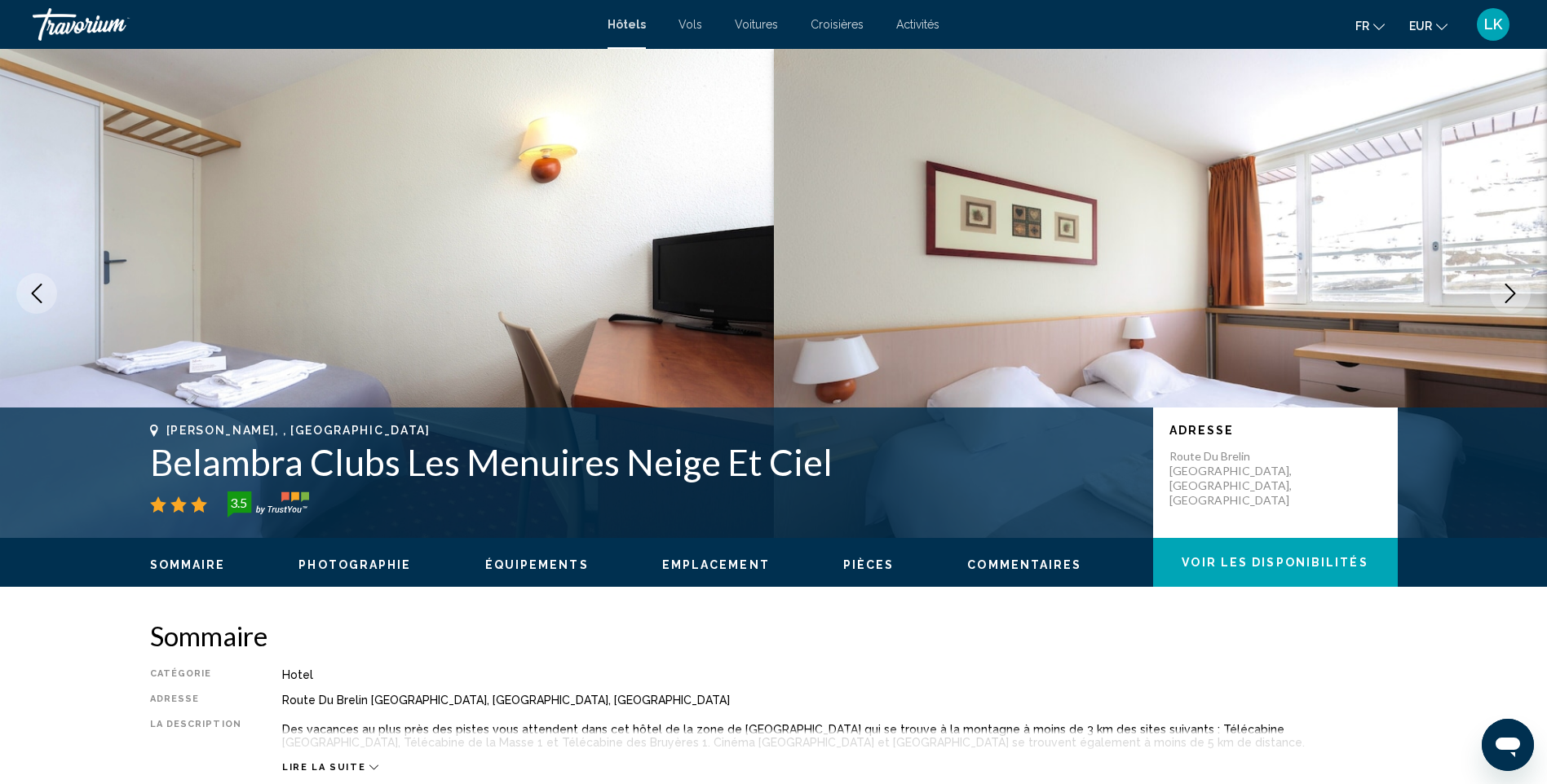
click at [1510, 299] on icon "Next image" at bounding box center [1510, 293] width 19 height 19
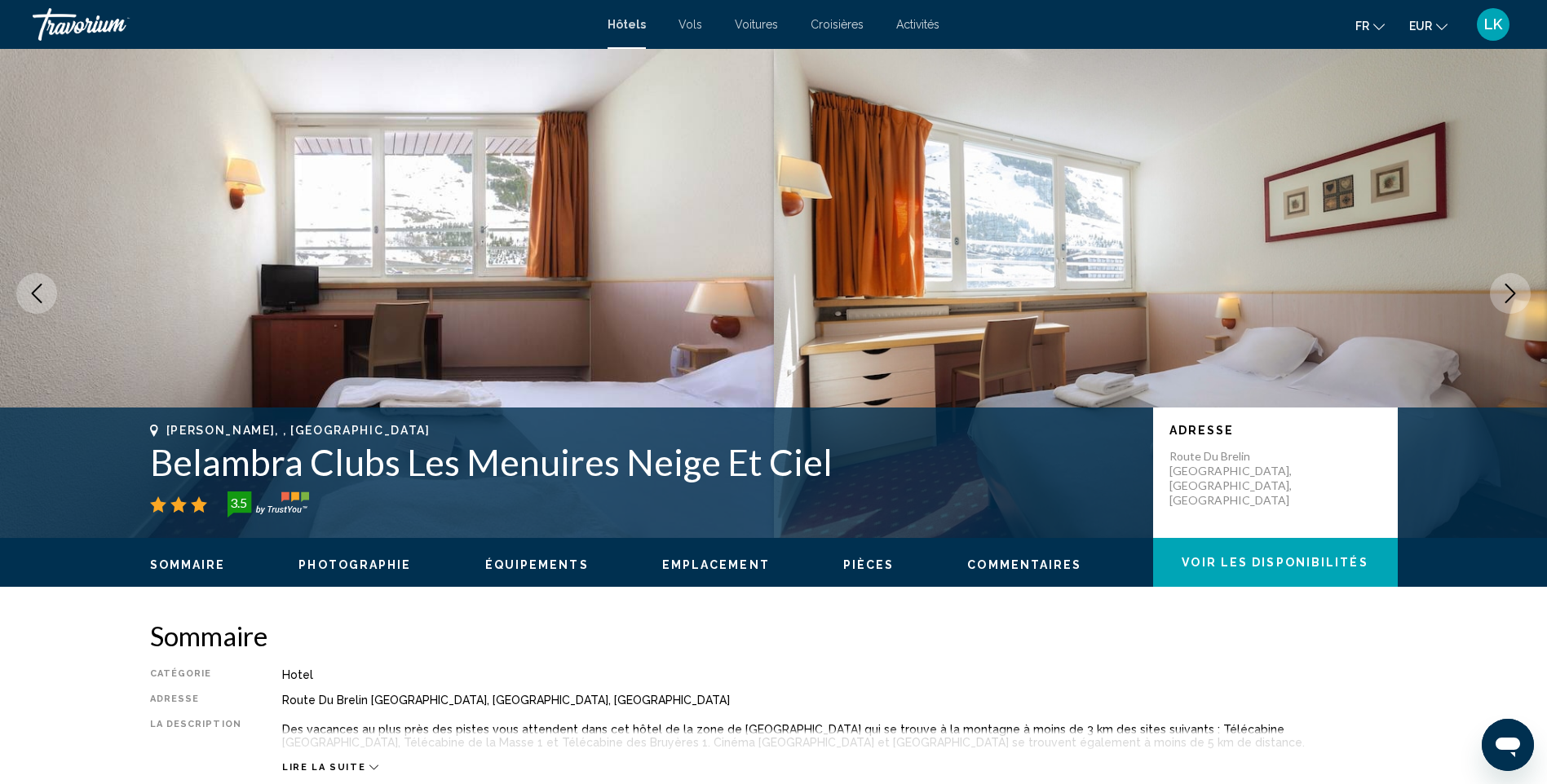
click at [1510, 299] on icon "Next image" at bounding box center [1510, 293] width 19 height 19
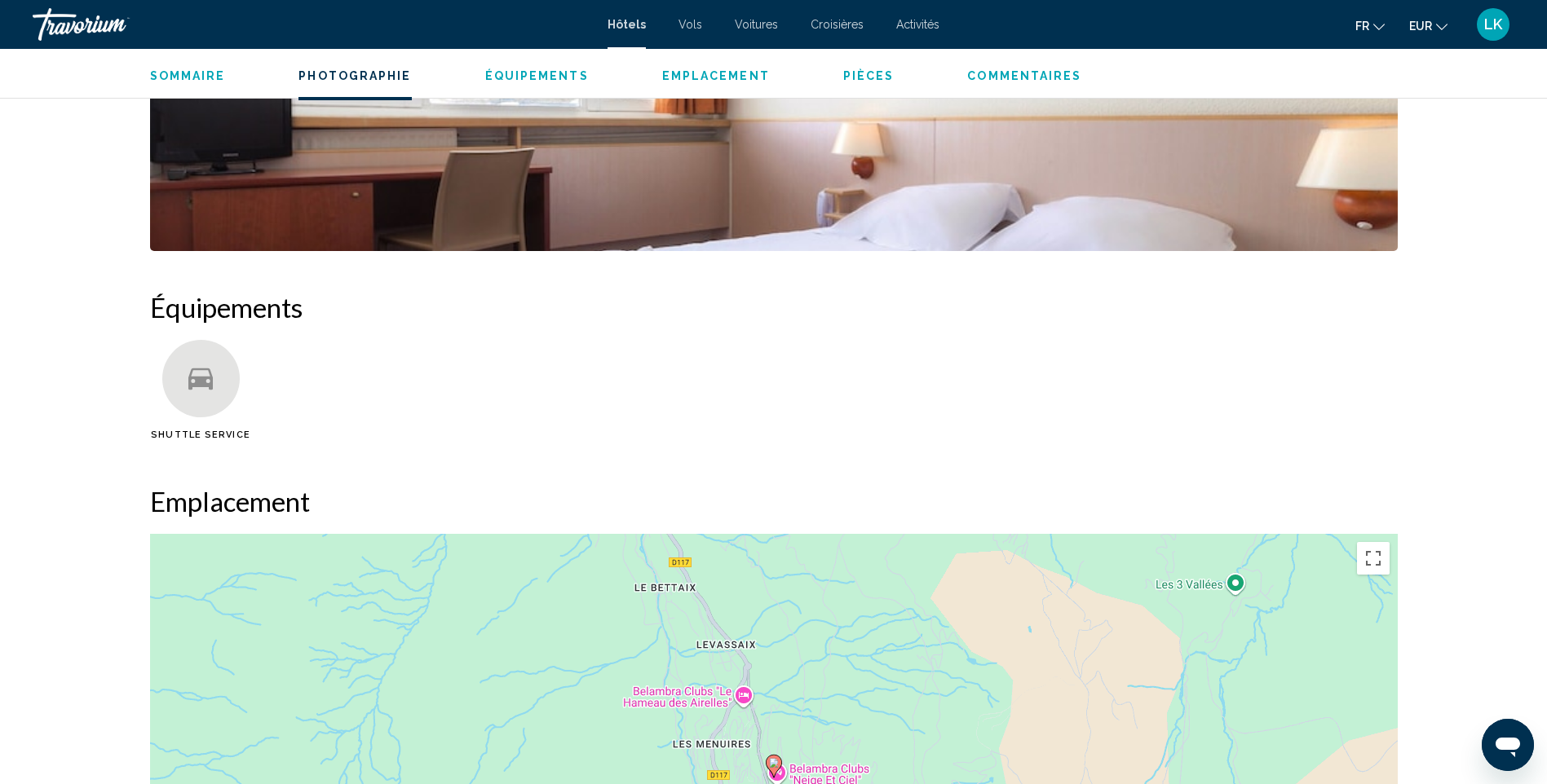
scroll to position [1142, 0]
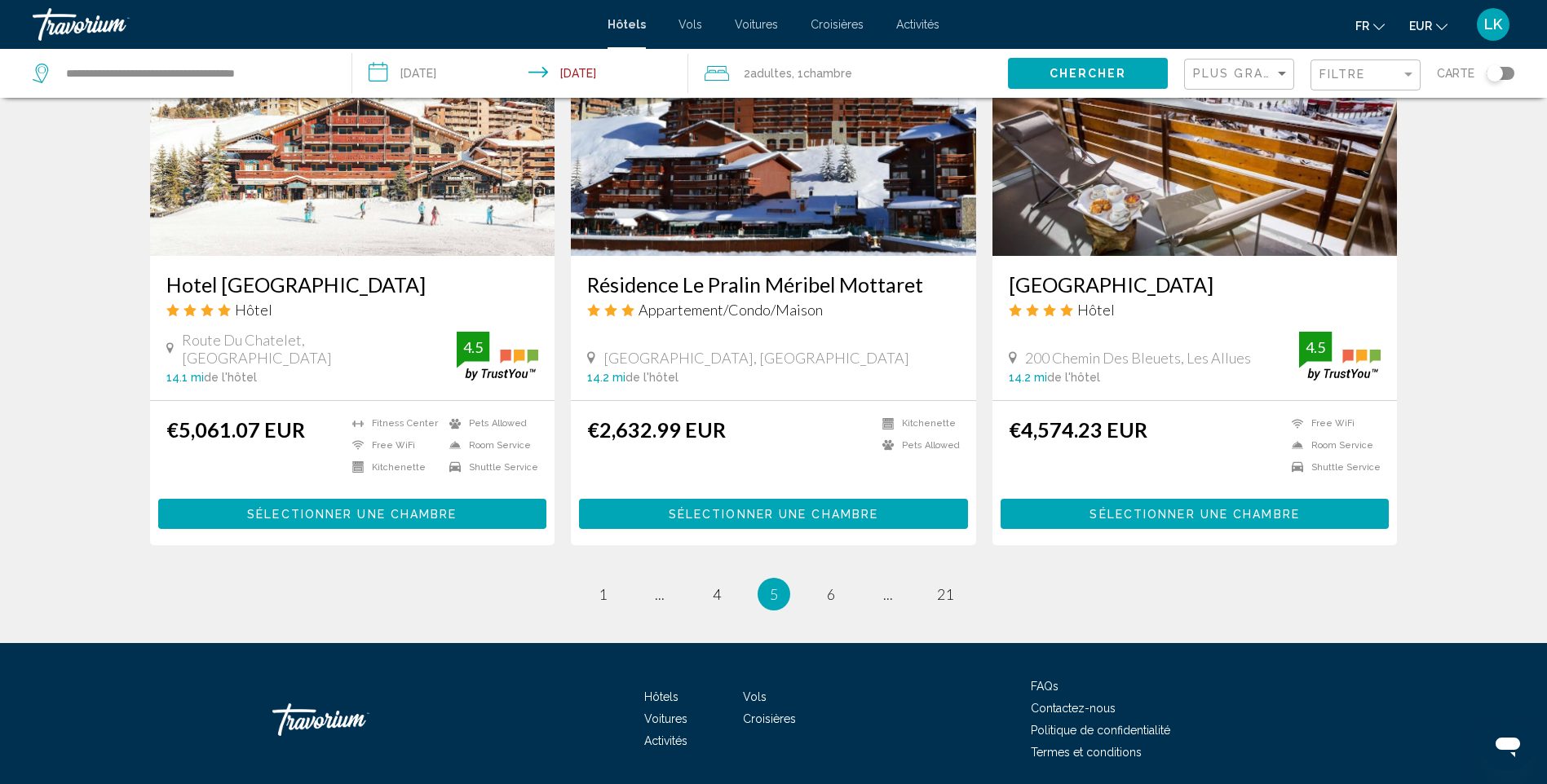
scroll to position [2020, 0]
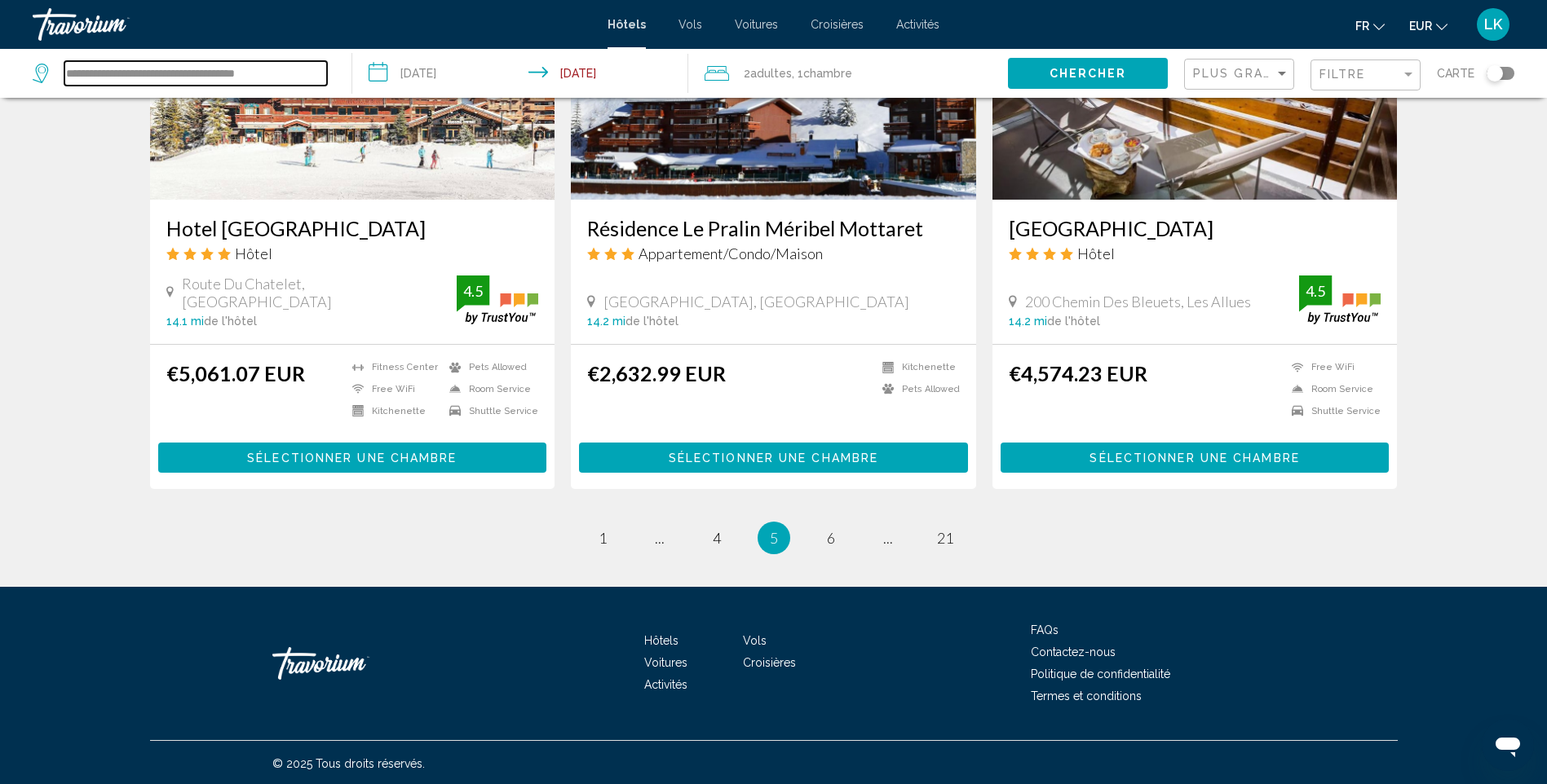
click at [126, 80] on input "**********" at bounding box center [196, 74] width 262 height 24
drag, startPoint x: 311, startPoint y: 73, endPoint x: 0, endPoint y: 60, distance: 311.3
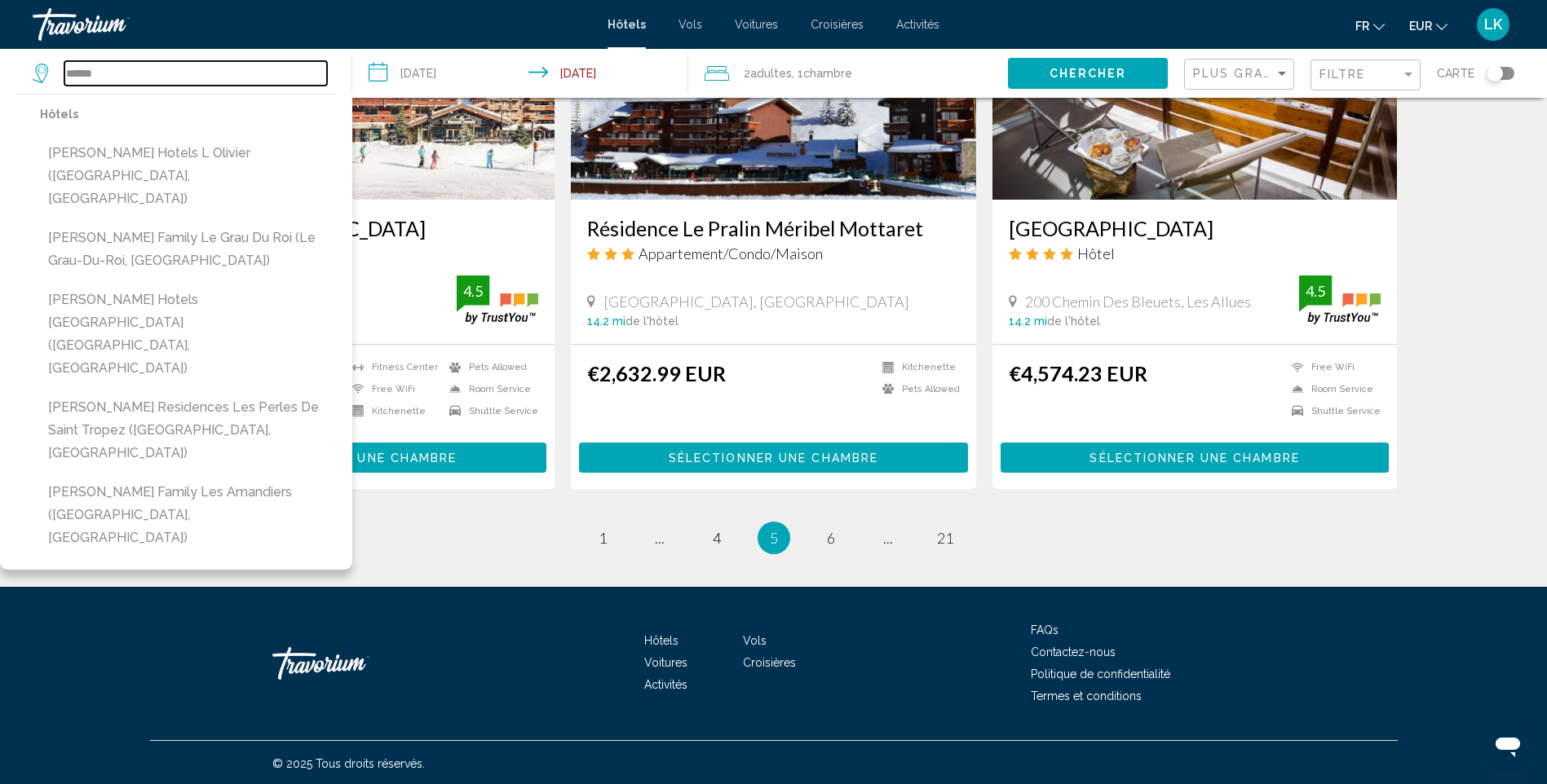
type input "******"
click at [10, 3] on mat-toolbar "Hôtels Vols Voitures Croisières Activités Hôtels Vols Voitures Croisières Activ…" at bounding box center [774, 24] width 1547 height 49
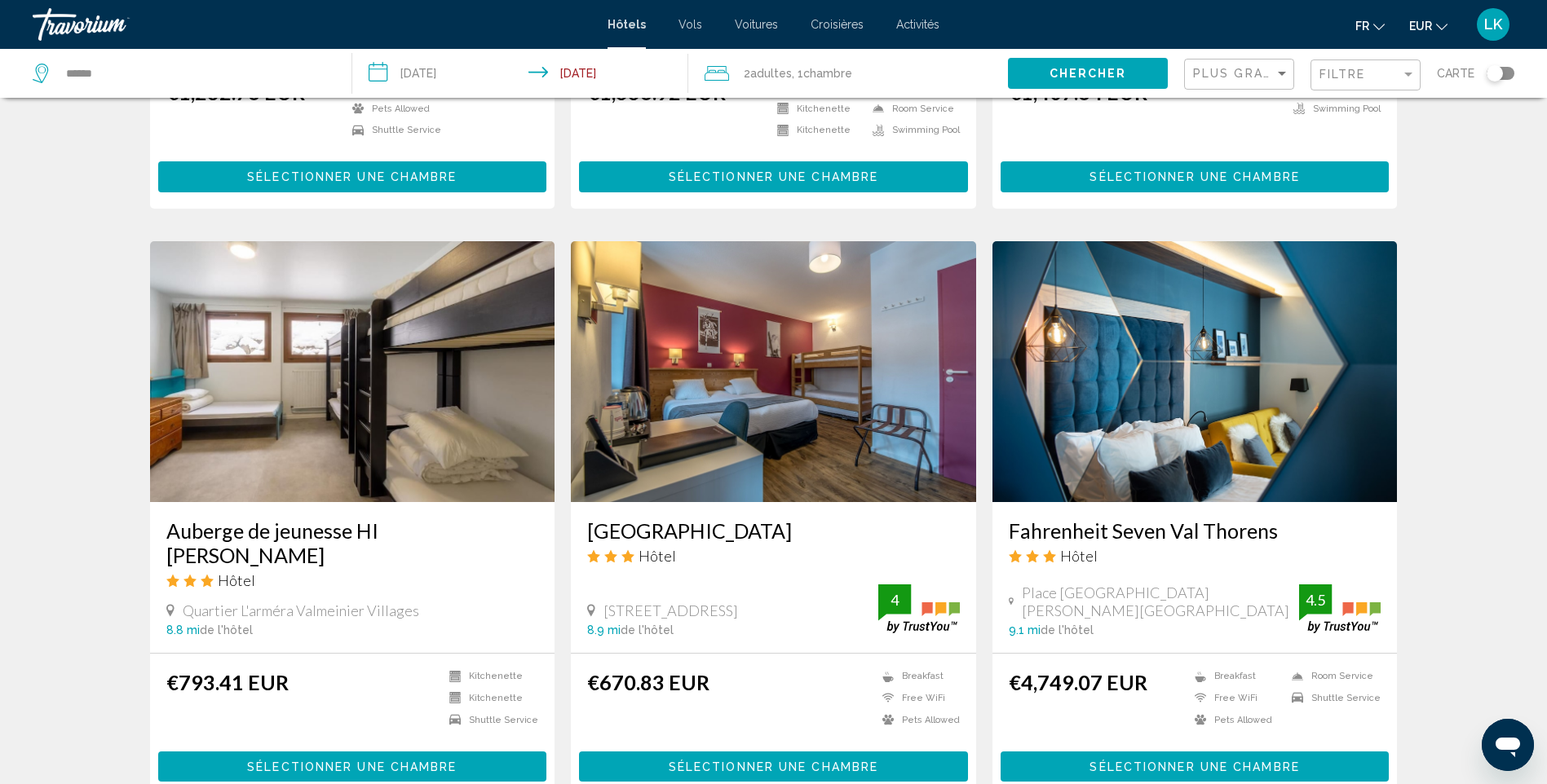
scroll to position [1502, 0]
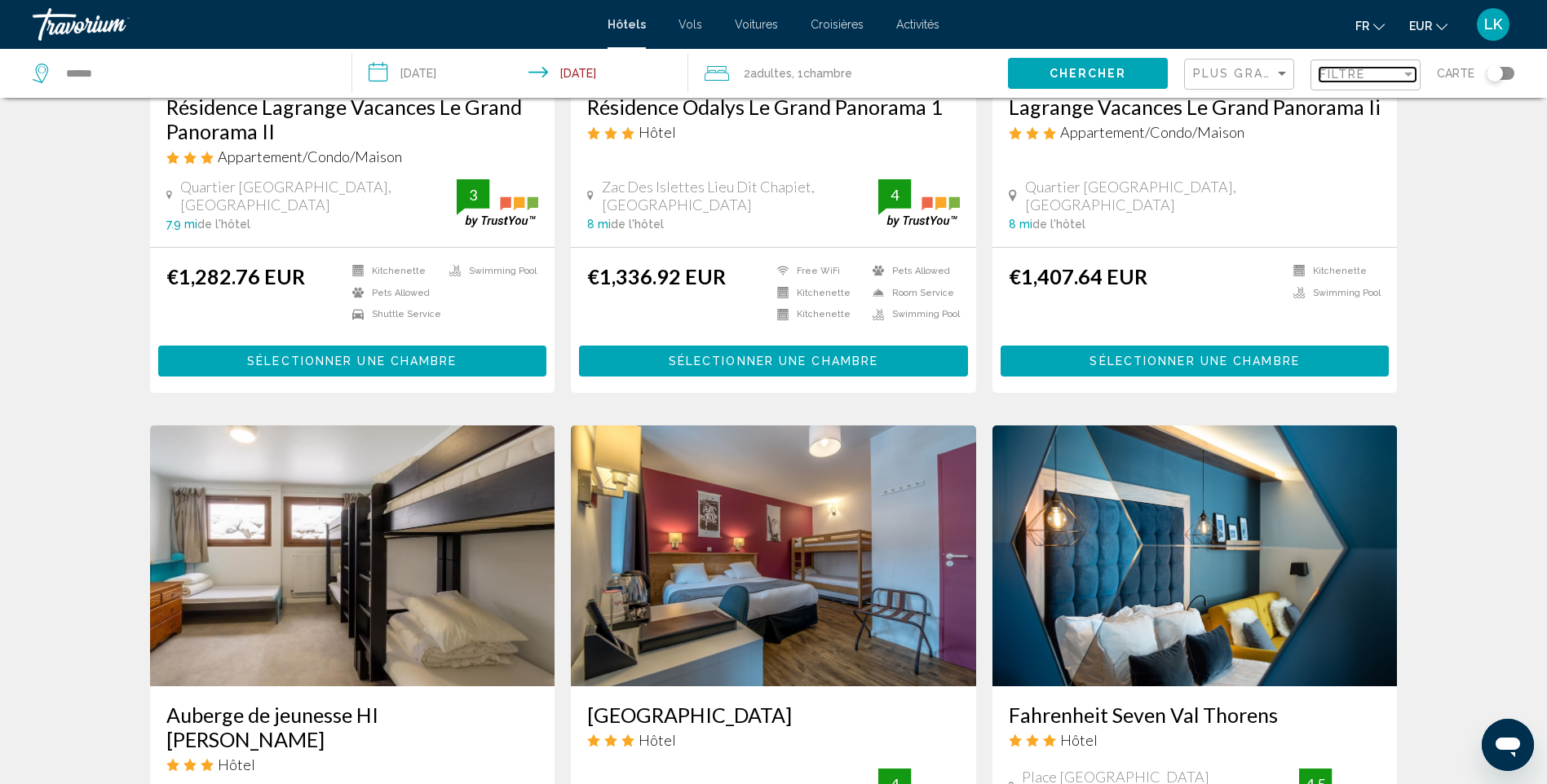
click at [1357, 80] on span "Filtre" at bounding box center [1342, 74] width 46 height 13
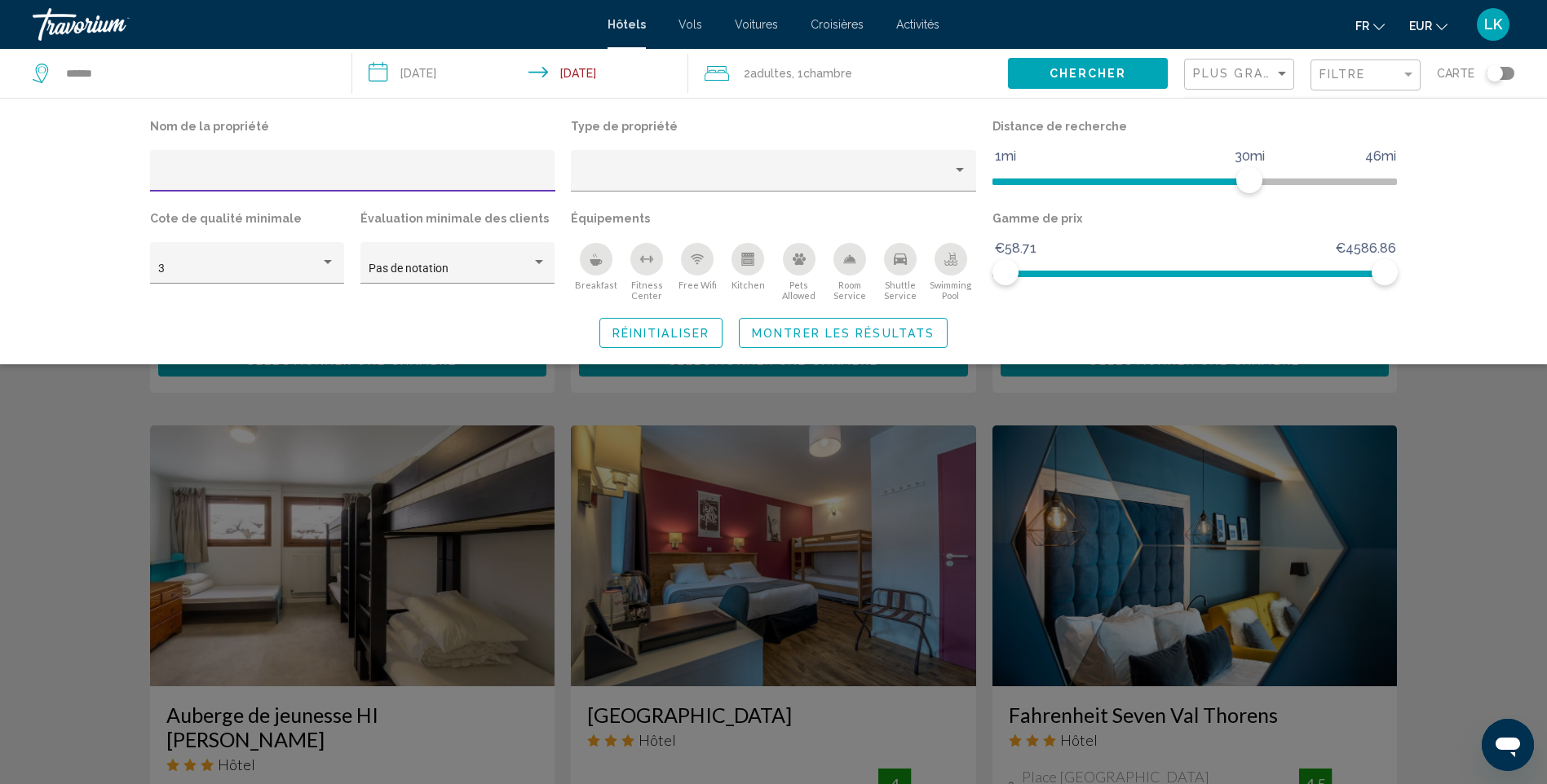
type input "*"
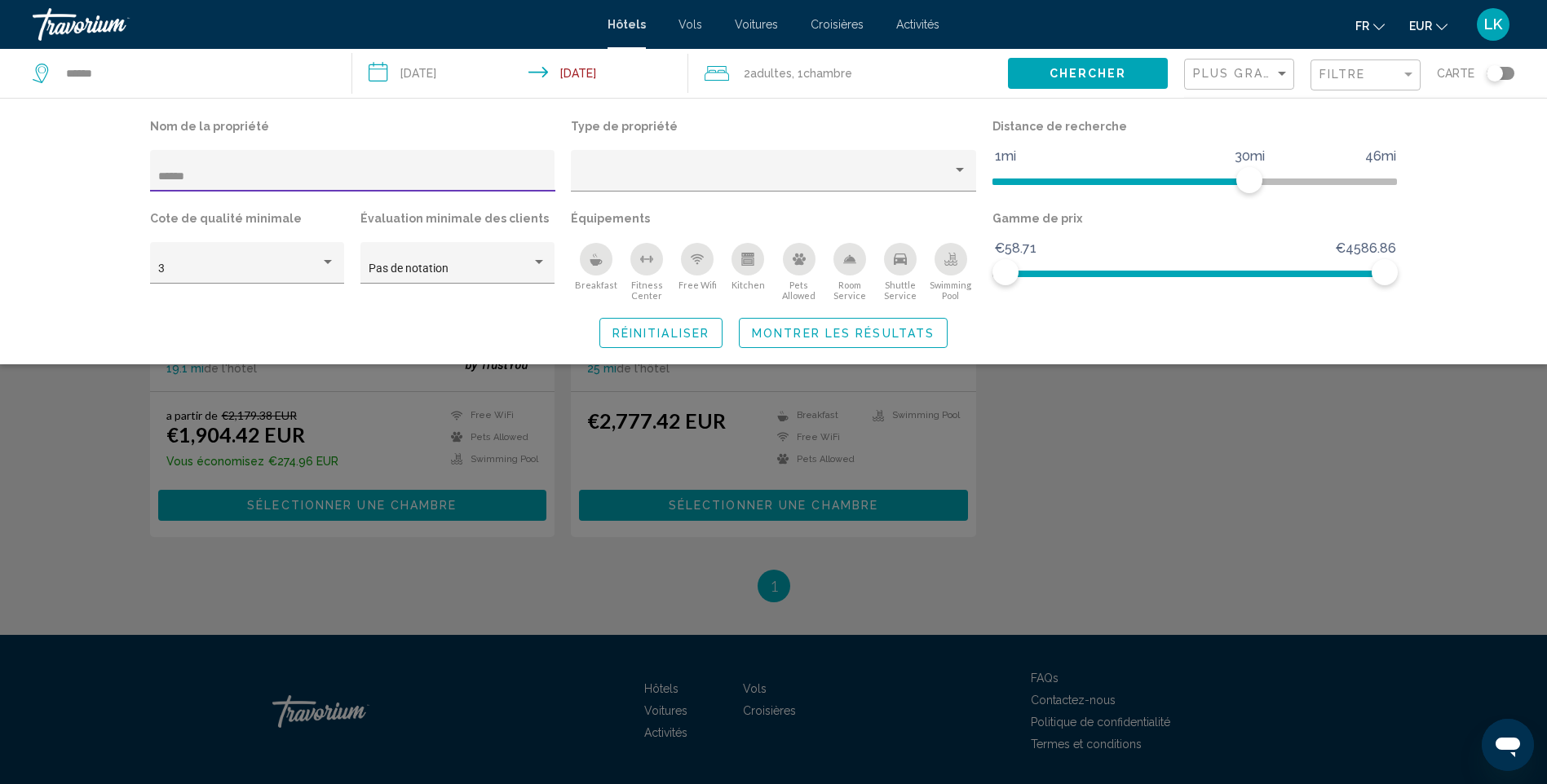
type input "******"
click at [800, 326] on button "Montrer les résultats" at bounding box center [843, 332] width 209 height 30
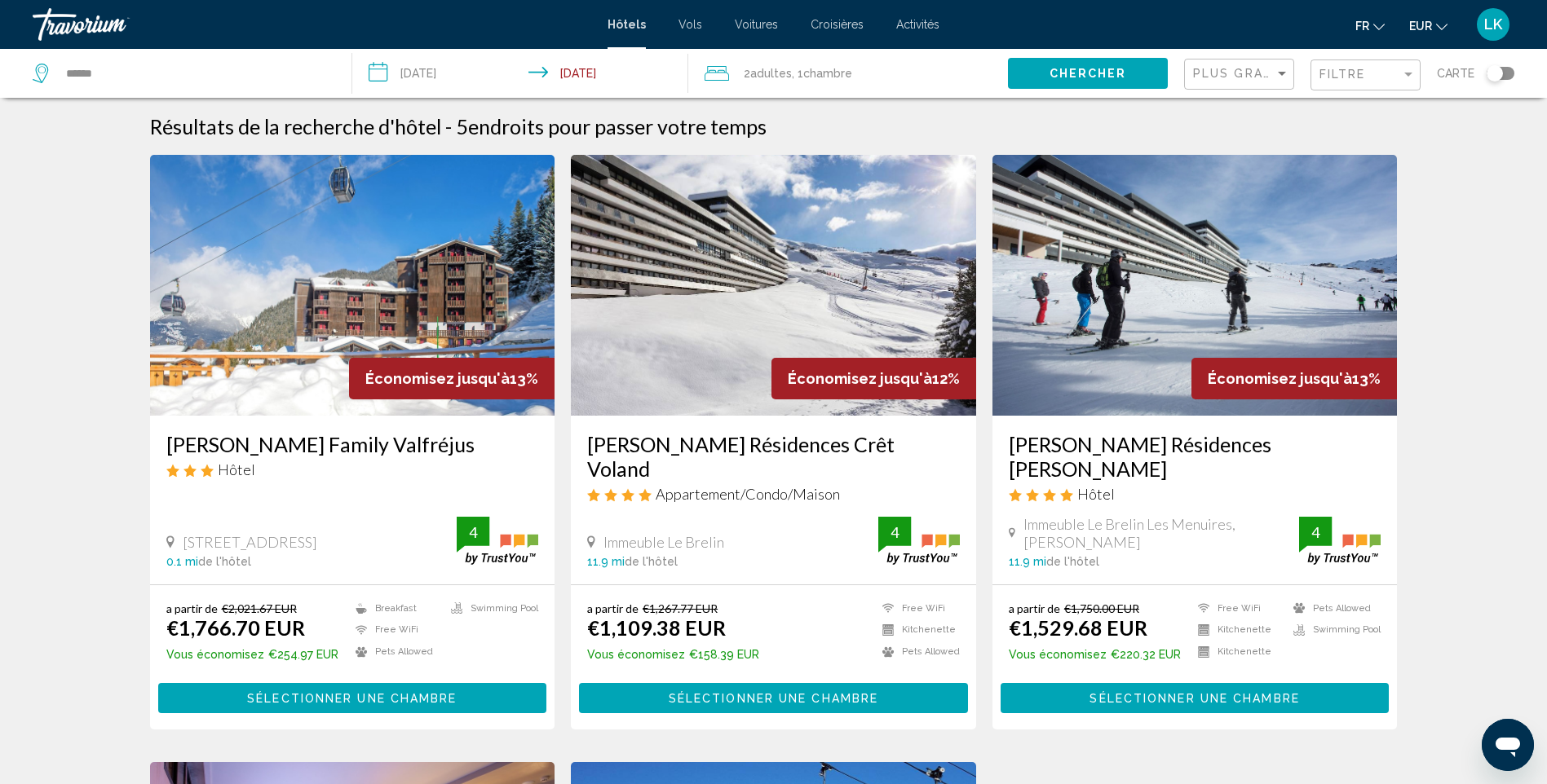
click at [329, 266] on img "Main content" at bounding box center [352, 285] width 405 height 261
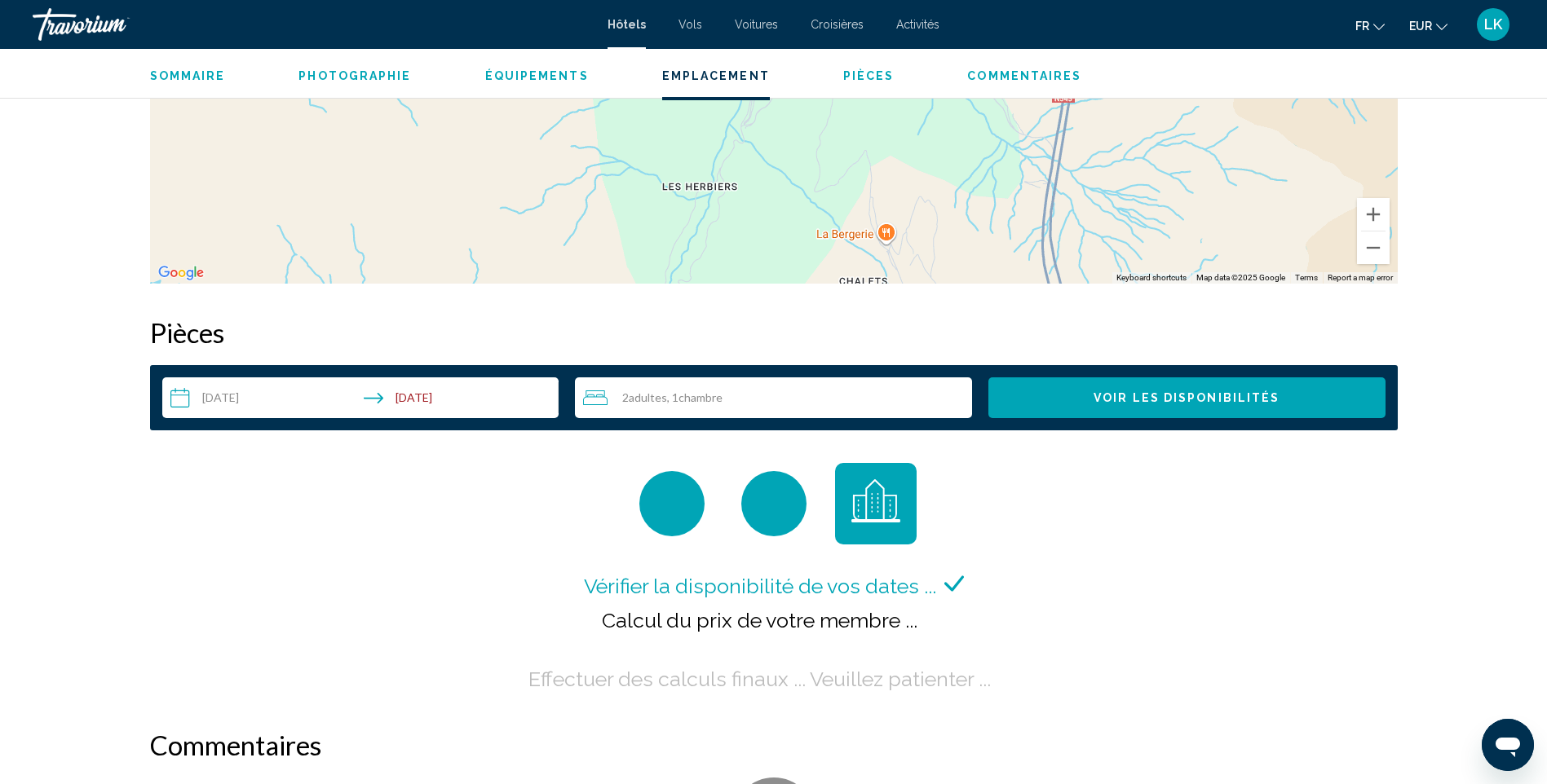
scroll to position [2120, 0]
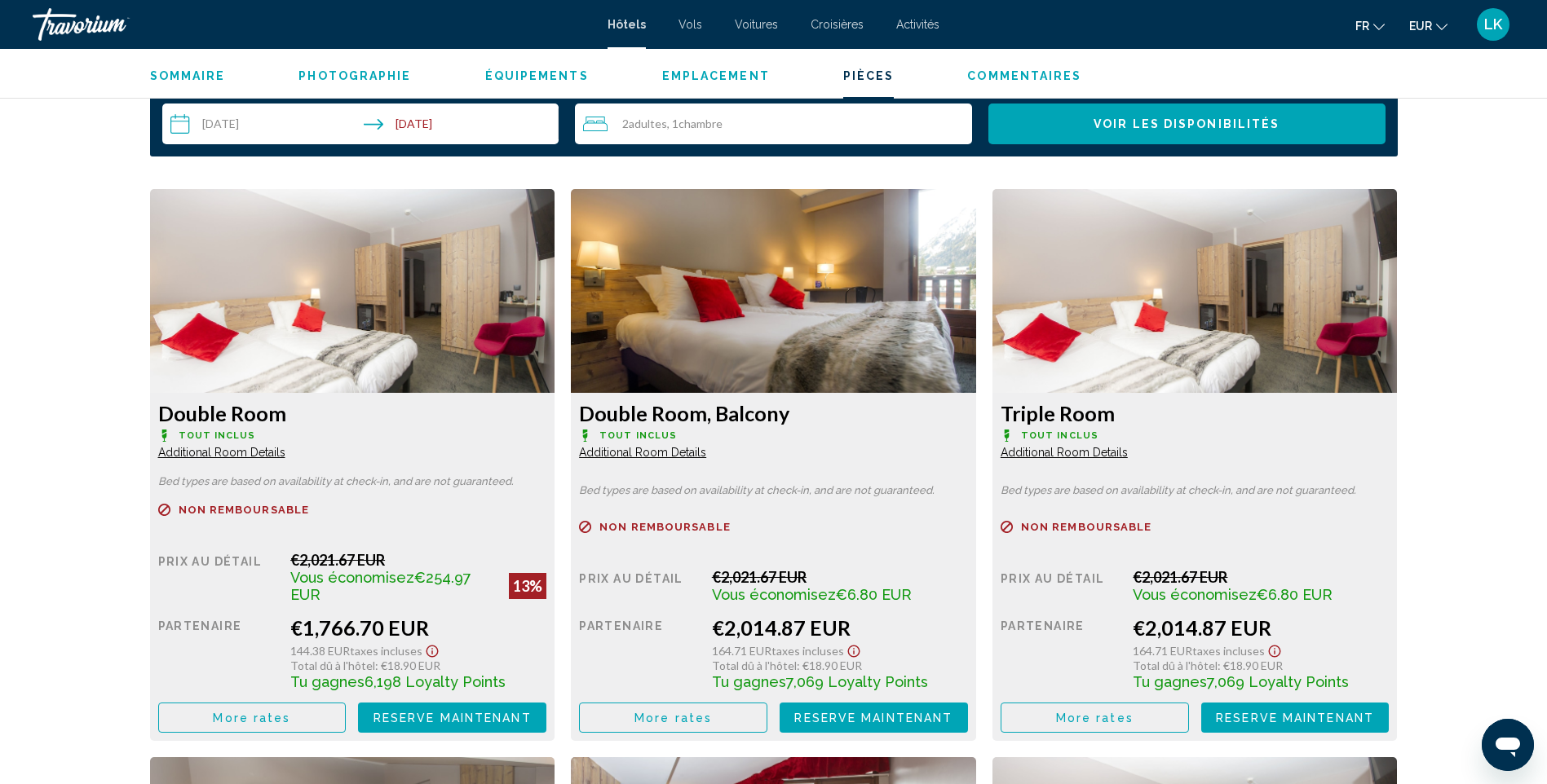
click at [650, 116] on span "Adultes" at bounding box center [648, 123] width 38 height 14
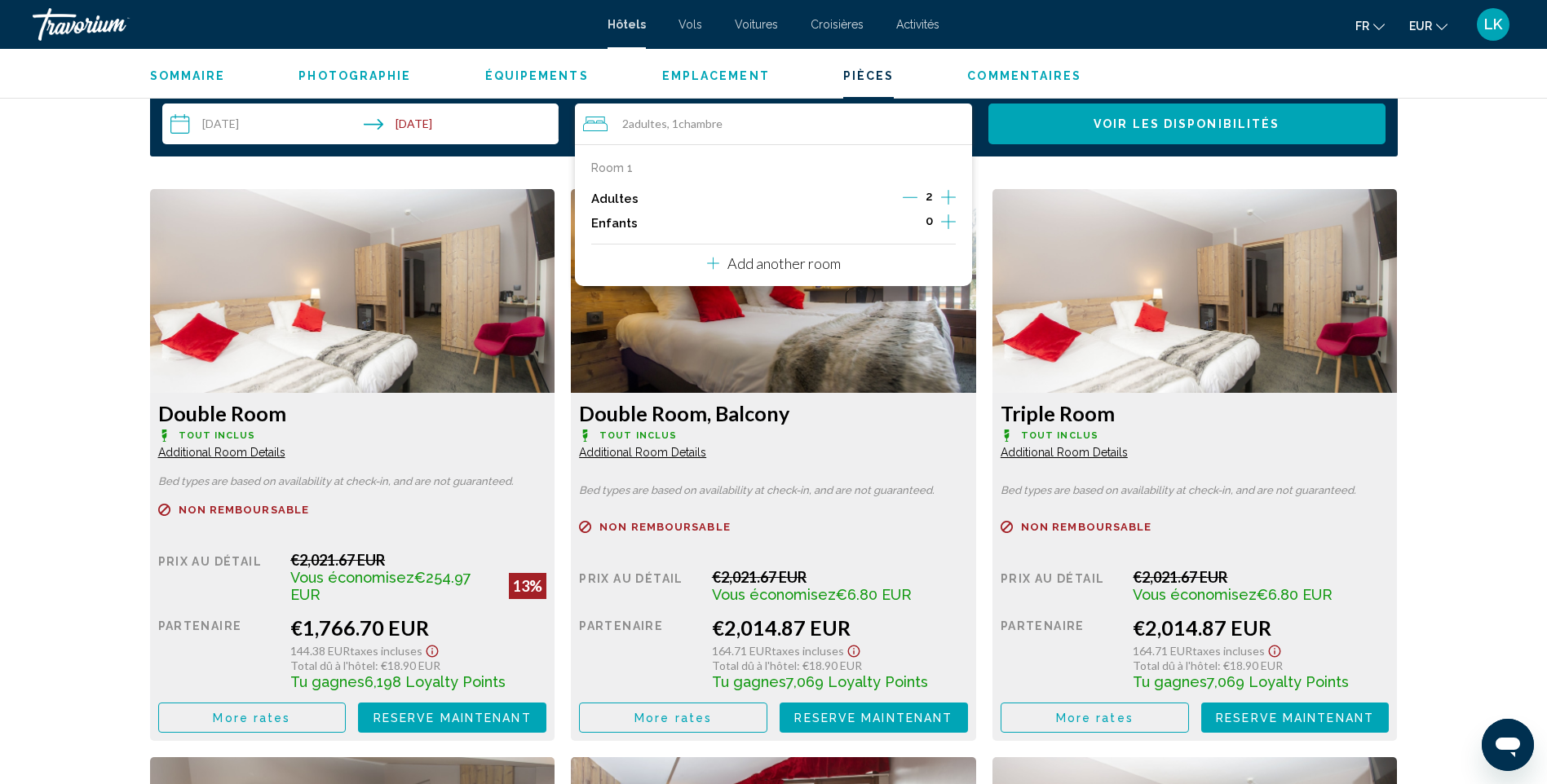
click at [825, 267] on p "Add another room" at bounding box center [784, 263] width 114 height 18
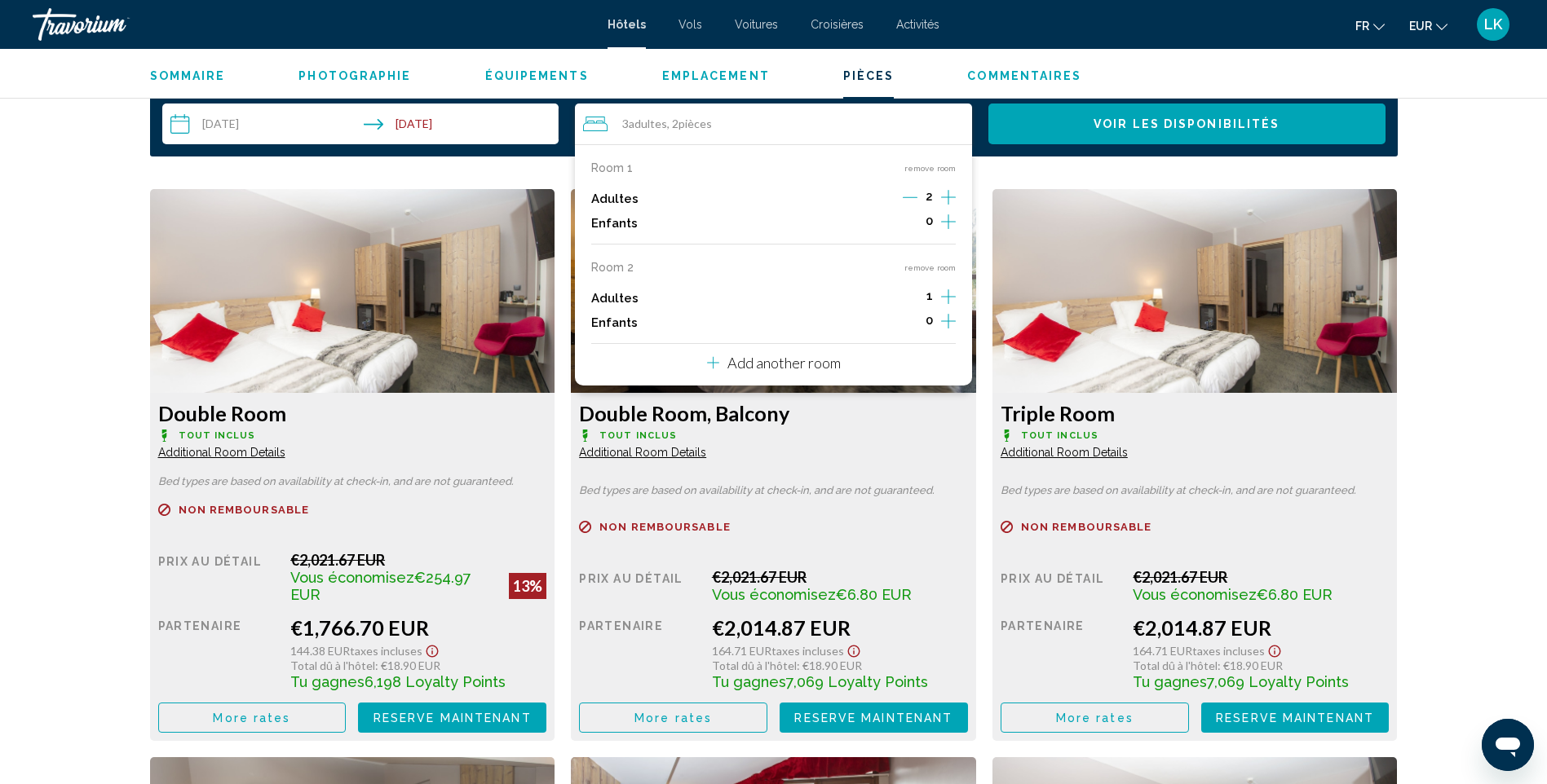
click at [944, 207] on icon "Increment adults" at bounding box center [948, 197] width 15 height 19
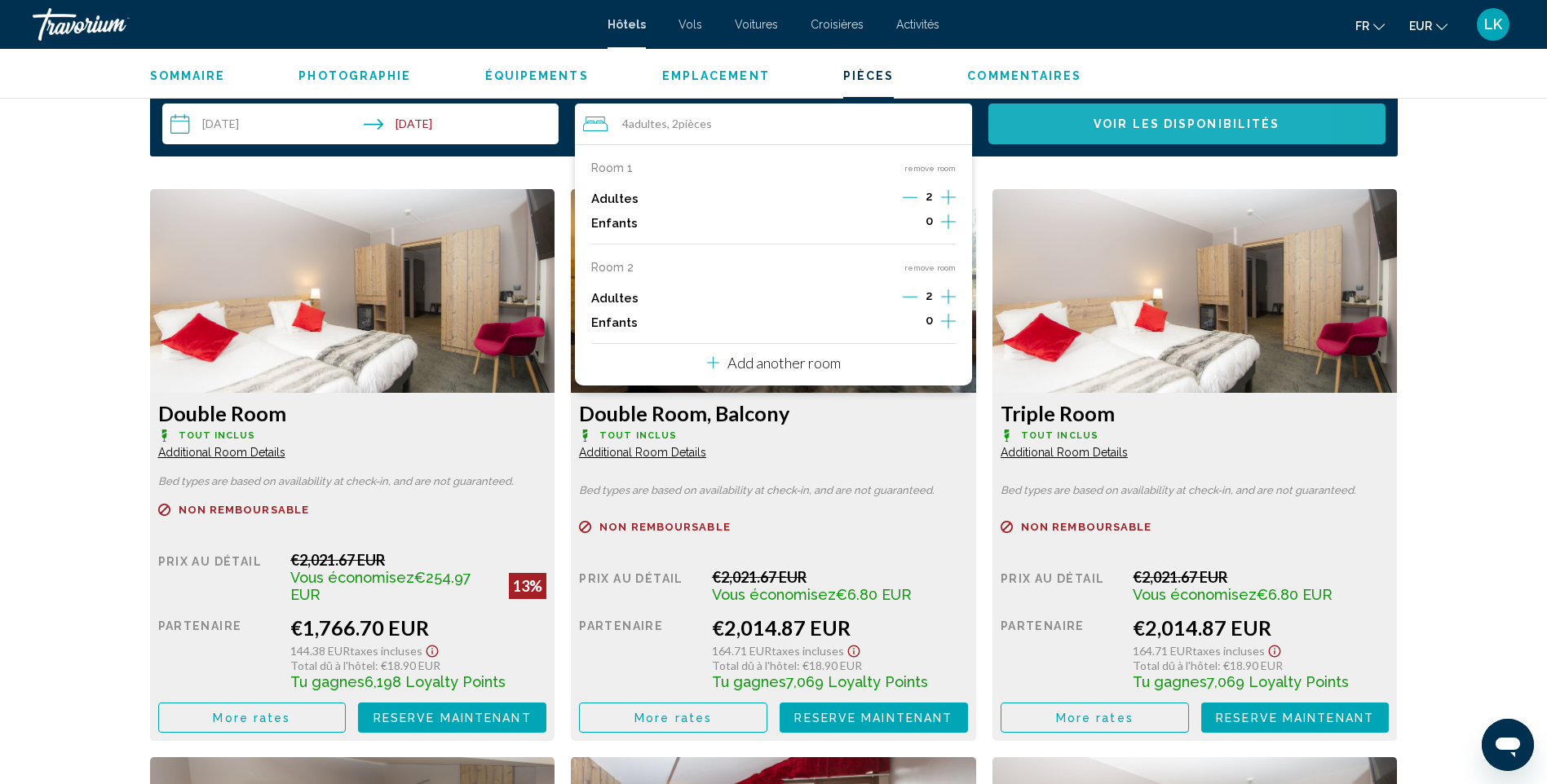
click at [1047, 126] on button "Voir les disponibilités" at bounding box center [1186, 123] width 397 height 41
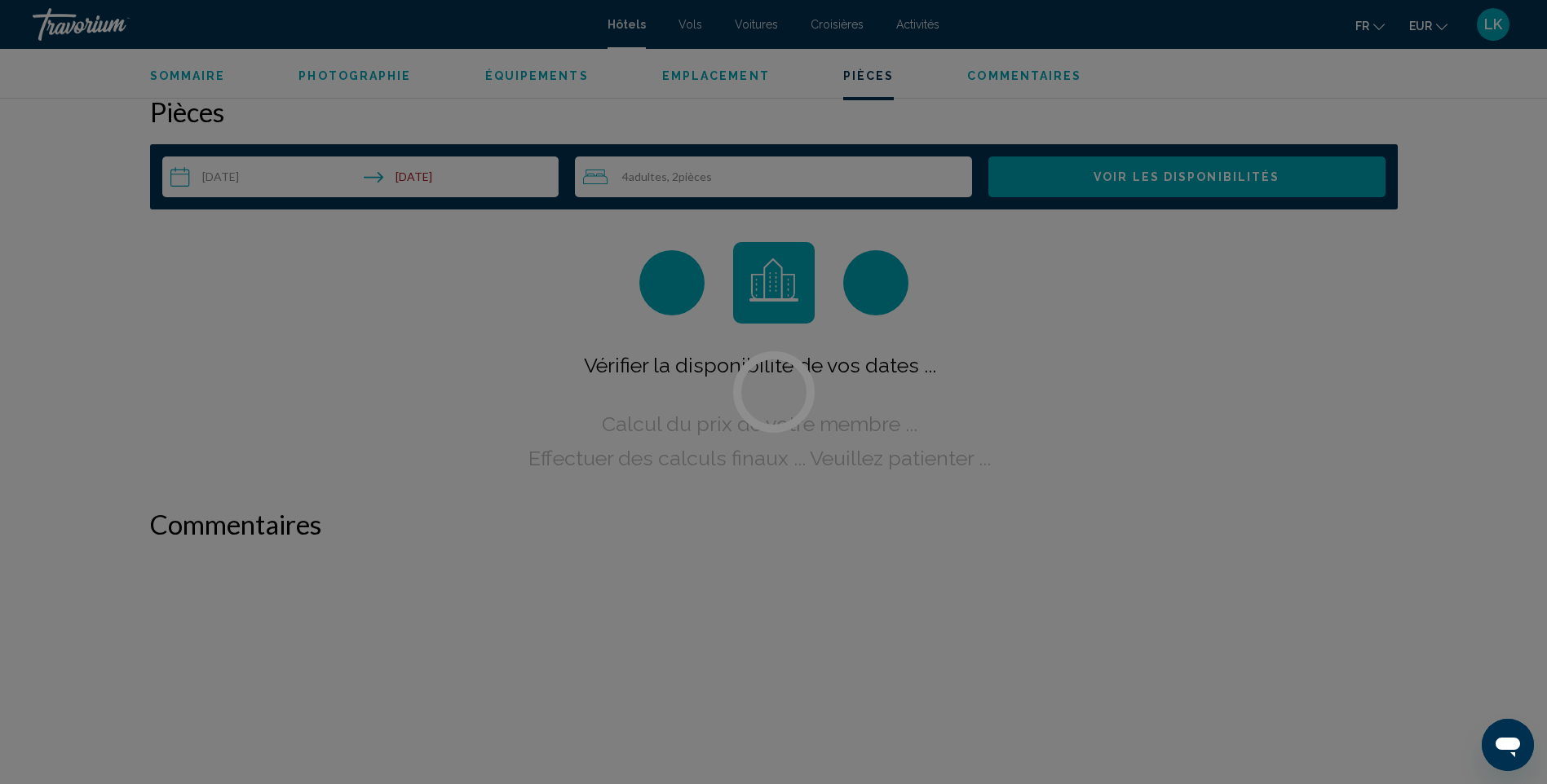
scroll to position [2064, 0]
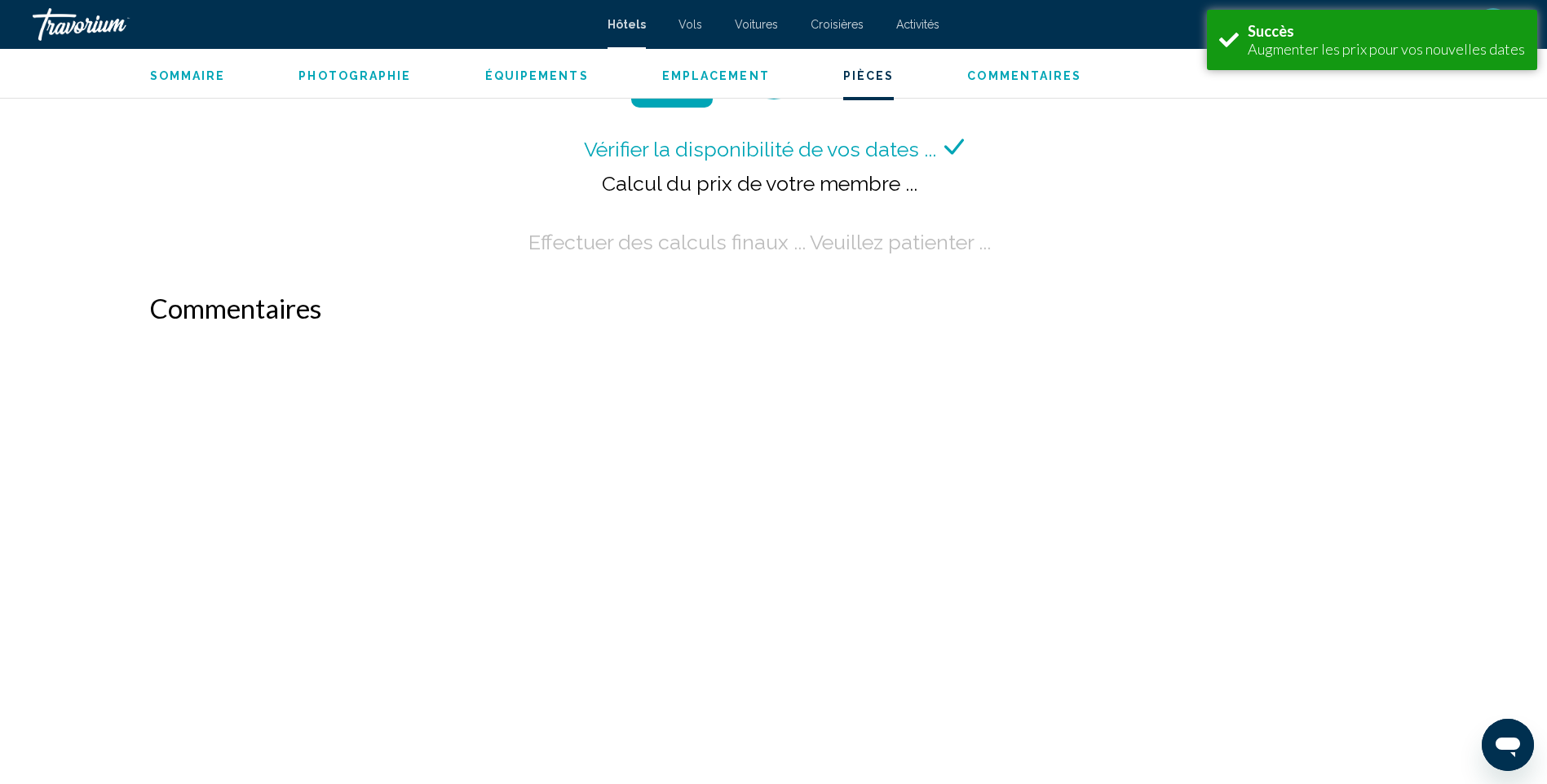
scroll to position [1956, 0]
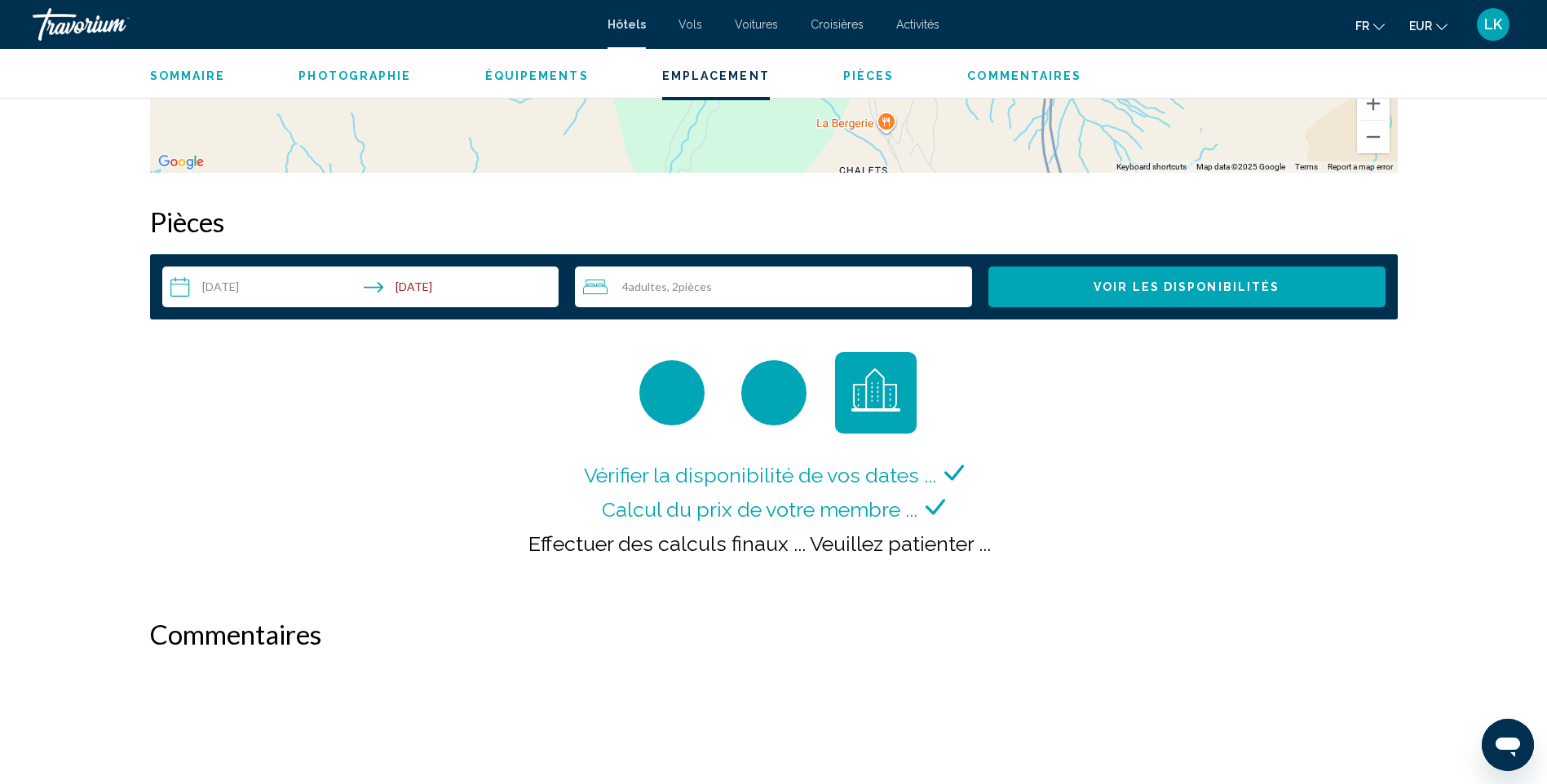
click at [654, 283] on span "Adultes" at bounding box center [648, 287] width 38 height 14
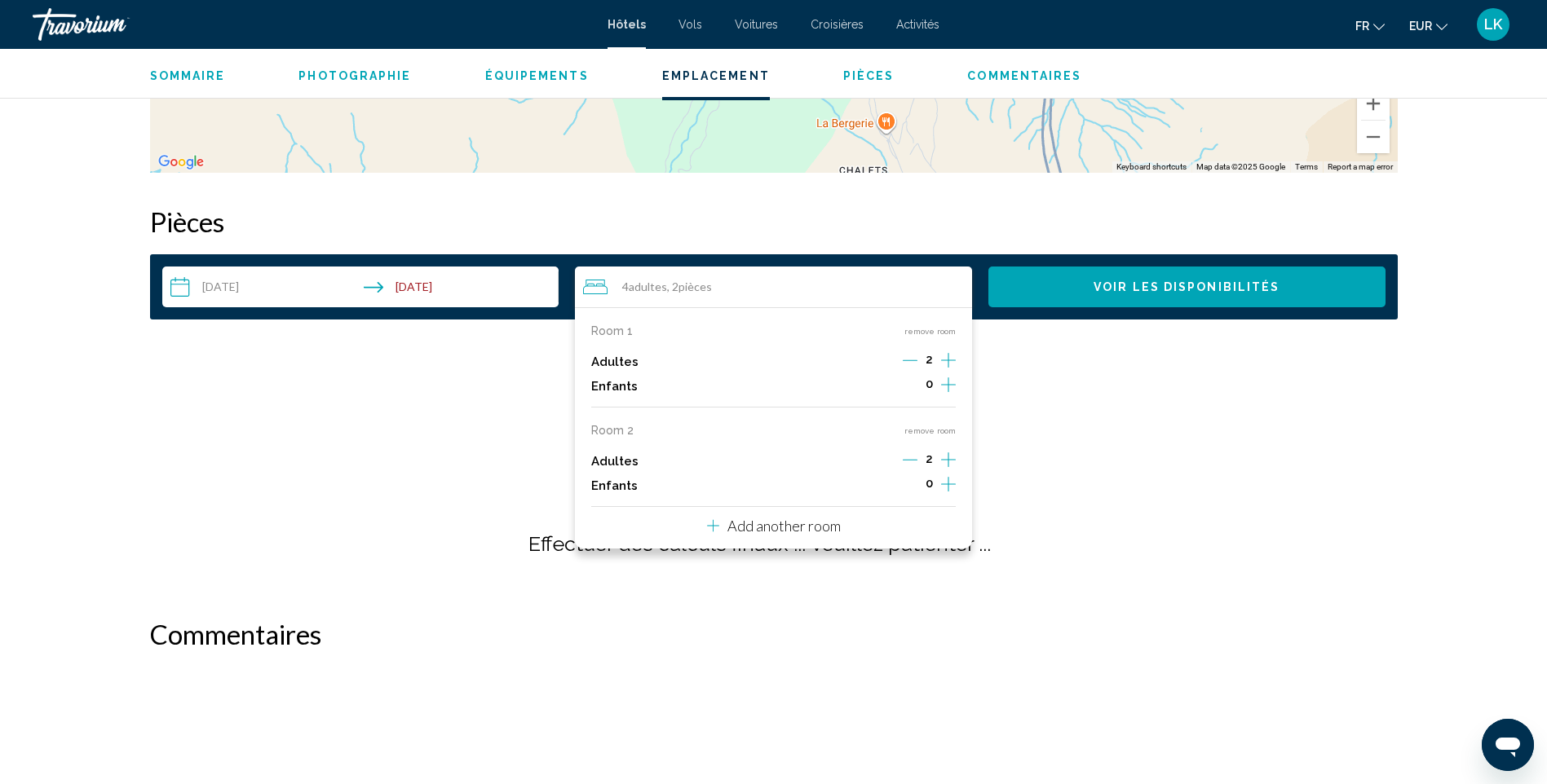
click at [1216, 276] on button "Voir les disponibilités" at bounding box center [1186, 287] width 397 height 41
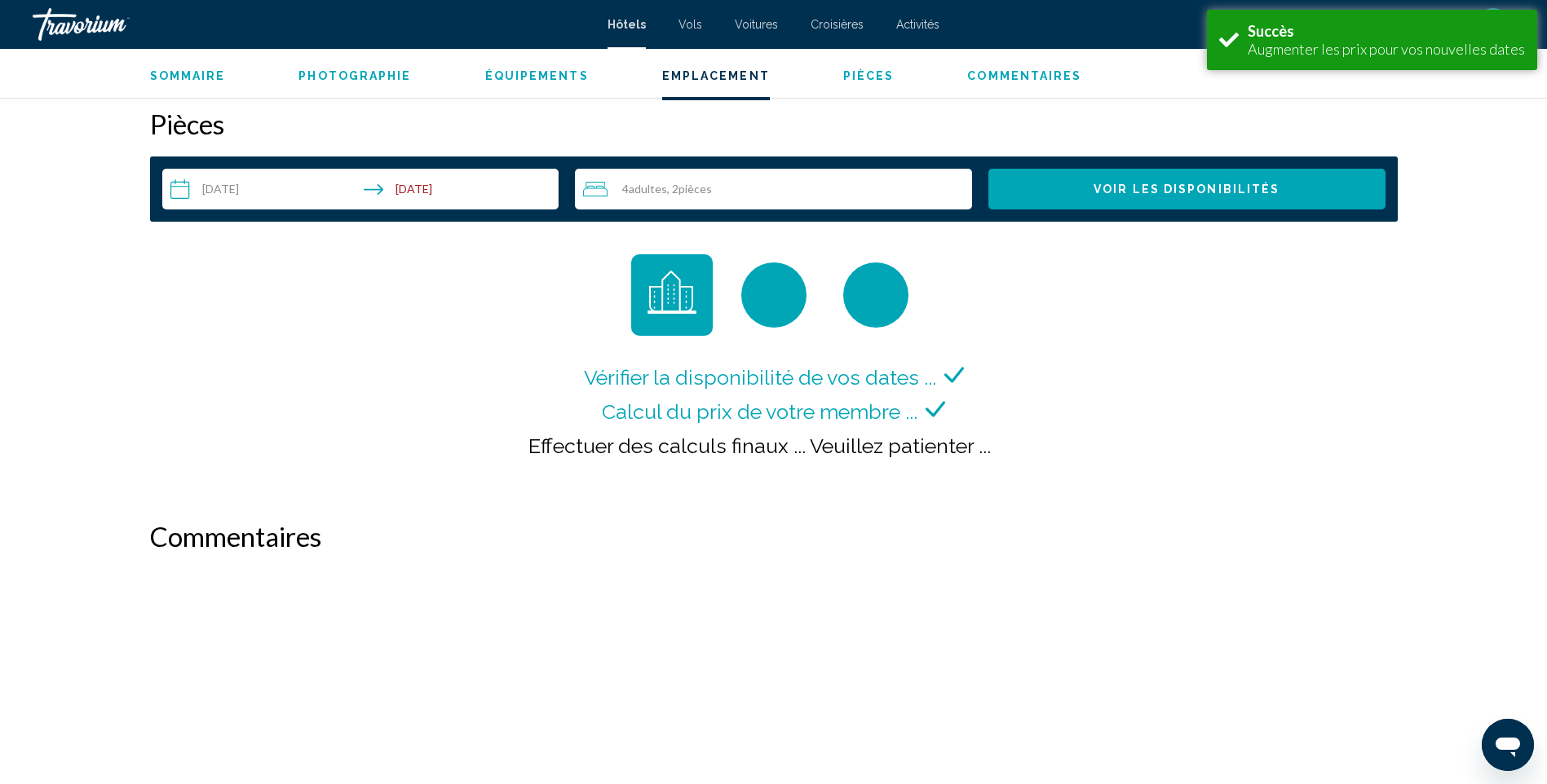
scroll to position [2063, 0]
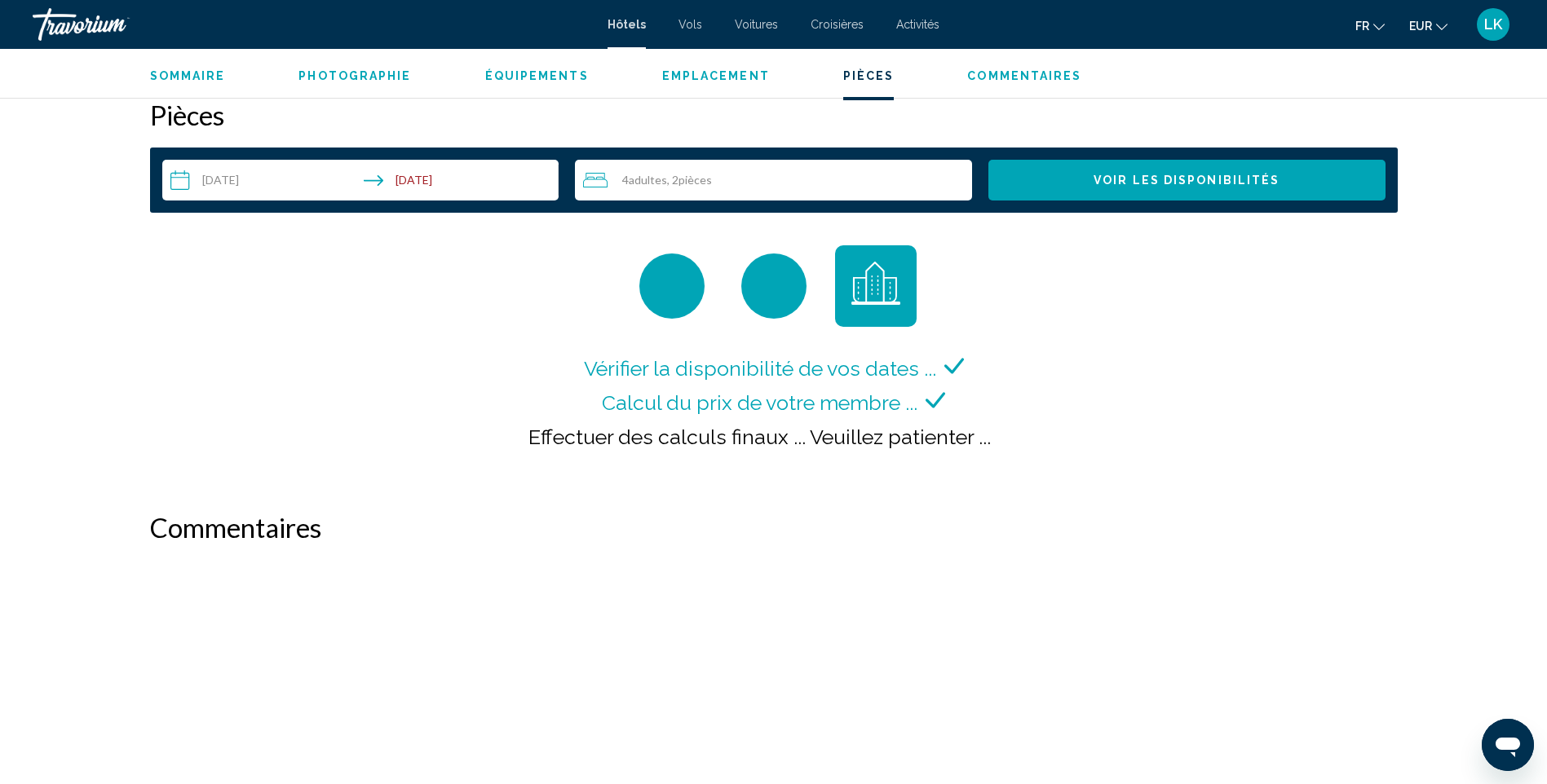
click at [726, 186] on div "4 Adulte Adultes , 2 Chambre pièces" at bounding box center [777, 180] width 388 height 19
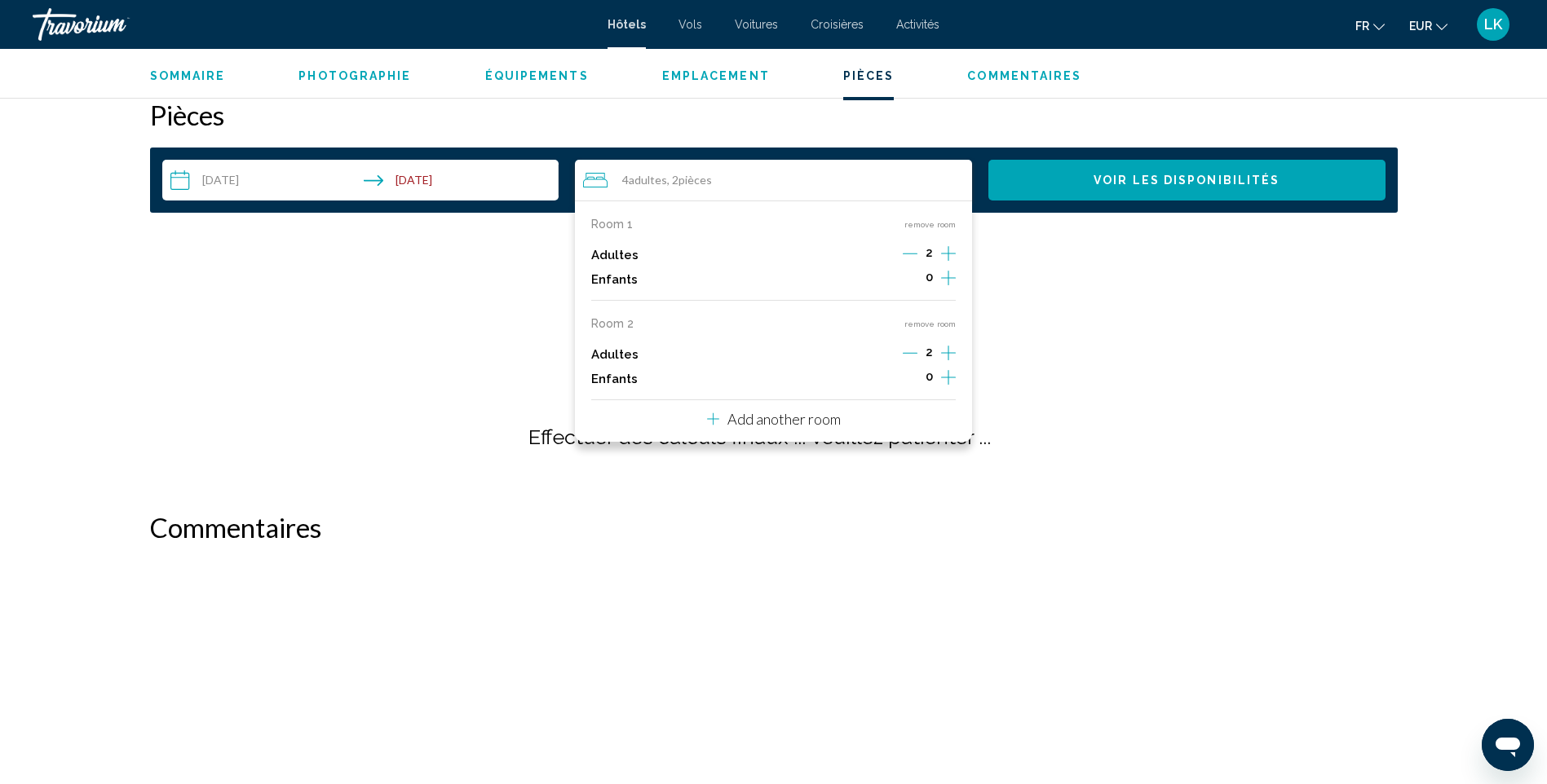
click at [914, 358] on icon "Decrement adults" at bounding box center [910, 353] width 15 height 15
click at [927, 327] on button "remove room" at bounding box center [929, 324] width 52 height 10
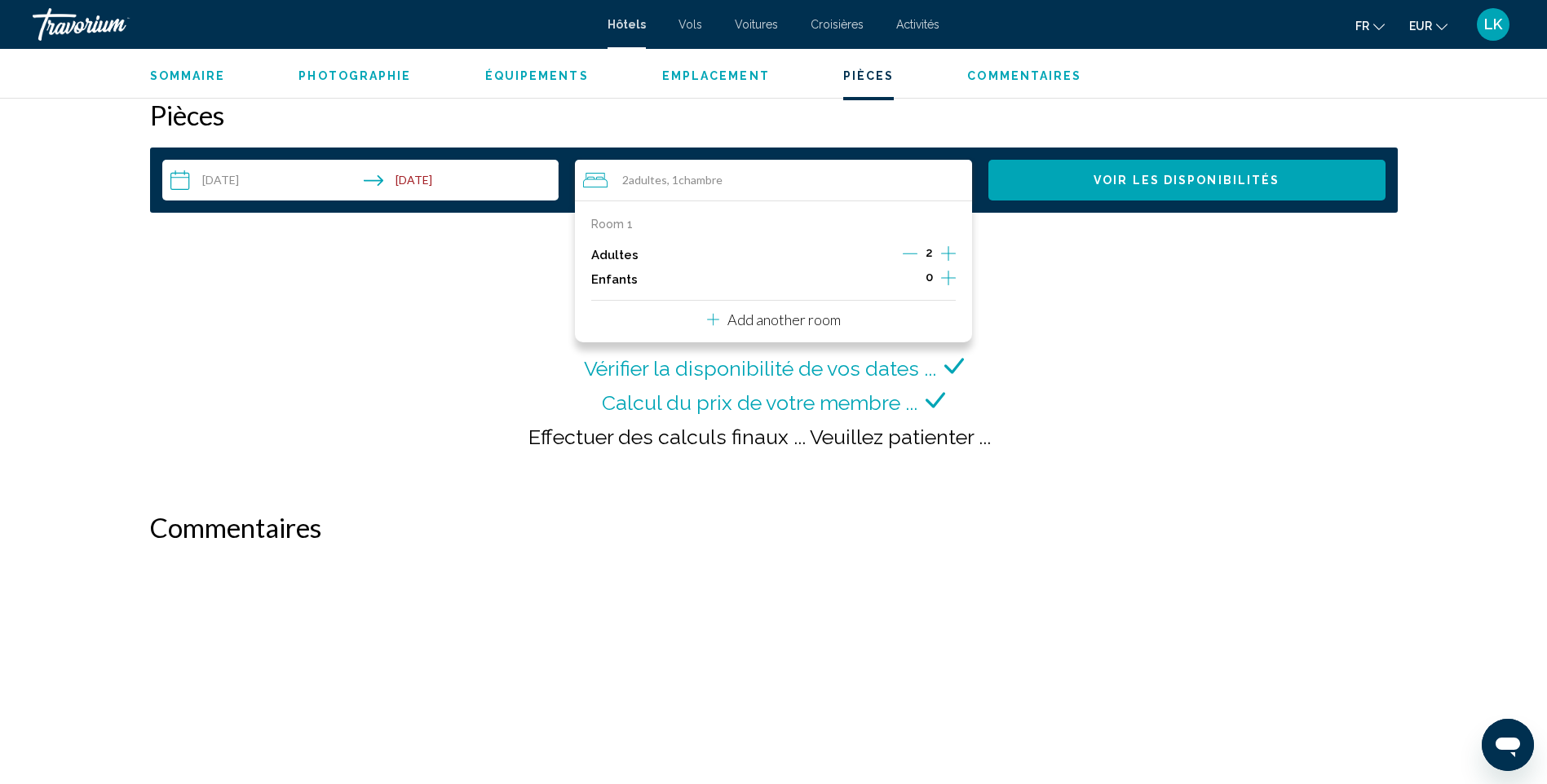
click at [941, 254] on icon "Increment adults" at bounding box center [948, 253] width 15 height 15
click at [946, 269] on icon "Increment children" at bounding box center [948, 278] width 15 height 19
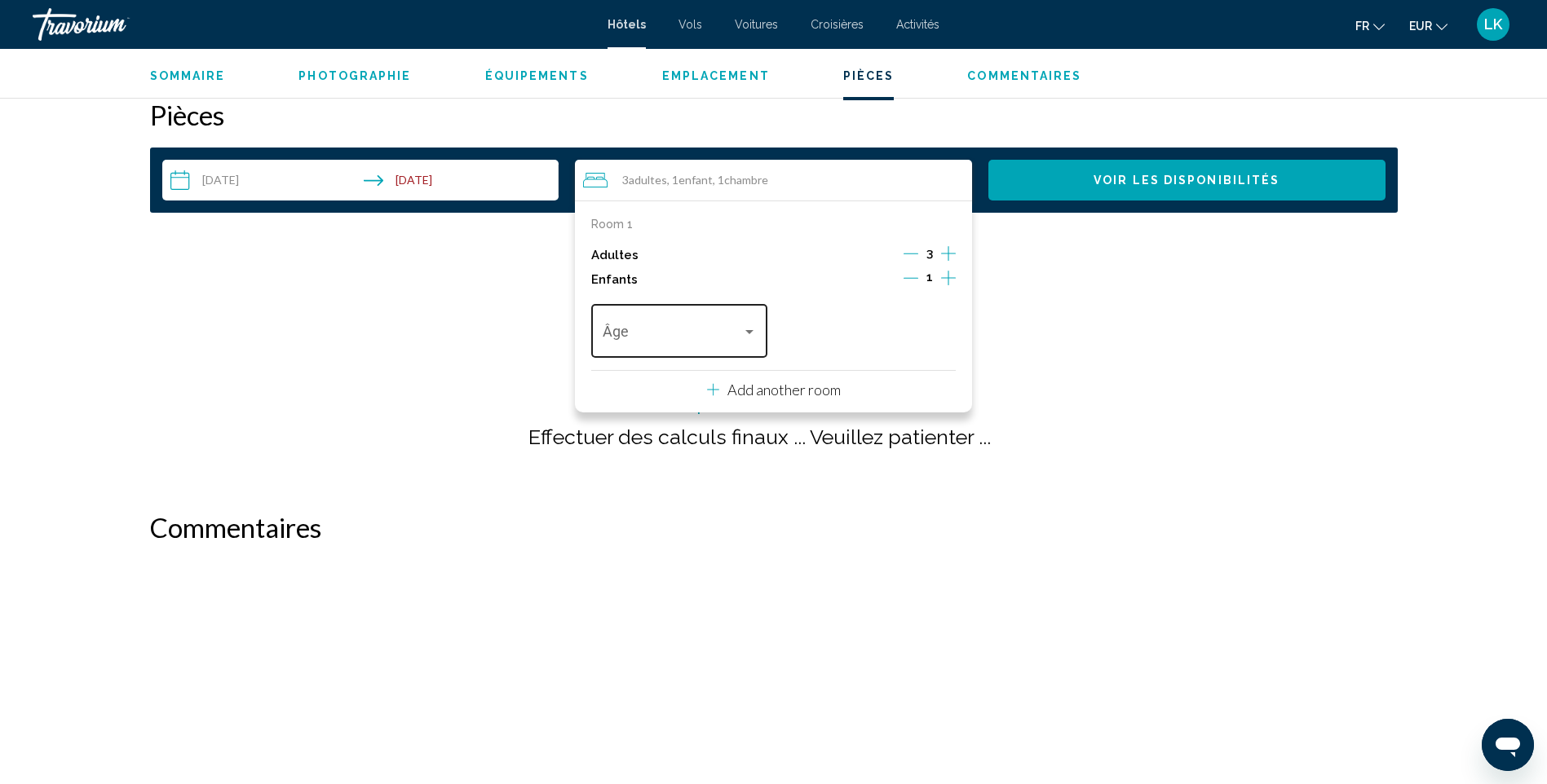
click at [671, 309] on div "Âge" at bounding box center [680, 329] width 154 height 58
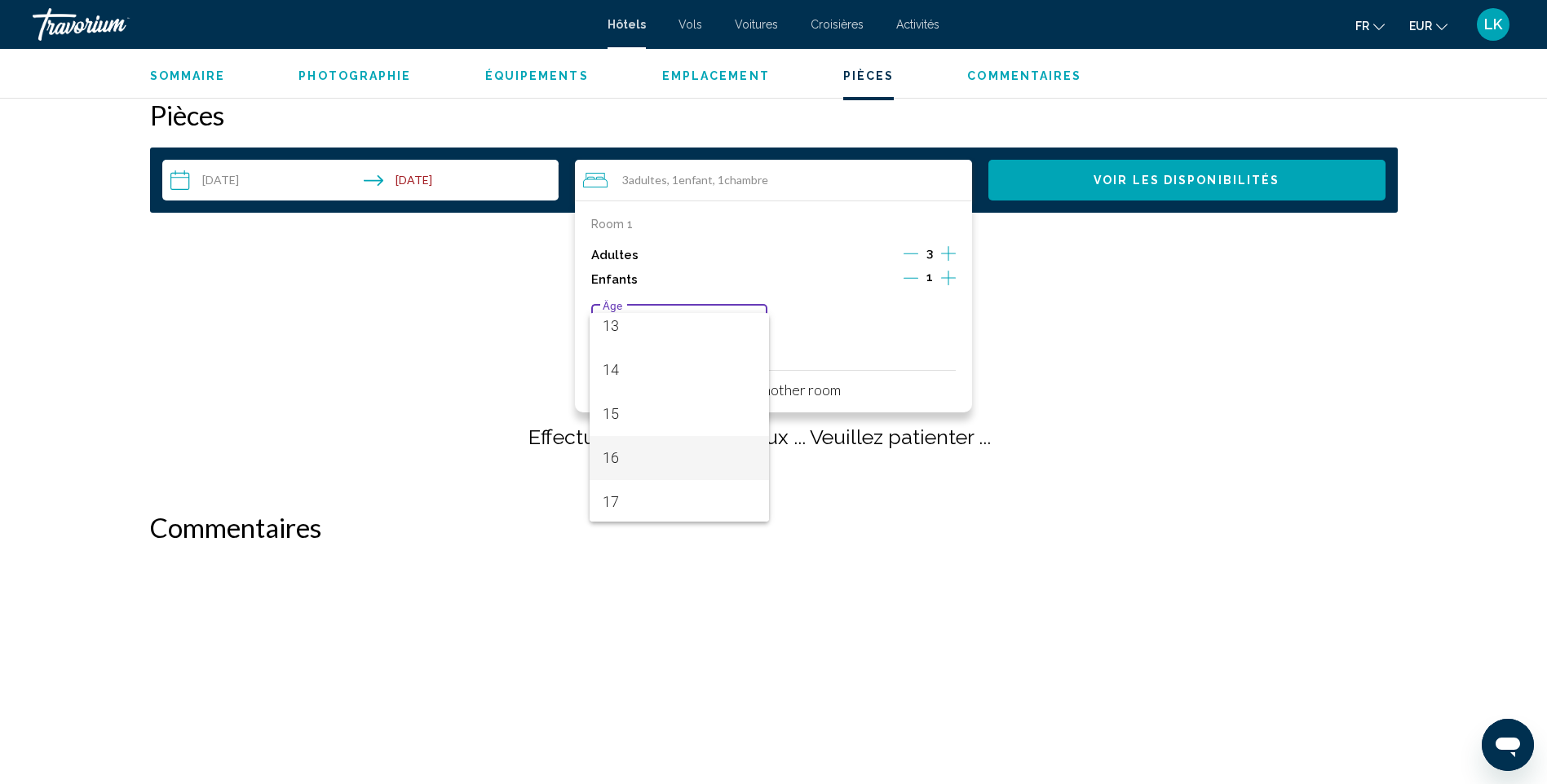
scroll to position [584, 0]
click at [646, 468] on span "16" at bounding box center [680, 456] width 154 height 44
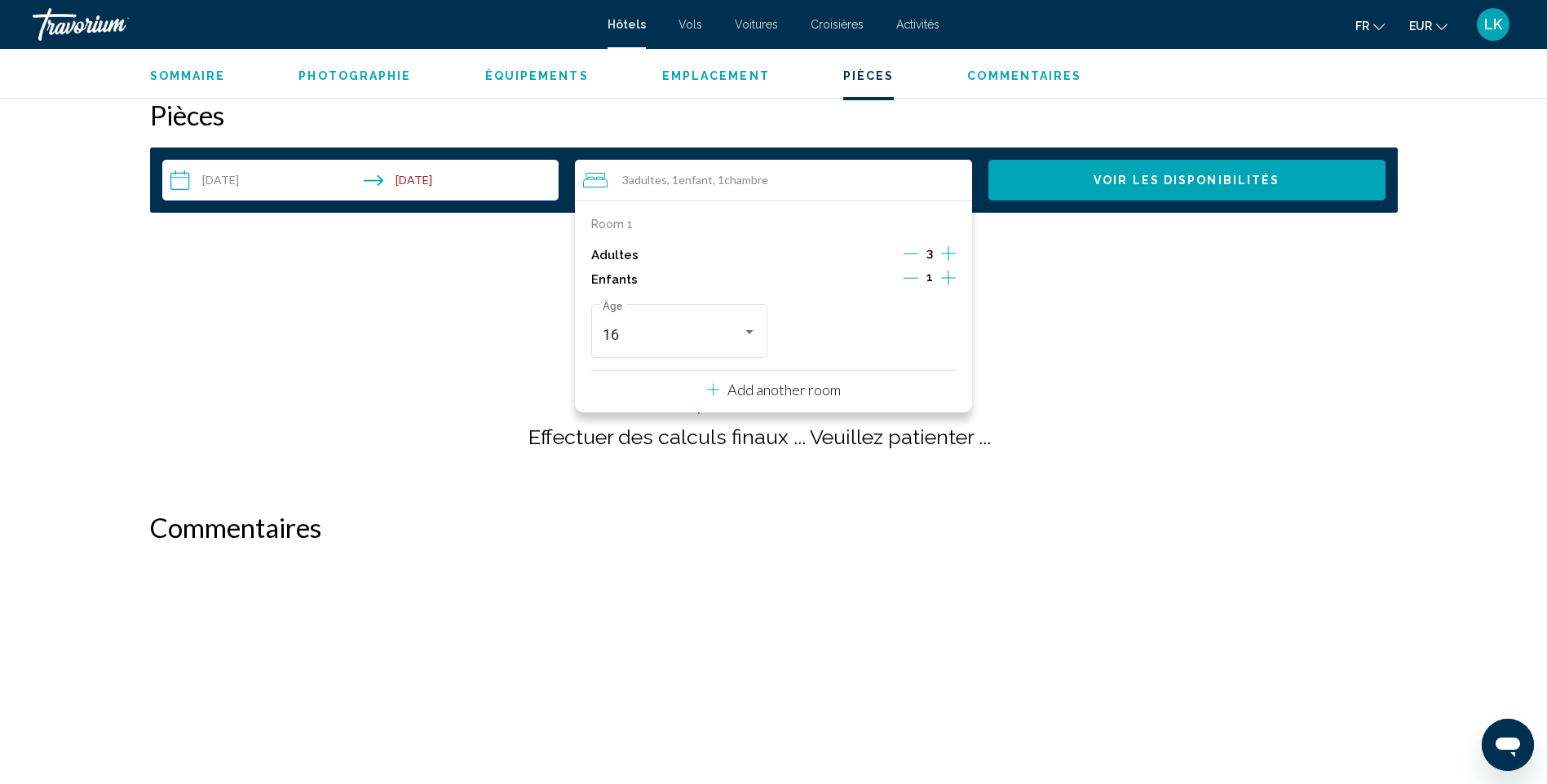
click at [1130, 180] on span "Voir les disponibilités" at bounding box center [1186, 180] width 186 height 13
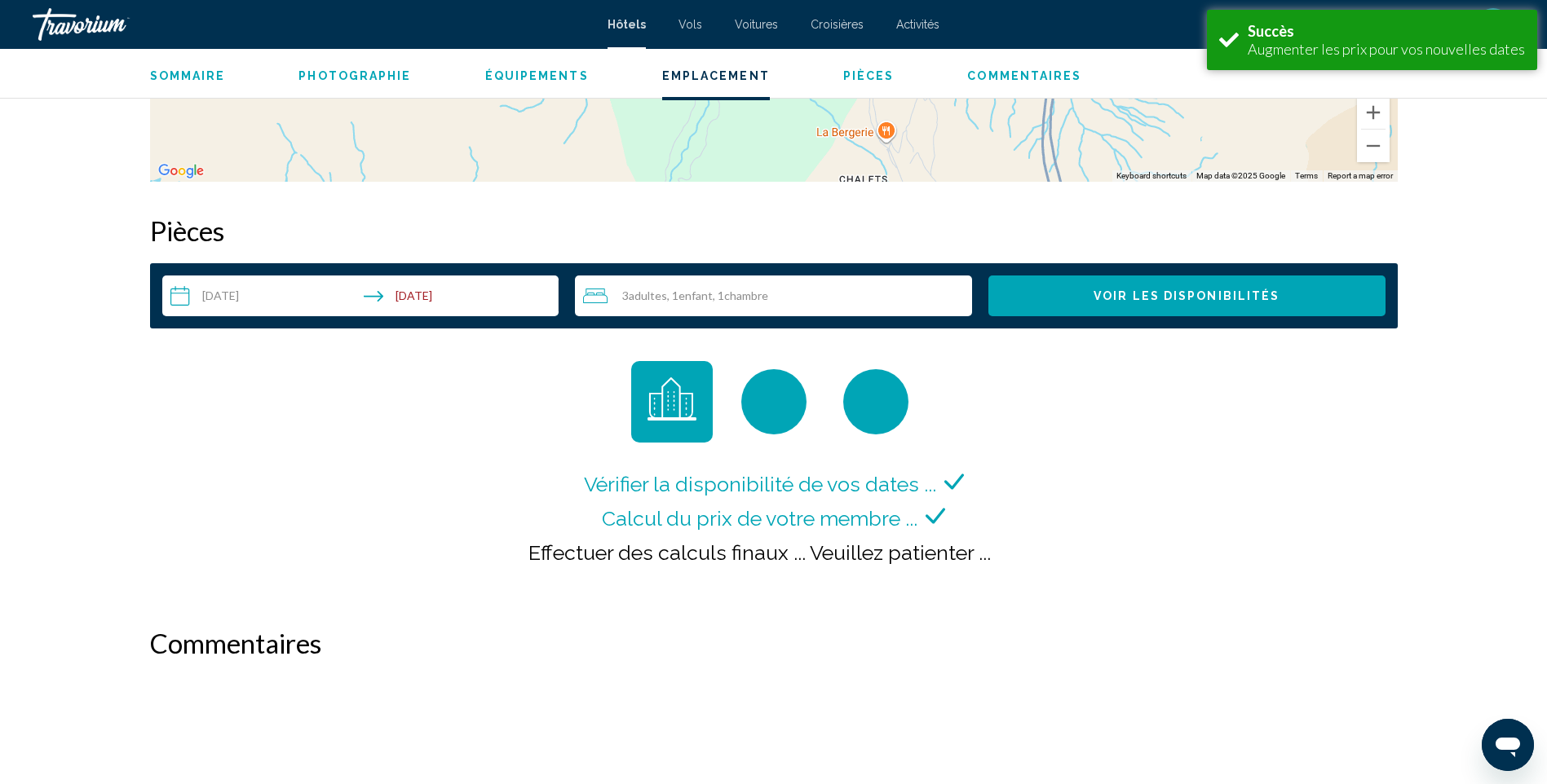
scroll to position [2063, 0]
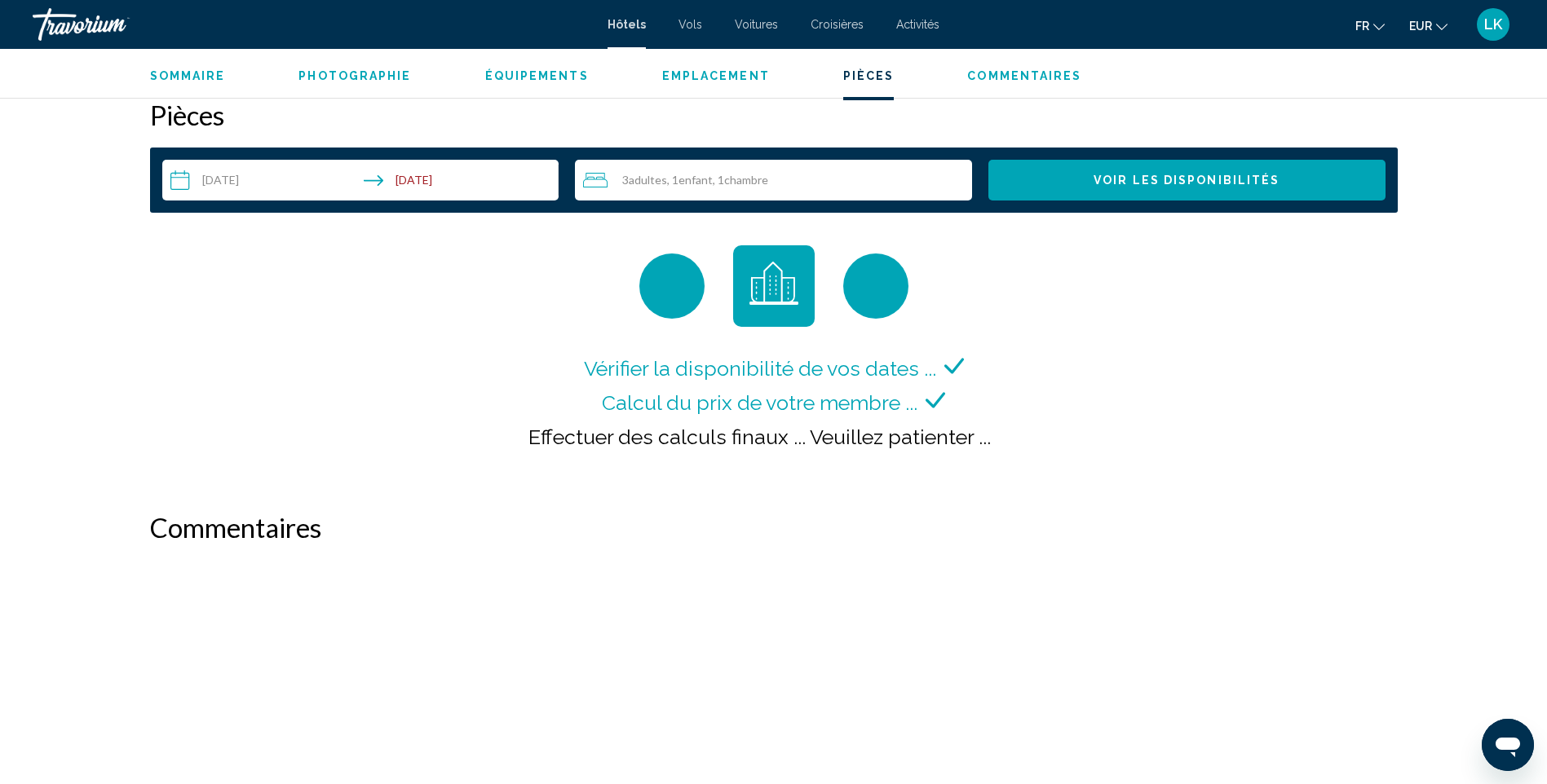
click at [623, 183] on span "3 Adulte Adultes" at bounding box center [644, 179] width 45 height 13
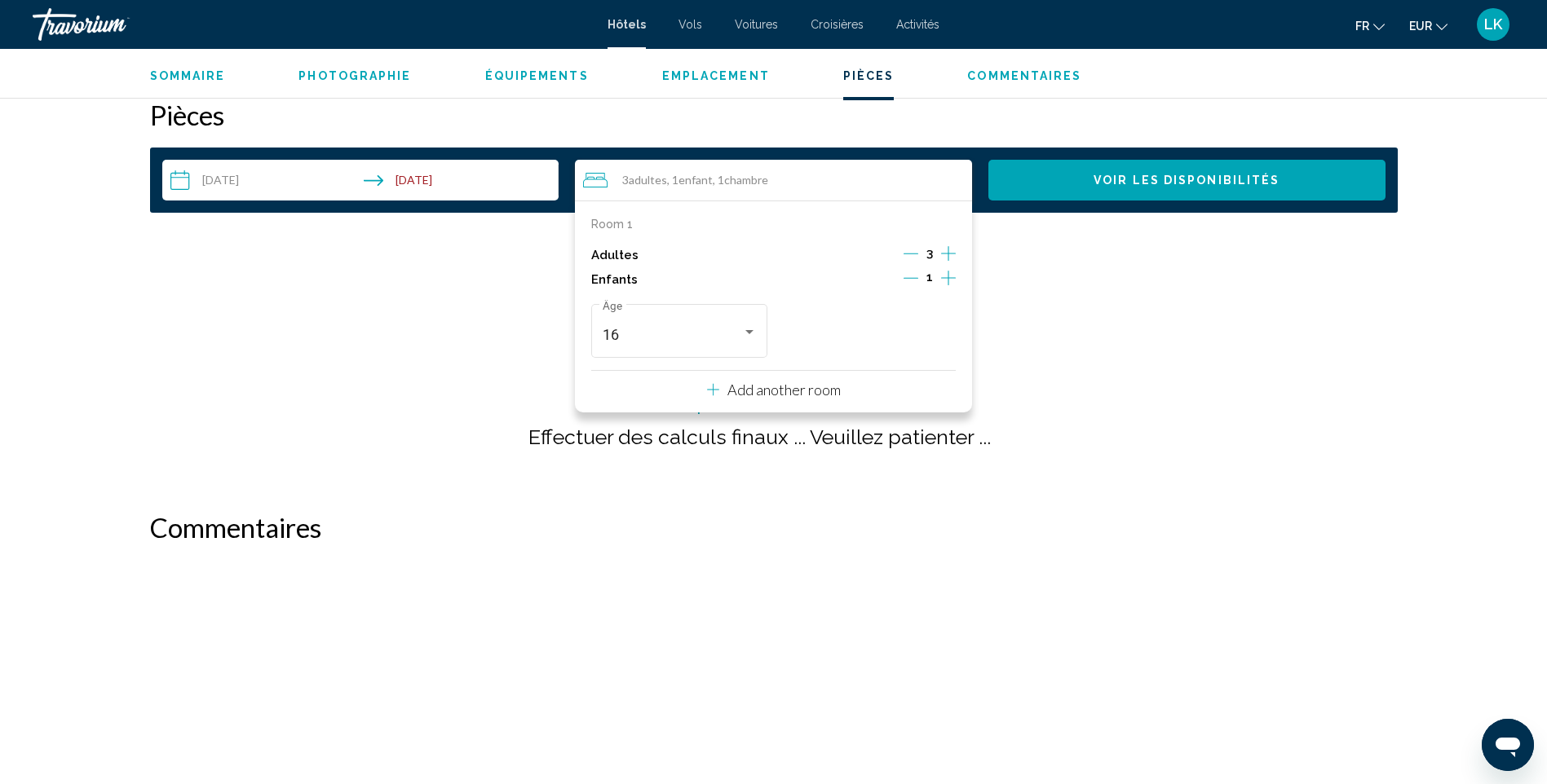
click at [908, 254] on icon "Decrement adults" at bounding box center [910, 254] width 15 height 1
click at [908, 278] on icon "Decrement children" at bounding box center [910, 278] width 15 height 1
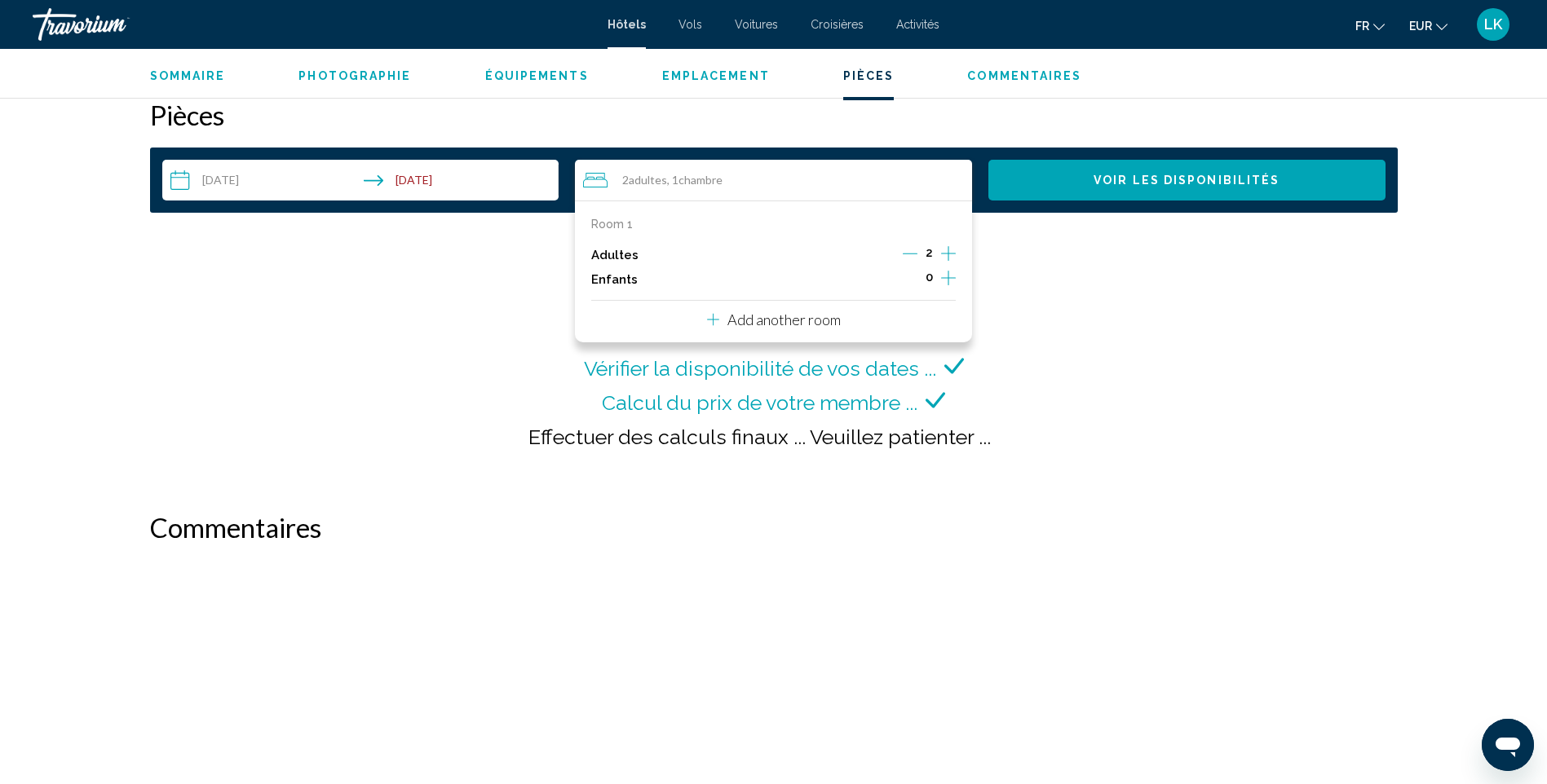
click at [1081, 175] on button "Voir les disponibilités" at bounding box center [1186, 180] width 397 height 41
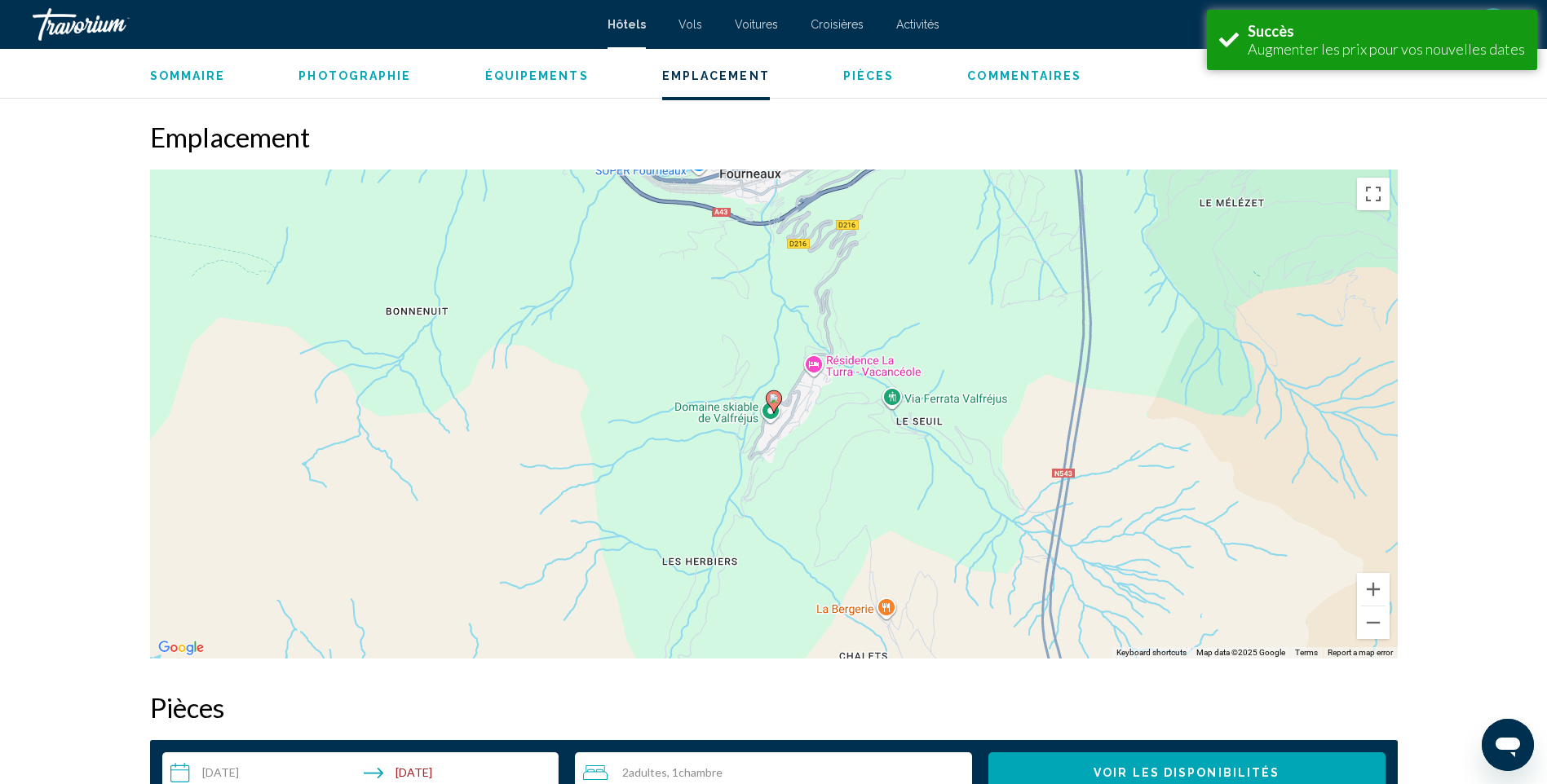
scroll to position [1467, 0]
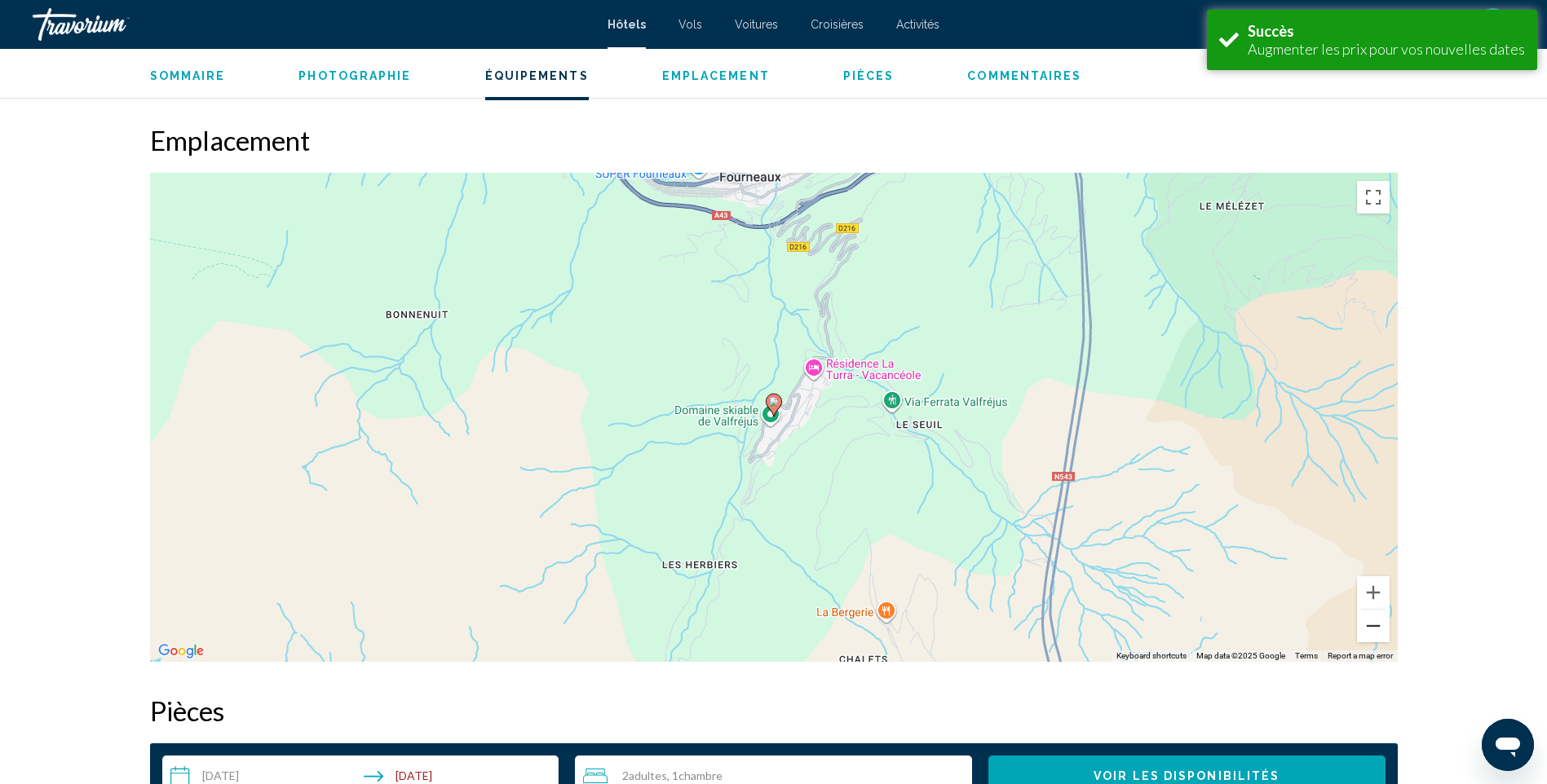
click at [1368, 628] on button "Zoom out" at bounding box center [1373, 626] width 32 height 32
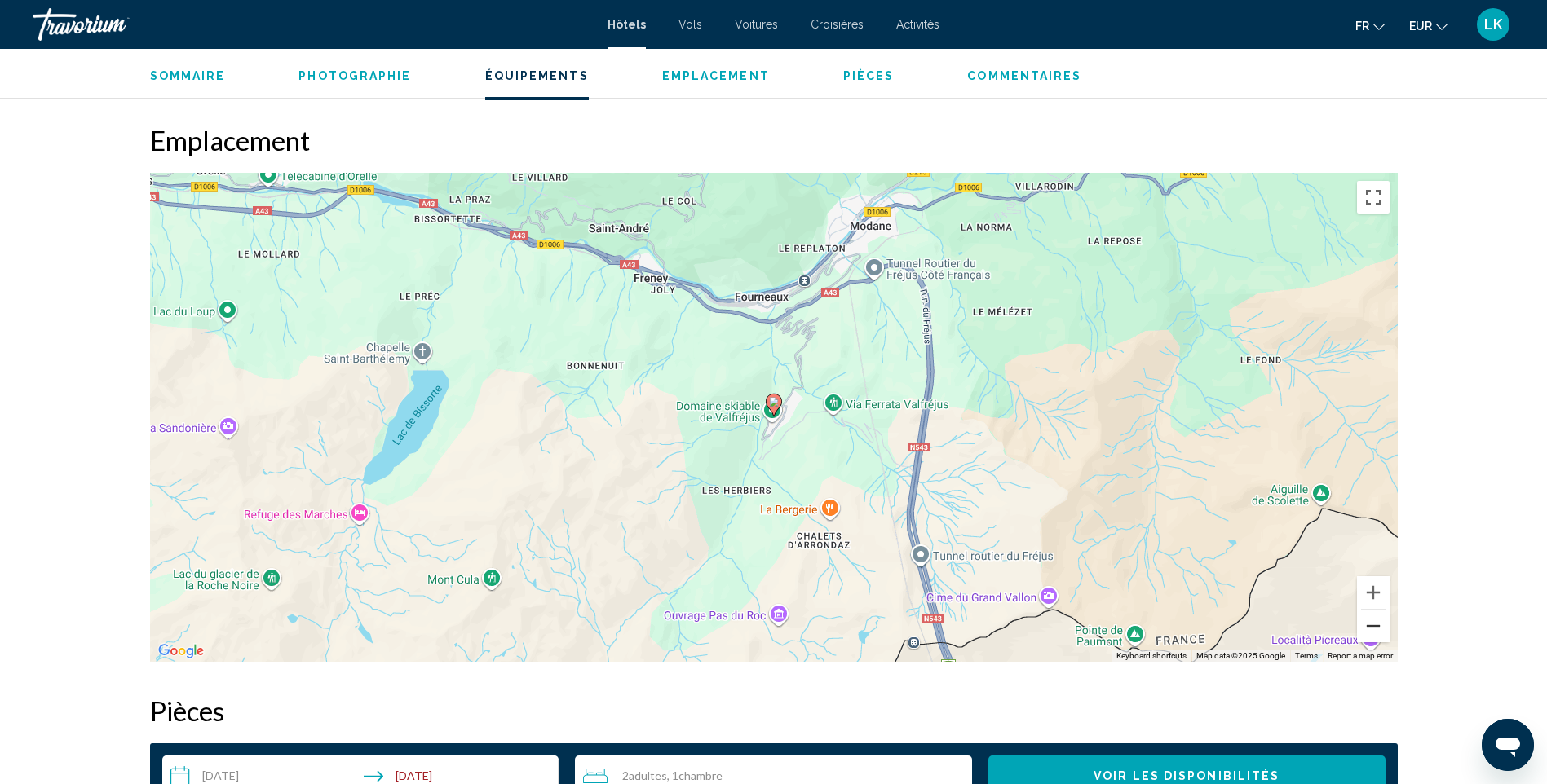
click at [1368, 628] on button "Zoom out" at bounding box center [1373, 626] width 32 height 32
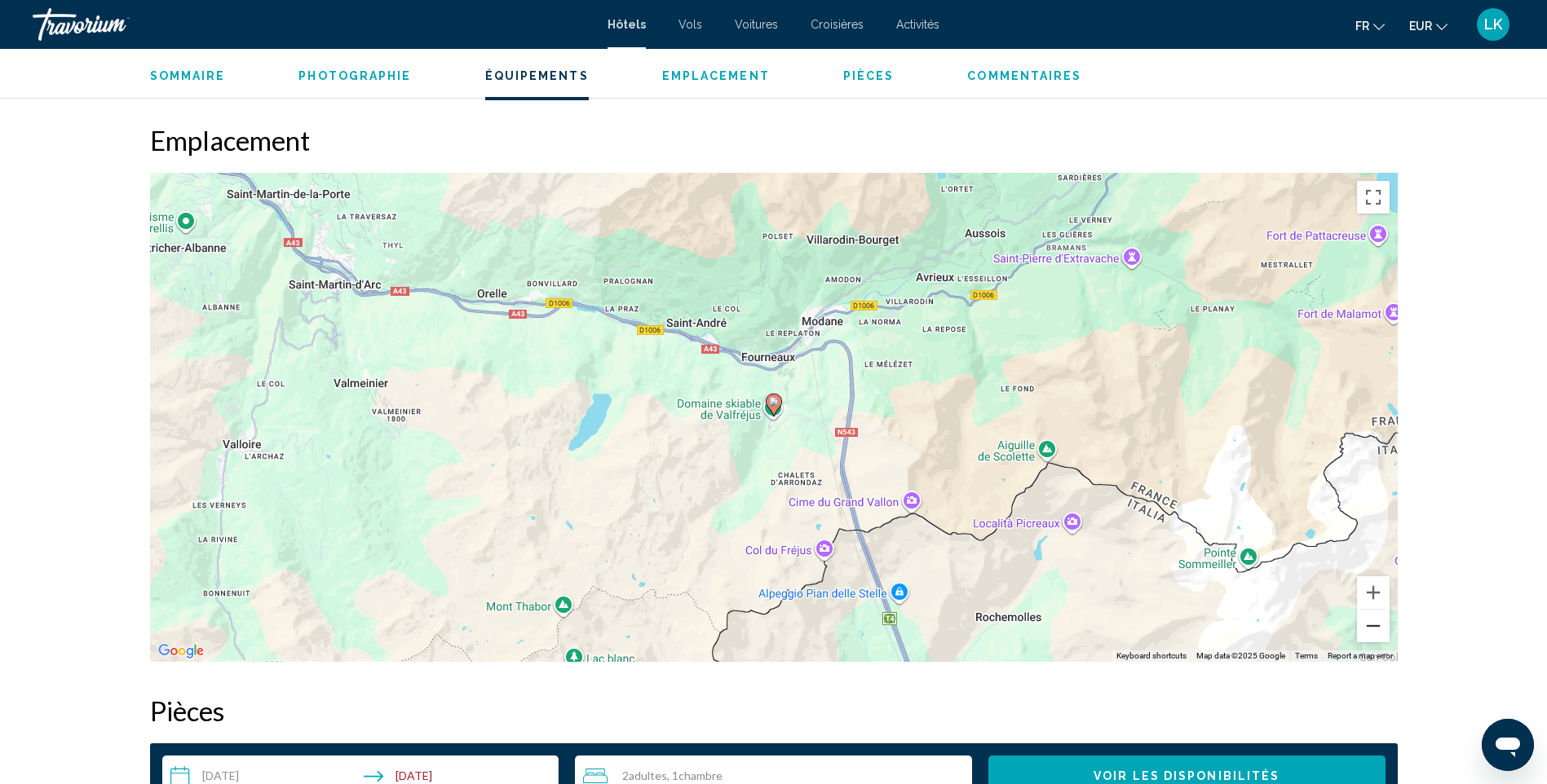
click at [1368, 628] on button "Zoom out" at bounding box center [1373, 626] width 32 height 32
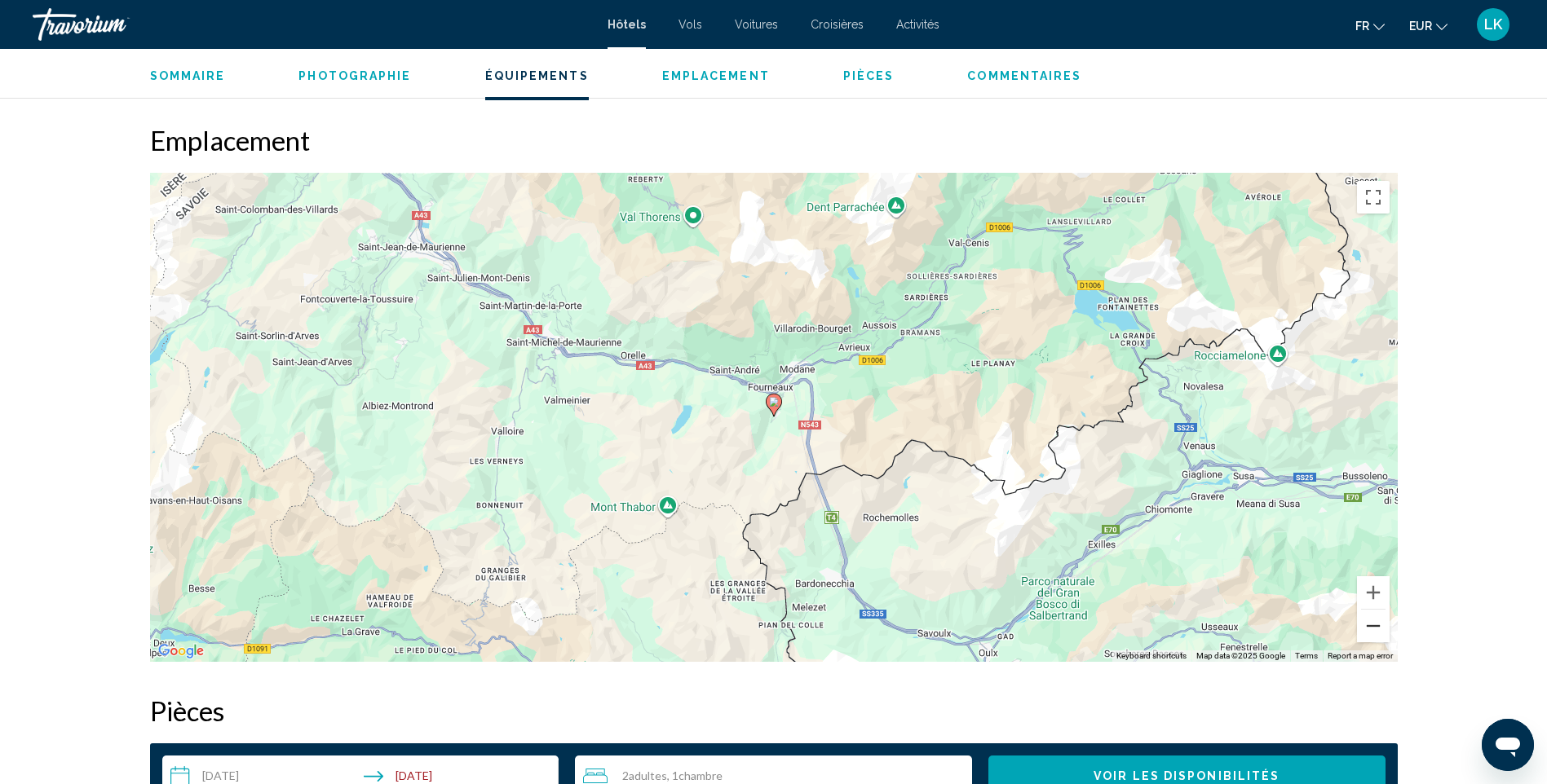
click at [1368, 628] on button "Zoom out" at bounding box center [1373, 626] width 32 height 32
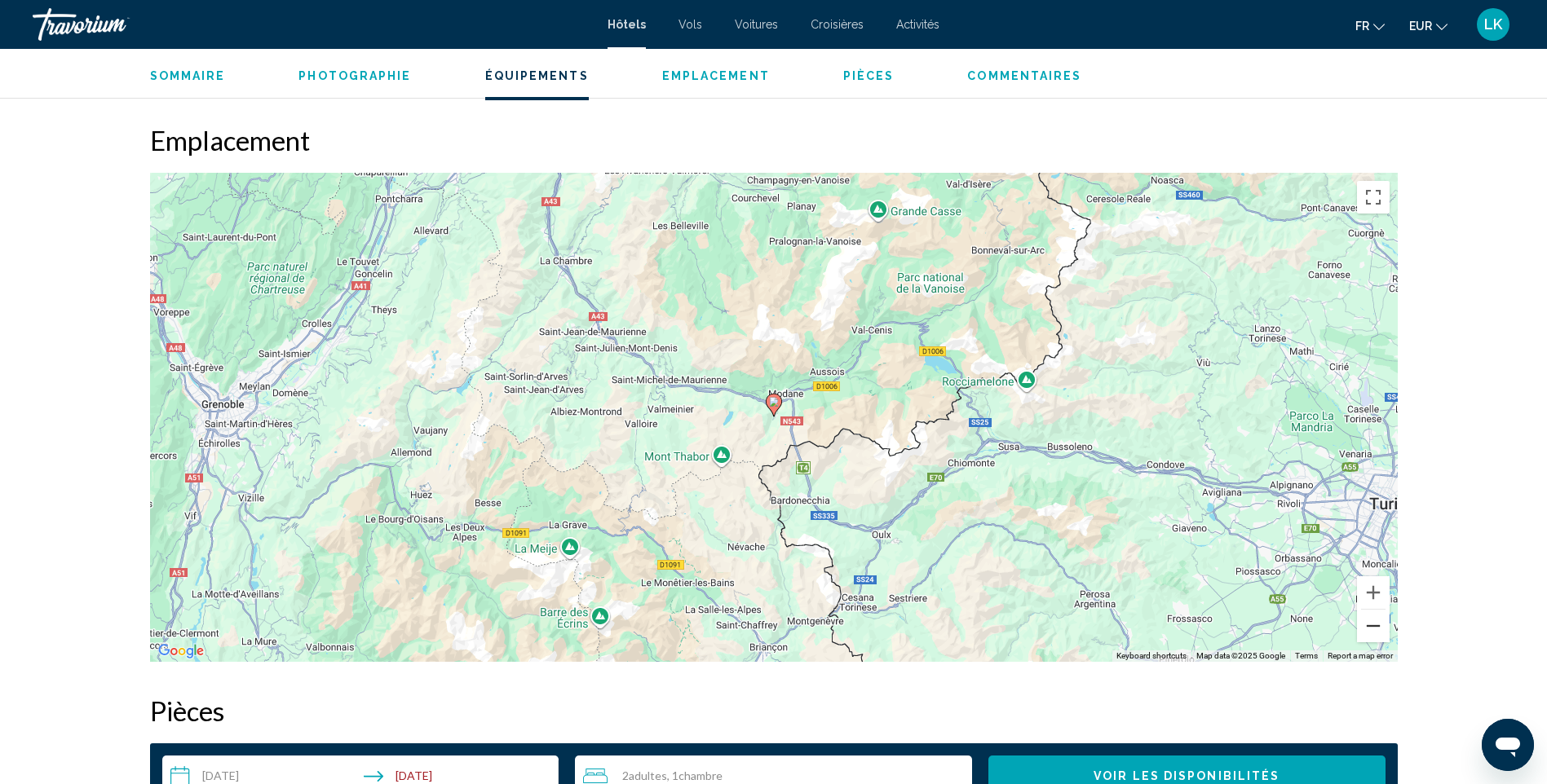
click at [1368, 628] on button "Zoom out" at bounding box center [1373, 626] width 32 height 32
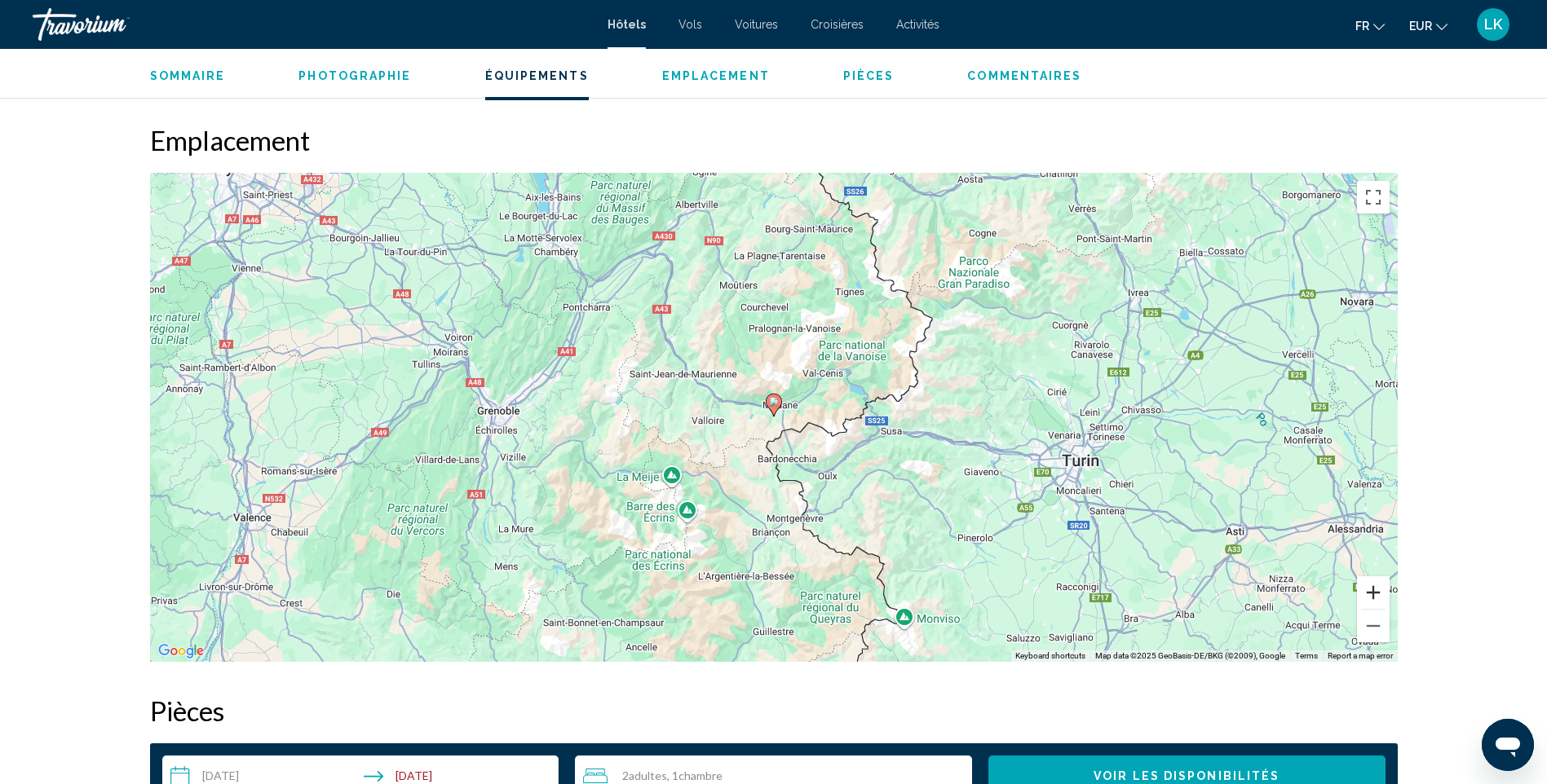
click at [1382, 584] on button "Zoom in" at bounding box center [1373, 592] width 32 height 32
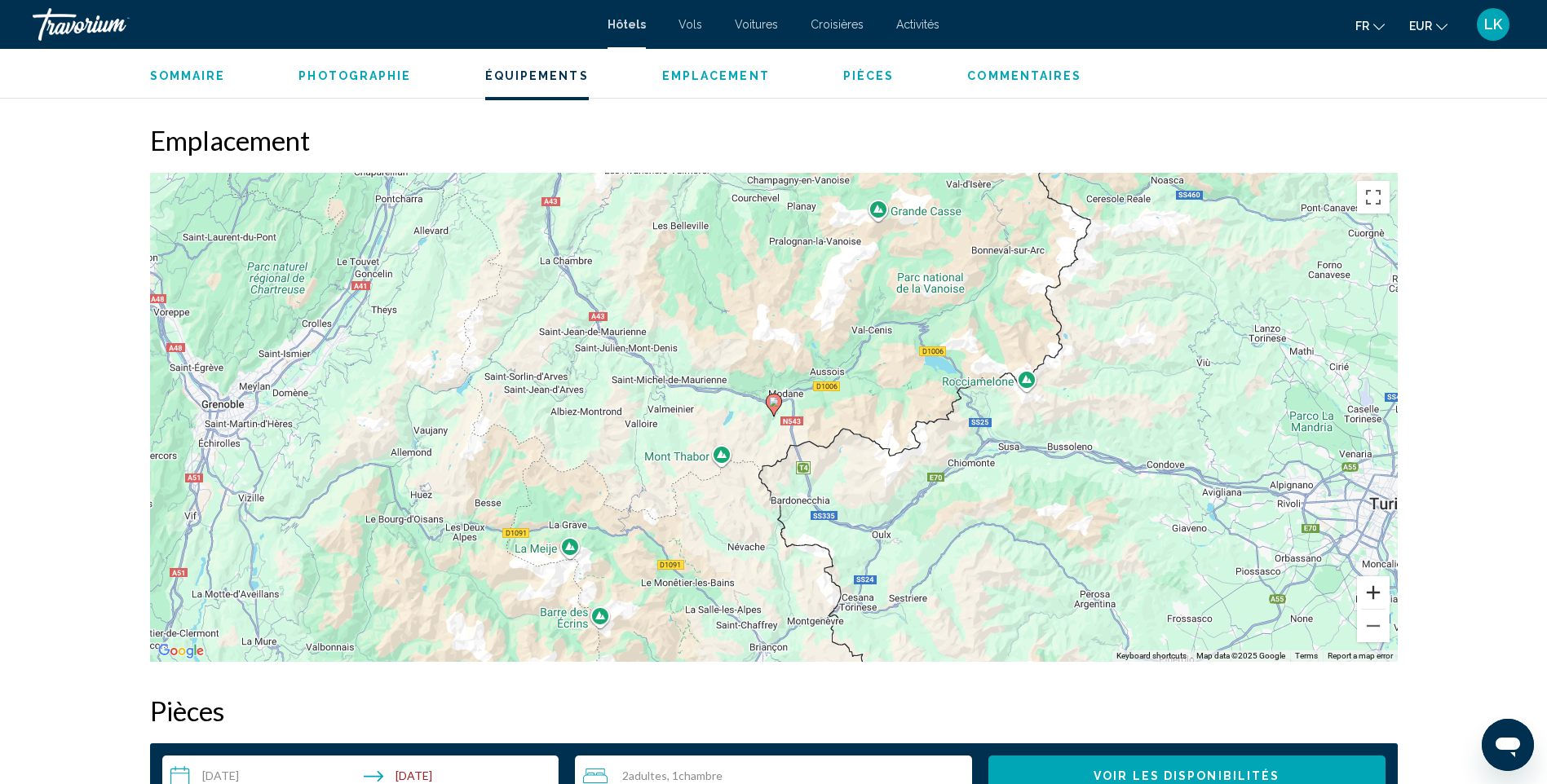
click at [1382, 584] on button "Zoom in" at bounding box center [1373, 592] width 32 height 32
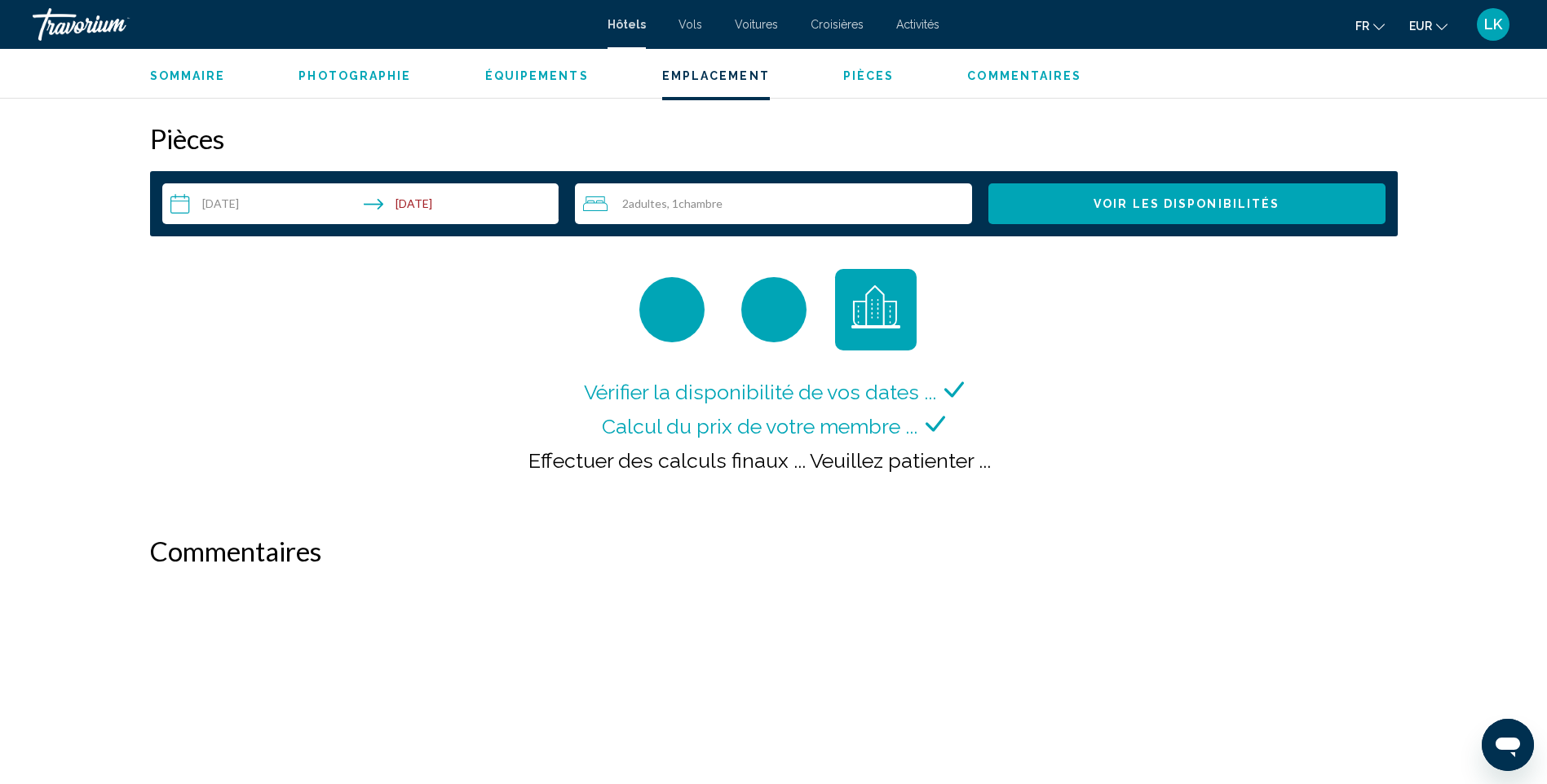
scroll to position [2039, 0]
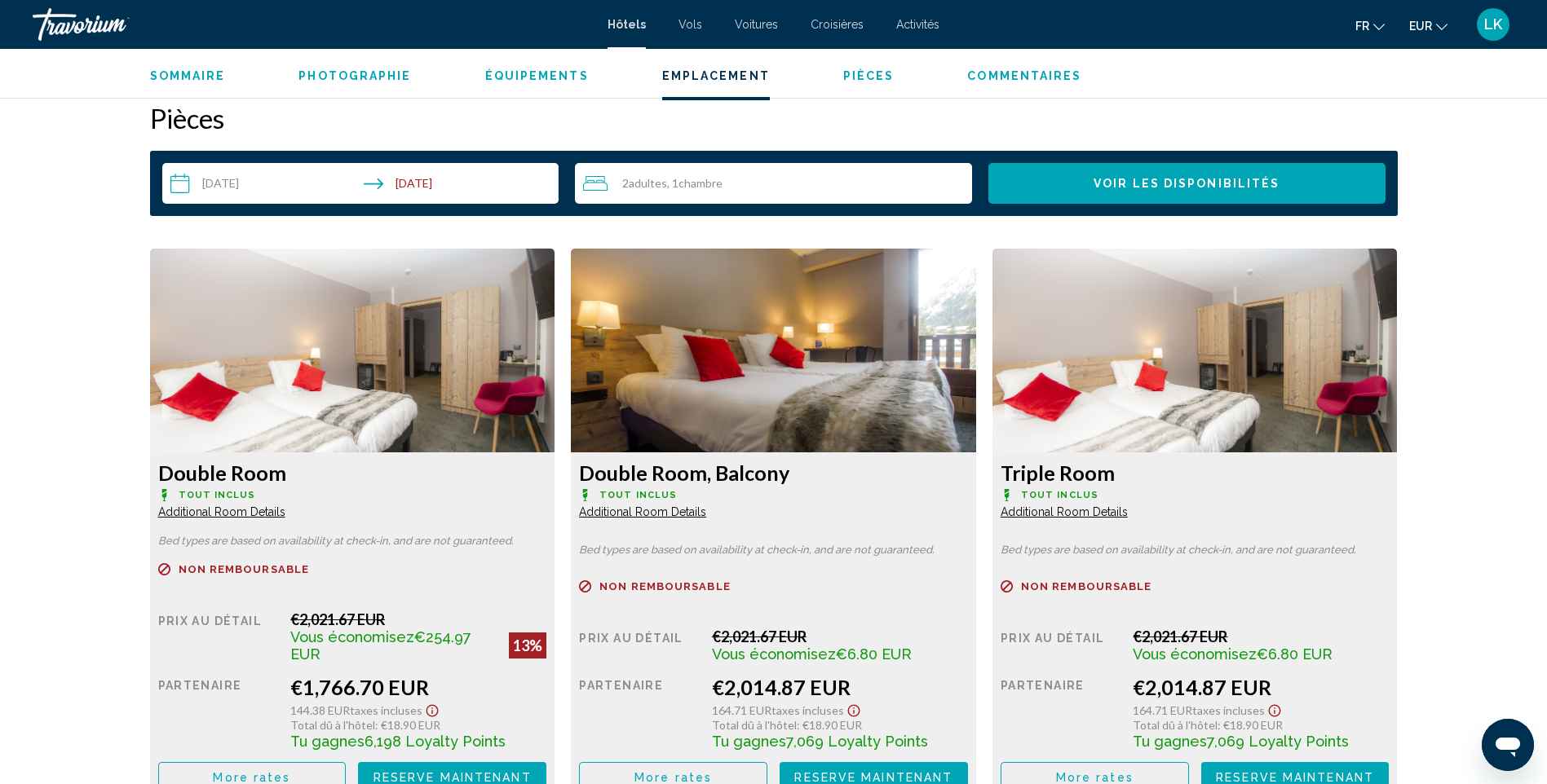
scroll to position [2039, 0]
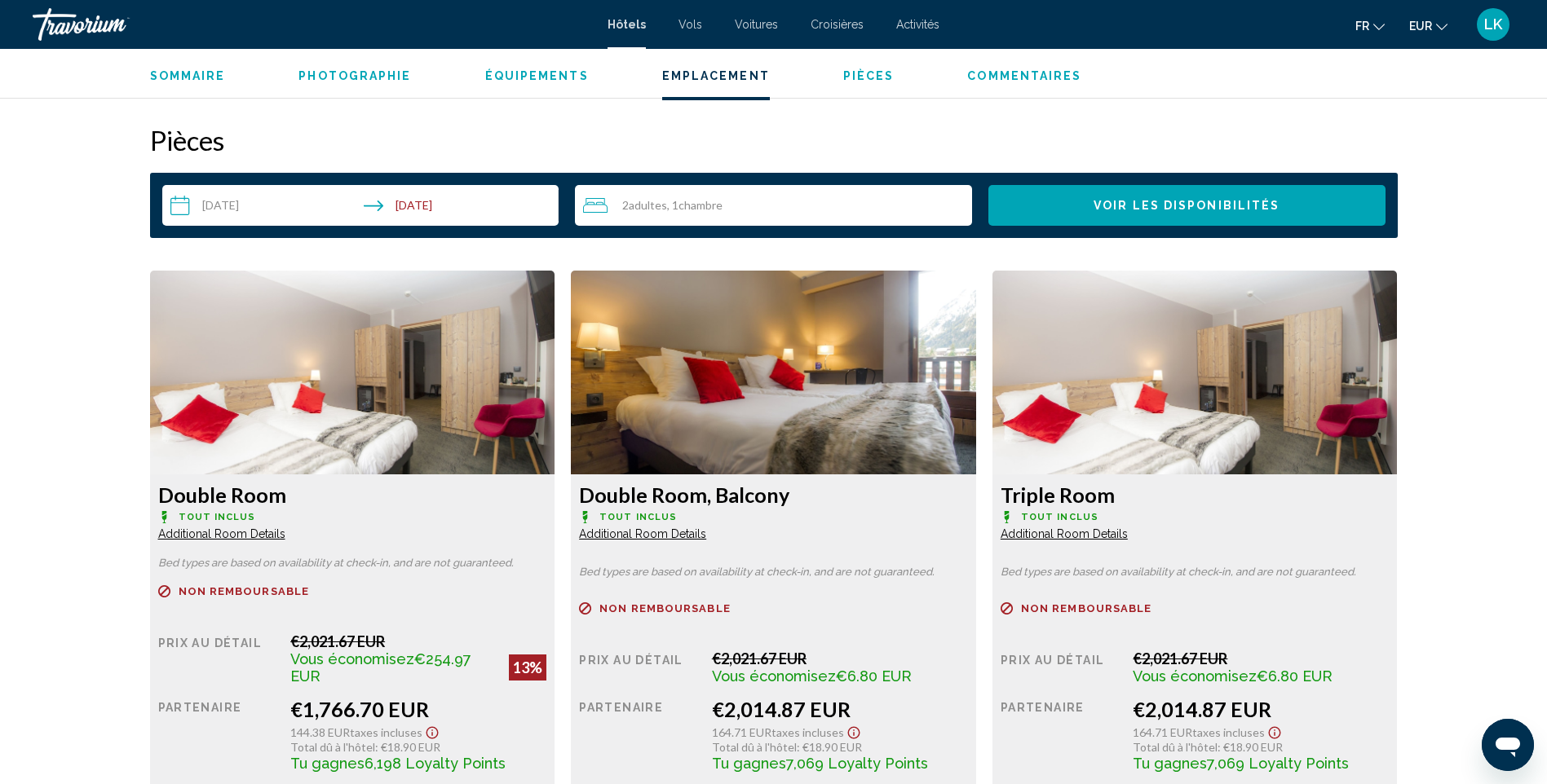
click at [670, 221] on div "2 Adulte Adultes , 1 Chambre pièces" at bounding box center [777, 206] width 388 height 41
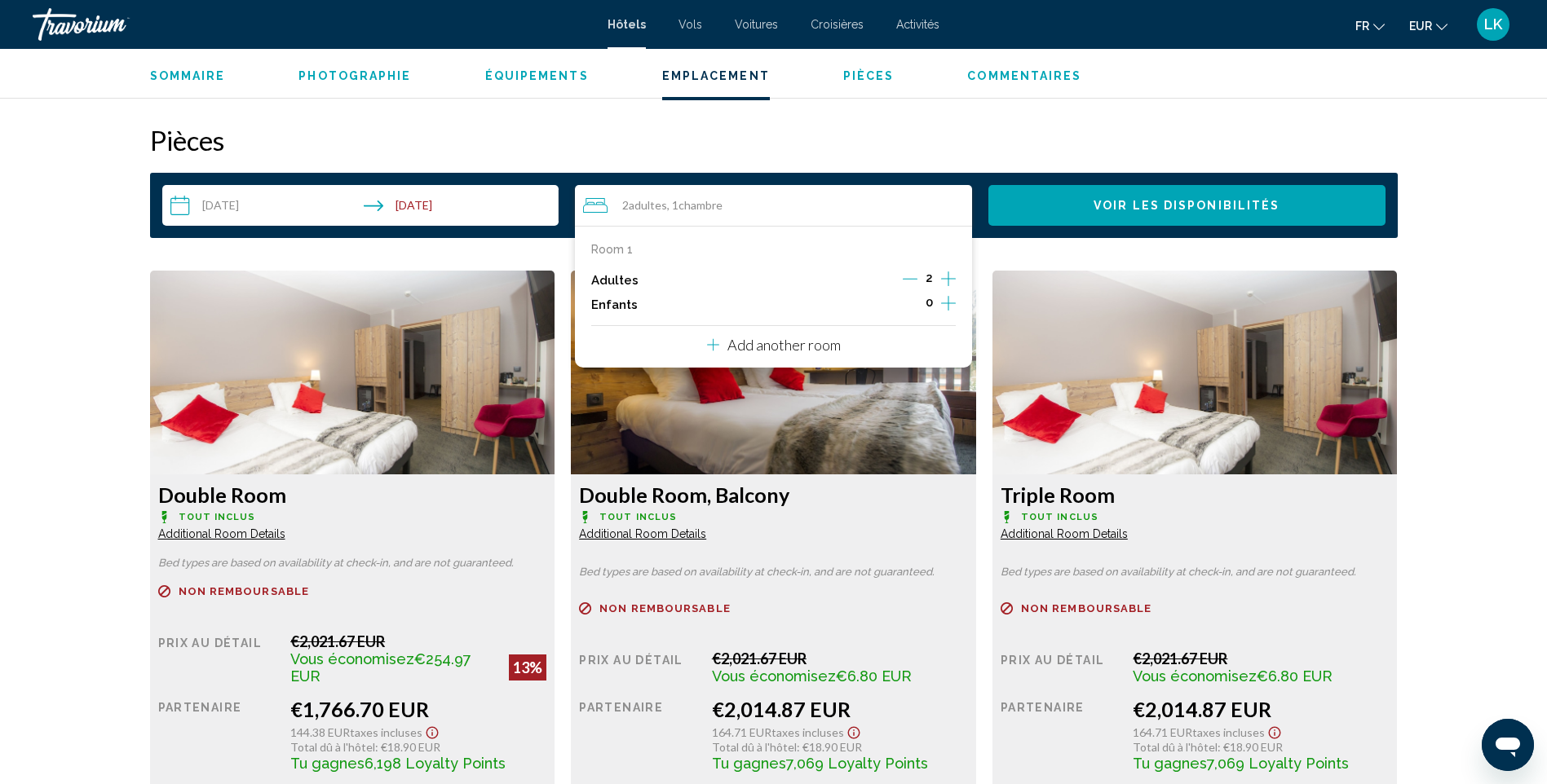
click at [945, 297] on icon "Increment children" at bounding box center [948, 303] width 15 height 19
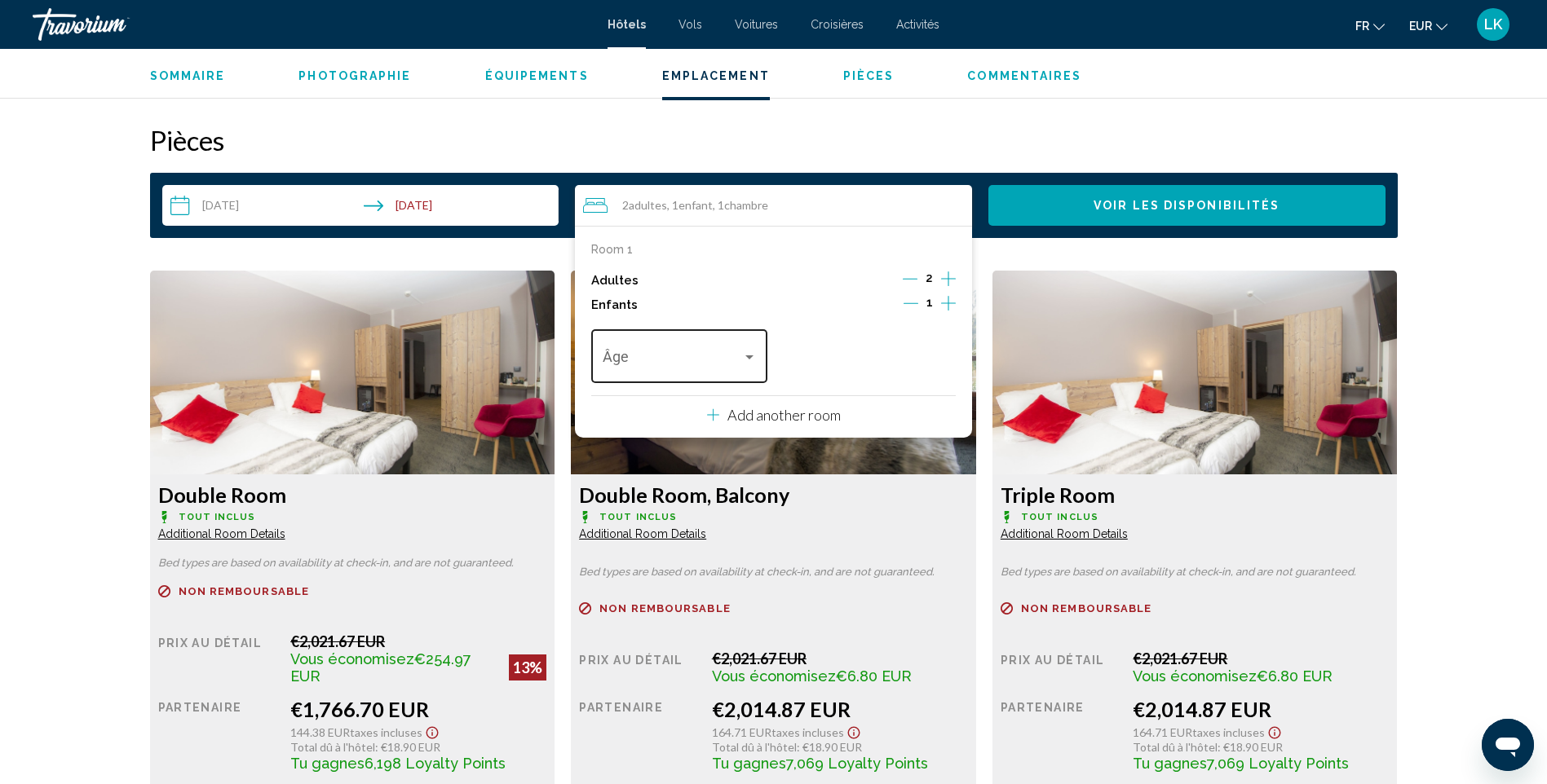
click at [758, 360] on div "Âge" at bounding box center [679, 354] width 176 height 58
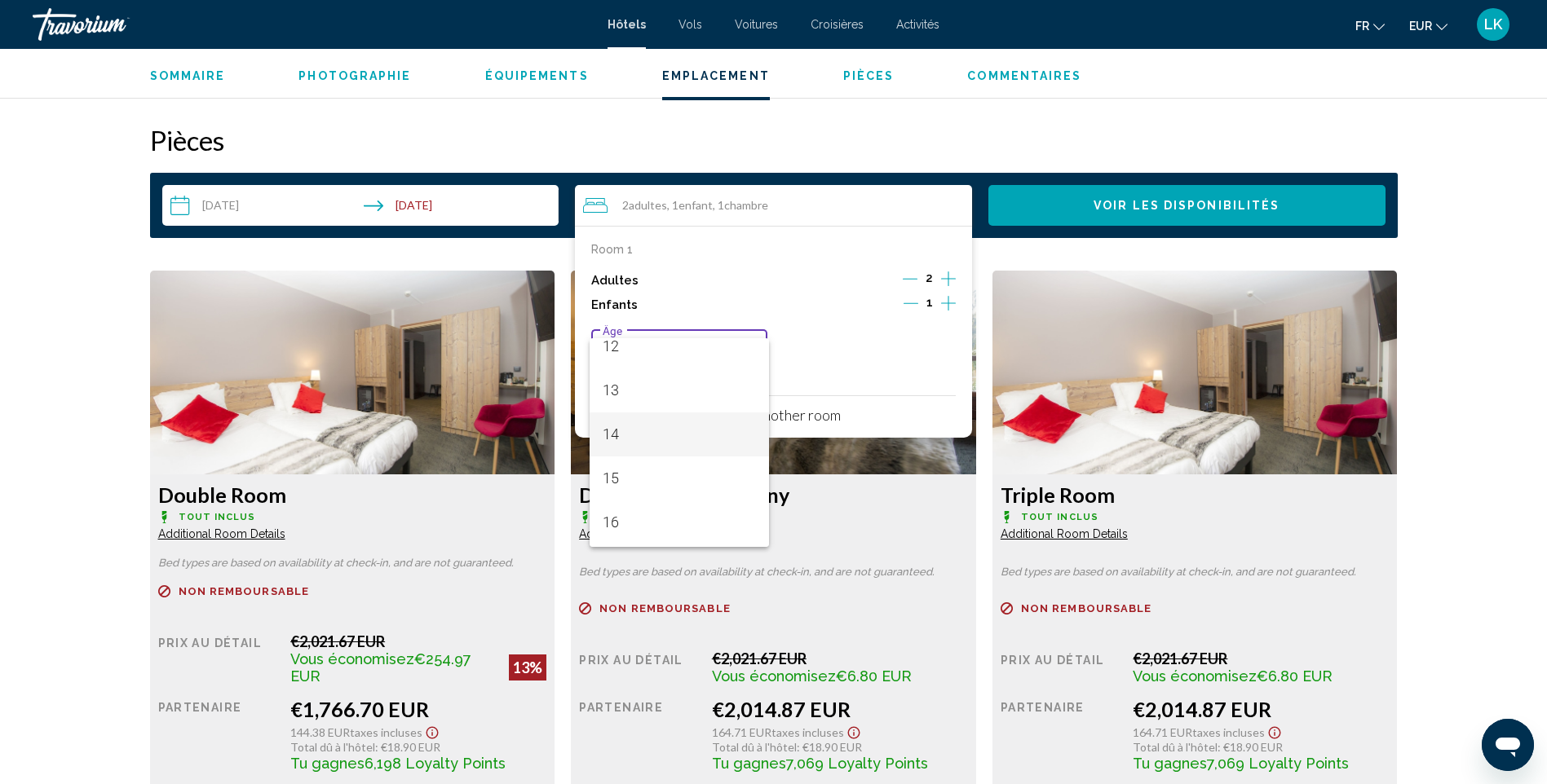
scroll to position [570, 0]
click at [643, 494] on span "16" at bounding box center [680, 494] width 154 height 44
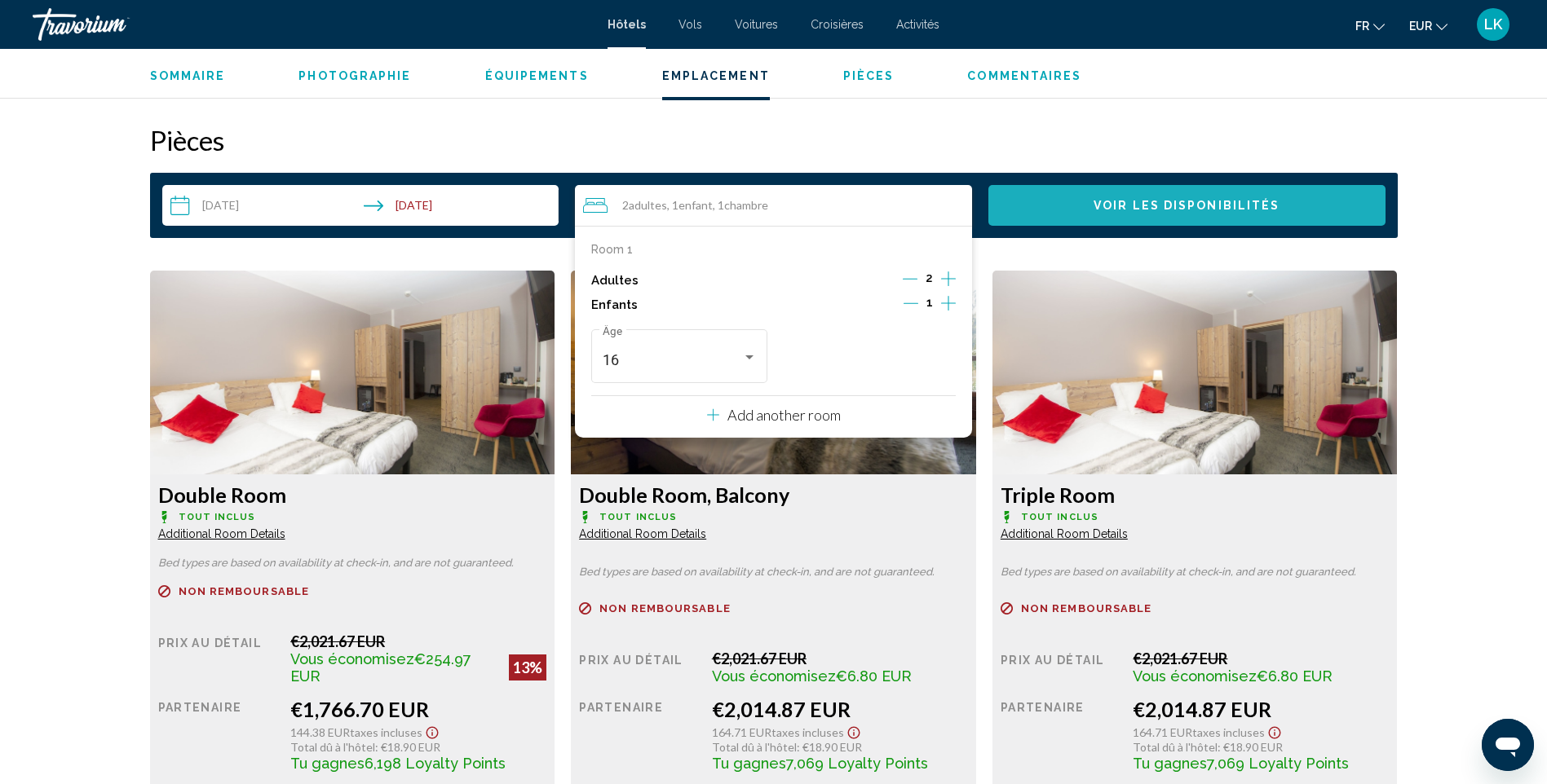
click at [1180, 194] on button "Voir les disponibilités" at bounding box center [1186, 206] width 397 height 41
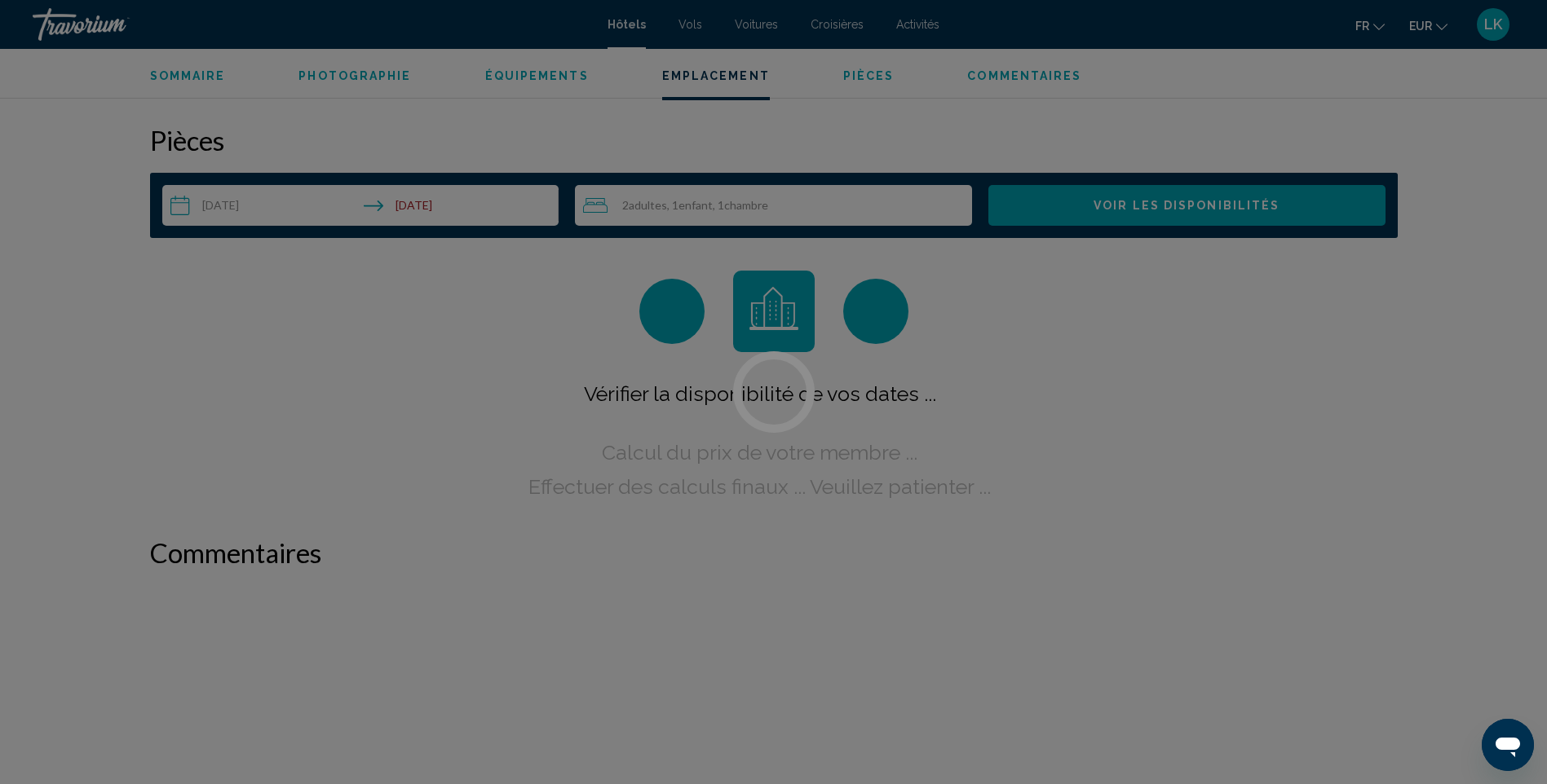
scroll to position [2064, 0]
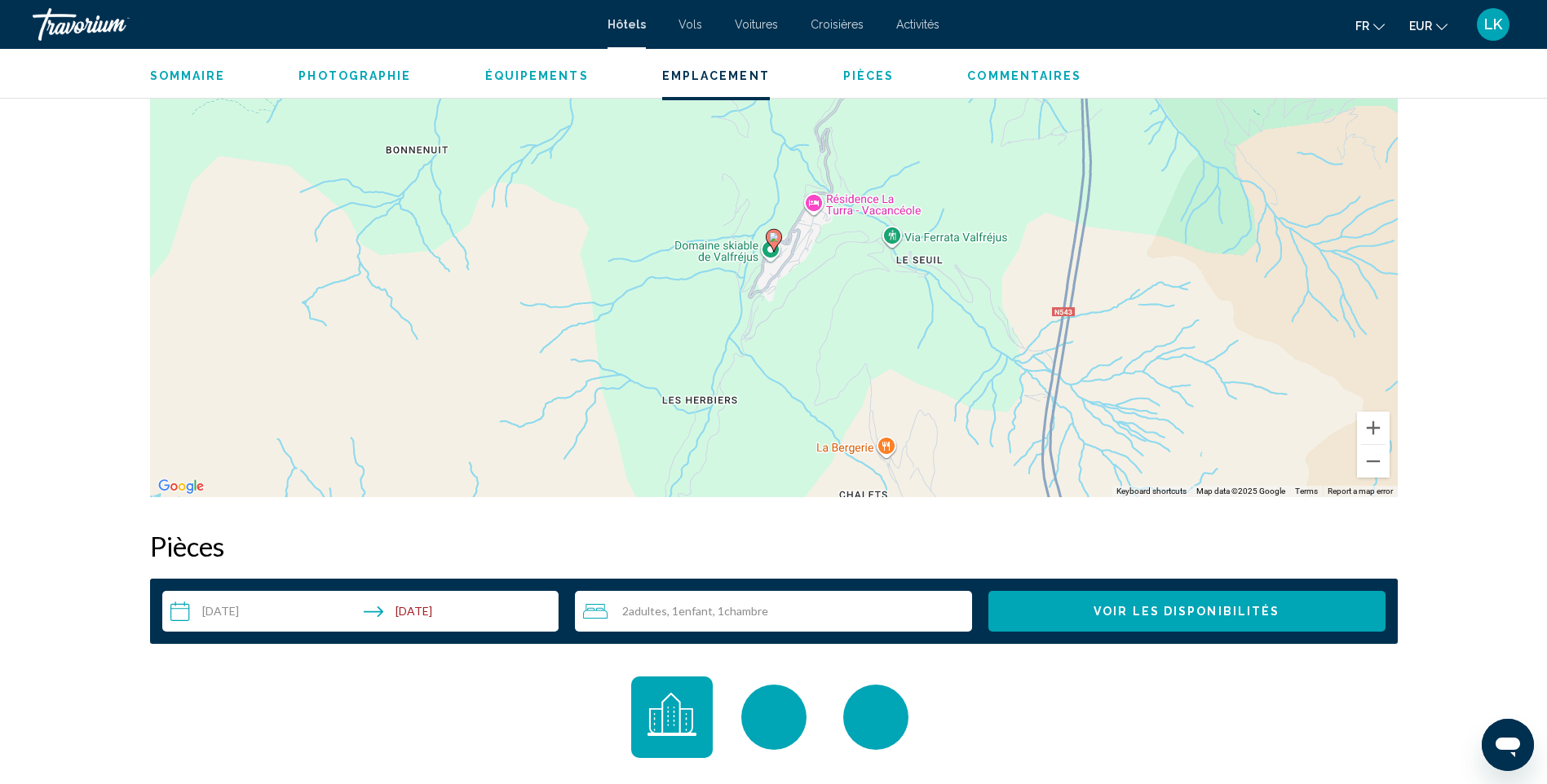
scroll to position [1423, 0]
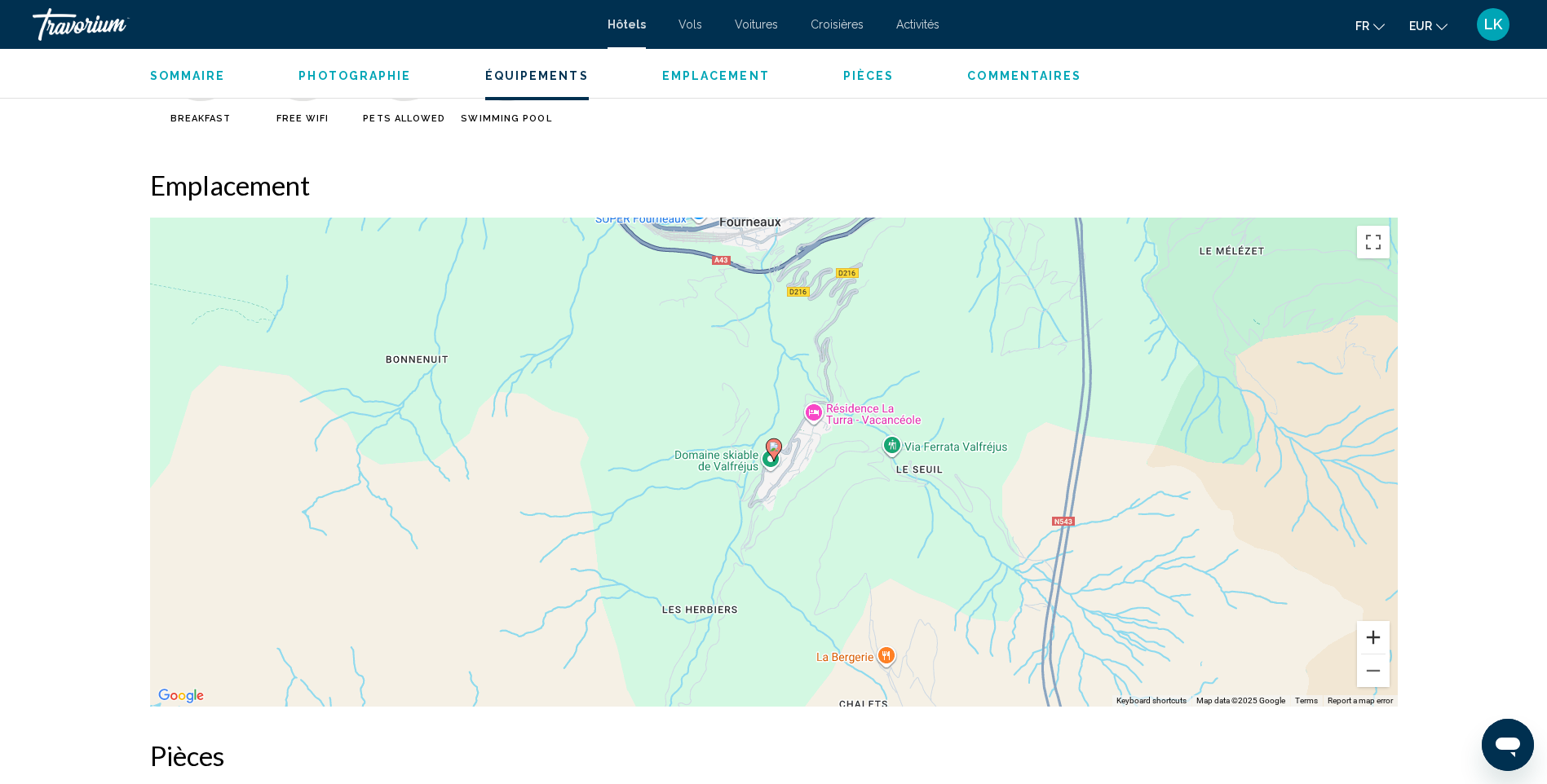
click at [1364, 643] on button "Zoom in" at bounding box center [1373, 637] width 32 height 32
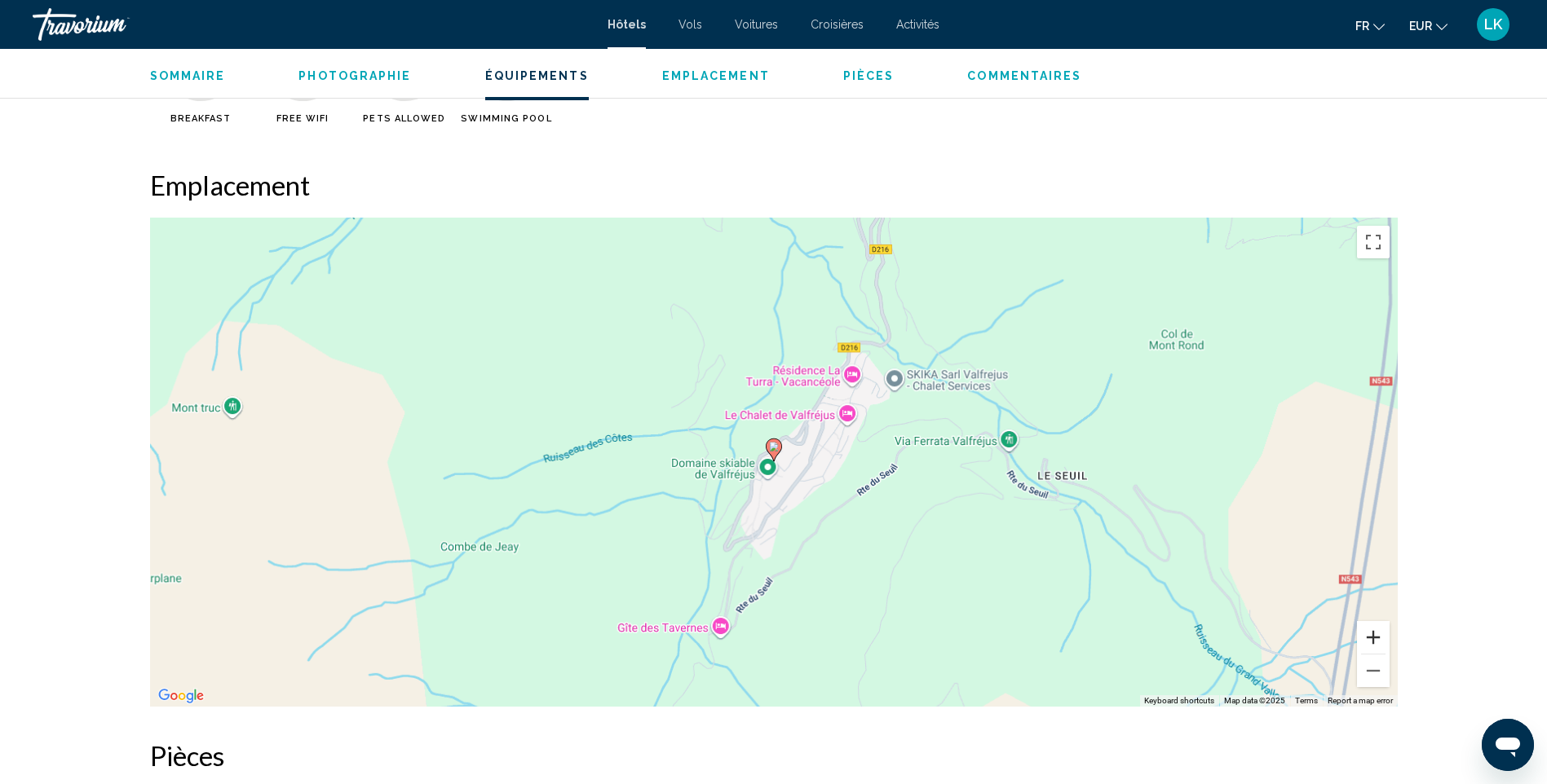
click at [1364, 643] on button "Zoom in" at bounding box center [1373, 637] width 32 height 32
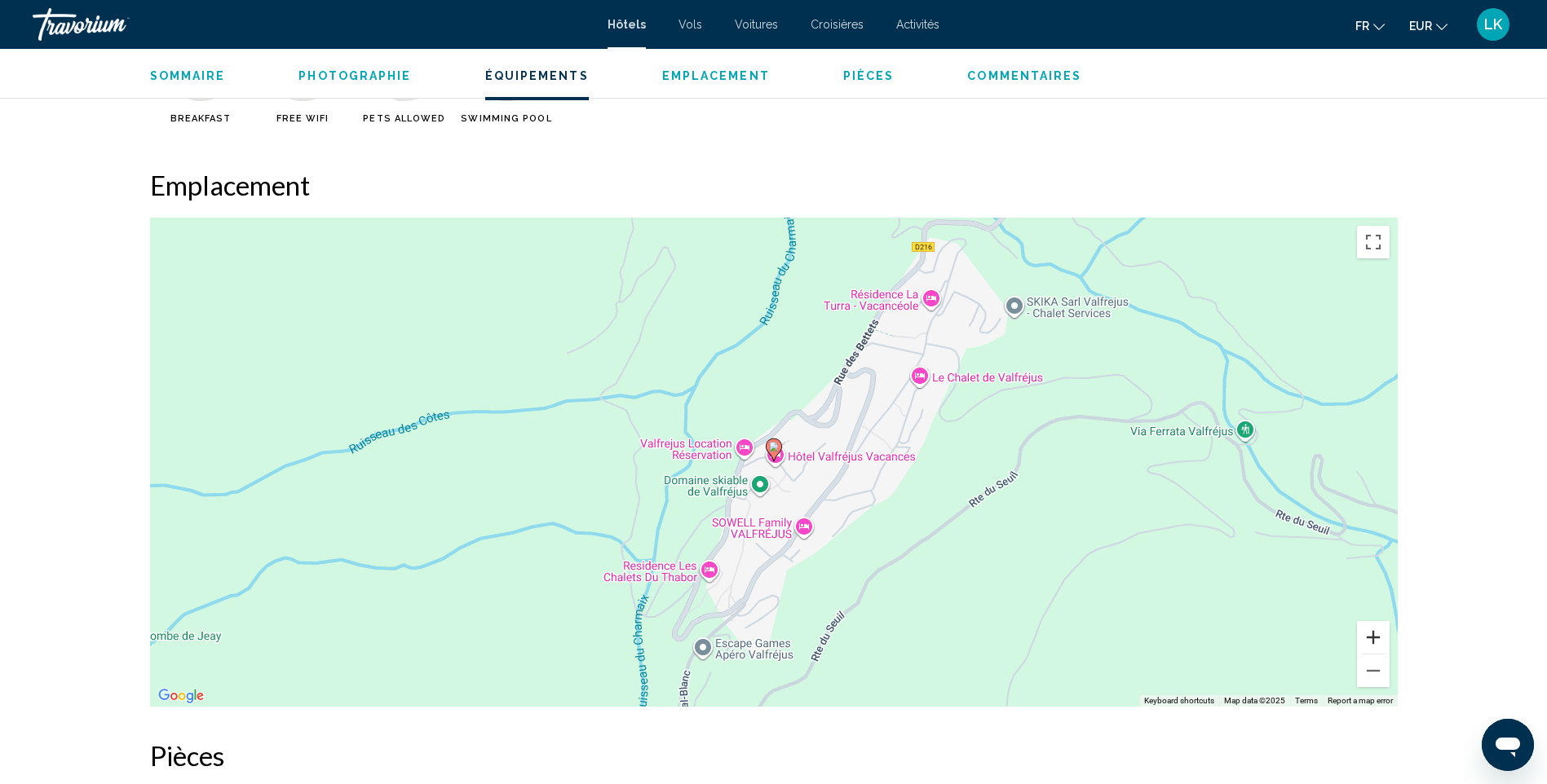
click at [1364, 643] on button "Zoom in" at bounding box center [1373, 637] width 32 height 32
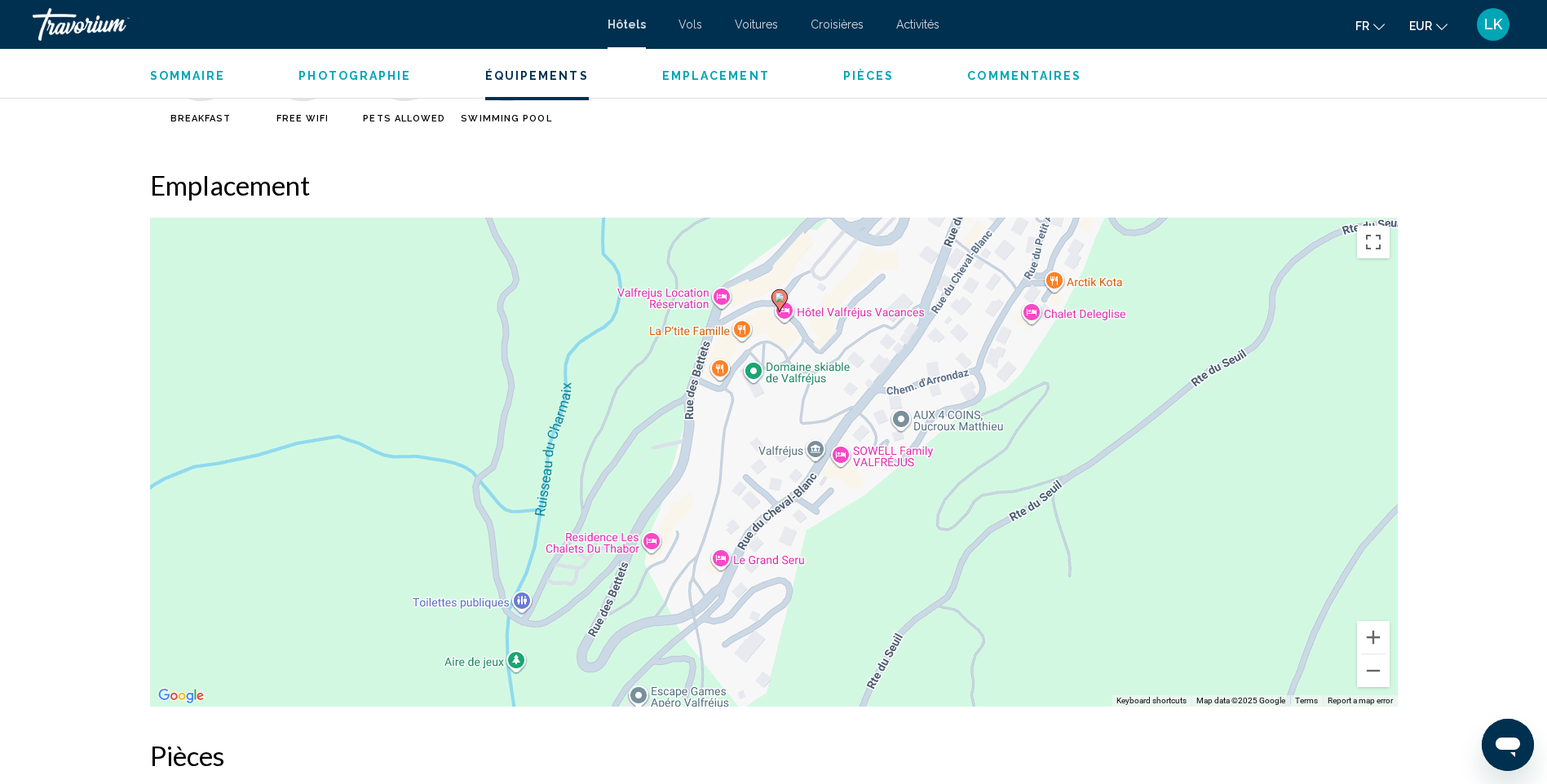
drag, startPoint x: 1005, startPoint y: 553, endPoint x: 1012, endPoint y: 400, distance: 153.2
click at [1012, 400] on div "To activate drag with keyboard, press Alt + Enter. Once in keyboard drag state,…" at bounding box center [774, 462] width 1248 height 489
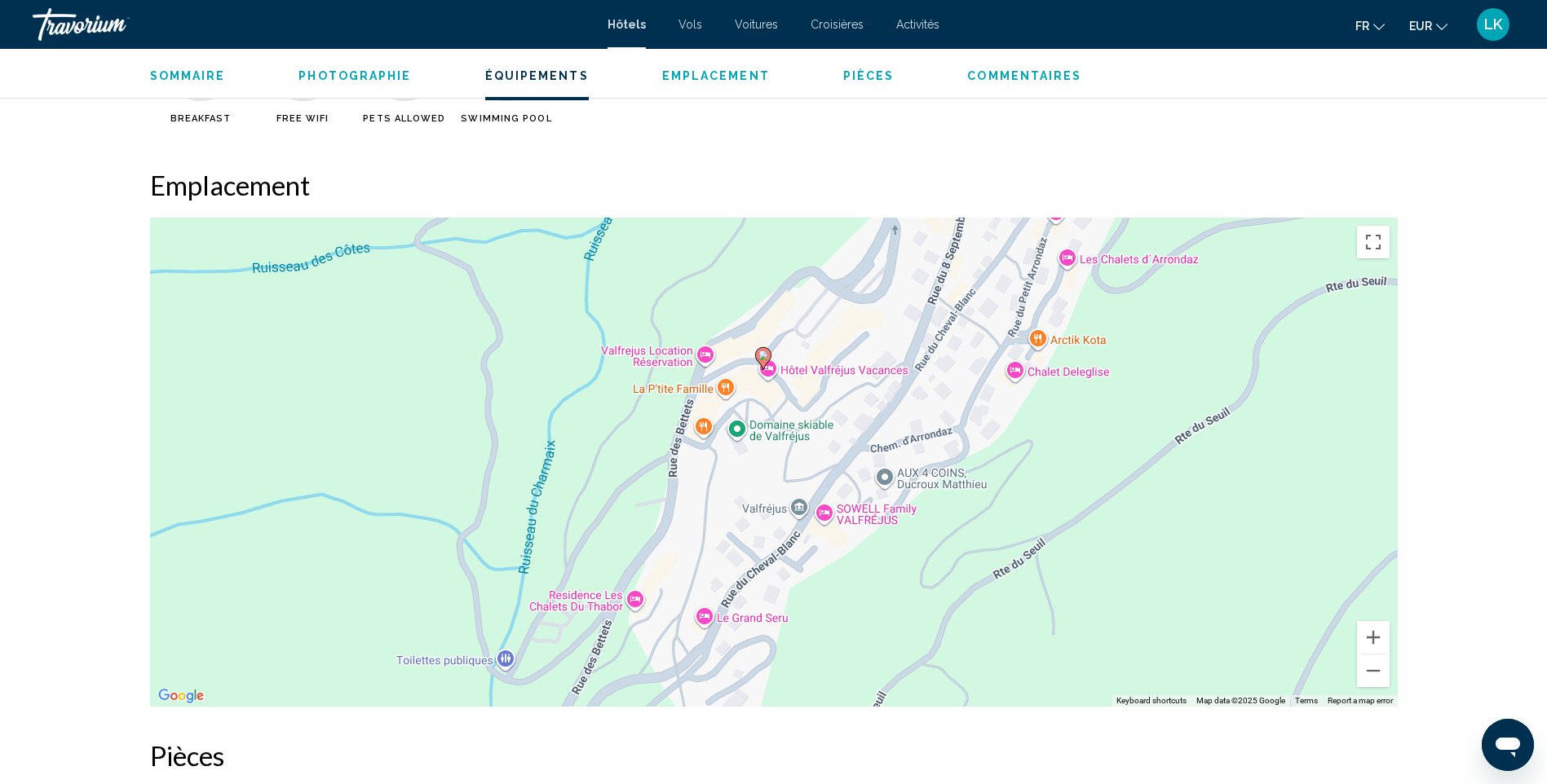
drag, startPoint x: 1104, startPoint y: 388, endPoint x: 1088, endPoint y: 448, distance: 62.1
click at [1088, 448] on div "To activate drag with keyboard, press Alt + Enter. Once in keyboard drag state,…" at bounding box center [774, 462] width 1248 height 489
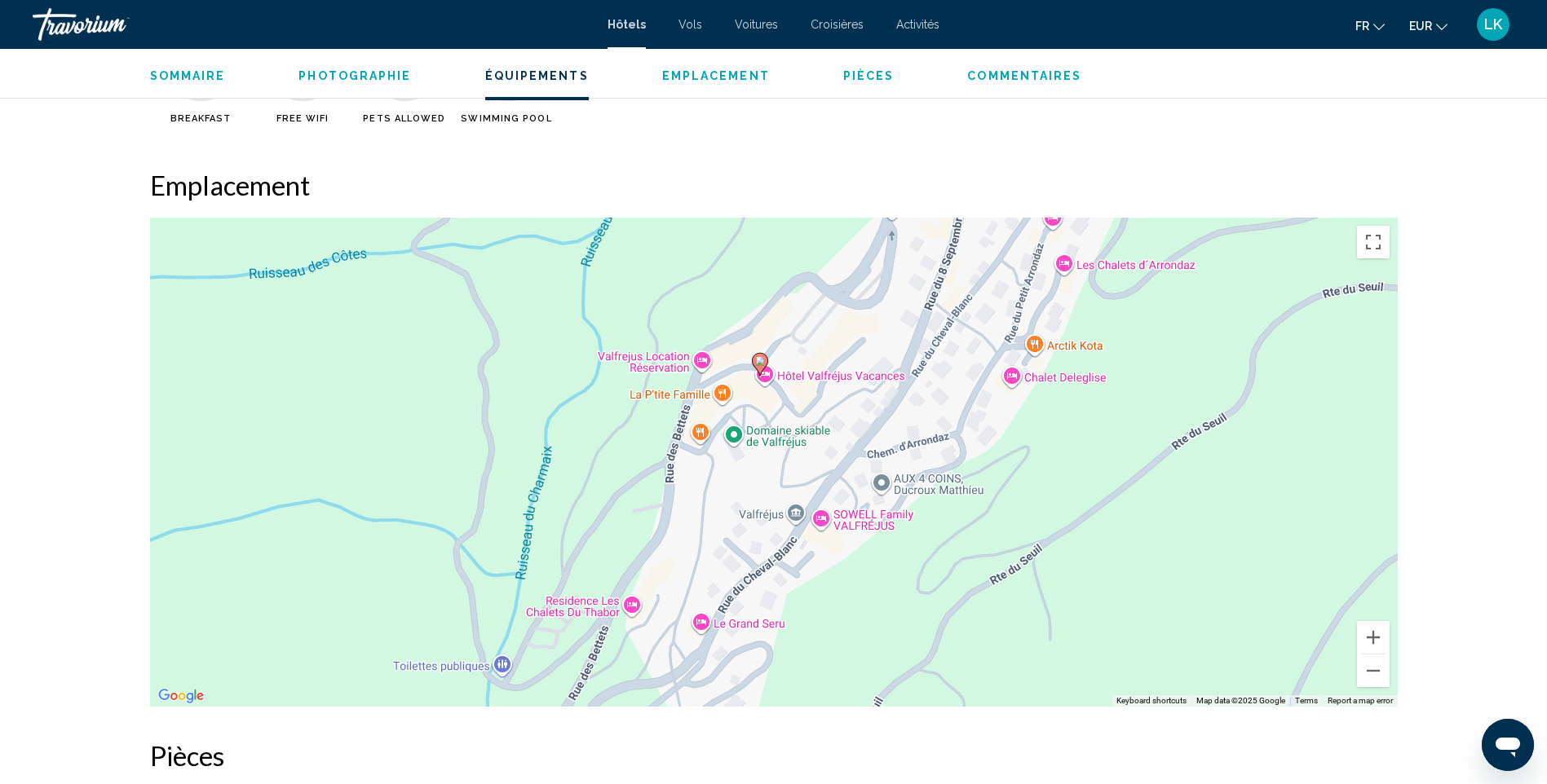
click at [1064, 346] on div "To activate drag with keyboard, press Alt + Enter. Once in keyboard drag state,…" at bounding box center [774, 462] width 1248 height 489
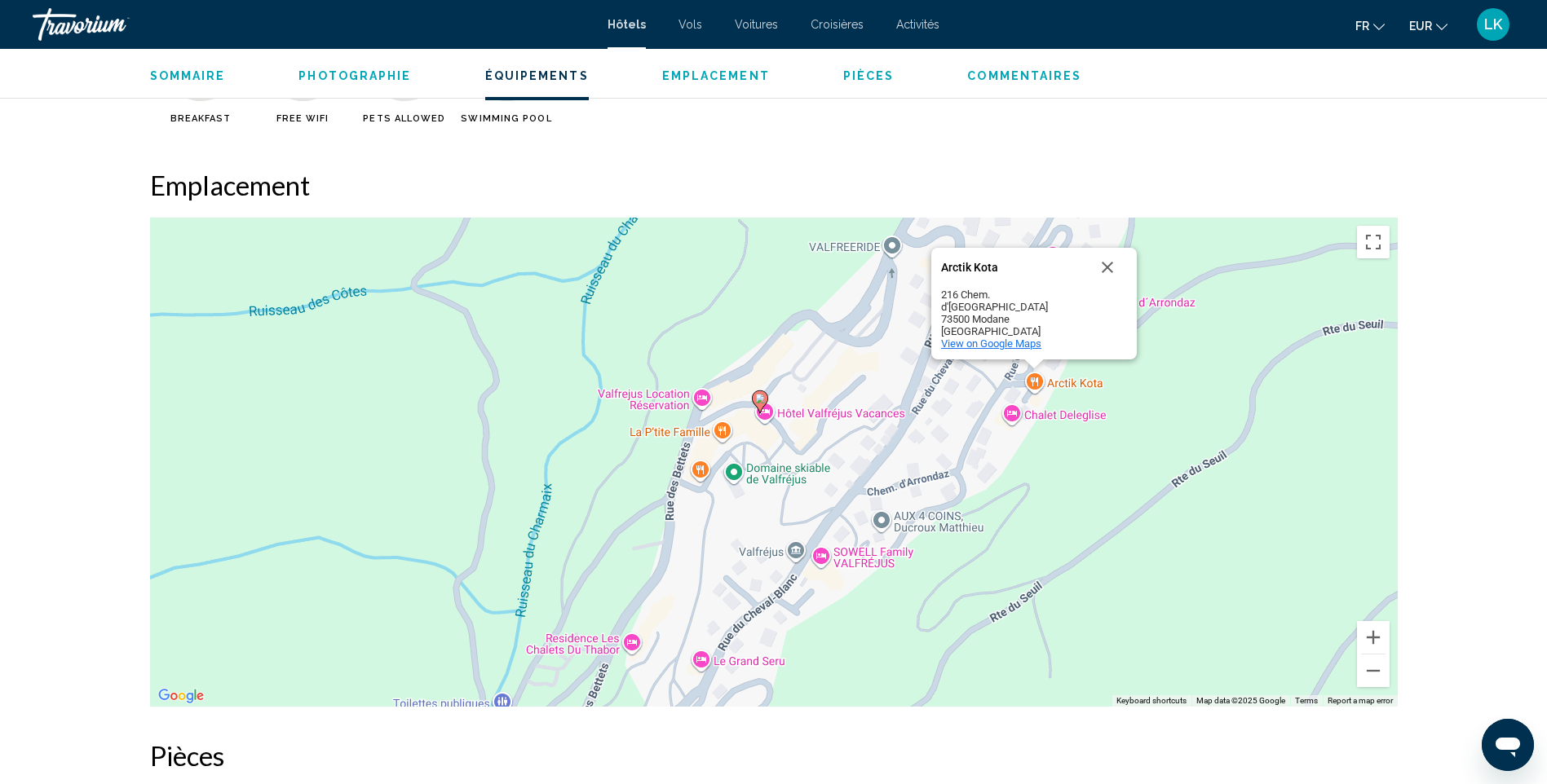
click at [1044, 344] on div "View on Google Maps" at bounding box center [1033, 344] width 186 height 12
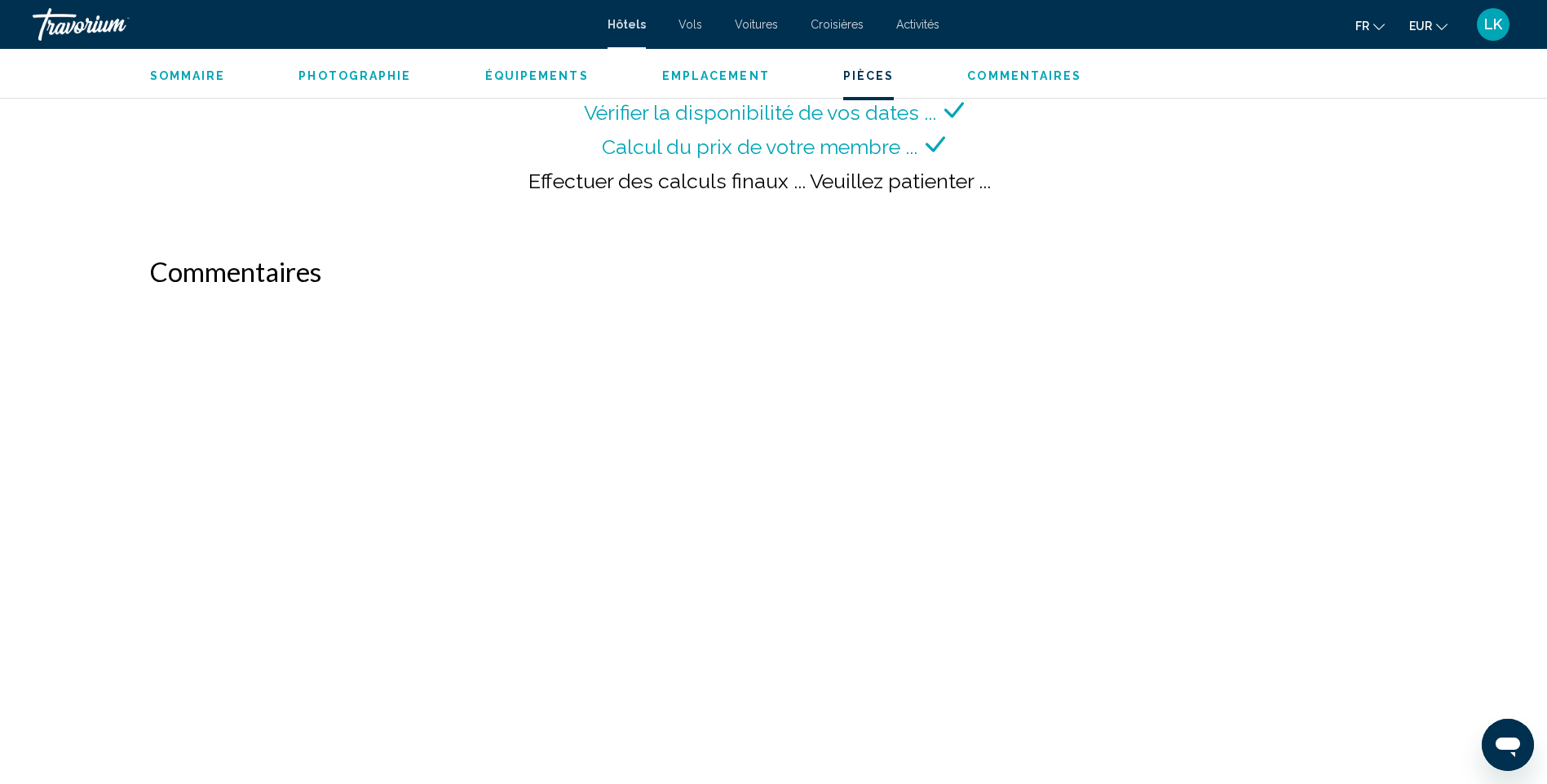
scroll to position [2238, 0]
